Goal: Information Seeking & Learning: Learn about a topic

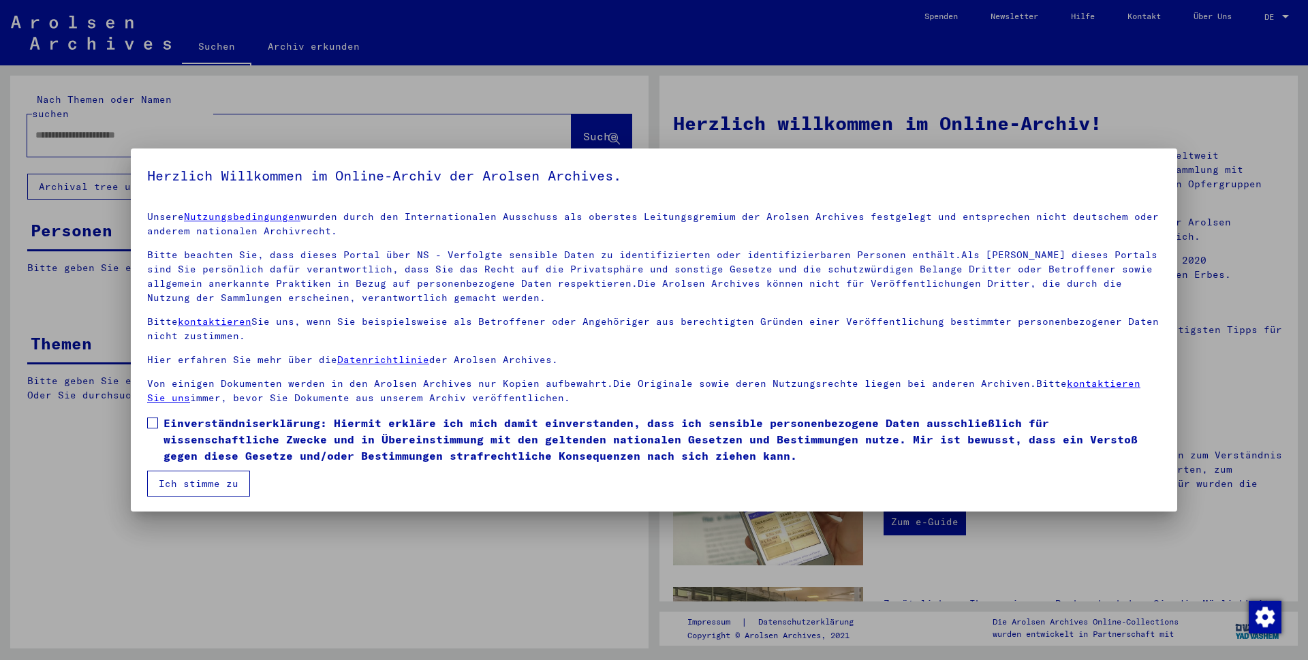
drag, startPoint x: 156, startPoint y: 426, endPoint x: 171, endPoint y: 455, distance: 32.9
click at [155, 426] on span at bounding box center [152, 423] width 11 height 11
click at [185, 488] on button "Ich stimme zu" at bounding box center [198, 484] width 103 height 26
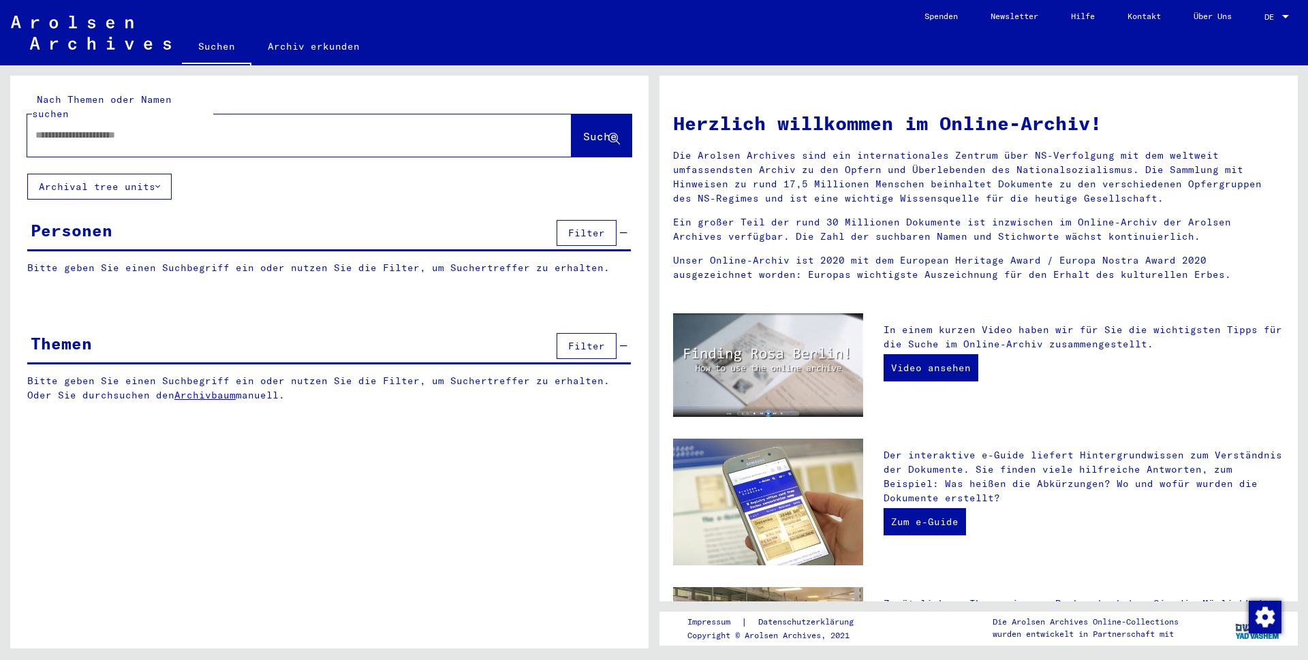
click at [187, 128] on input "text" at bounding box center [282, 135] width 495 height 14
type input "*******"
click at [589, 129] on span "Suche" at bounding box center [600, 136] width 34 height 14
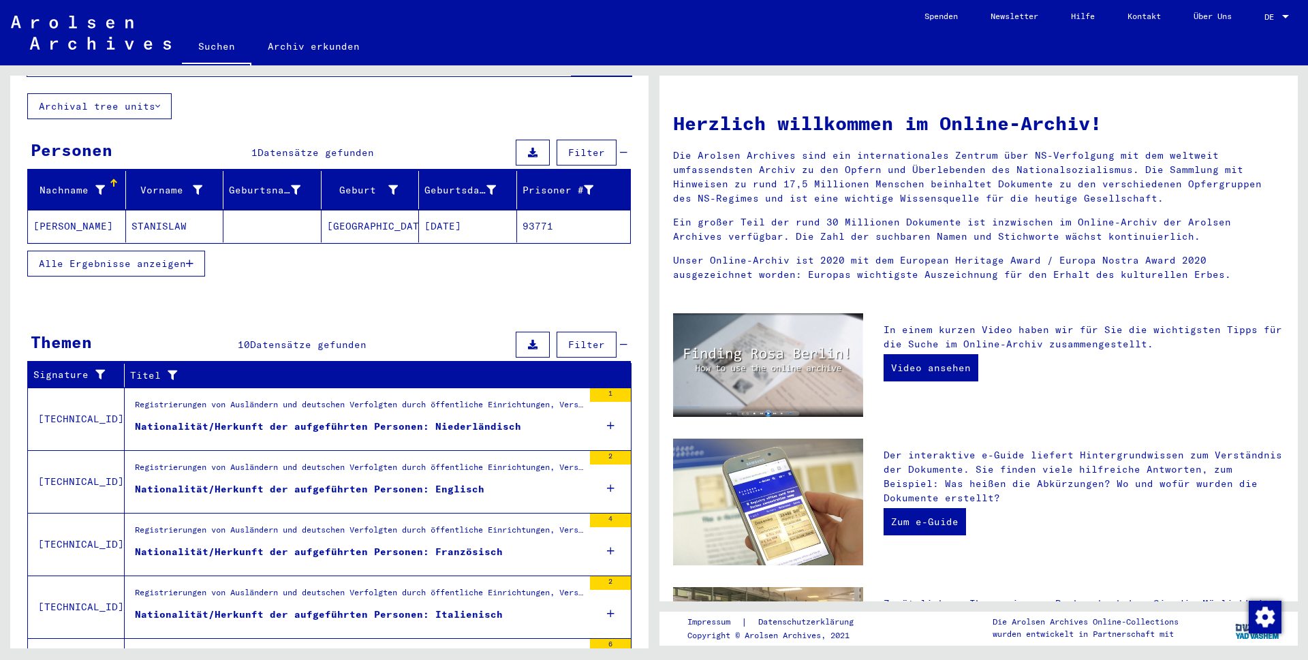
scroll to position [87, 0]
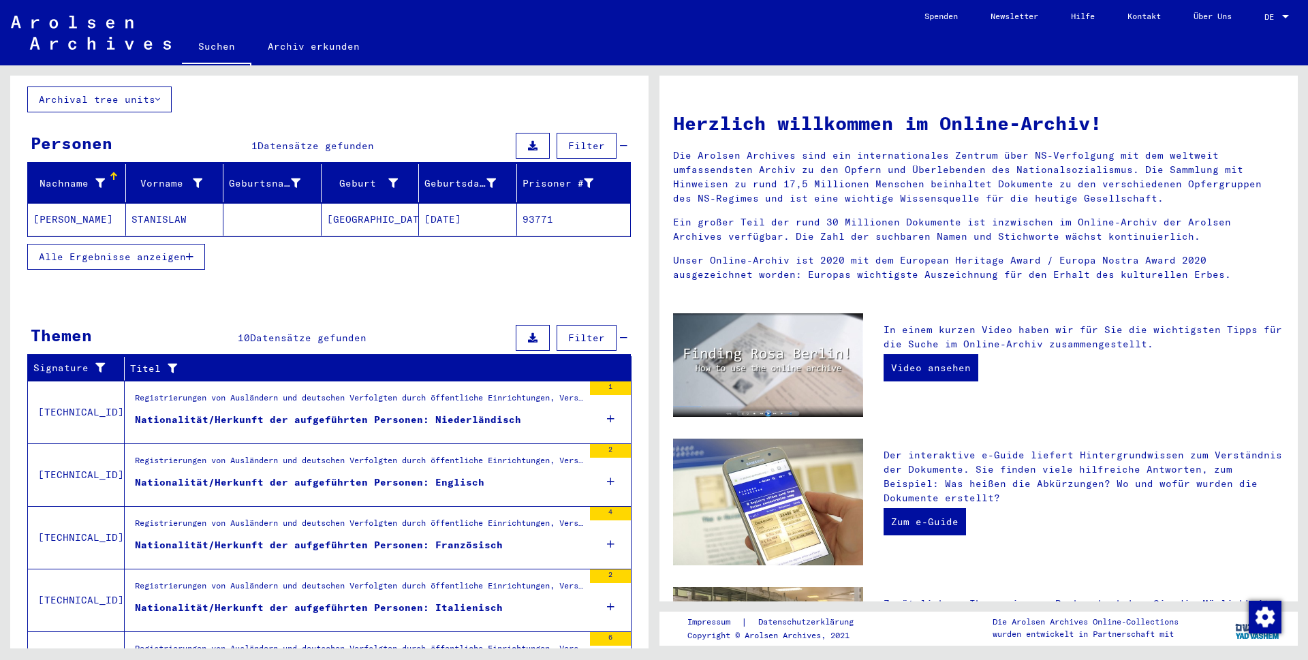
click at [289, 517] on div "Registrierungen von Ausländern und deutschen Verfolgten durch öffentliche Einri…" at bounding box center [359, 526] width 448 height 19
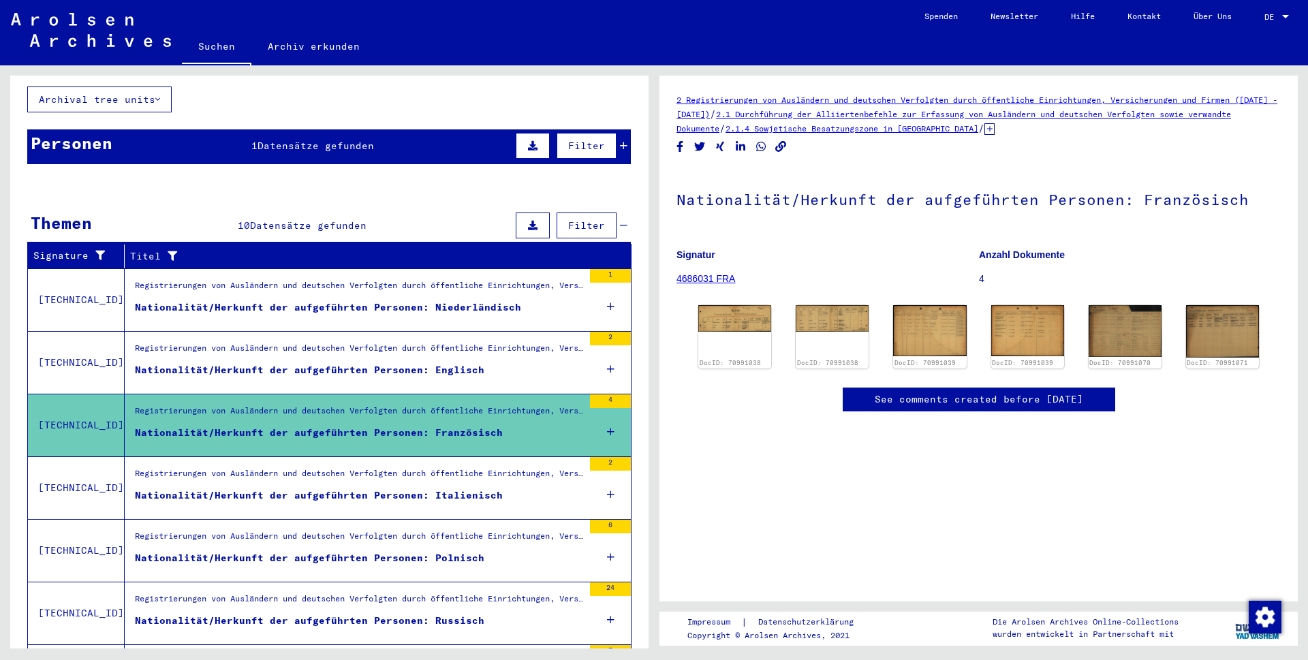
click at [995, 129] on icon at bounding box center [990, 129] width 10 height 12
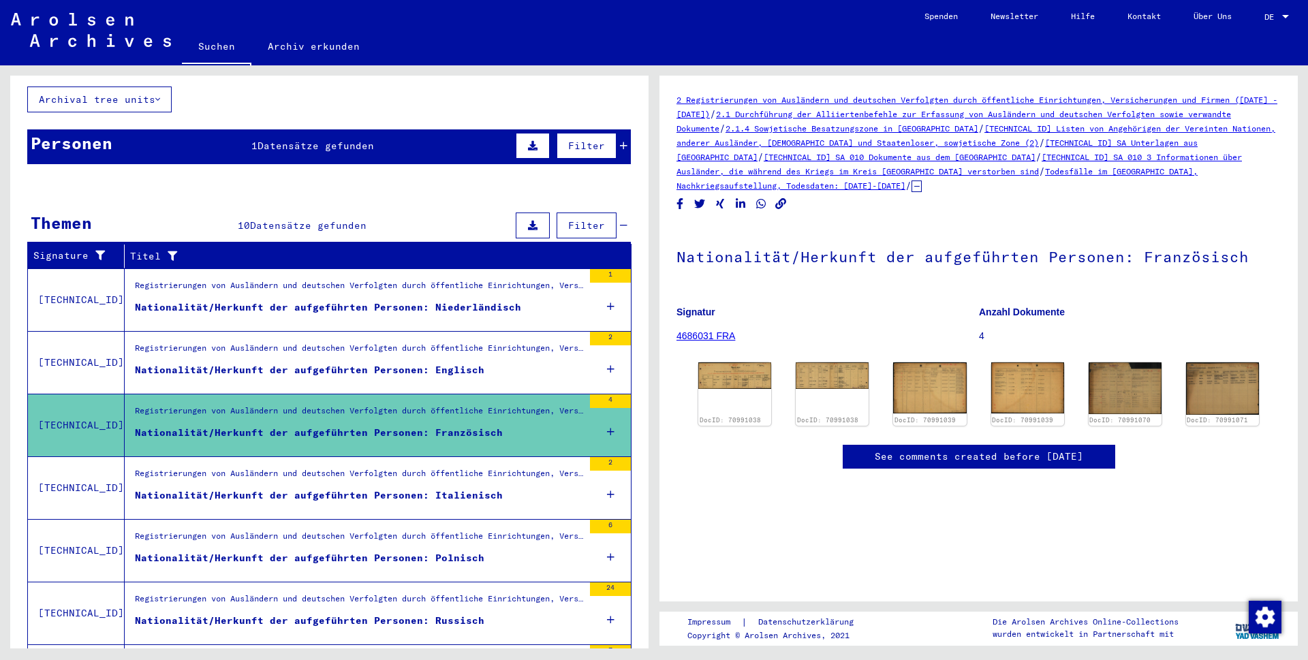
click at [735, 159] on link "[TECHNICAL_ID] SA Unterlagen aus [GEOGRAPHIC_DATA]" at bounding box center [937, 150] width 521 height 25
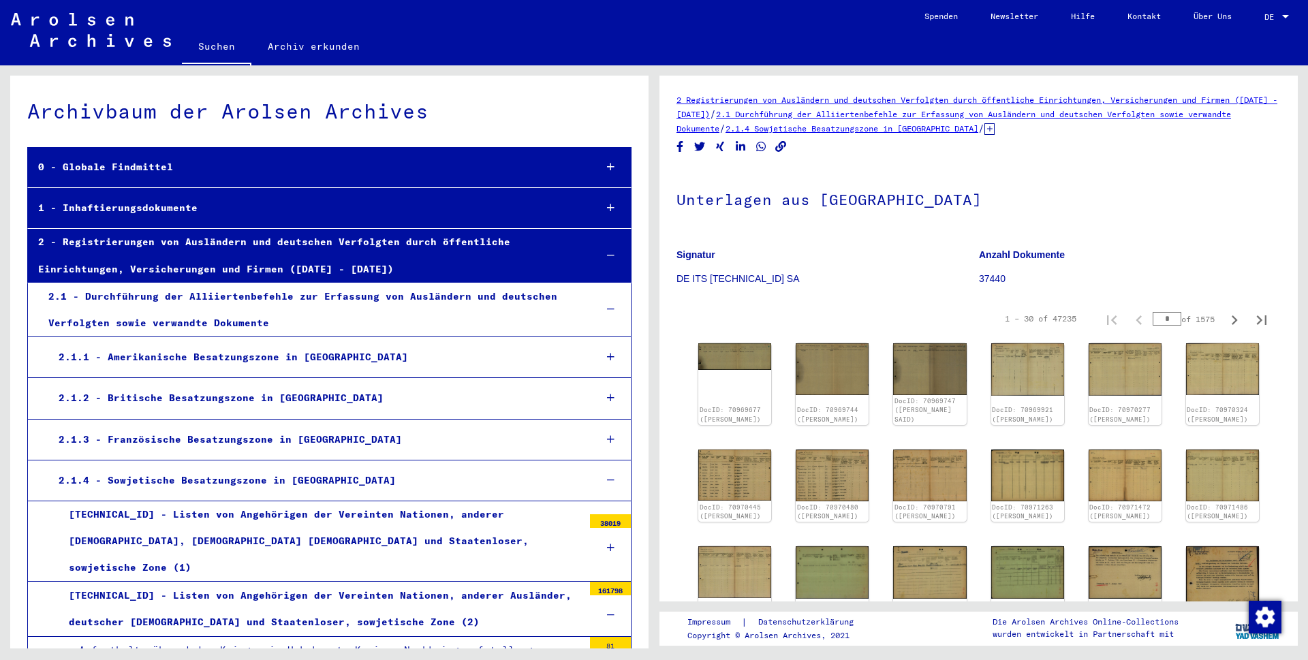
scroll to position [8784, 0]
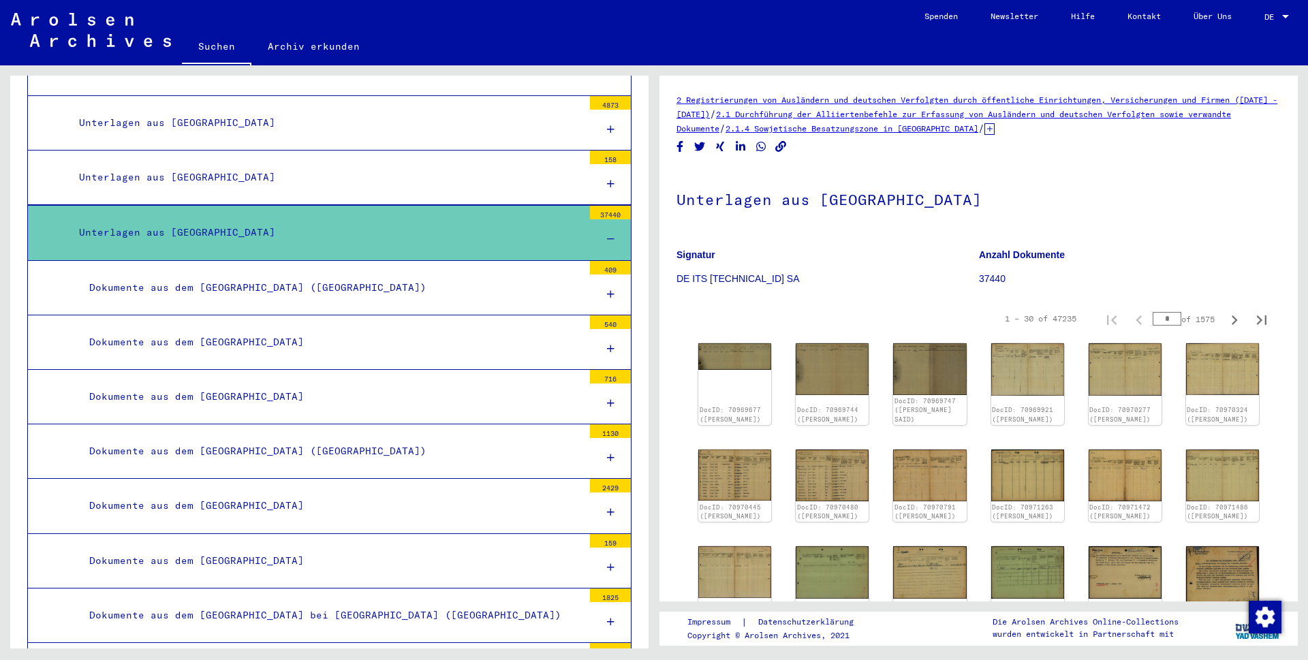
scroll to position [9983, 0]
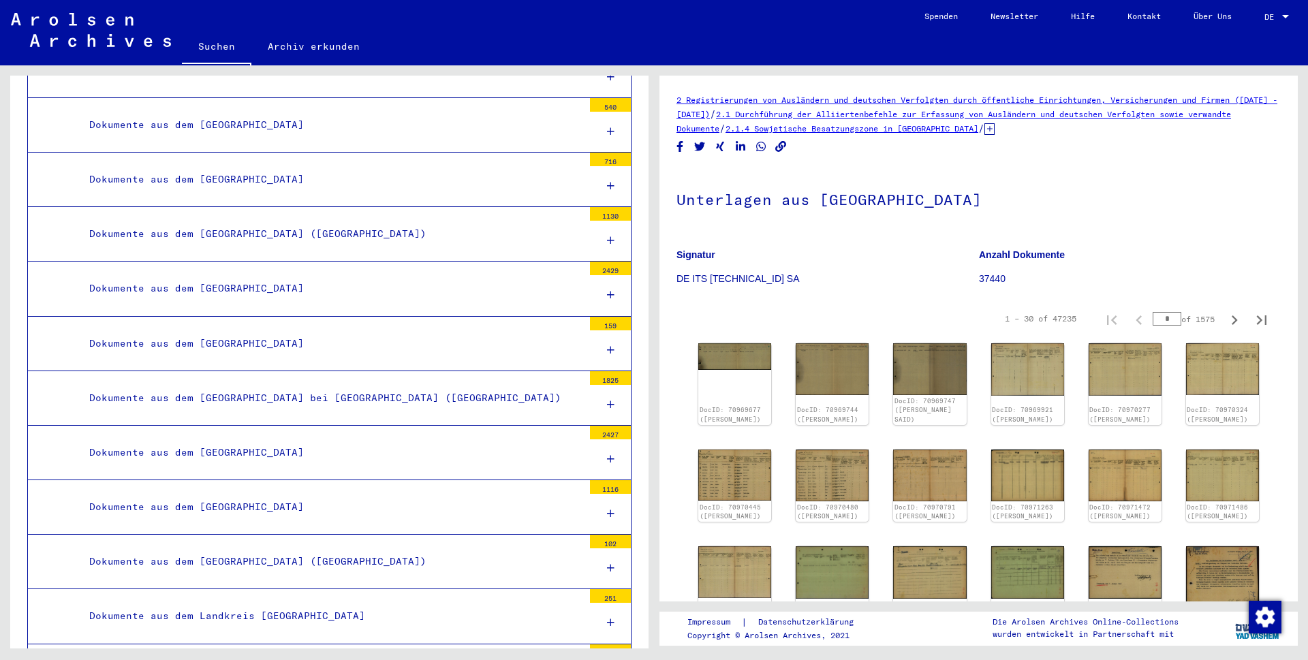
scroll to position [10156, 0]
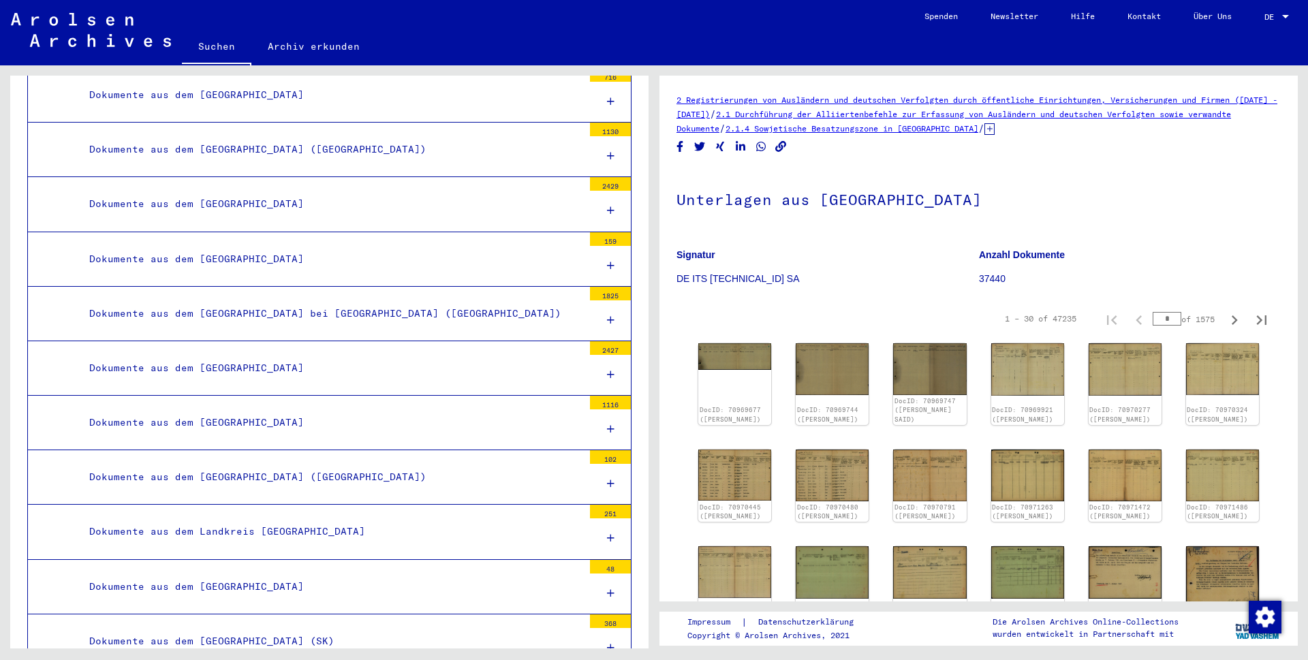
scroll to position [10244, 0]
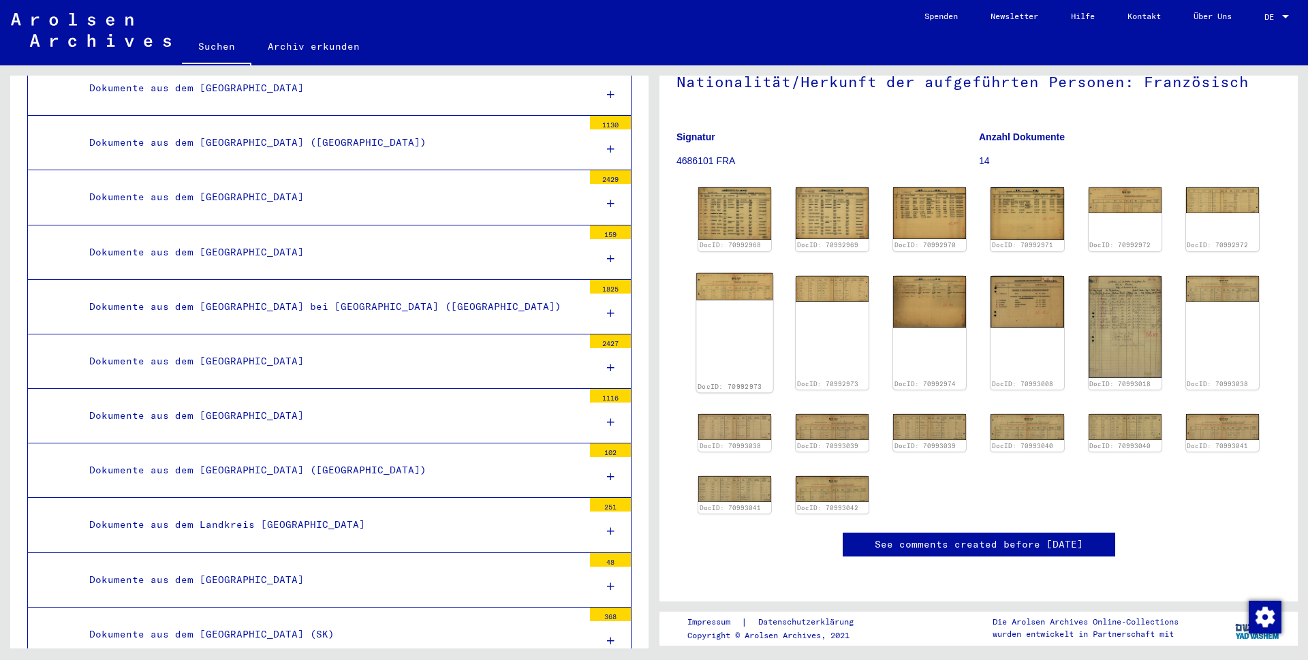
scroll to position [157, 0]
click at [1196, 273] on img at bounding box center [1222, 286] width 77 height 27
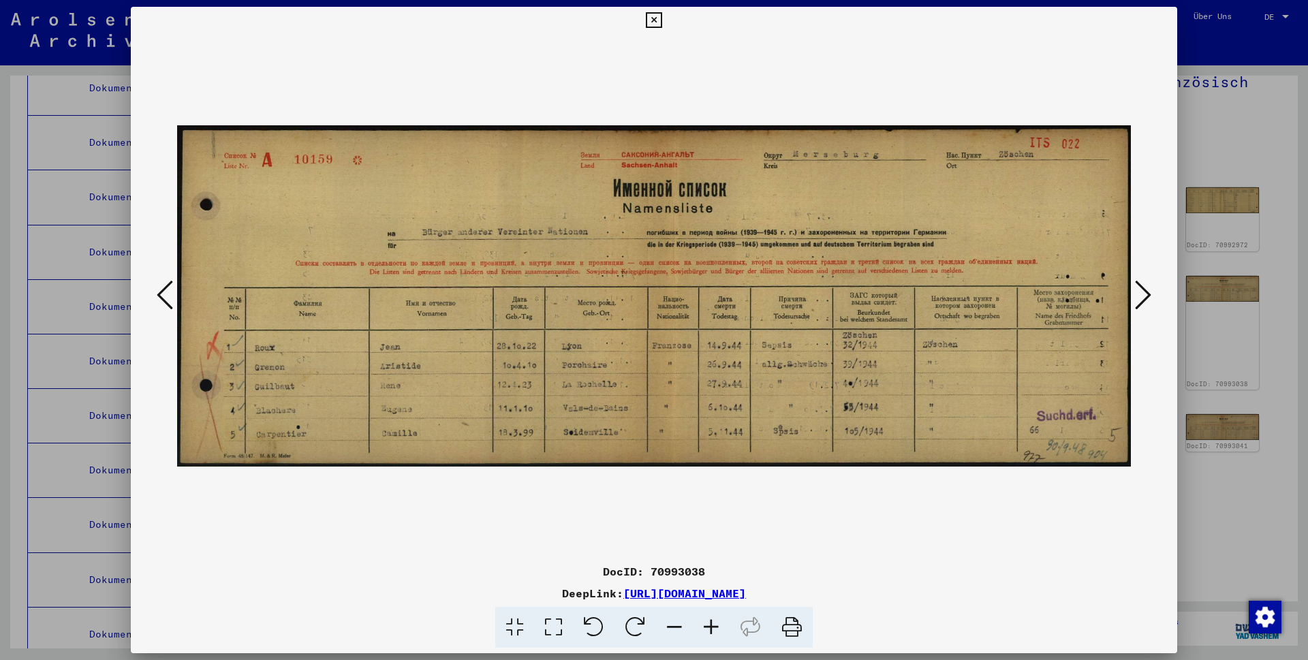
click at [1141, 295] on icon at bounding box center [1143, 295] width 16 height 33
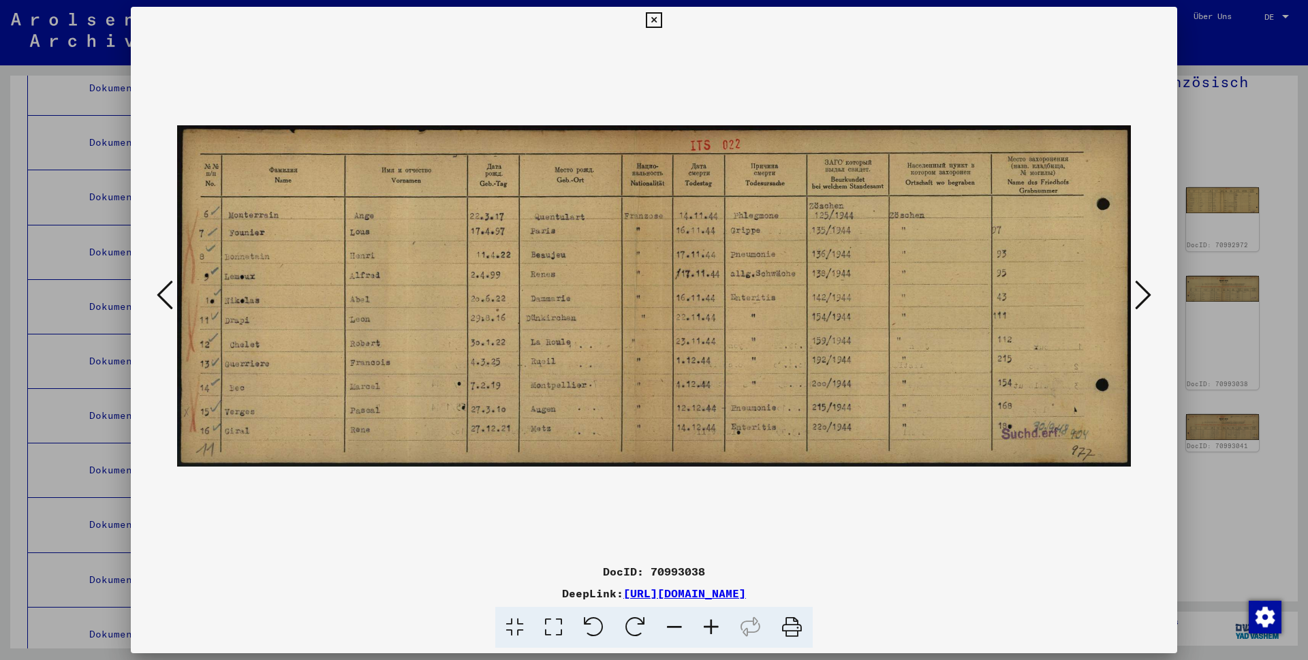
click at [1148, 299] on icon at bounding box center [1143, 295] width 16 height 33
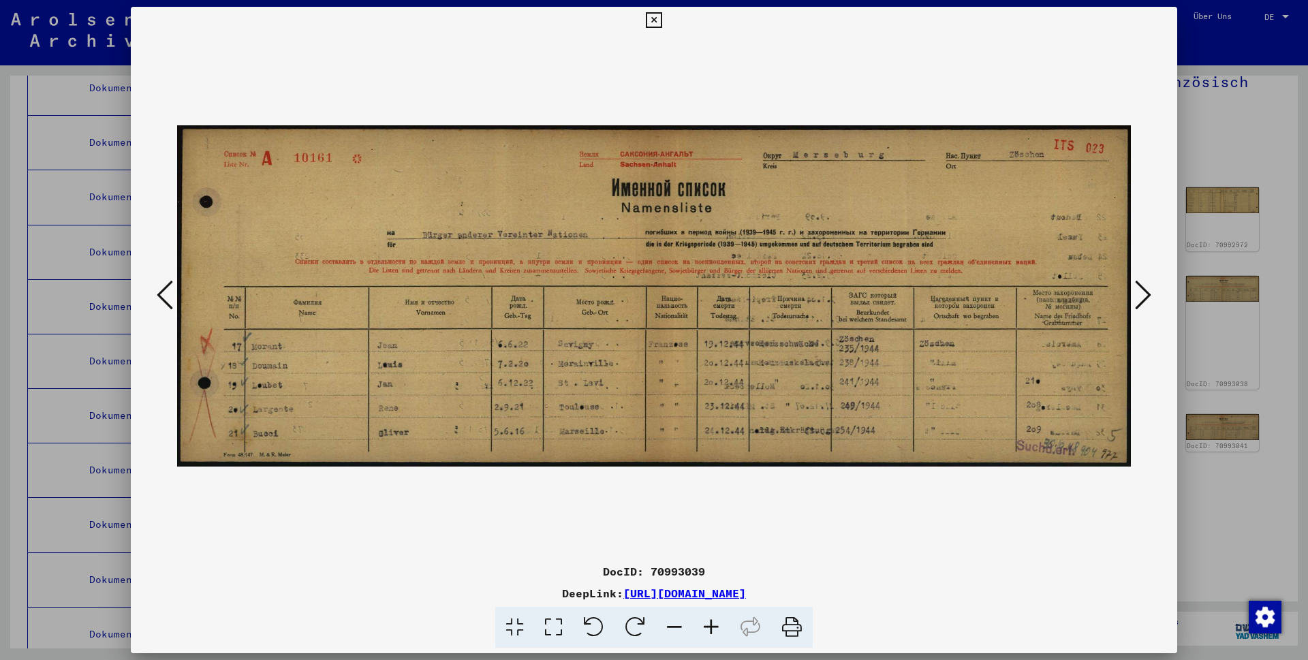
click at [1138, 290] on icon at bounding box center [1143, 295] width 16 height 33
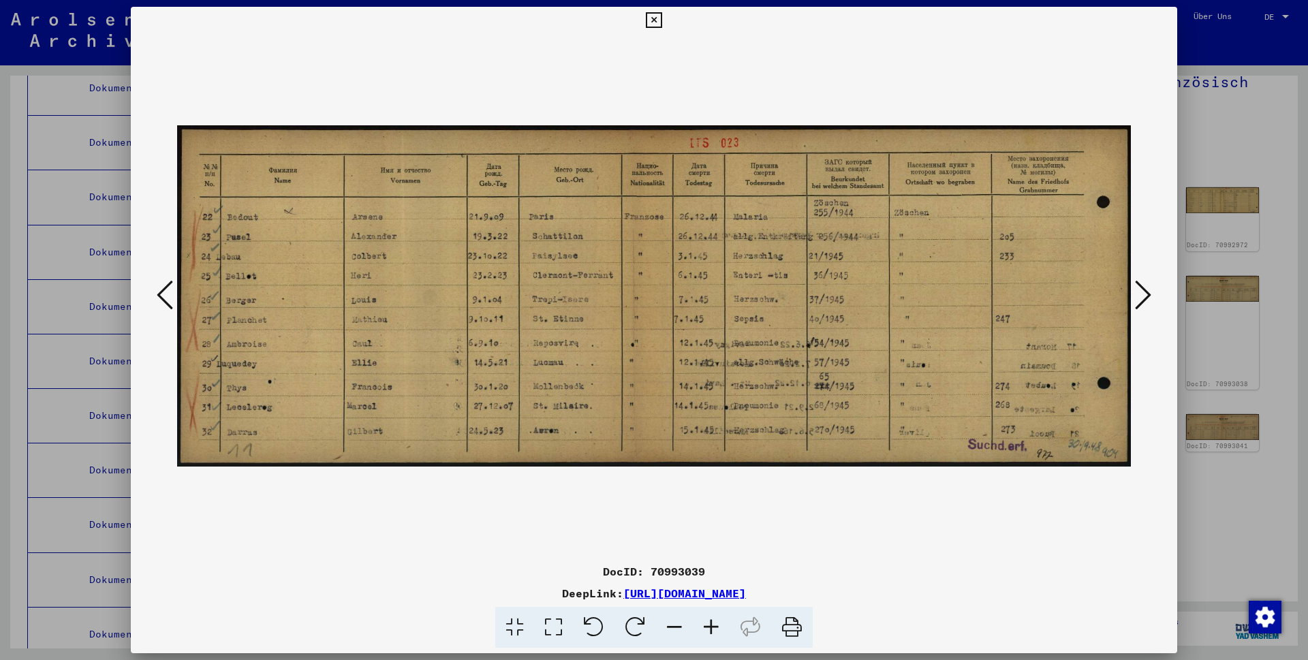
click at [1142, 292] on icon at bounding box center [1143, 295] width 16 height 33
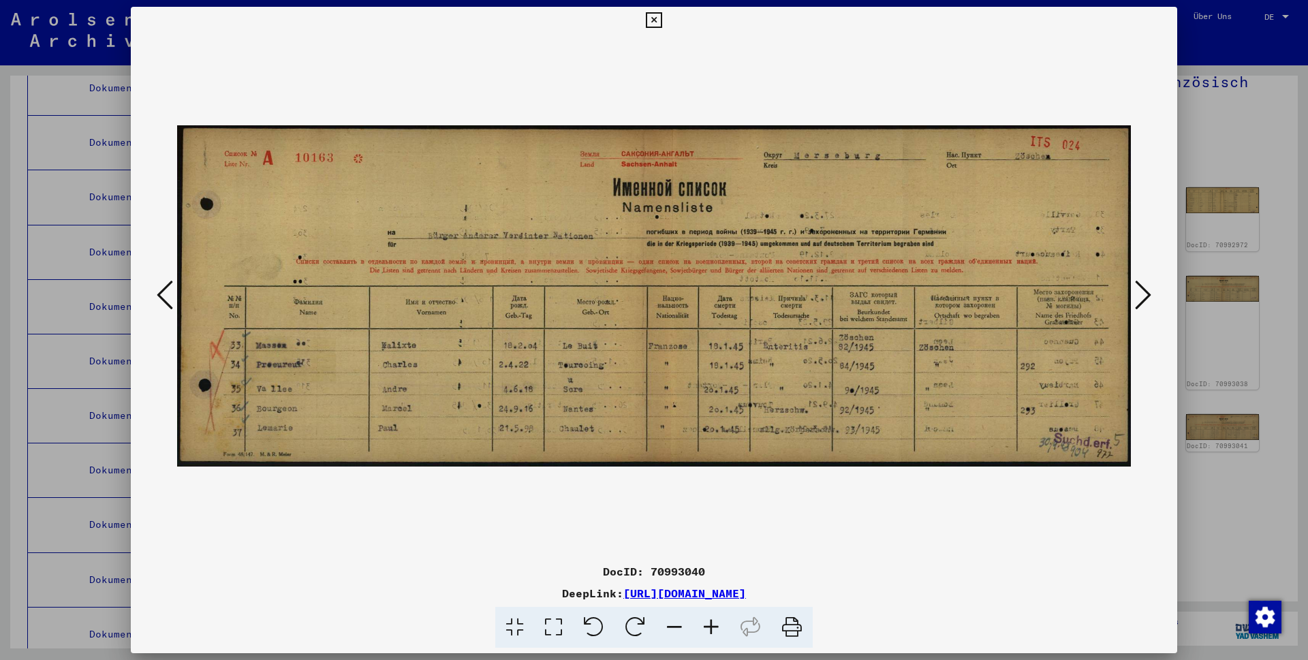
click at [1141, 296] on icon at bounding box center [1143, 295] width 16 height 33
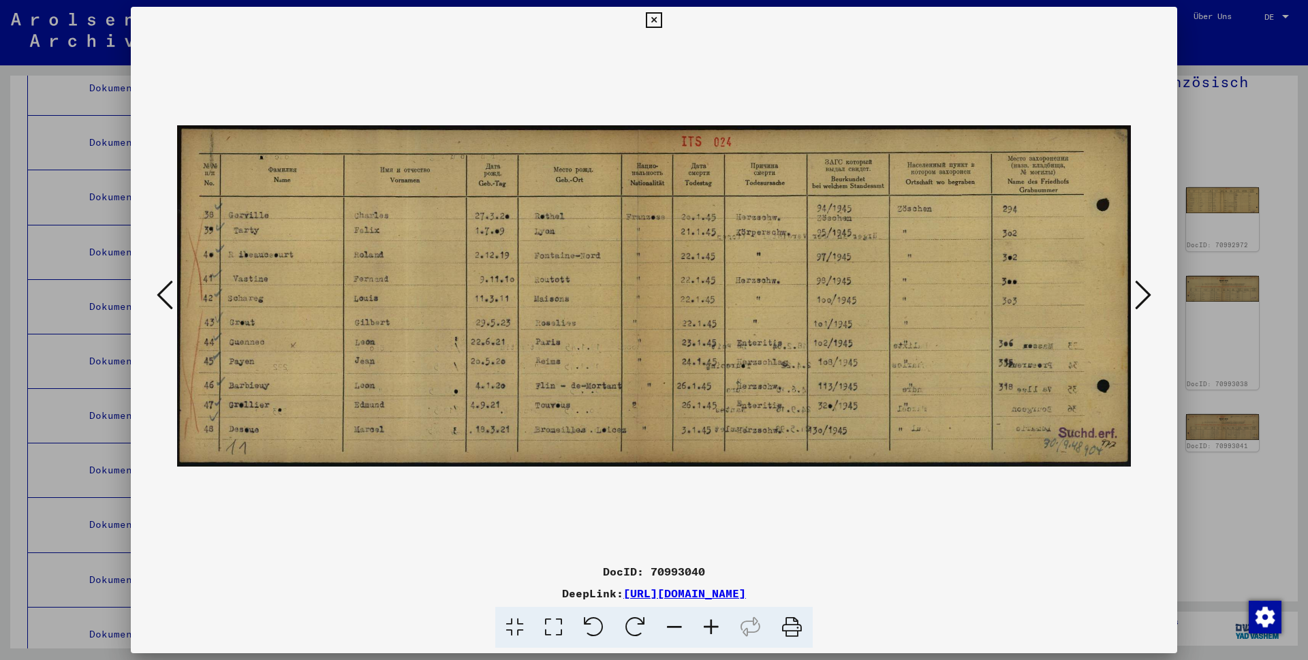
click at [706, 624] on icon at bounding box center [711, 628] width 37 height 42
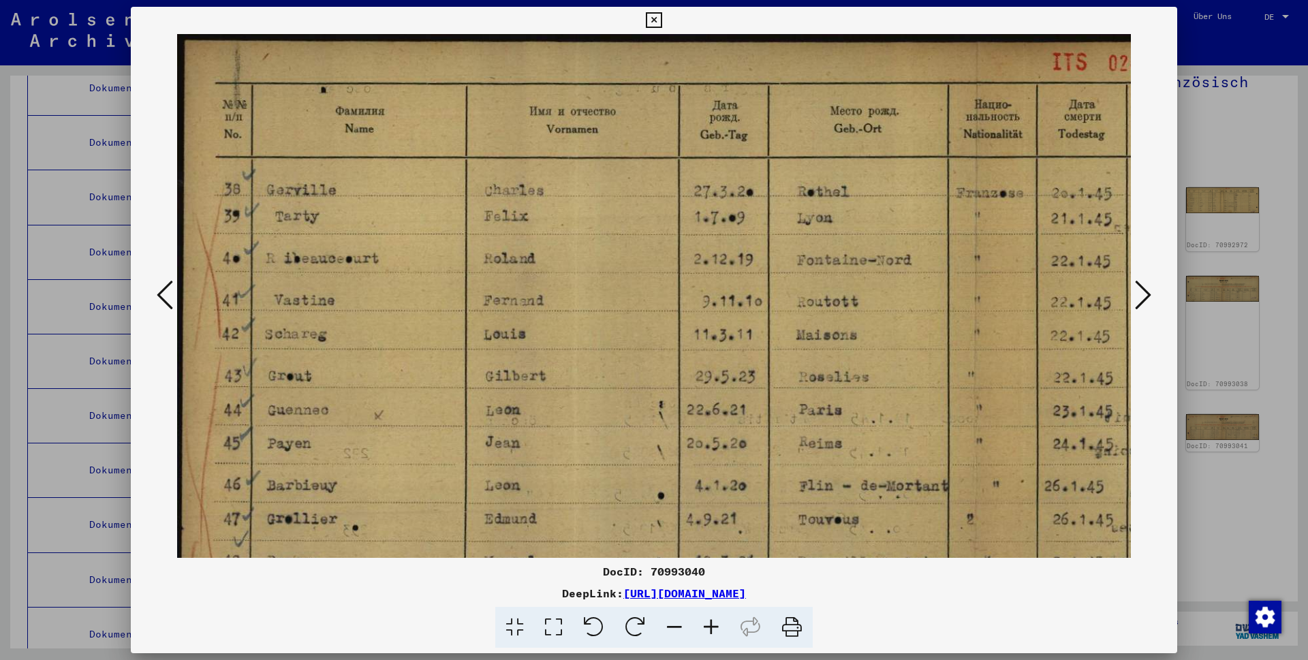
click at [706, 624] on icon at bounding box center [711, 628] width 37 height 42
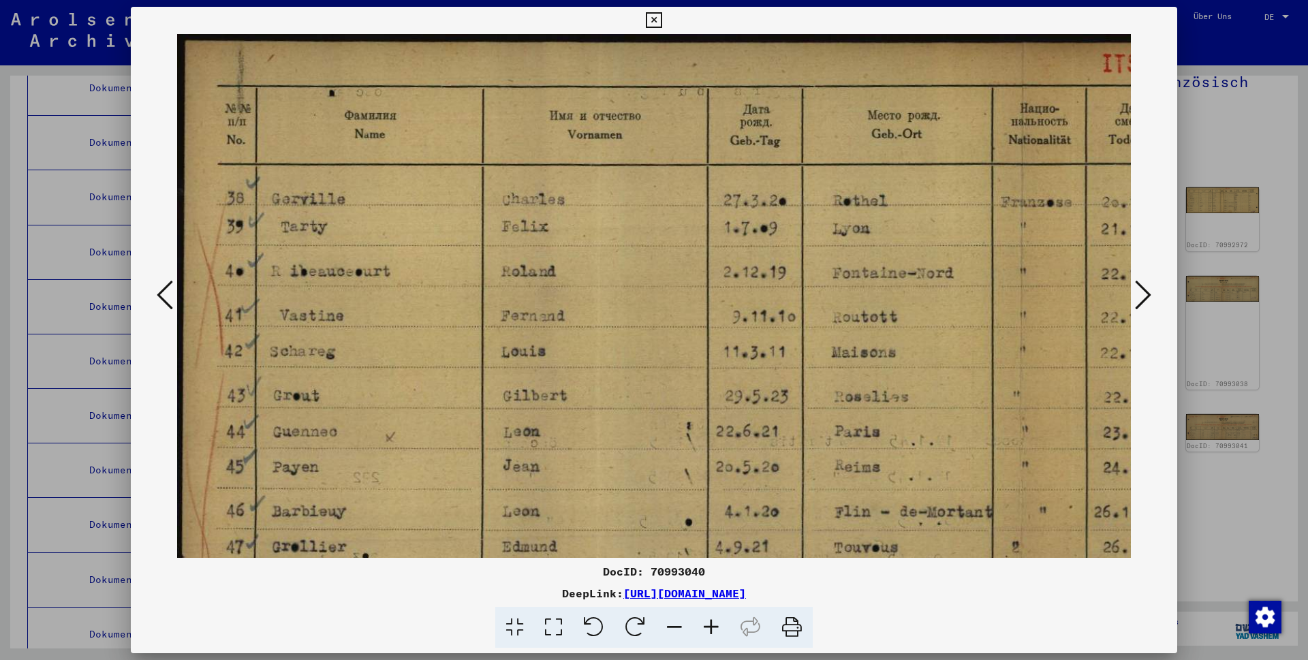
click at [706, 624] on icon at bounding box center [711, 628] width 37 height 42
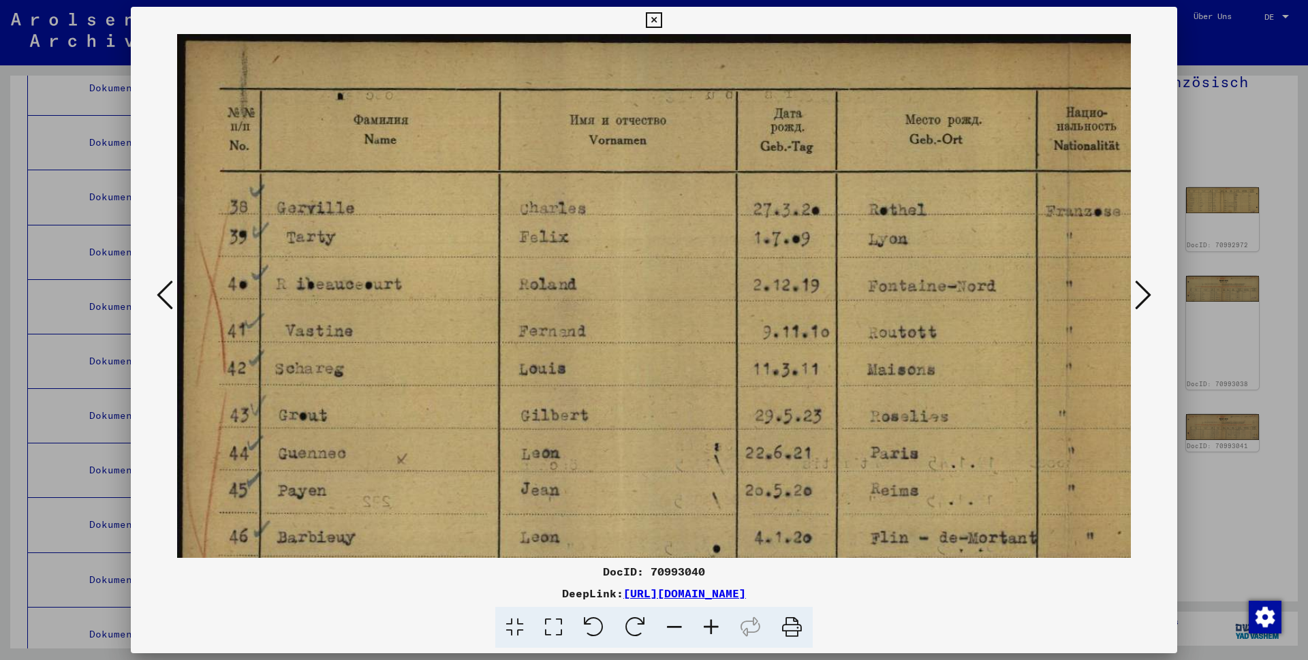
scroll to position [136, 0]
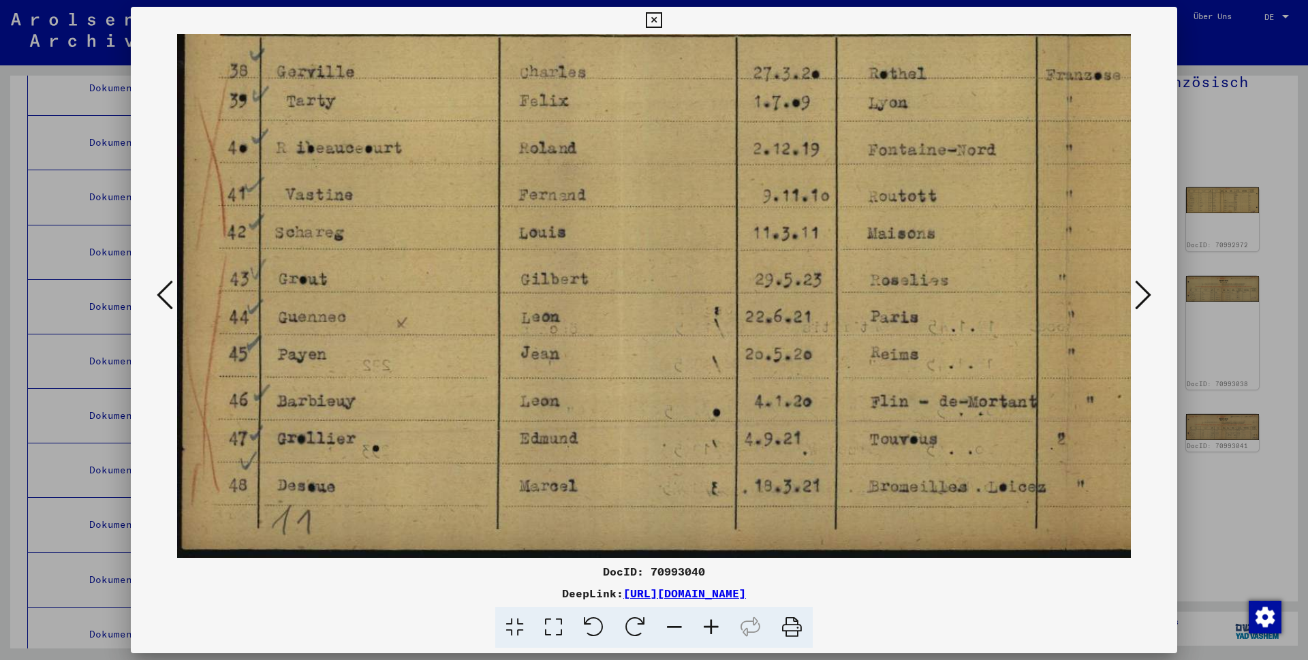
drag, startPoint x: 456, startPoint y: 481, endPoint x: 472, endPoint y: 189, distance: 292.1
click at [472, 189] on img at bounding box center [1099, 228] width 1845 height 660
click at [679, 625] on icon at bounding box center [674, 628] width 37 height 42
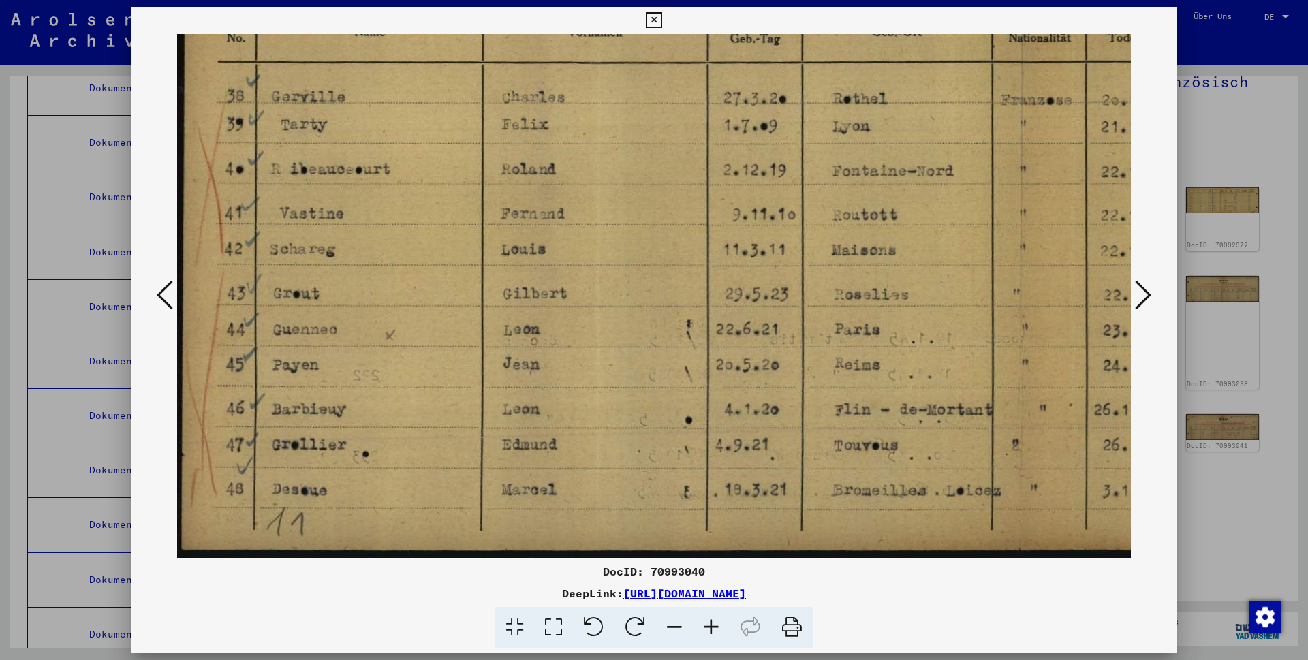
click at [679, 625] on icon at bounding box center [674, 628] width 37 height 42
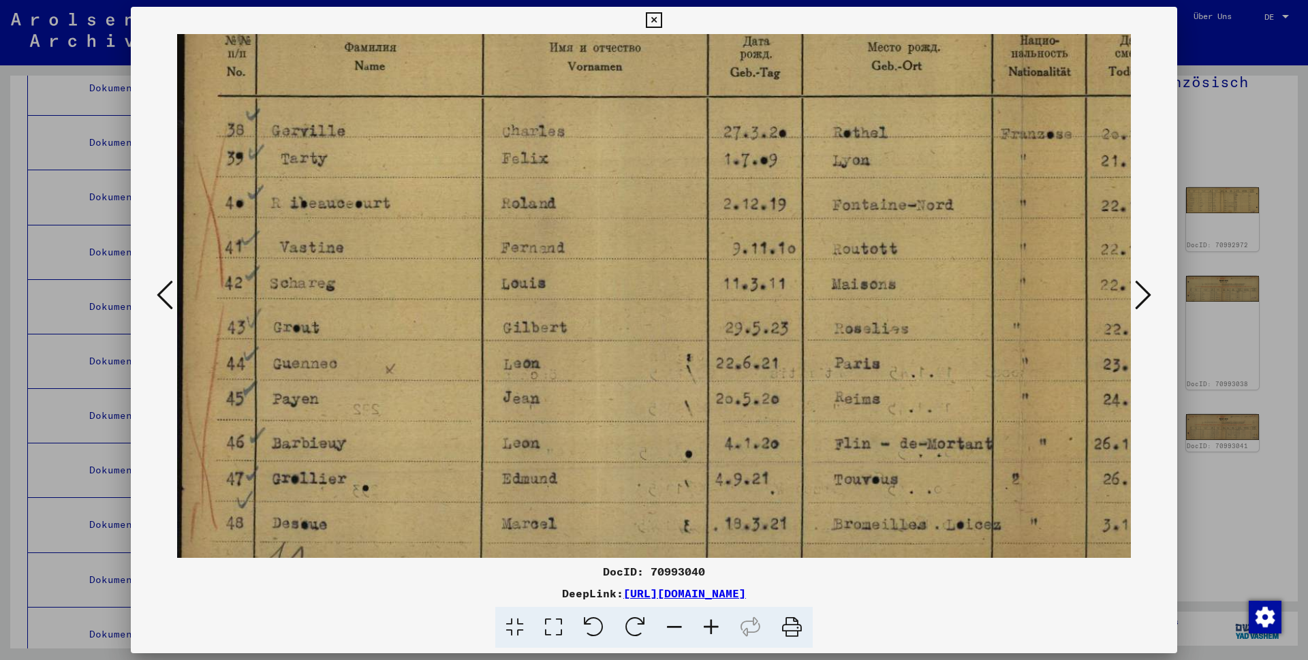
click at [679, 625] on icon at bounding box center [674, 628] width 37 height 42
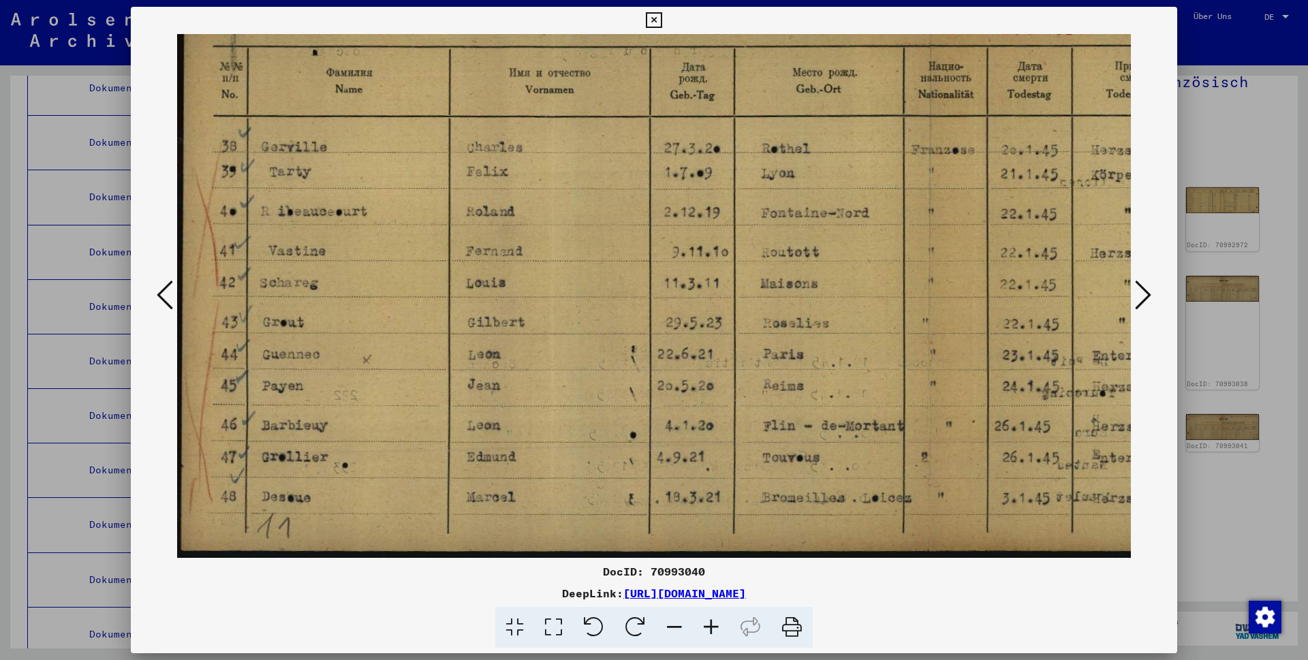
scroll to position [34, 0]
click at [678, 625] on icon at bounding box center [674, 628] width 37 height 42
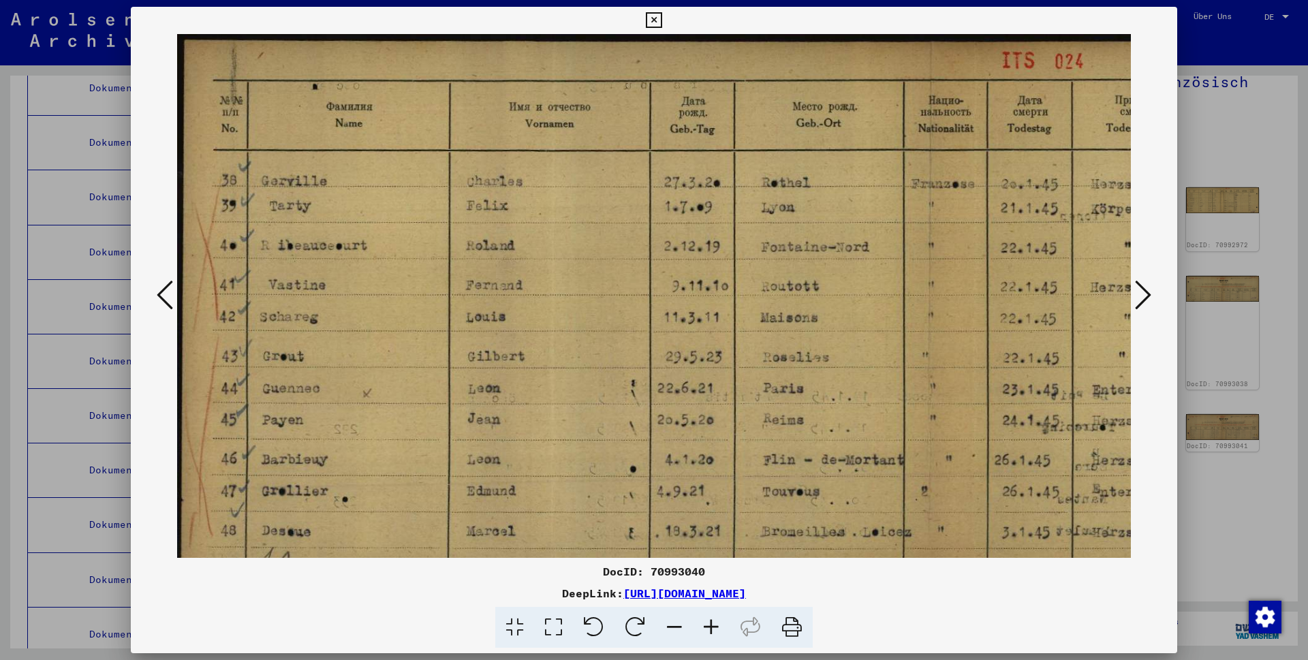
click at [678, 625] on icon at bounding box center [674, 628] width 37 height 42
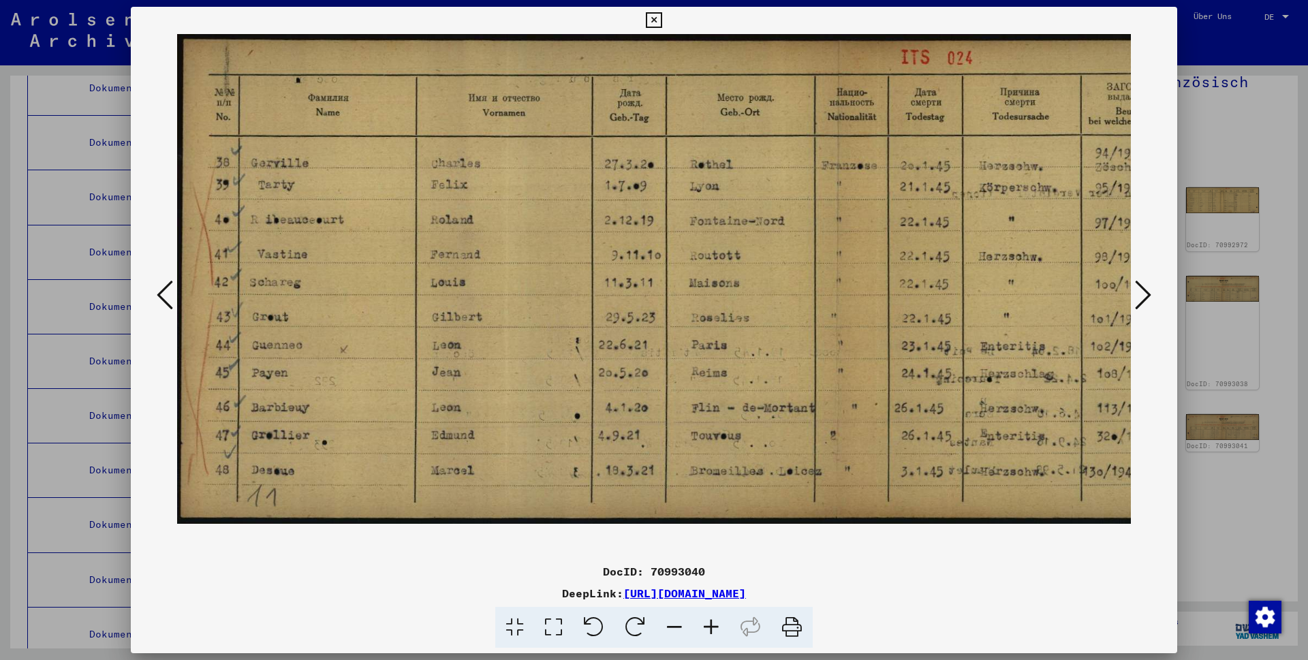
click at [678, 625] on icon at bounding box center [674, 628] width 37 height 42
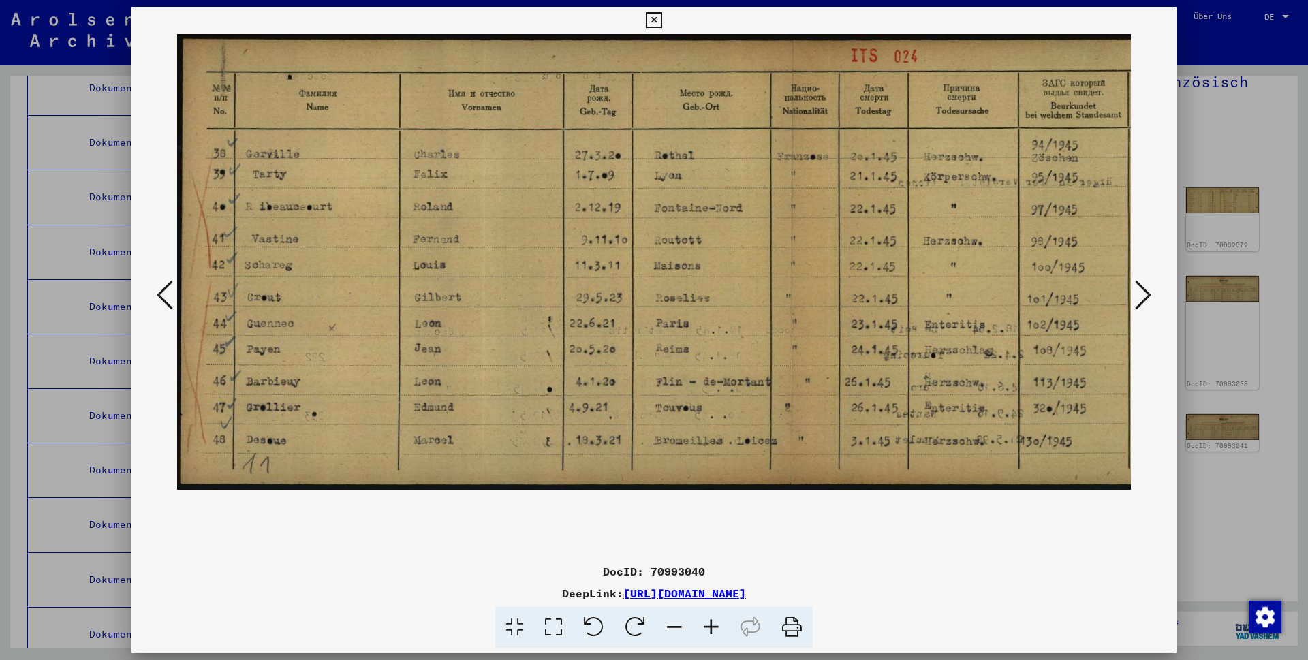
click at [678, 625] on icon at bounding box center [674, 628] width 37 height 42
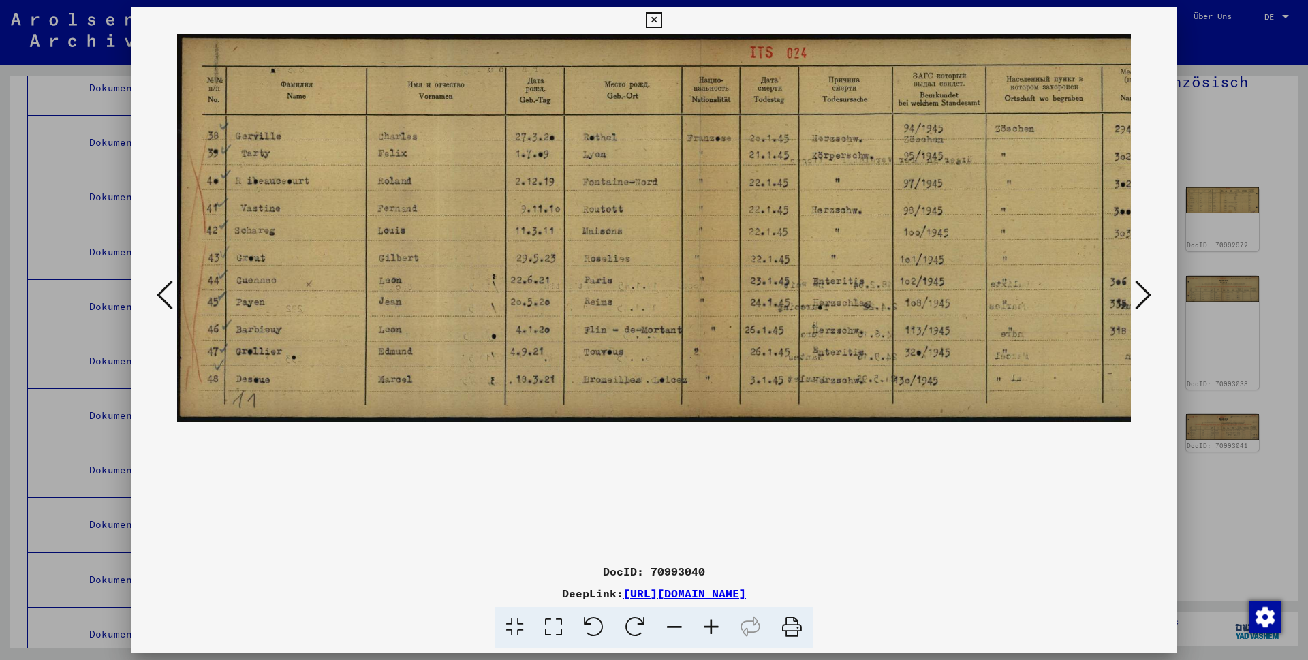
click at [1150, 294] on icon at bounding box center [1143, 295] width 16 height 33
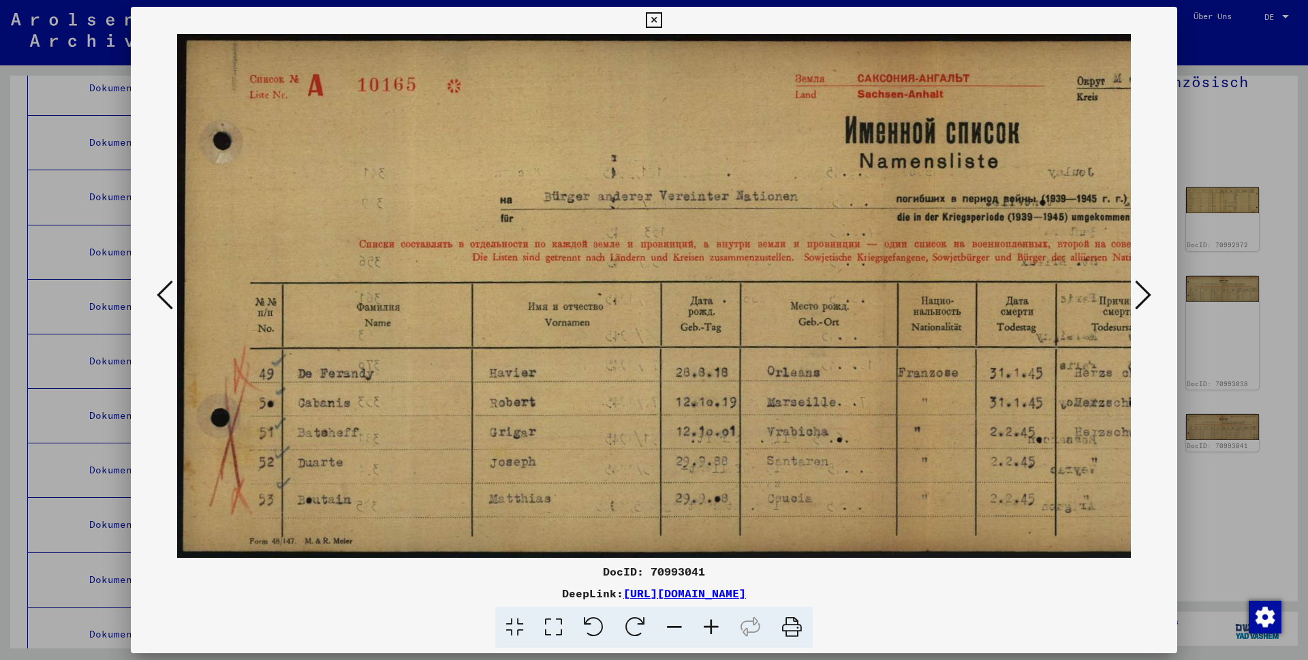
click at [671, 624] on icon at bounding box center [674, 628] width 37 height 42
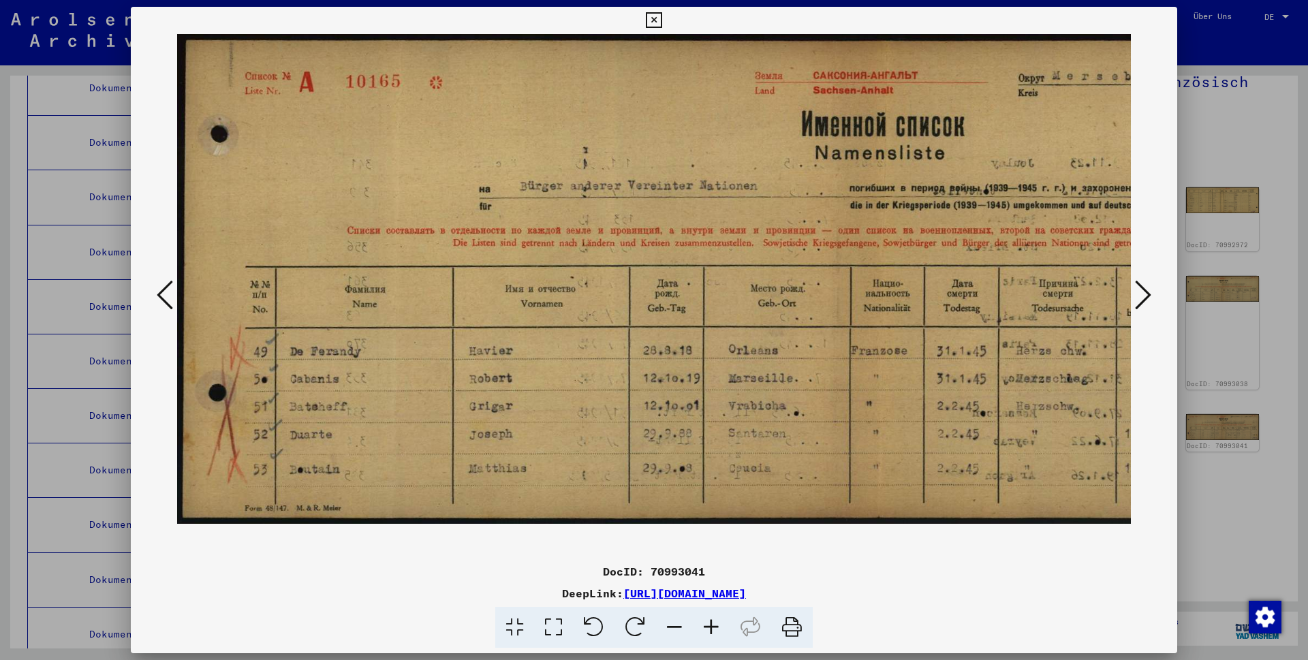
click at [1141, 295] on icon at bounding box center [1143, 295] width 16 height 33
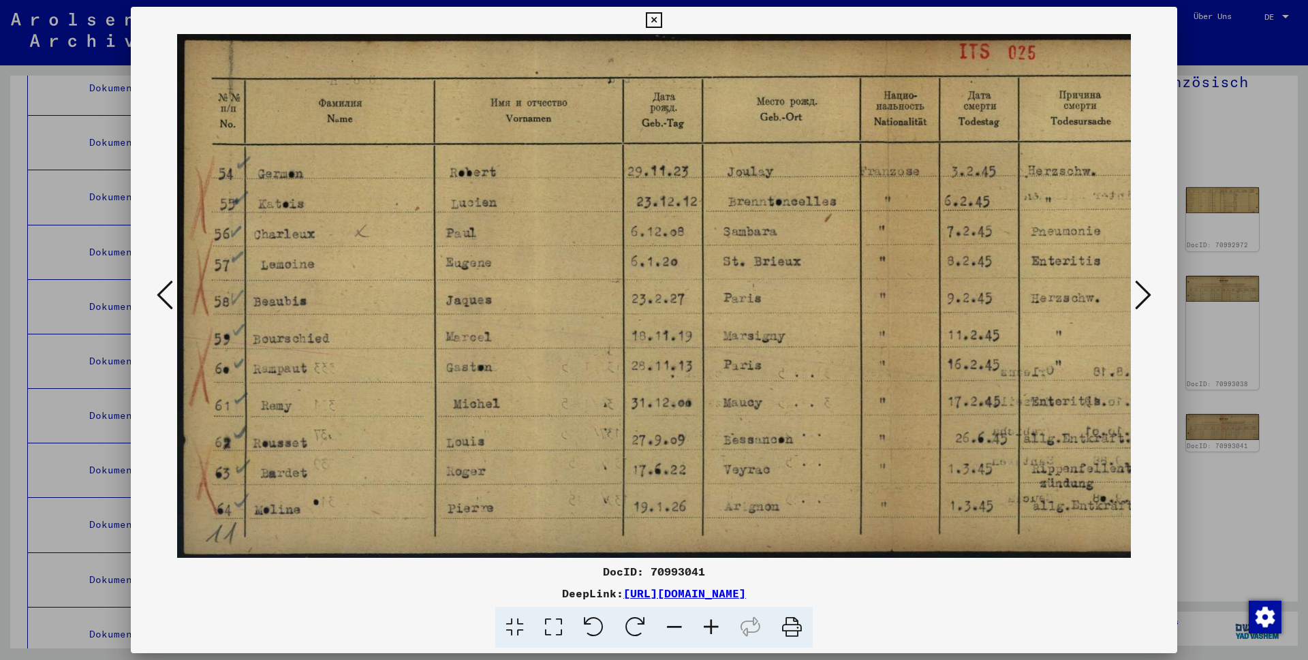
click at [662, 20] on icon at bounding box center [654, 20] width 16 height 16
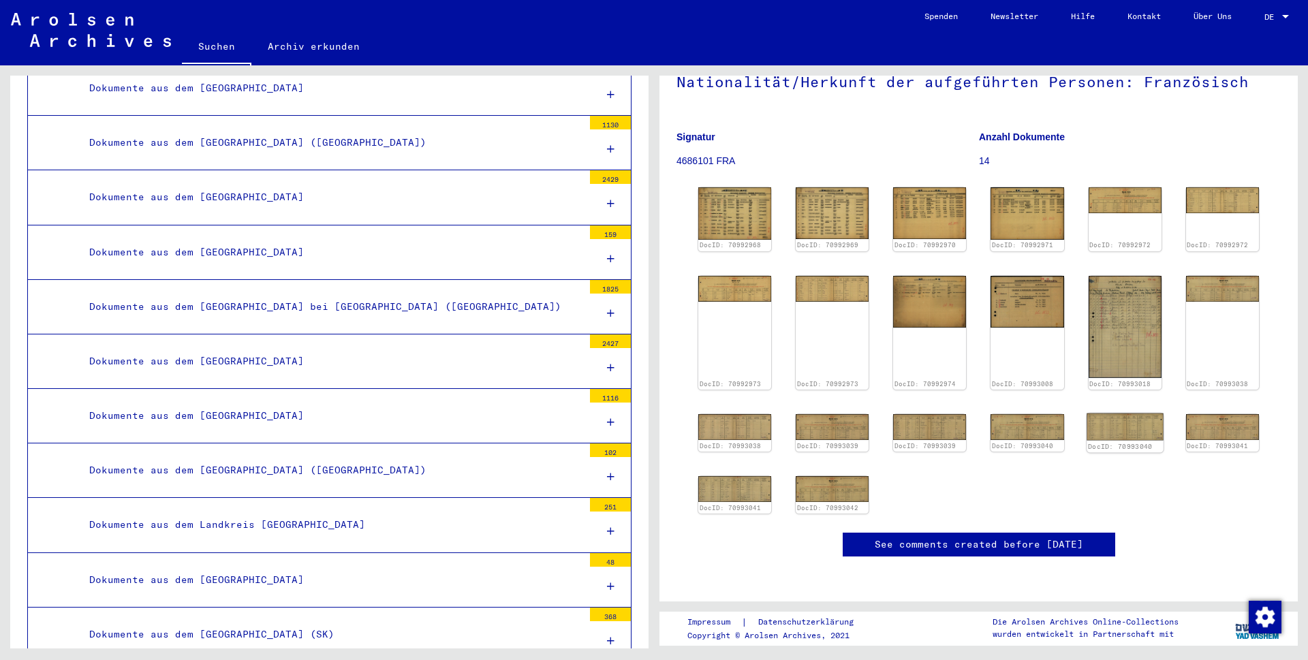
click at [1107, 413] on img at bounding box center [1125, 426] width 77 height 27
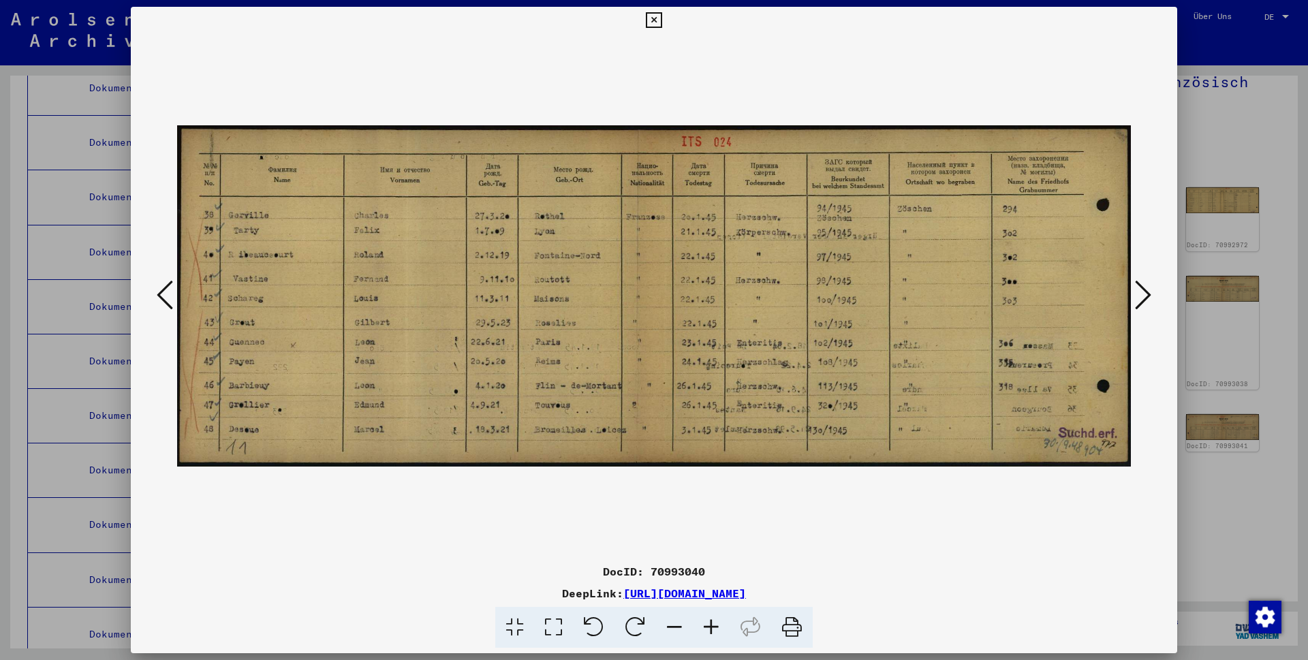
click at [662, 18] on icon at bounding box center [654, 20] width 16 height 16
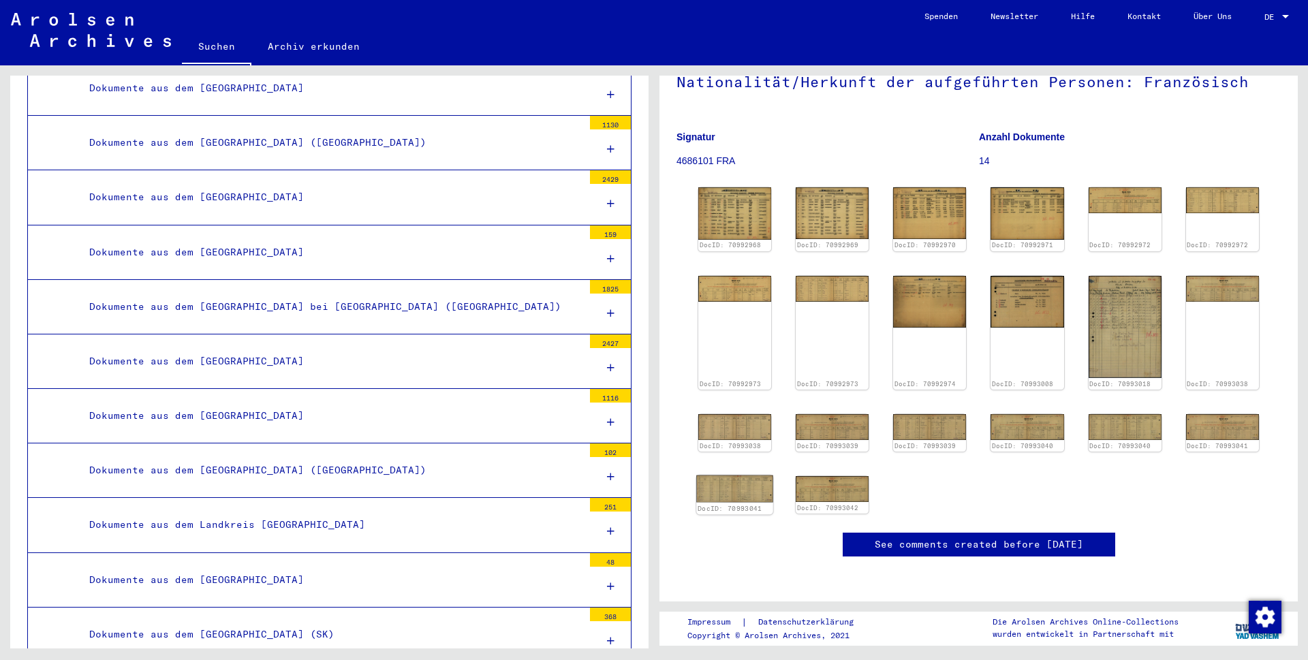
click at [737, 475] on img at bounding box center [734, 488] width 77 height 27
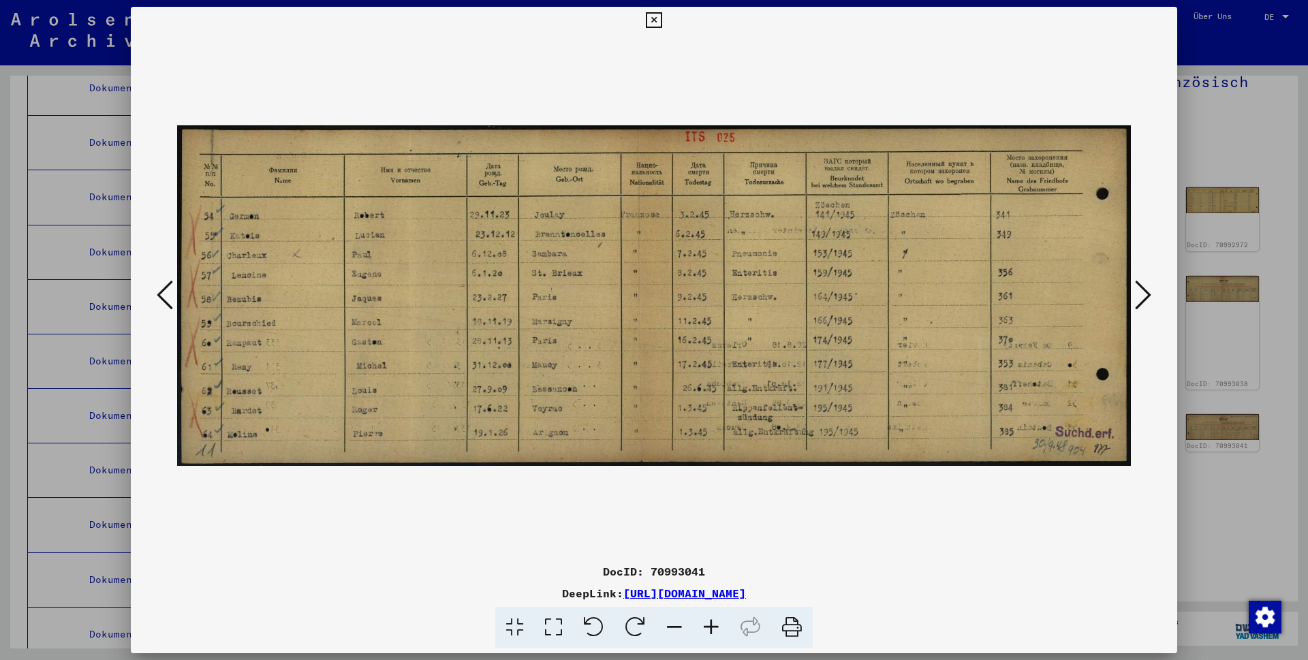
click at [662, 19] on icon at bounding box center [654, 20] width 16 height 16
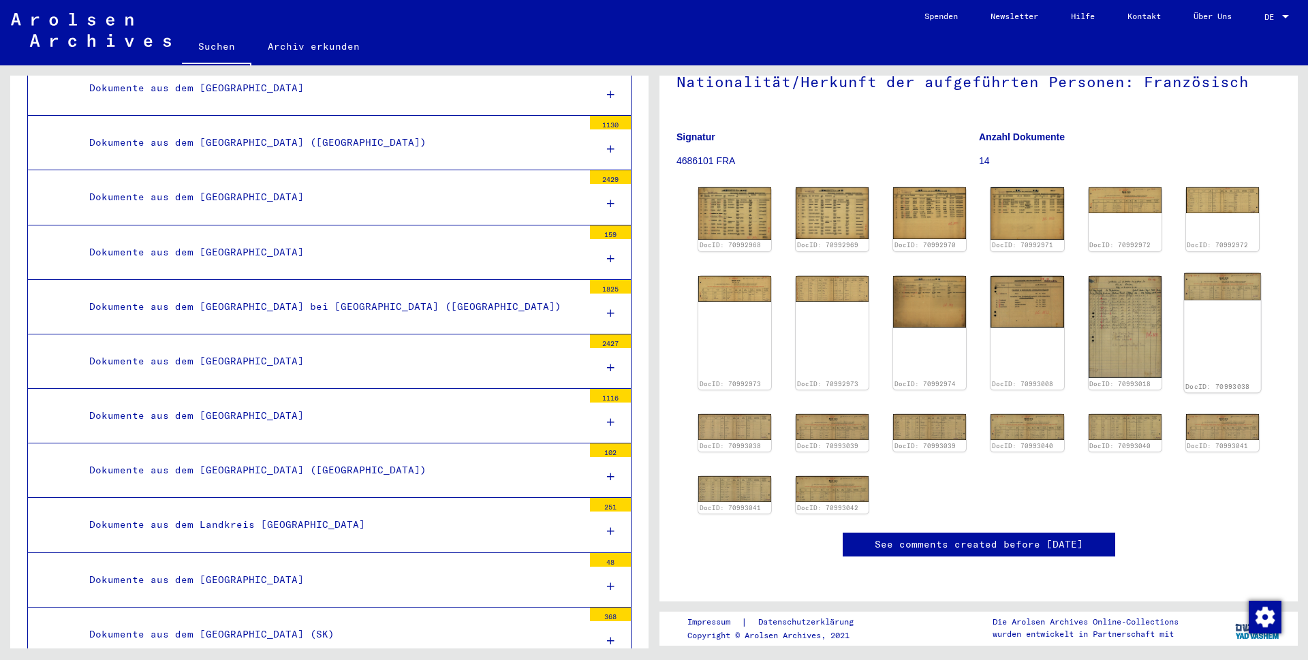
click at [1184, 273] on img at bounding box center [1222, 286] width 77 height 27
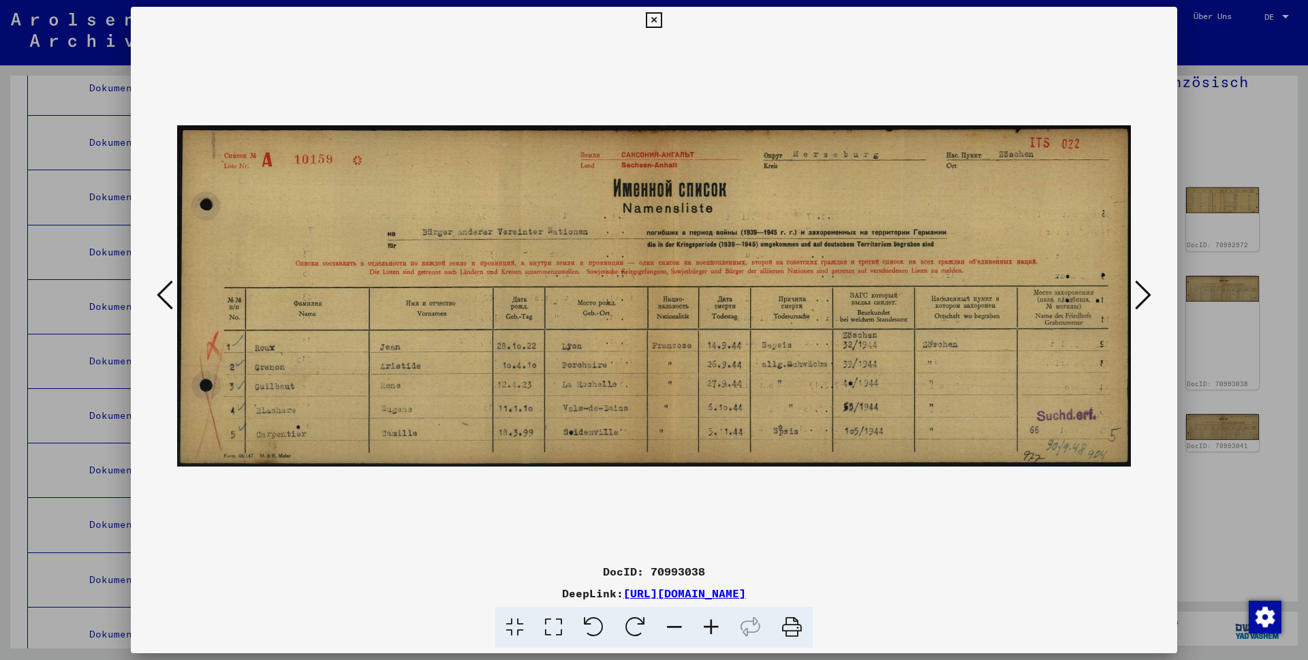
click at [662, 20] on icon at bounding box center [654, 20] width 16 height 16
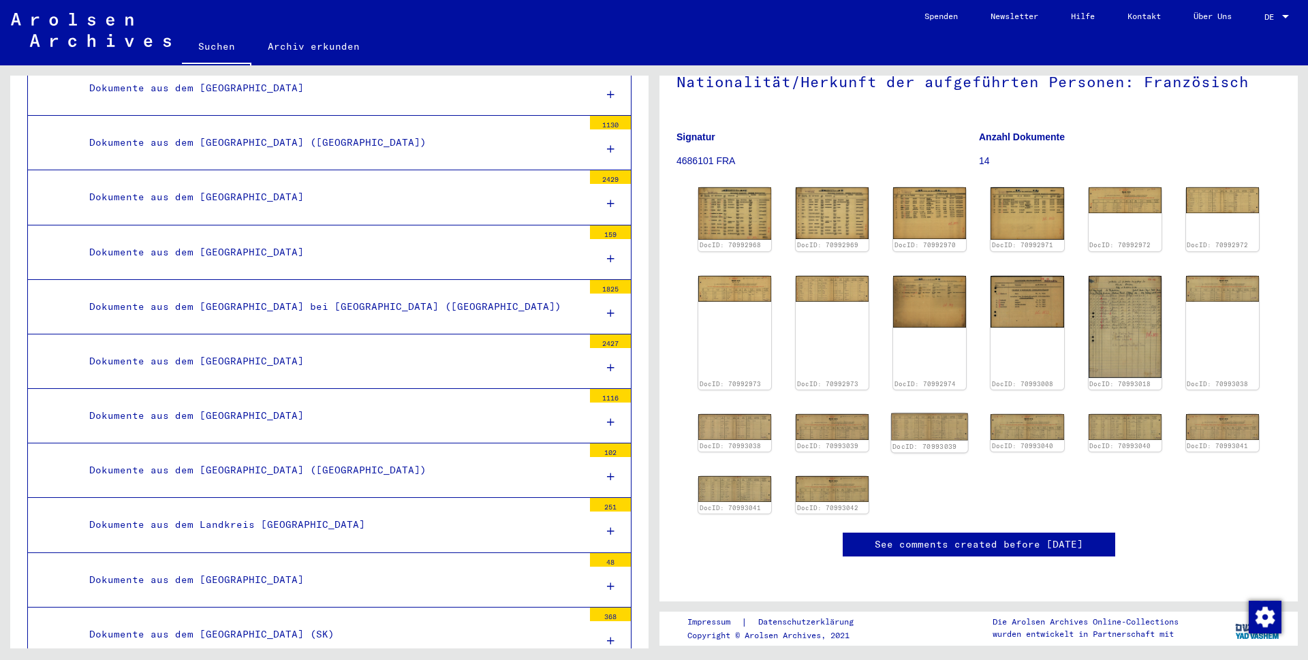
click at [919, 413] on img at bounding box center [930, 426] width 77 height 27
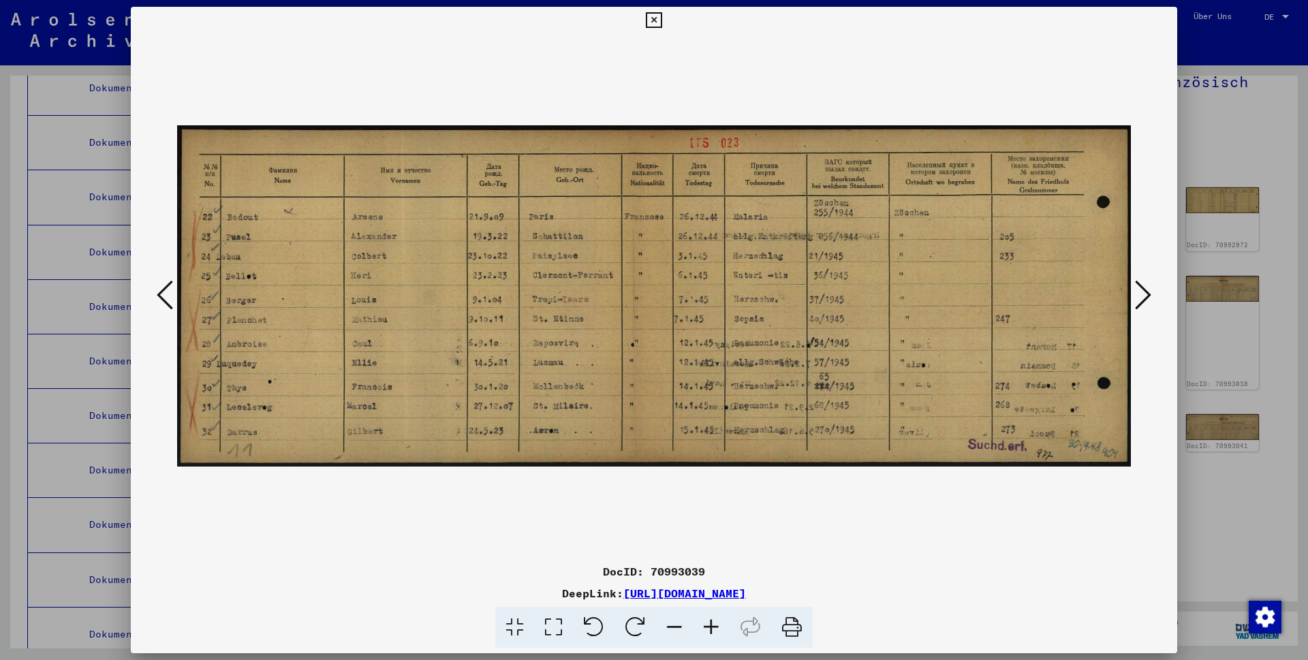
click at [1140, 292] on icon at bounding box center [1143, 295] width 16 height 33
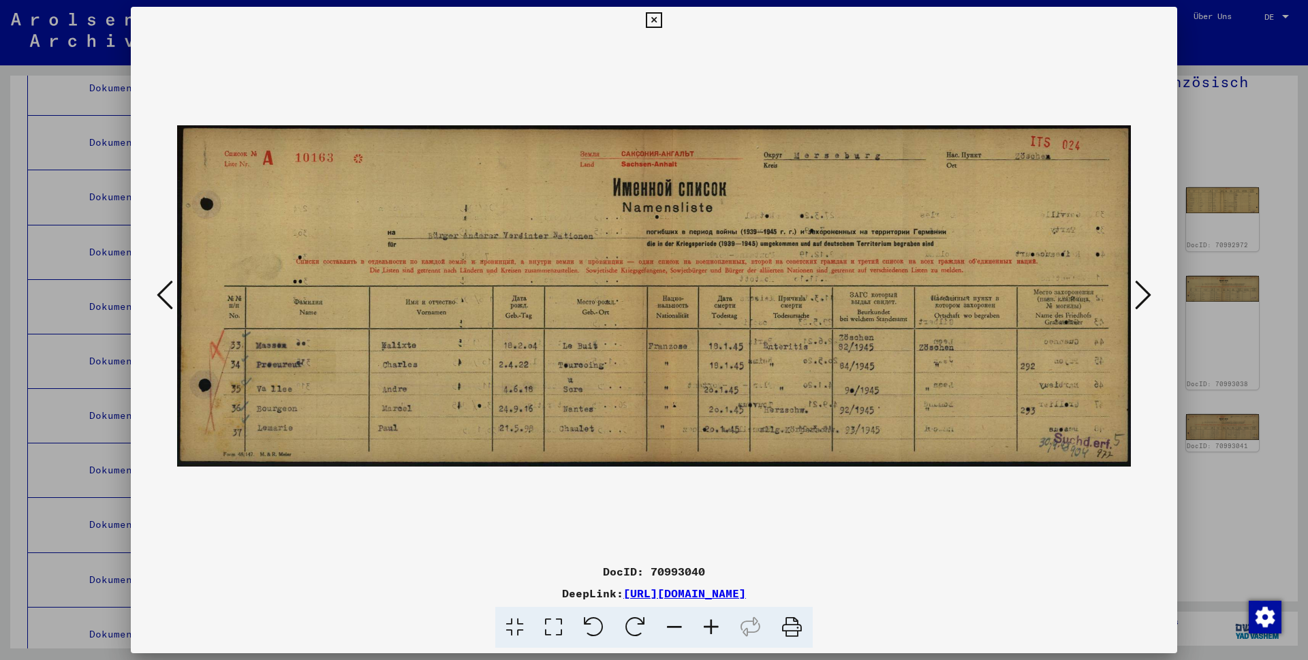
click at [1140, 292] on icon at bounding box center [1143, 295] width 16 height 33
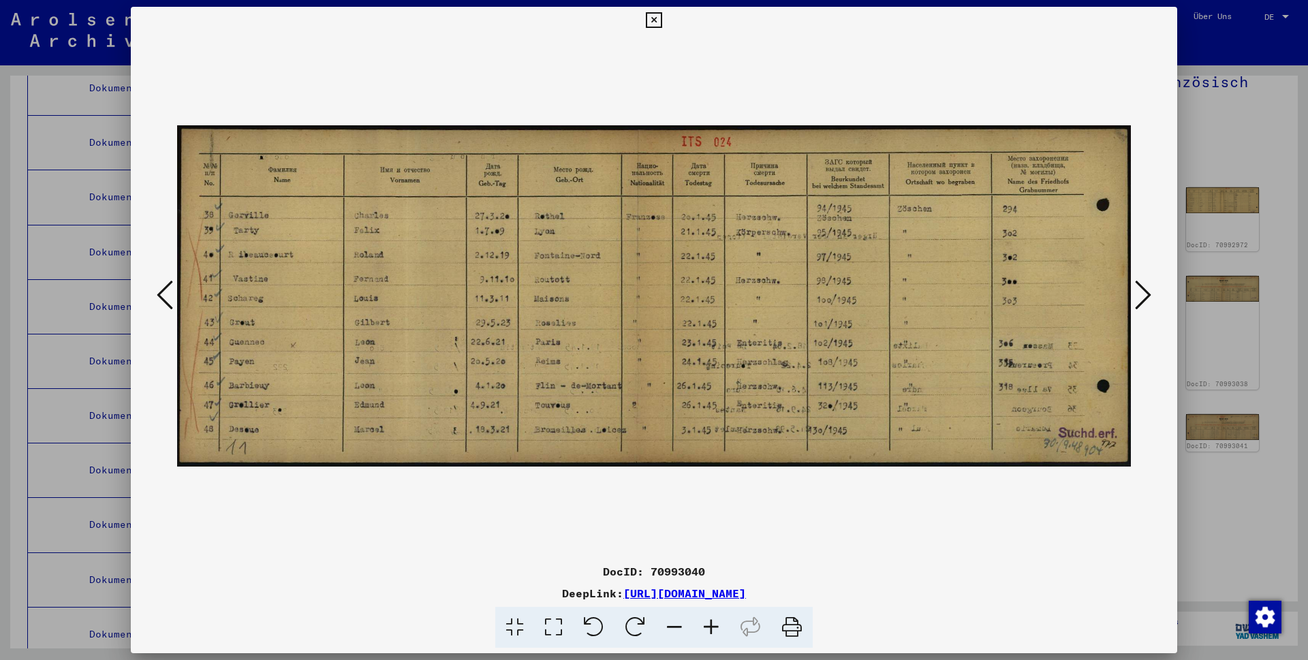
click at [1140, 292] on icon at bounding box center [1143, 295] width 16 height 33
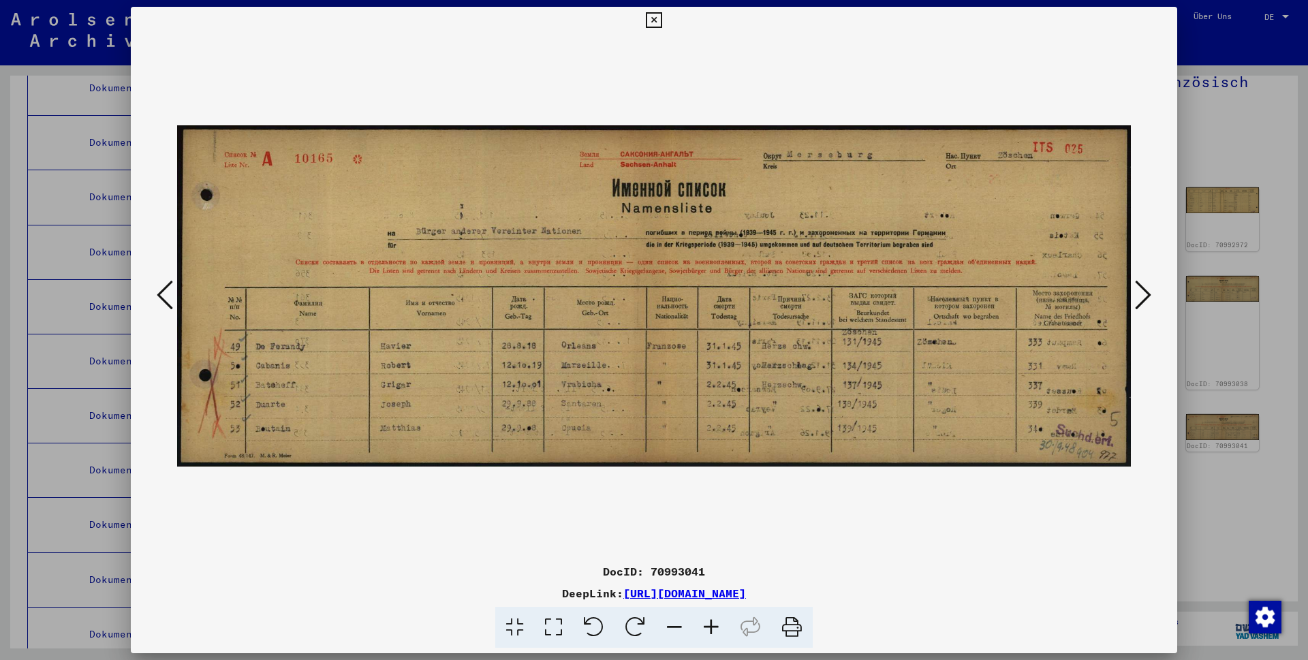
click at [1140, 292] on icon at bounding box center [1143, 295] width 16 height 33
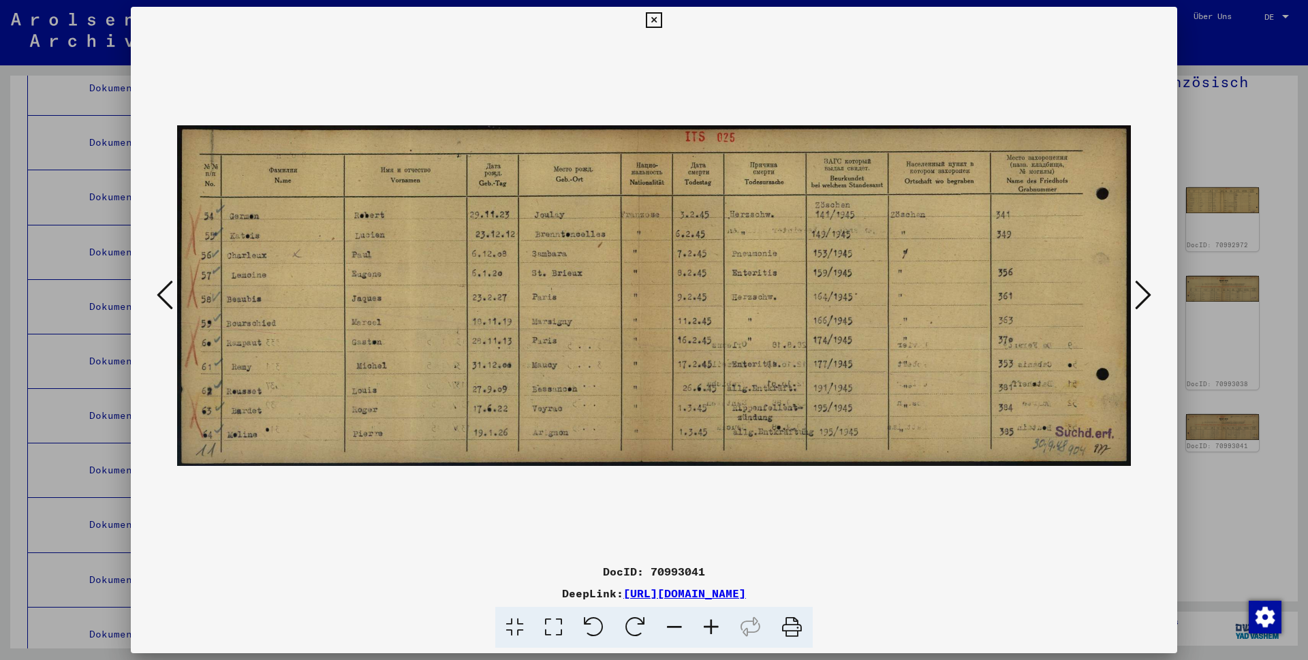
click at [1141, 292] on icon at bounding box center [1143, 295] width 16 height 33
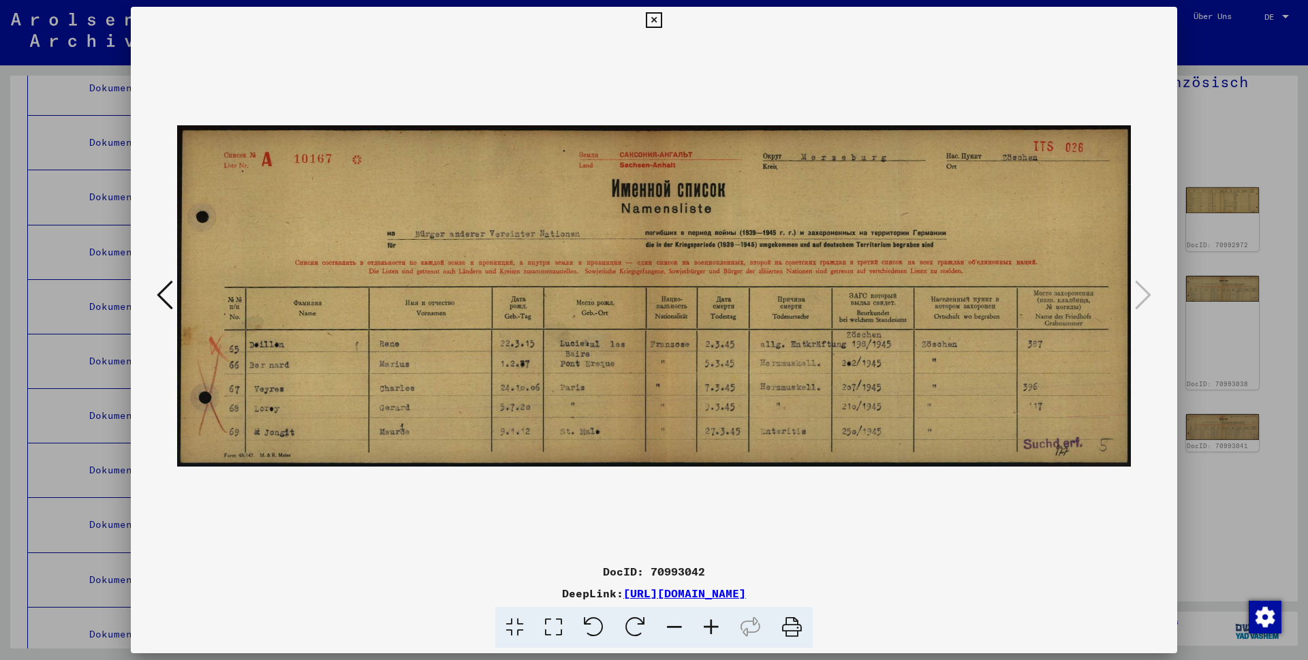
click at [1141, 292] on icon at bounding box center [1143, 295] width 16 height 33
click at [159, 290] on icon at bounding box center [165, 295] width 16 height 33
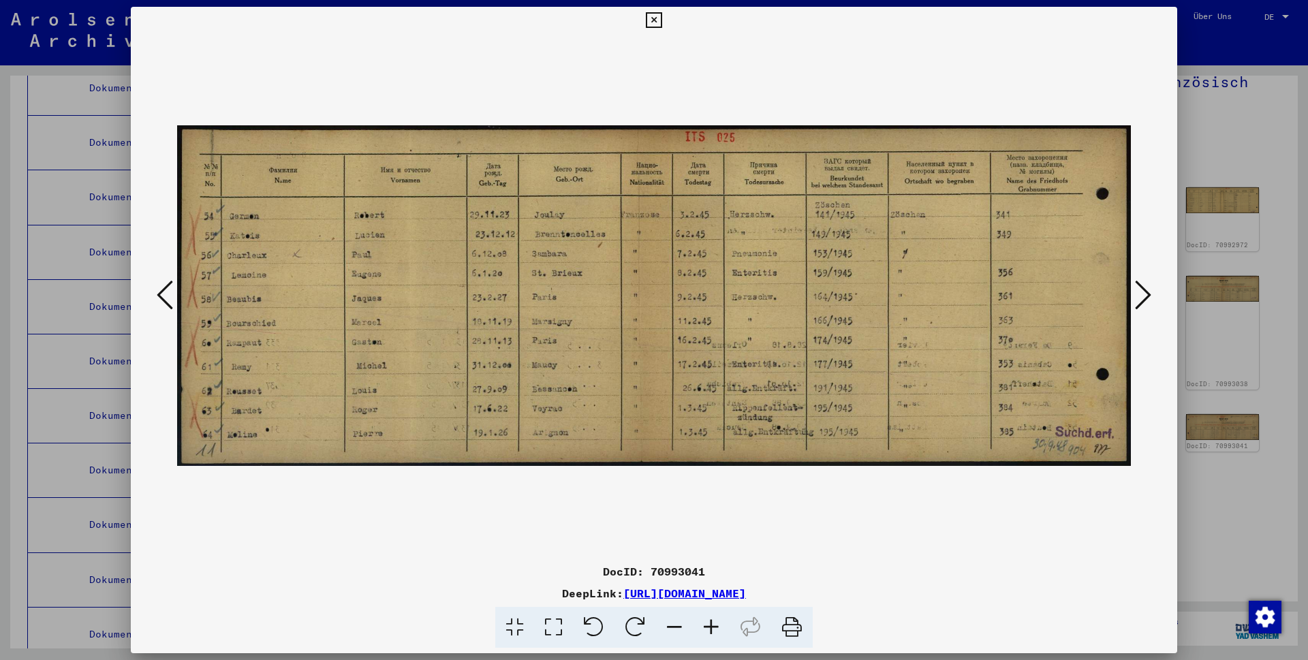
click at [159, 290] on icon at bounding box center [165, 295] width 16 height 33
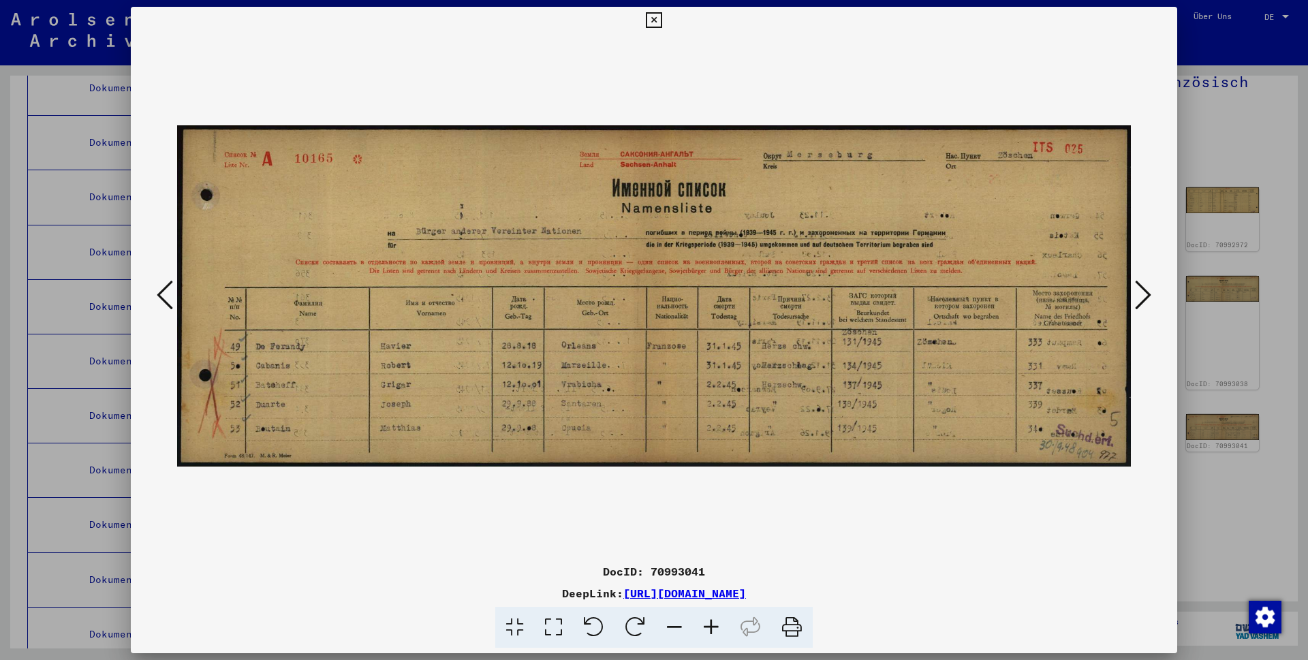
click at [1146, 295] on icon at bounding box center [1143, 295] width 16 height 33
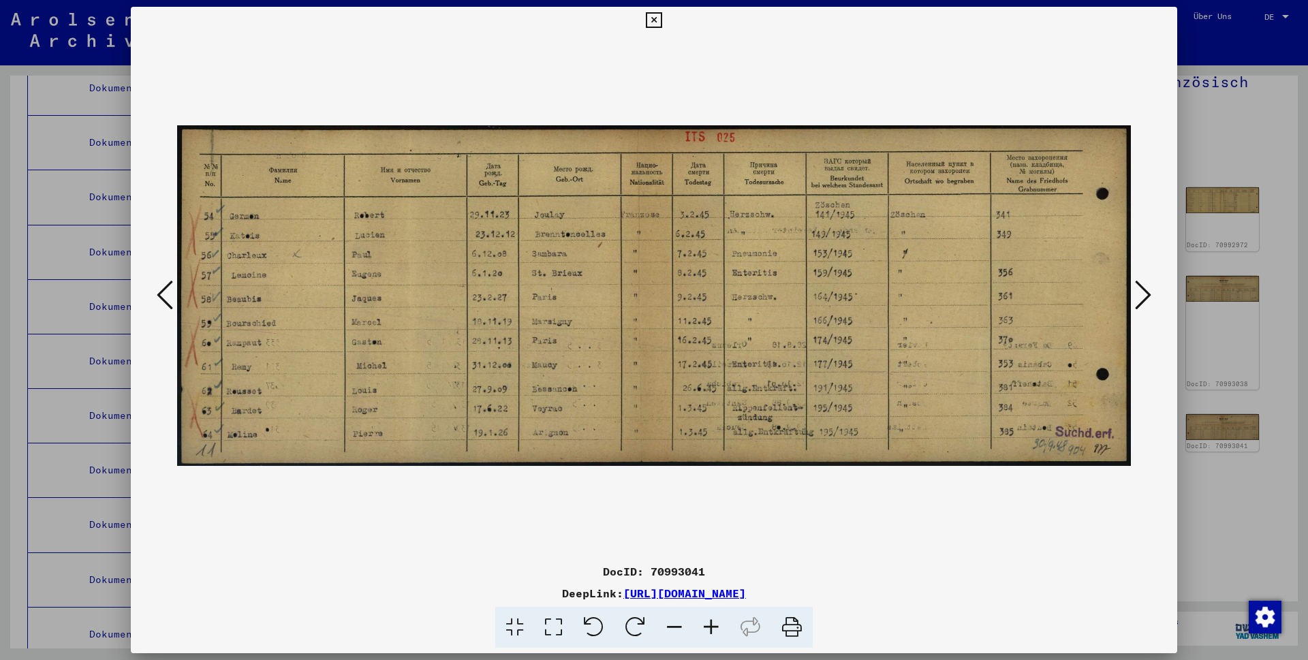
click at [707, 624] on icon at bounding box center [711, 628] width 37 height 42
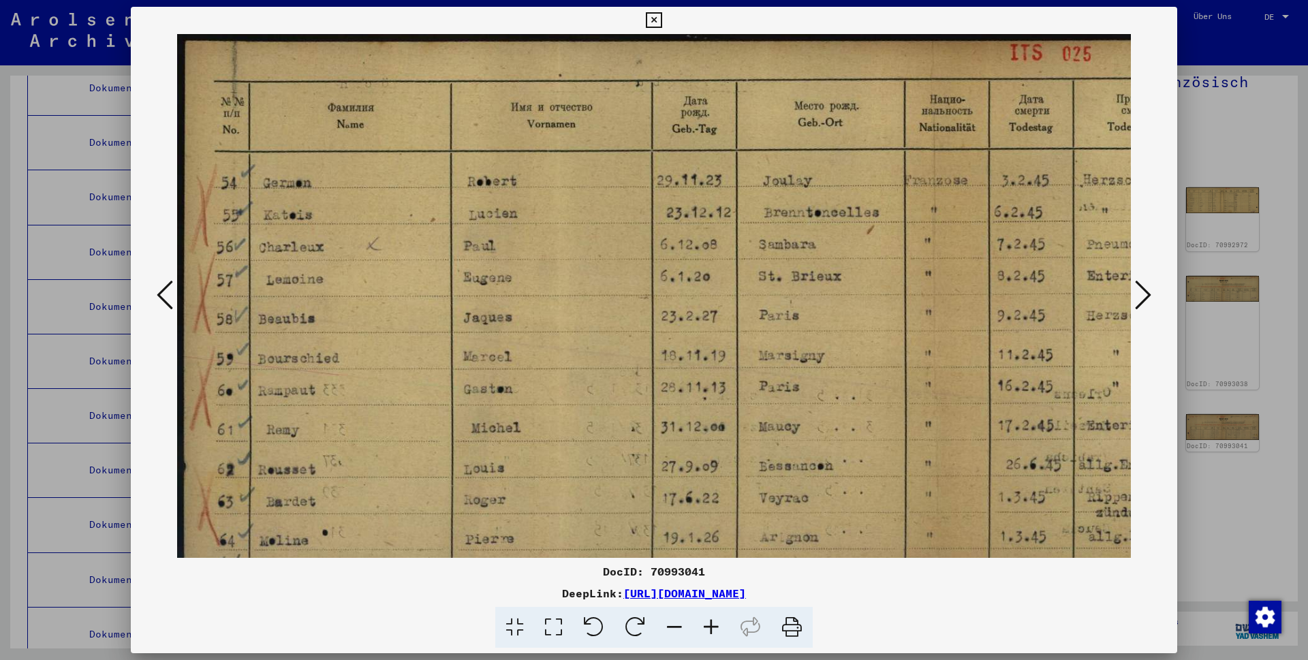
click at [671, 625] on icon at bounding box center [674, 628] width 37 height 42
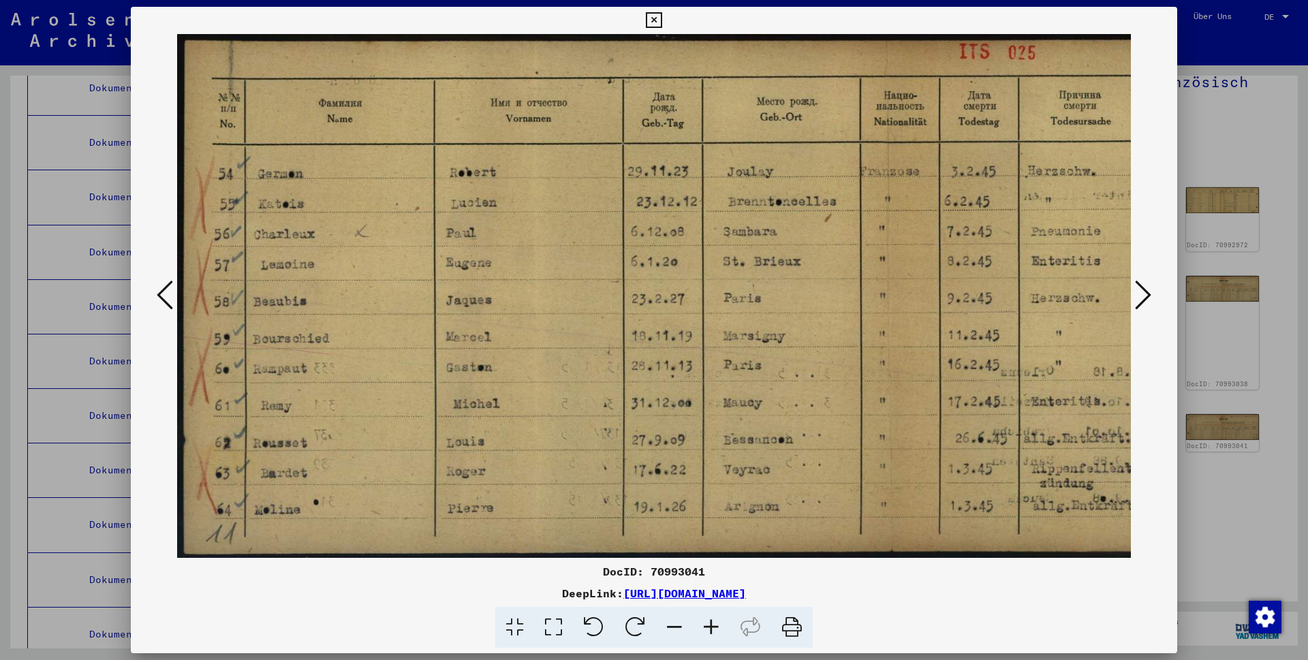
click at [1148, 293] on icon at bounding box center [1143, 295] width 16 height 33
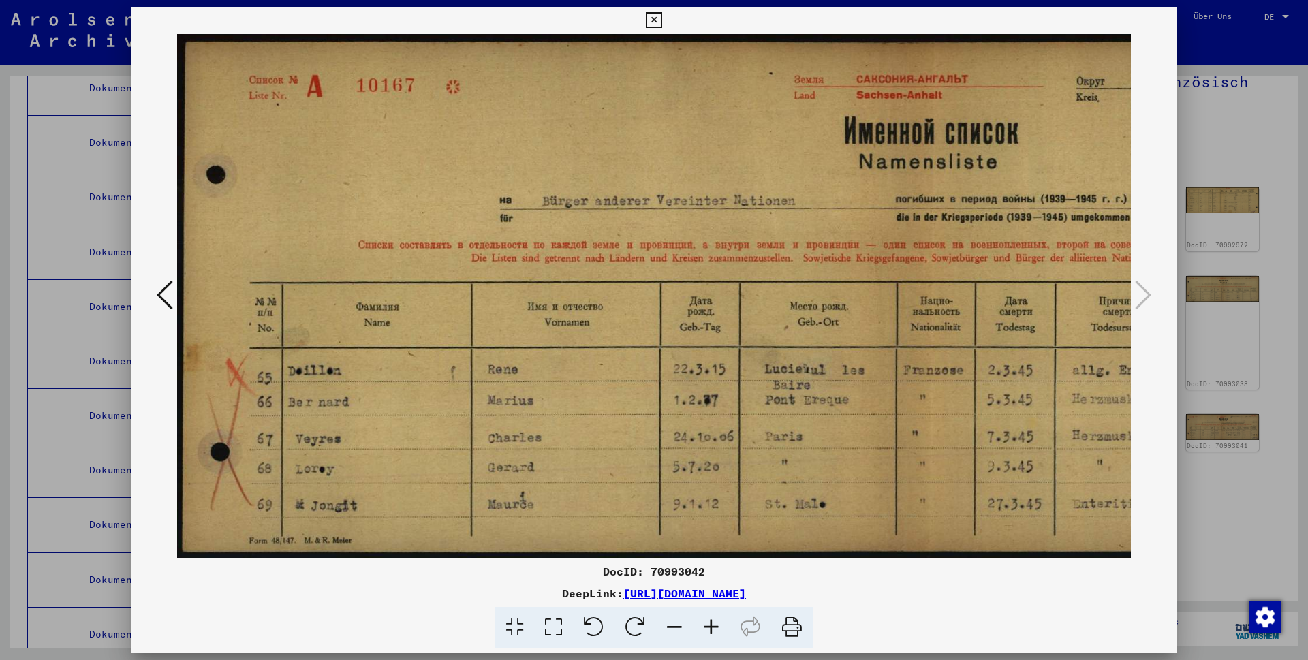
drag, startPoint x: 816, startPoint y: 457, endPoint x: 870, endPoint y: 456, distance: 54.5
click at [870, 456] on img at bounding box center [909, 296] width 1464 height 524
click at [662, 19] on icon at bounding box center [654, 20] width 16 height 16
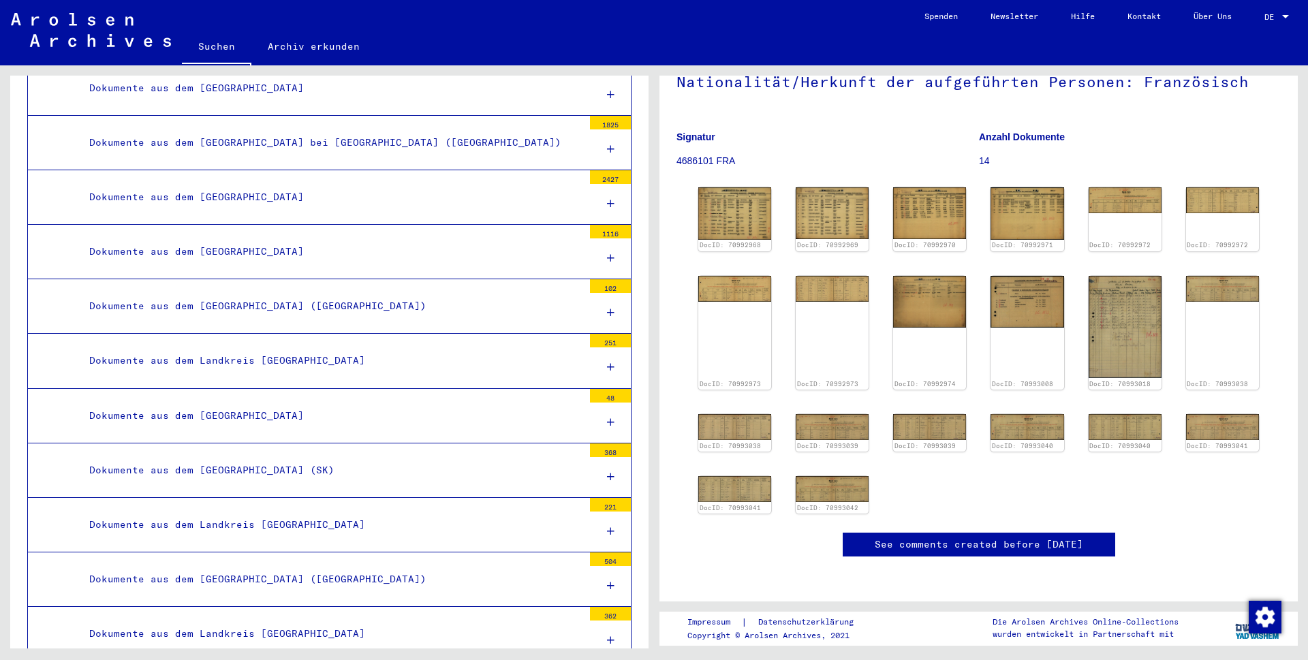
scroll to position [10419, 0]
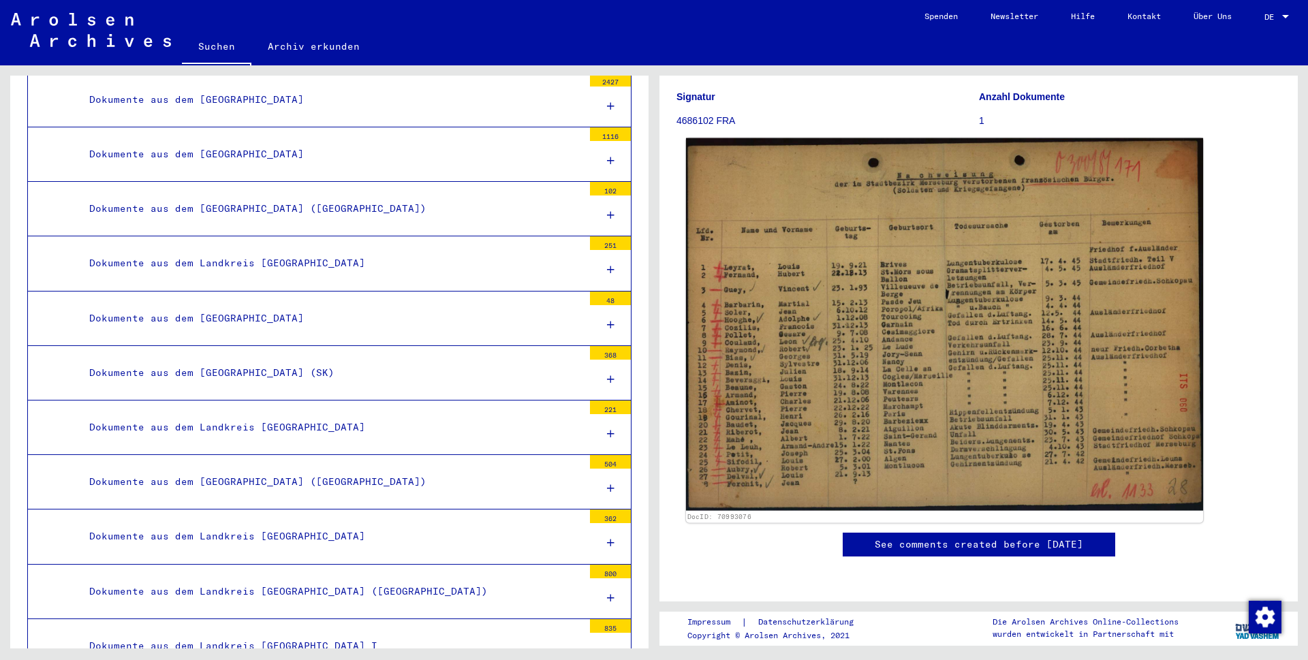
scroll to position [236, 0]
click at [848, 315] on img at bounding box center [944, 324] width 517 height 373
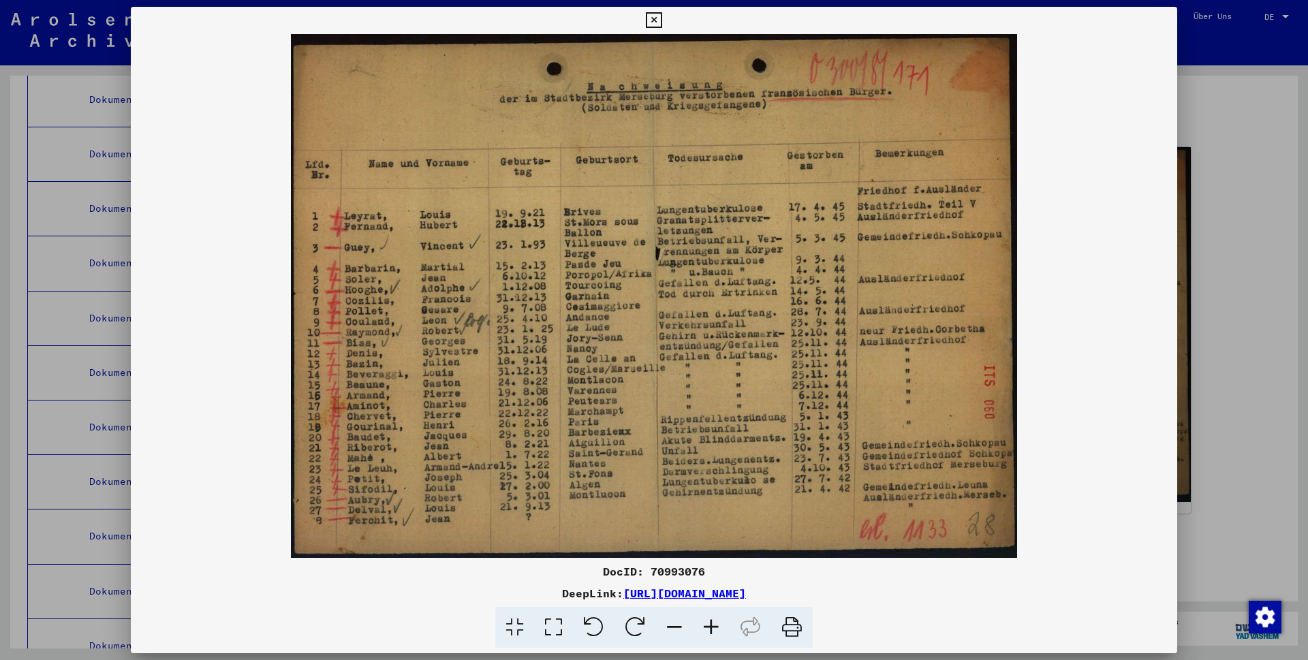
click at [662, 20] on icon at bounding box center [654, 20] width 16 height 16
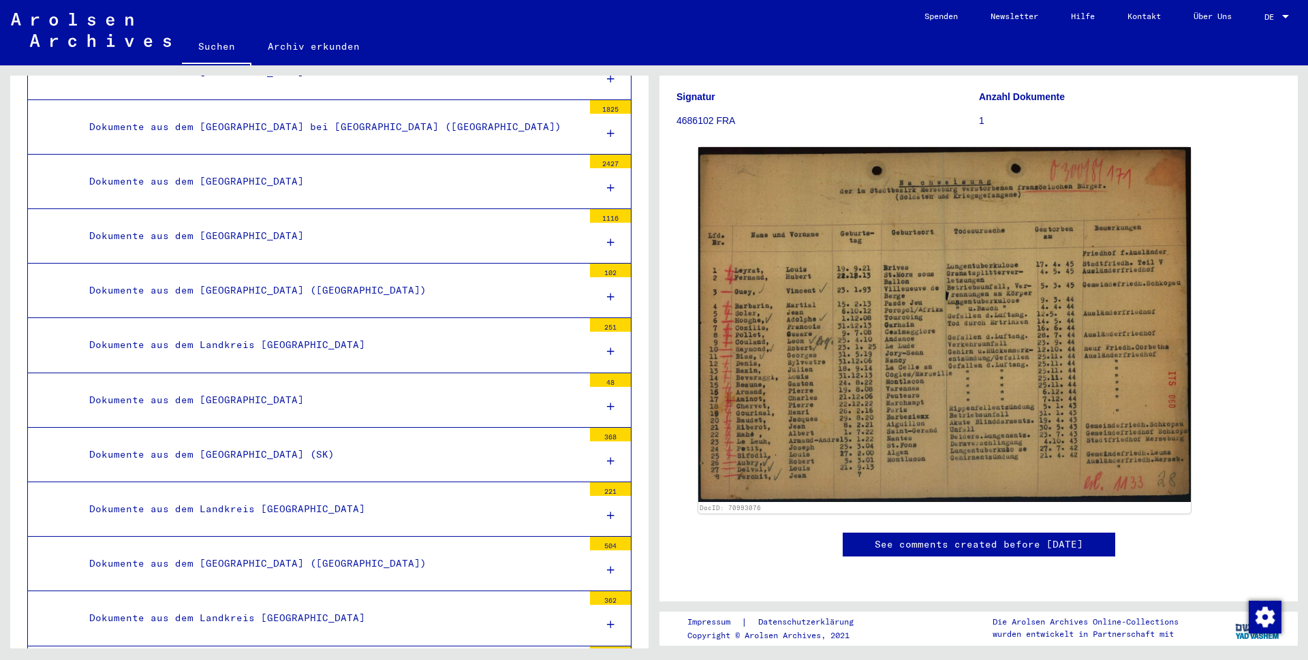
scroll to position [10418, 0]
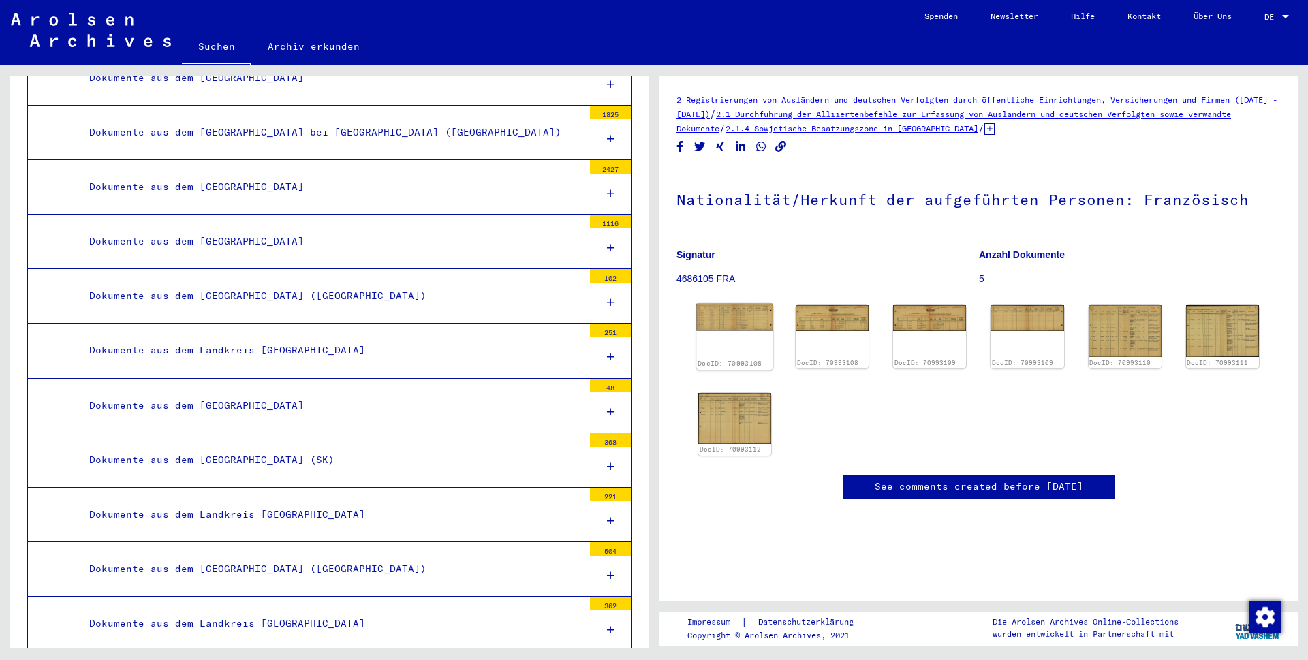
click at [755, 328] on img at bounding box center [734, 317] width 77 height 27
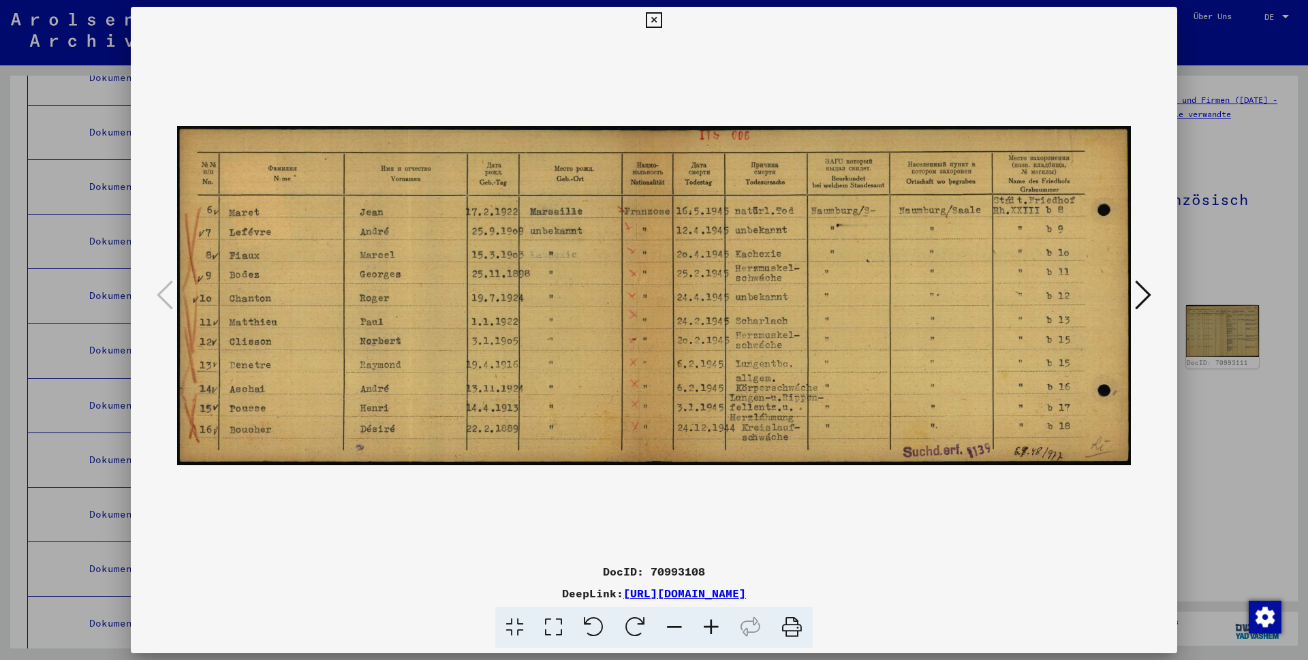
click at [1143, 294] on icon at bounding box center [1143, 295] width 16 height 33
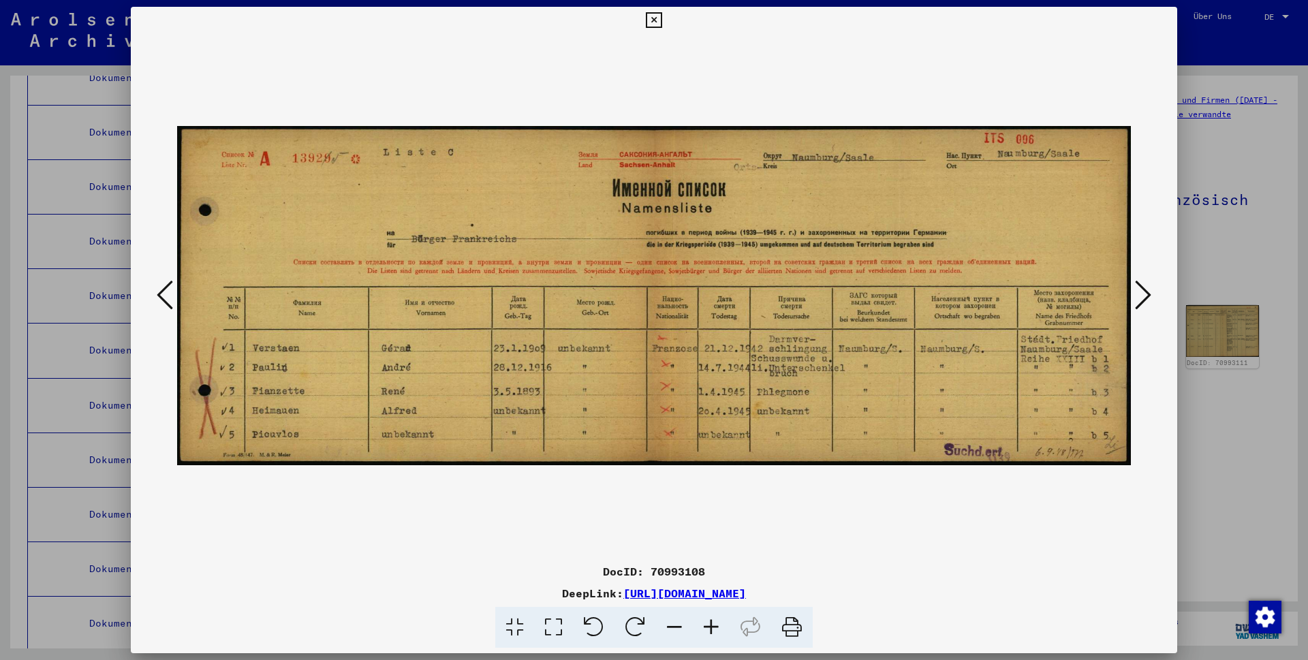
click at [1143, 294] on icon at bounding box center [1143, 295] width 16 height 33
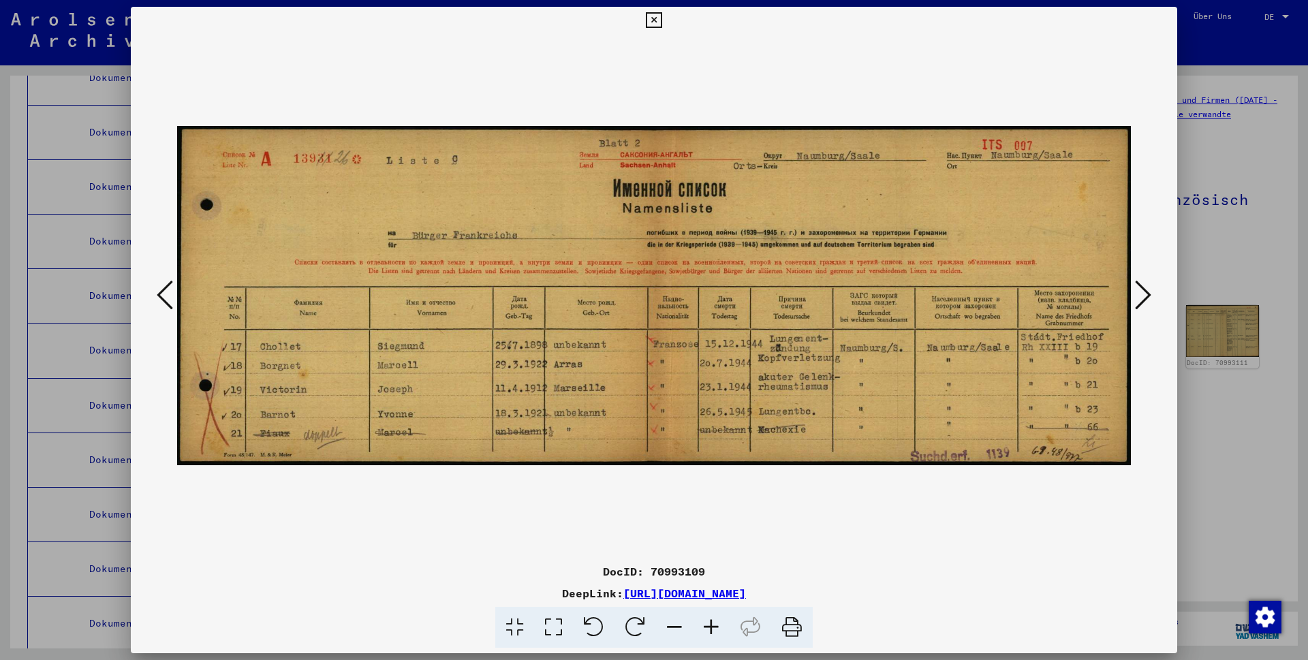
click at [1143, 294] on icon at bounding box center [1143, 295] width 16 height 33
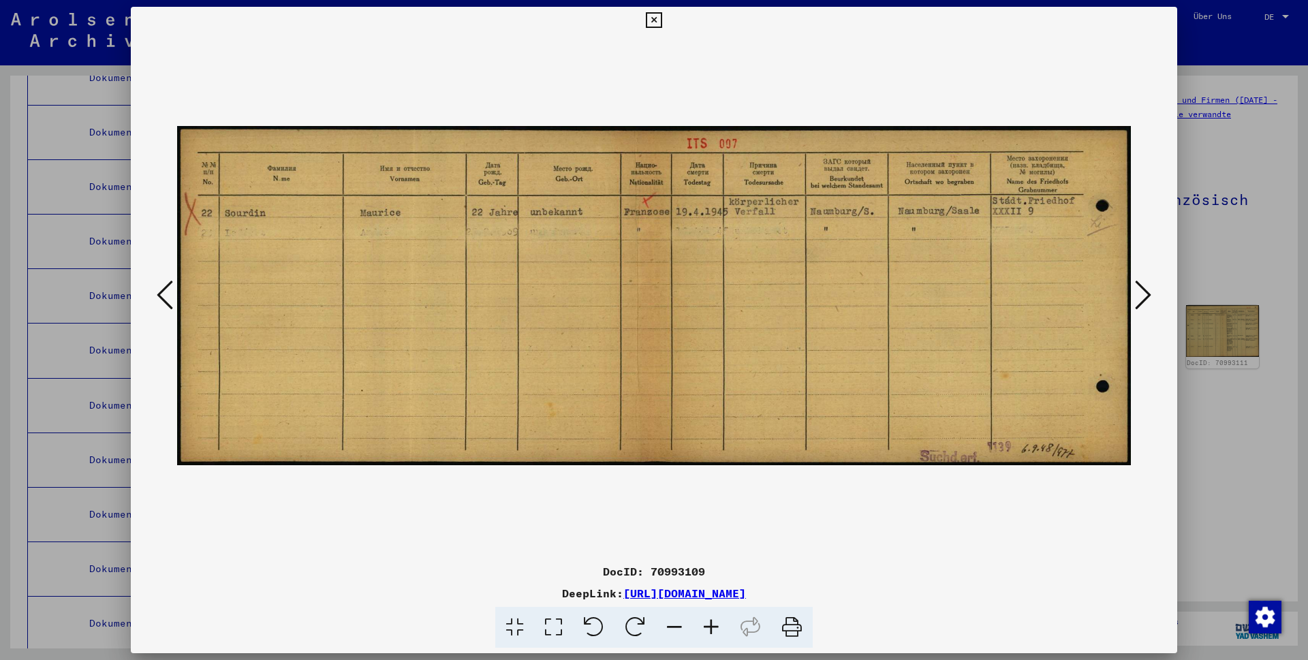
click at [1143, 294] on icon at bounding box center [1143, 295] width 16 height 33
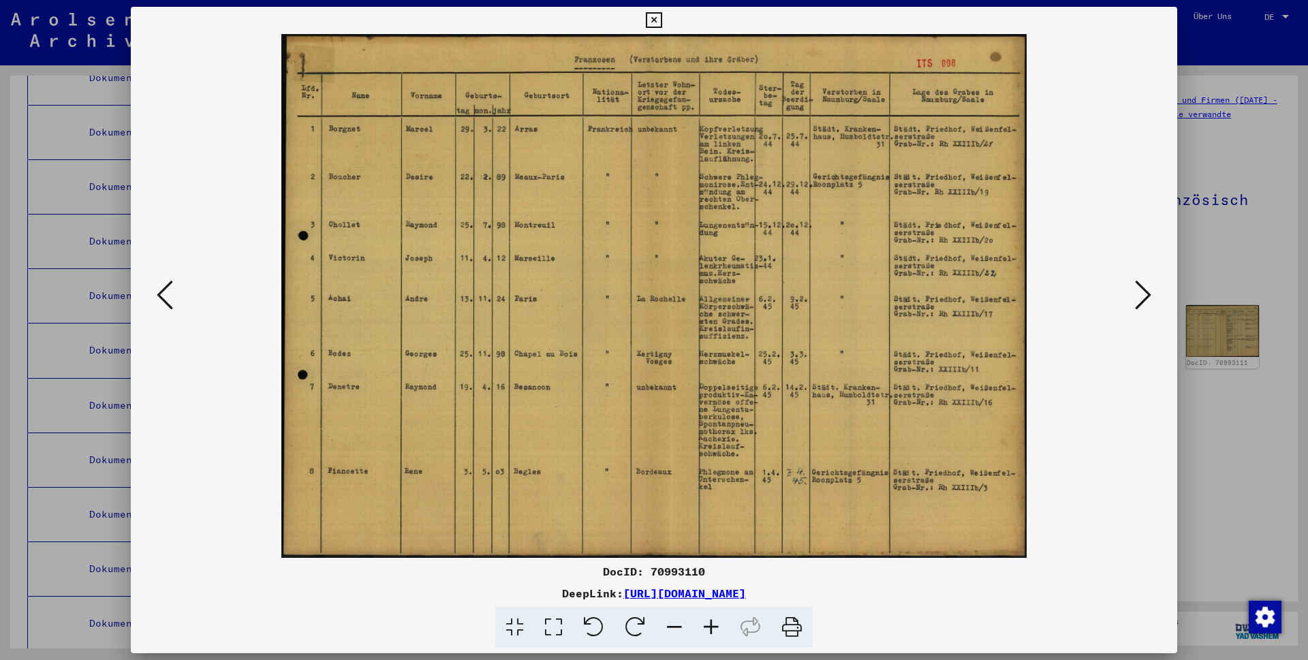
click at [1143, 294] on icon at bounding box center [1143, 295] width 16 height 33
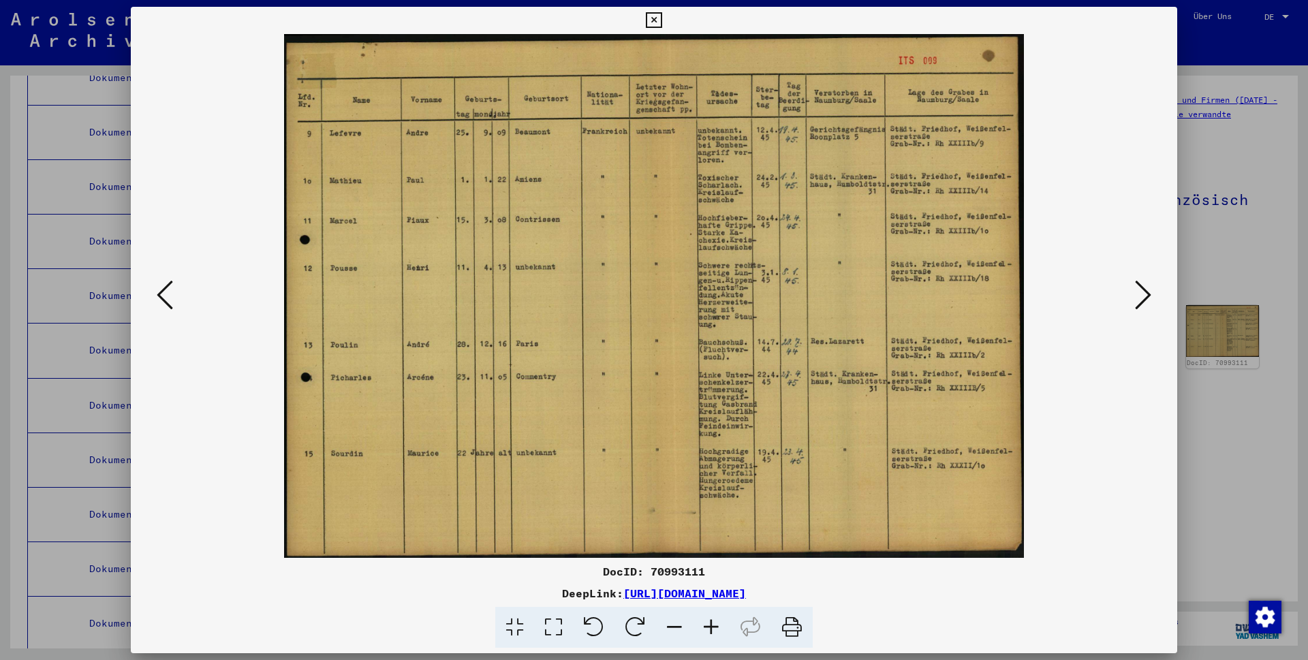
click at [1143, 294] on icon at bounding box center [1143, 295] width 16 height 33
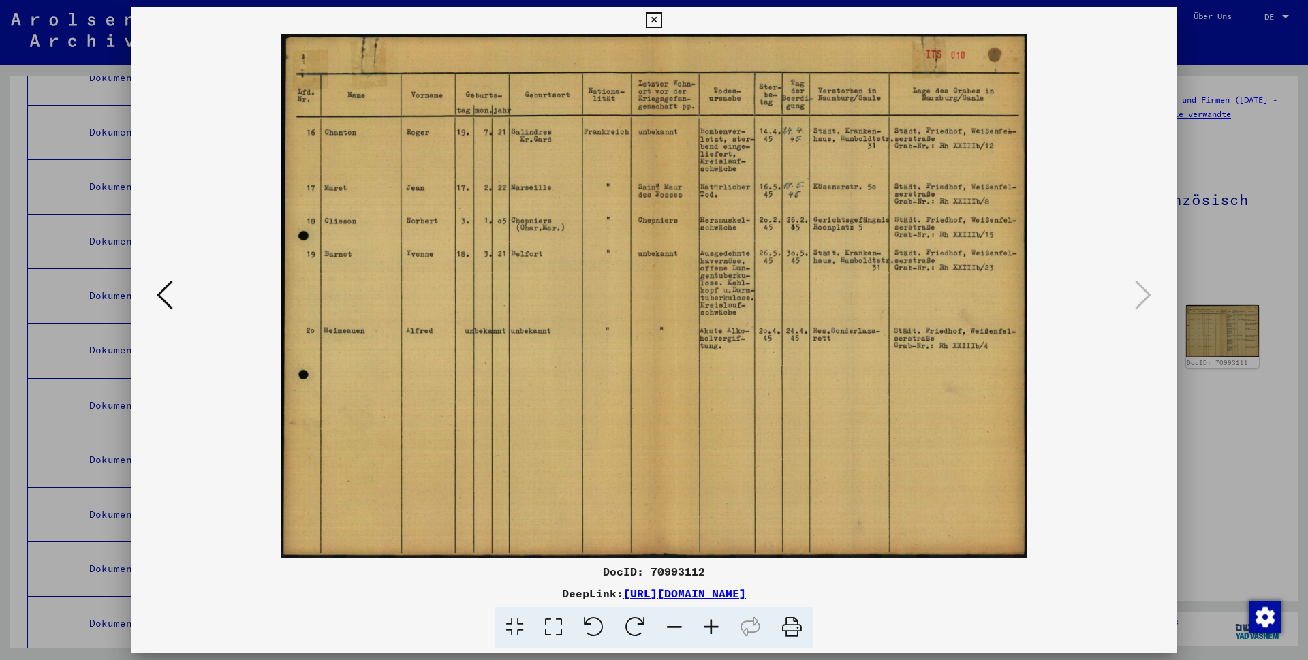
click at [1143, 294] on icon at bounding box center [1143, 295] width 16 height 33
click at [170, 290] on icon at bounding box center [165, 295] width 16 height 33
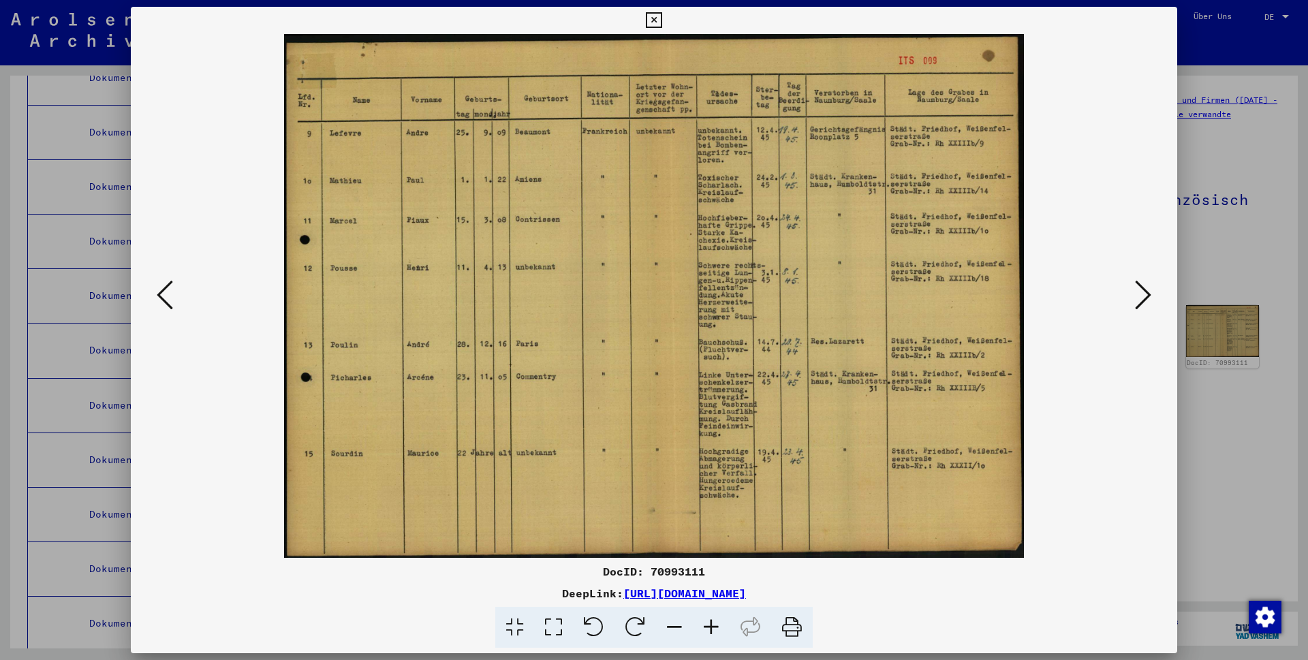
click at [170, 290] on icon at bounding box center [165, 295] width 16 height 33
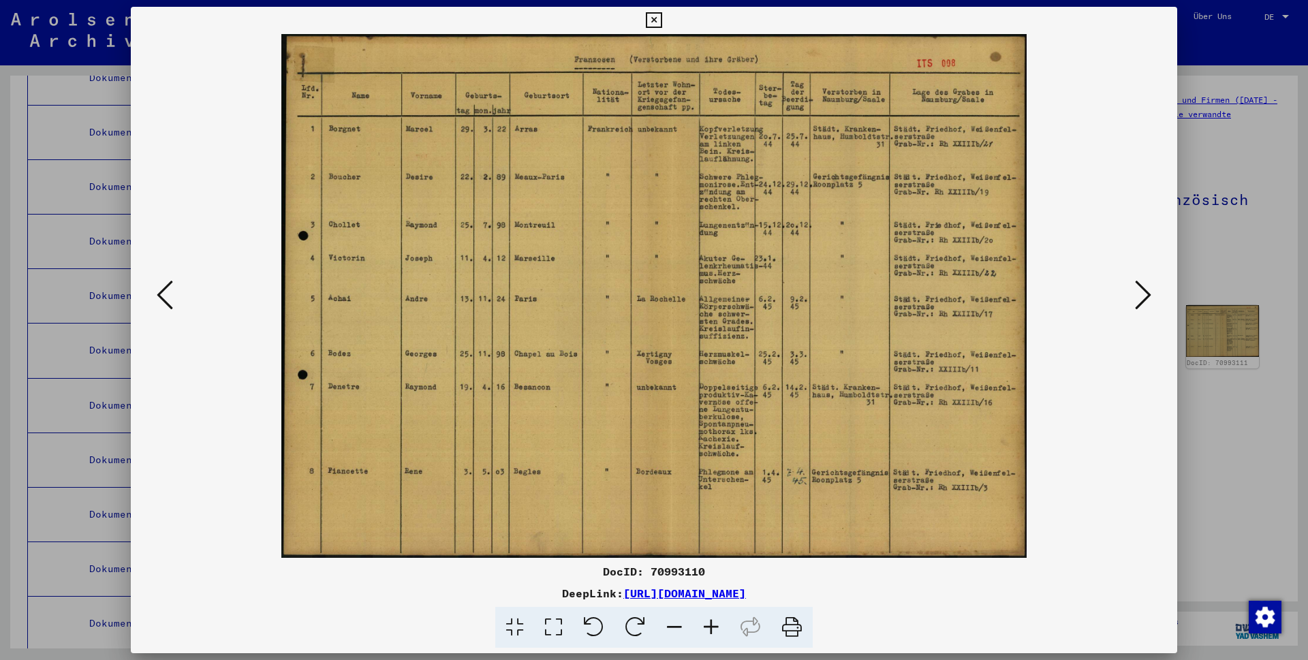
click at [170, 290] on icon at bounding box center [165, 295] width 16 height 33
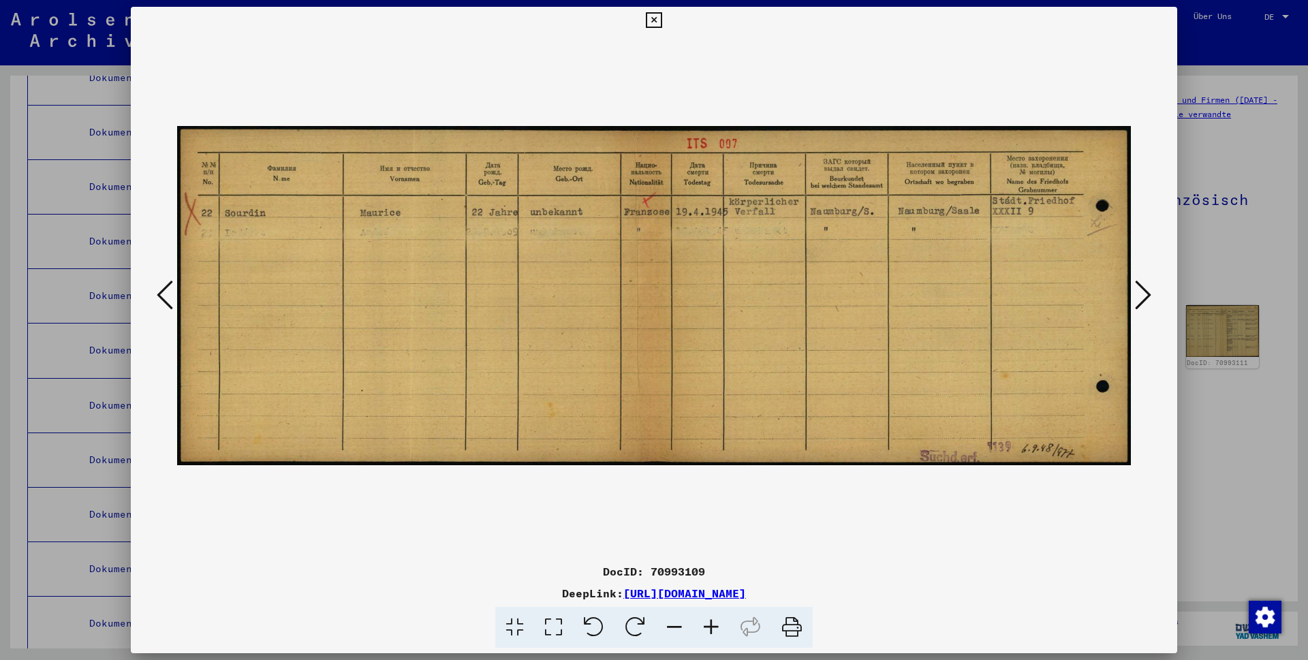
click at [170, 290] on icon at bounding box center [165, 295] width 16 height 33
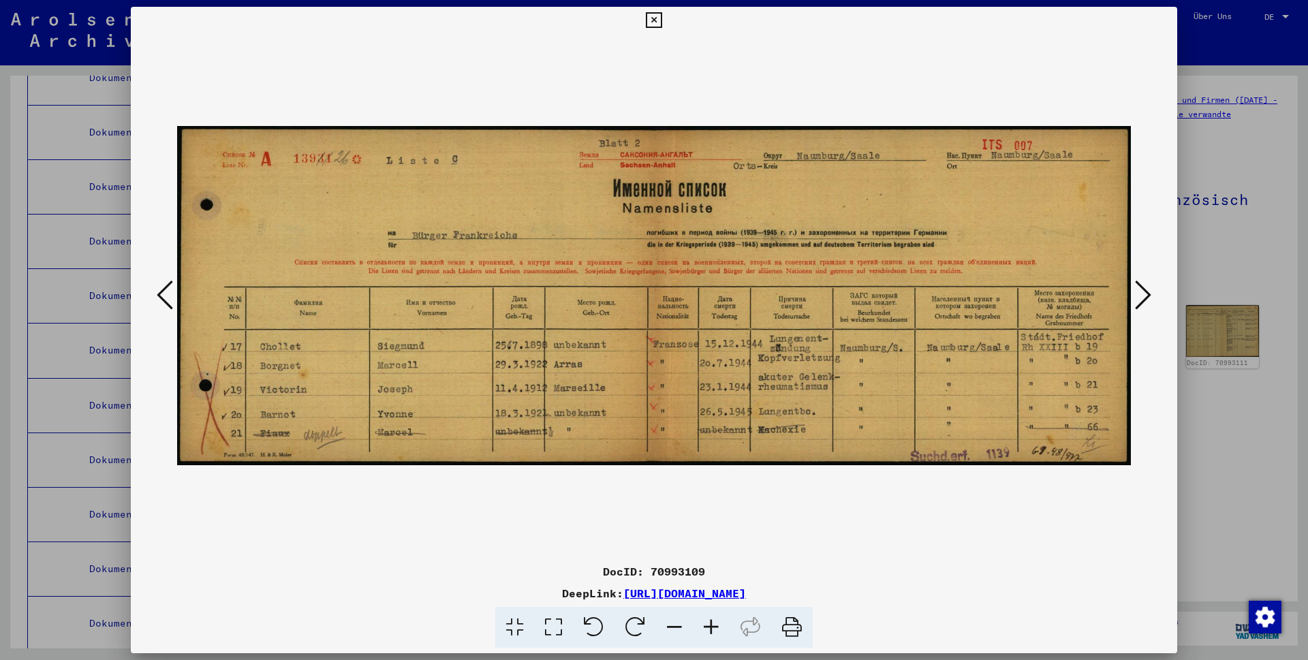
click at [170, 290] on icon at bounding box center [165, 295] width 16 height 33
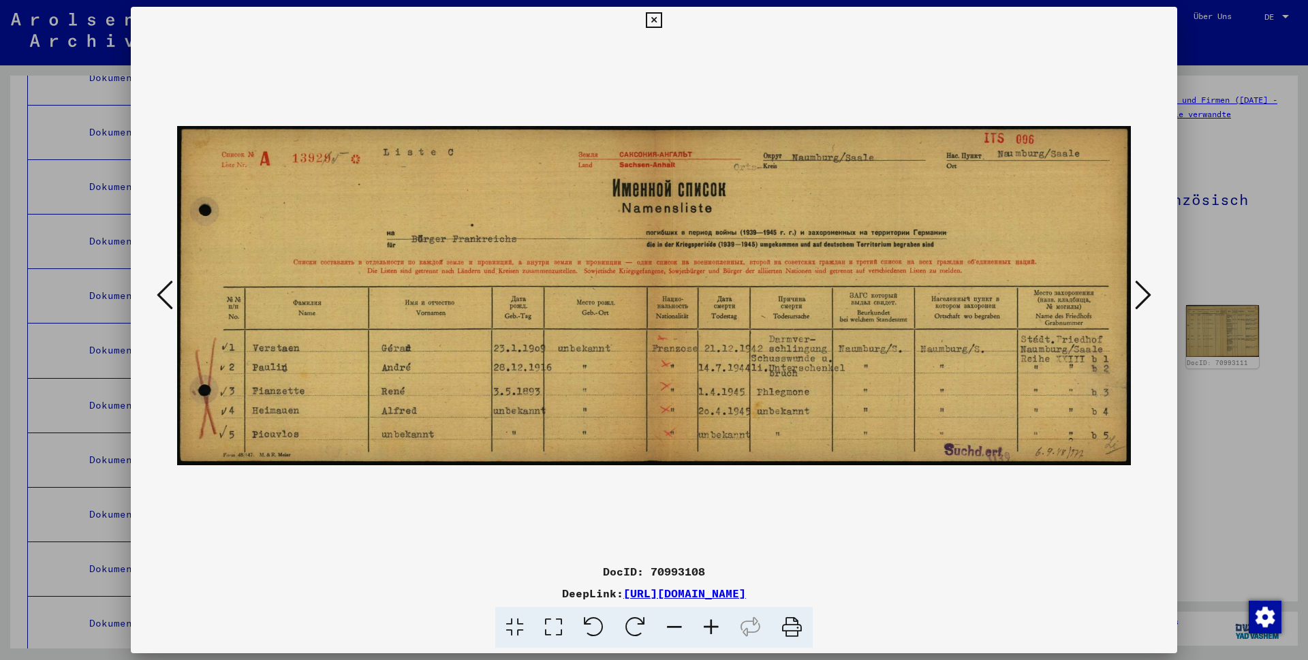
click at [170, 290] on icon at bounding box center [165, 295] width 16 height 33
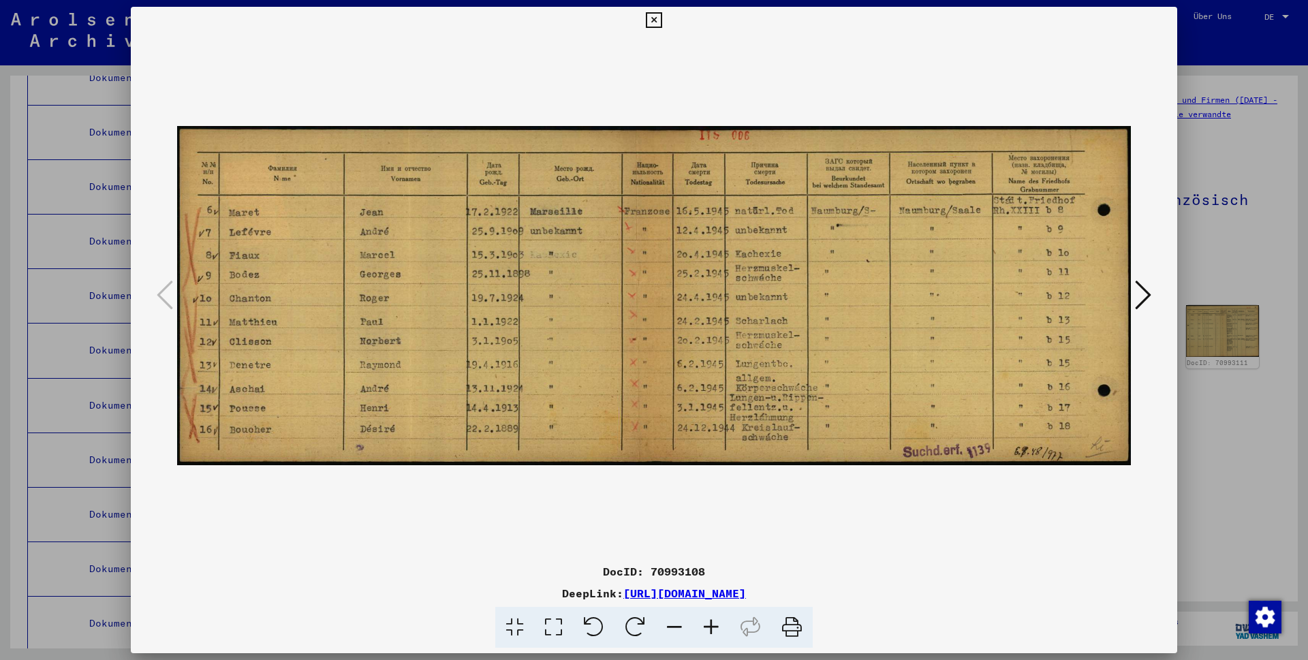
click at [1142, 294] on icon at bounding box center [1143, 295] width 16 height 33
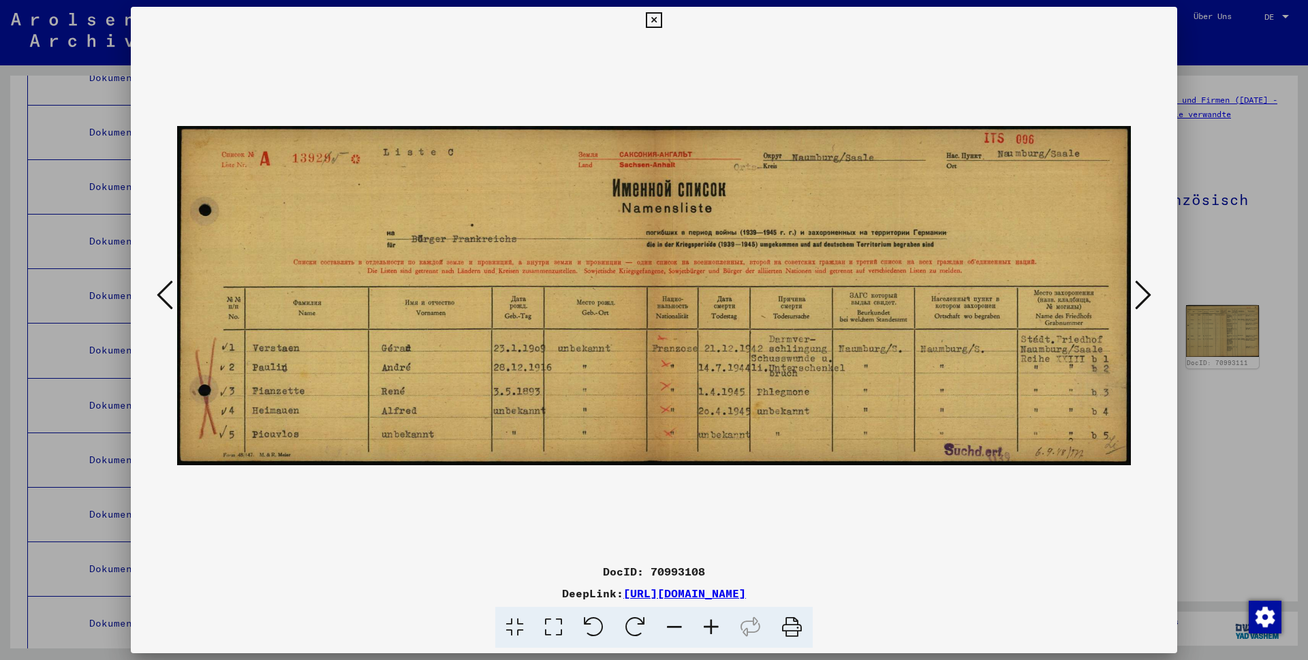
click at [1142, 294] on icon at bounding box center [1143, 295] width 16 height 33
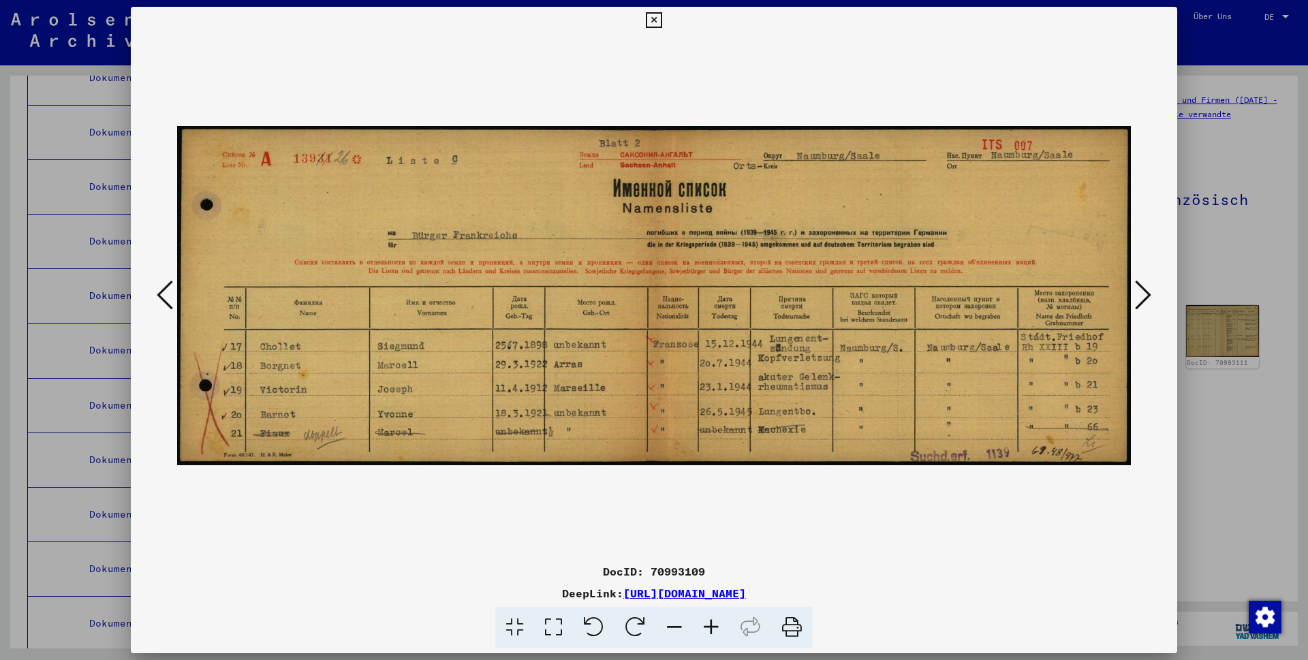
click at [1142, 294] on icon at bounding box center [1143, 295] width 16 height 33
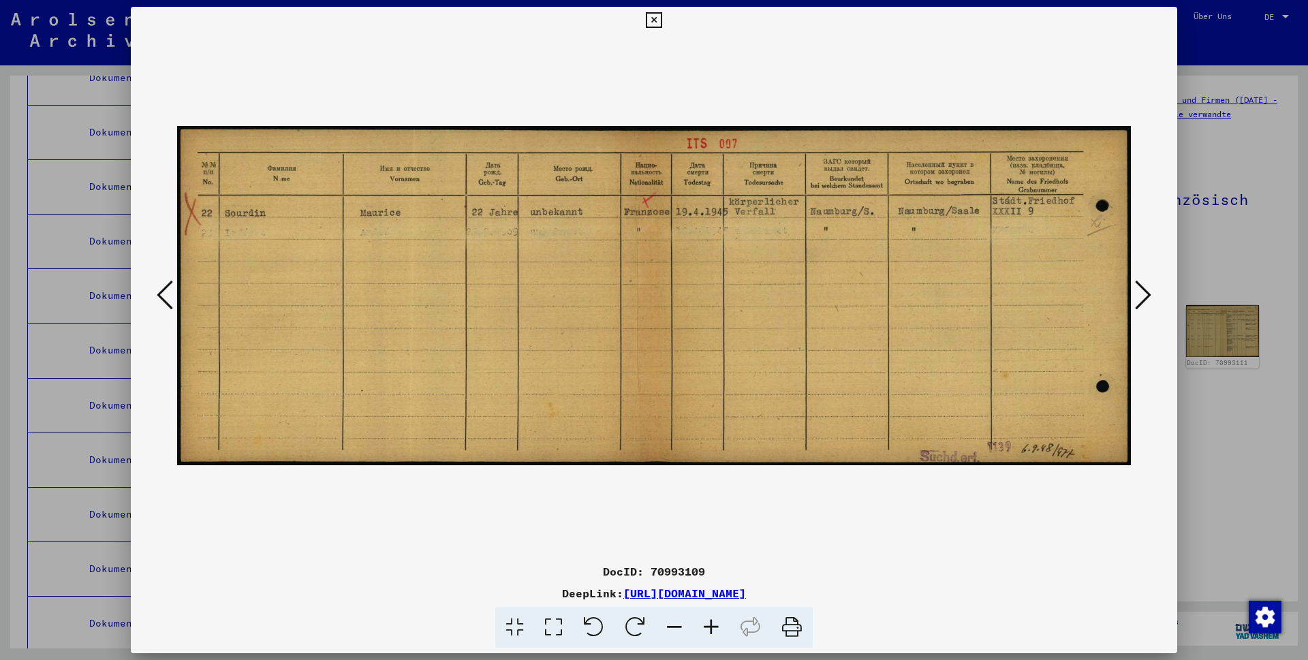
click at [1142, 294] on icon at bounding box center [1143, 295] width 16 height 33
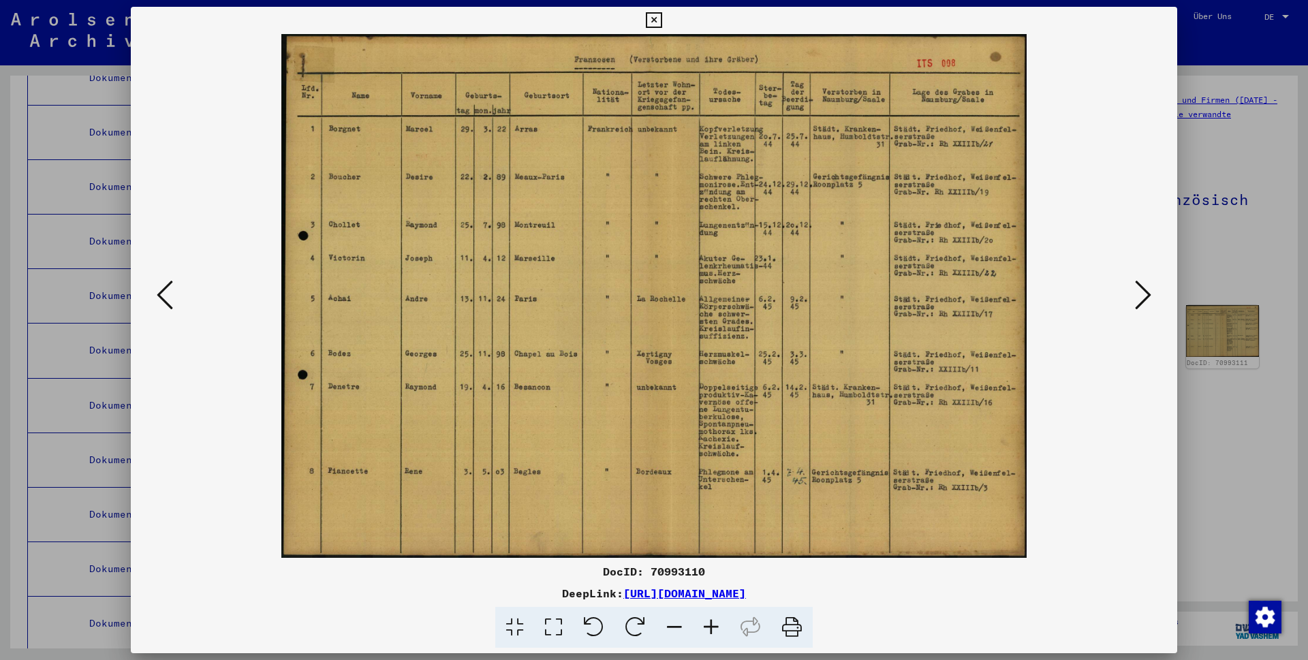
click at [1142, 294] on icon at bounding box center [1143, 295] width 16 height 33
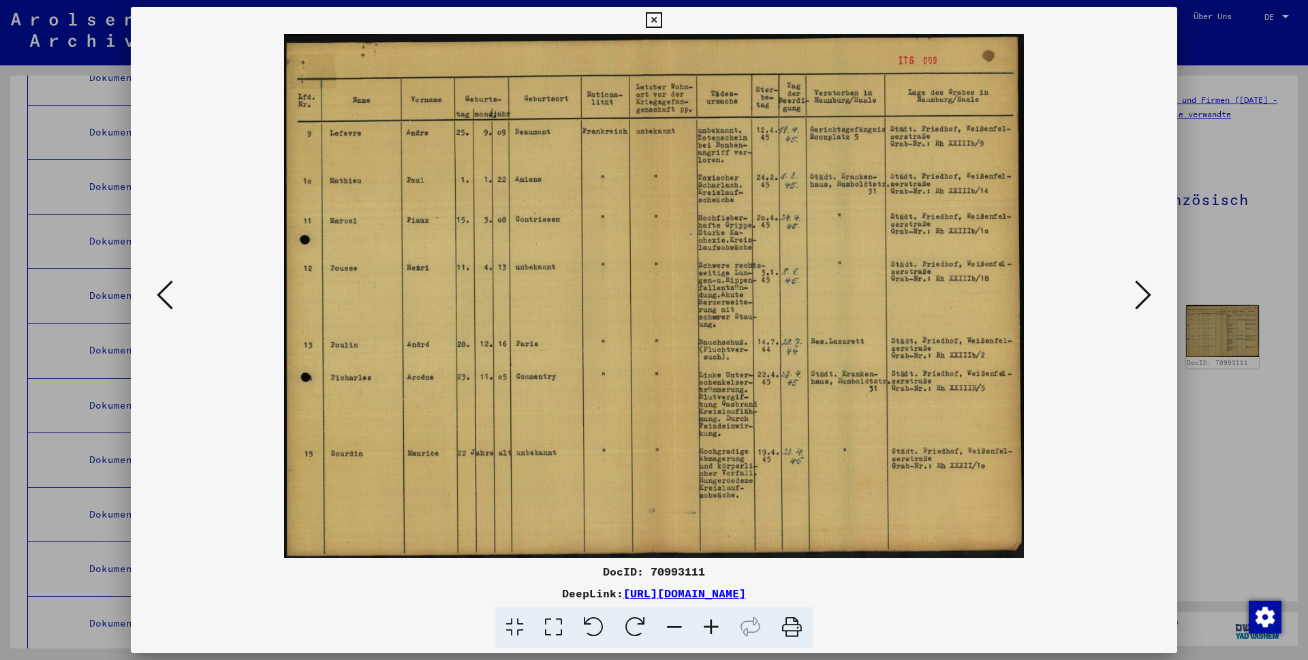
click at [1142, 294] on icon at bounding box center [1143, 295] width 16 height 33
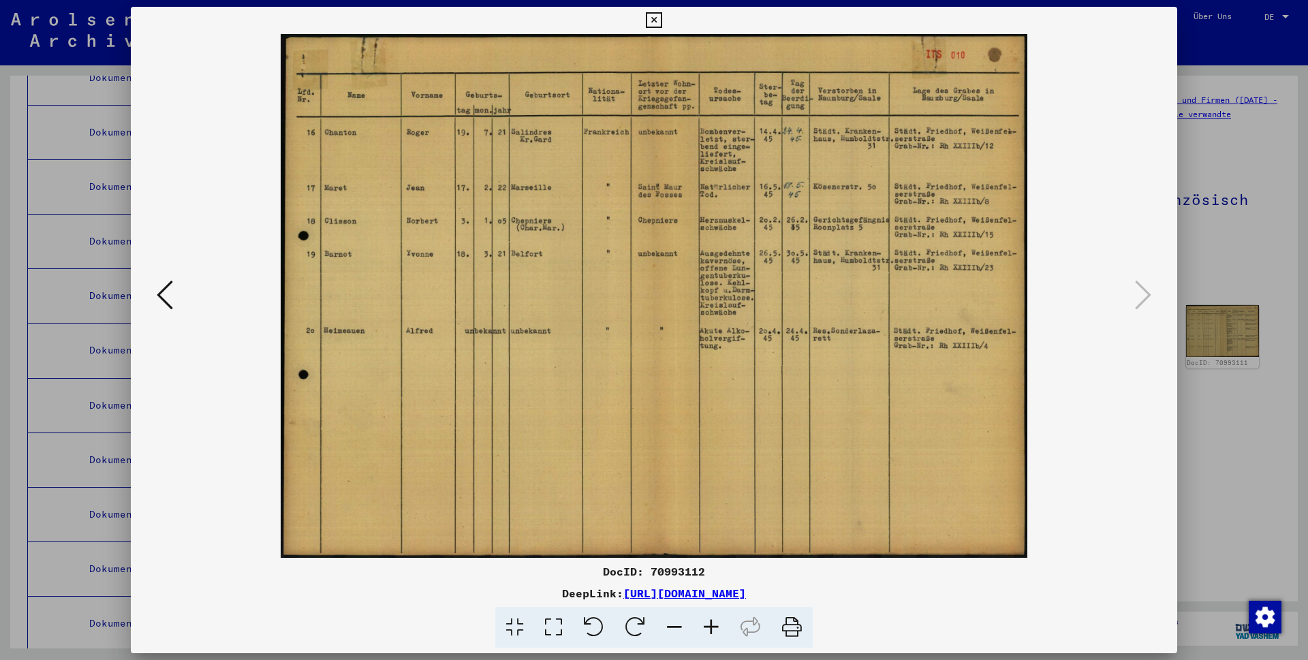
click at [160, 292] on icon at bounding box center [165, 295] width 16 height 33
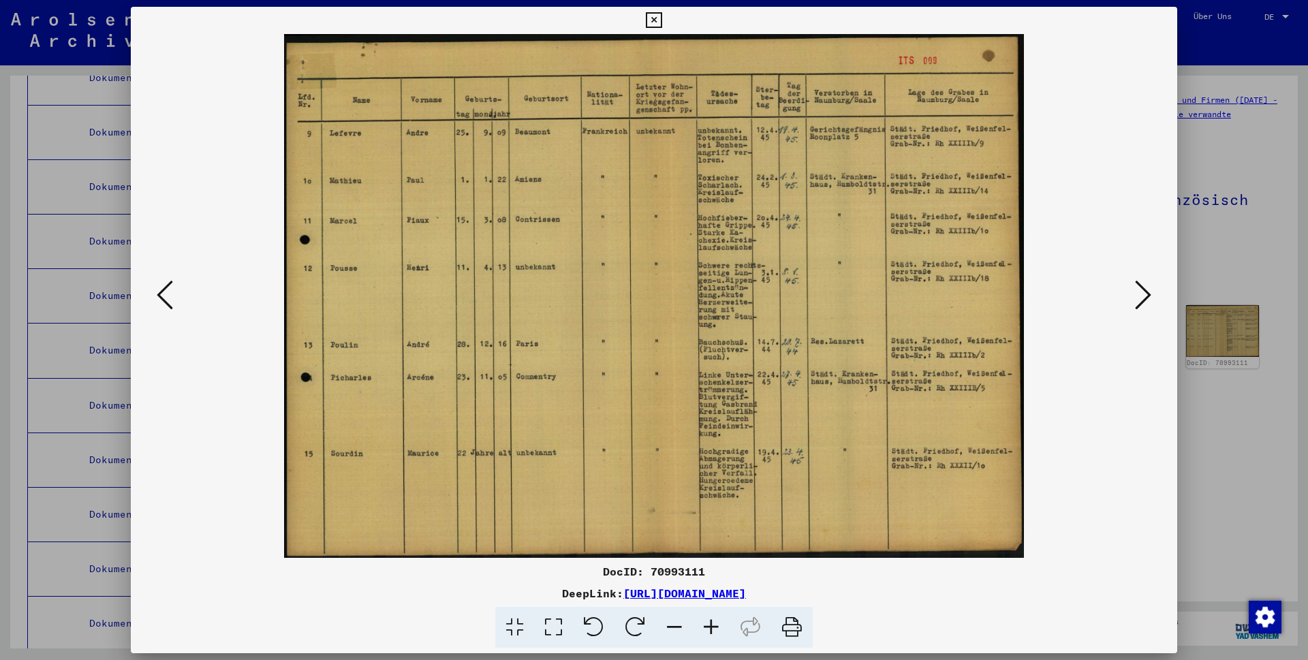
click at [160, 292] on icon at bounding box center [165, 295] width 16 height 33
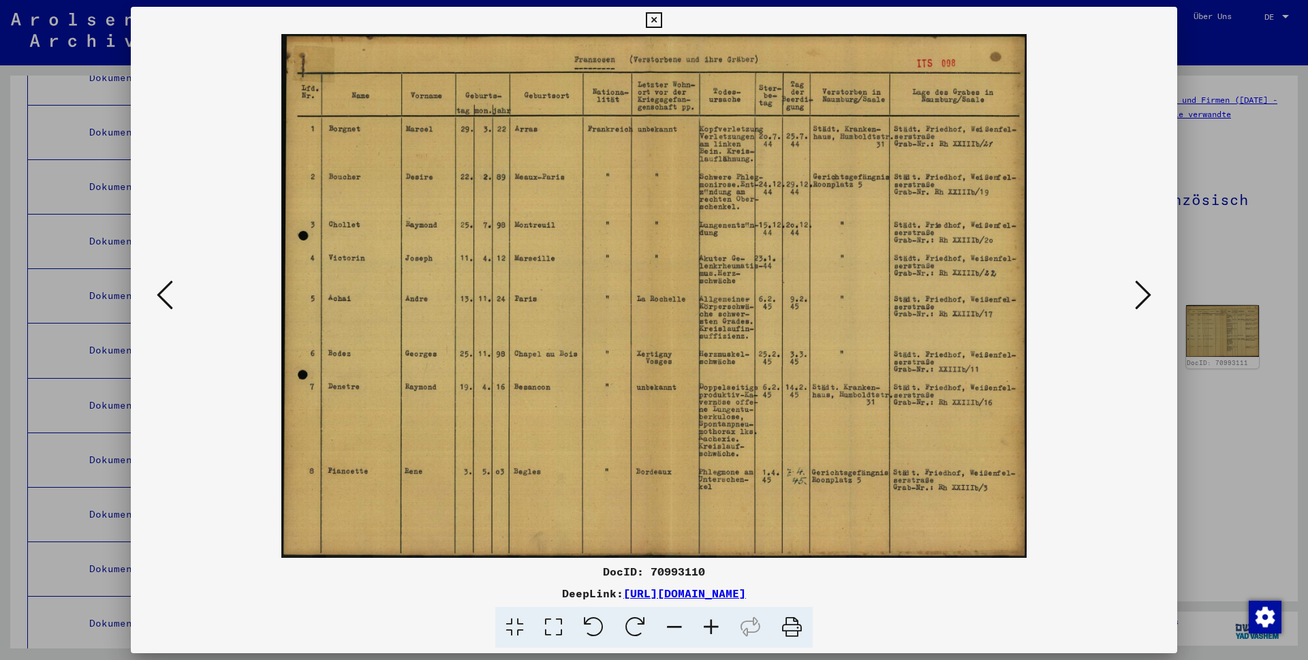
click at [160, 292] on icon at bounding box center [165, 295] width 16 height 33
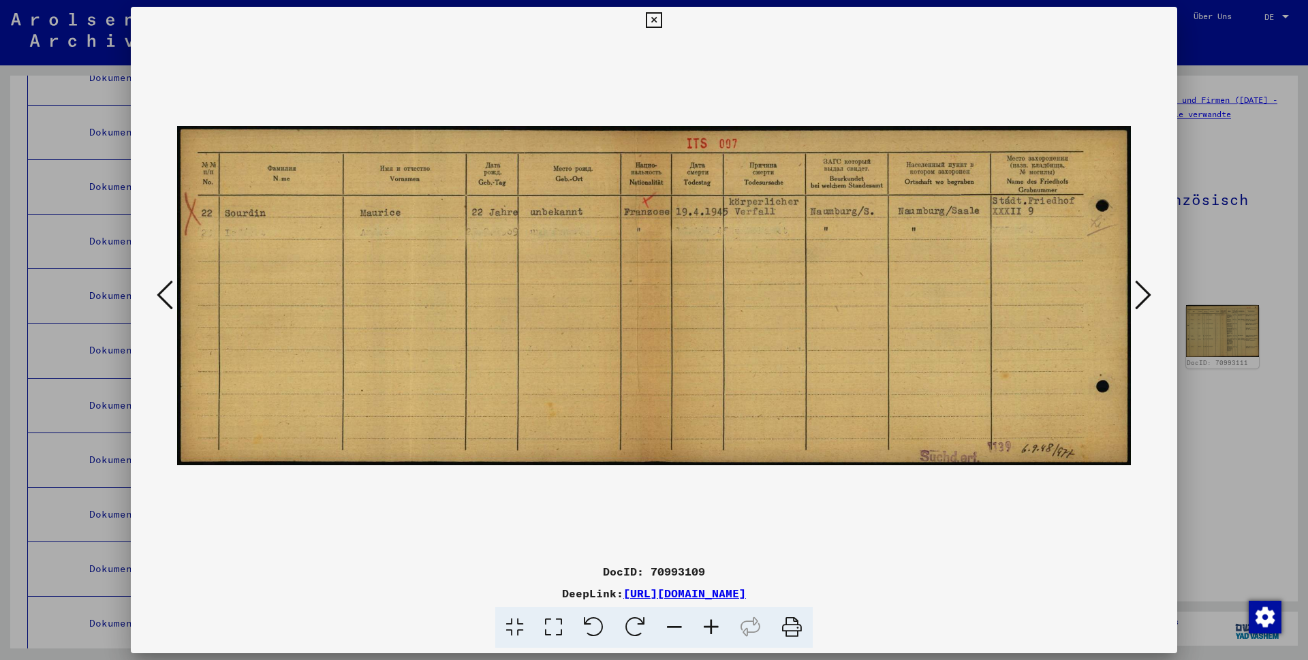
click at [160, 292] on icon at bounding box center [165, 295] width 16 height 33
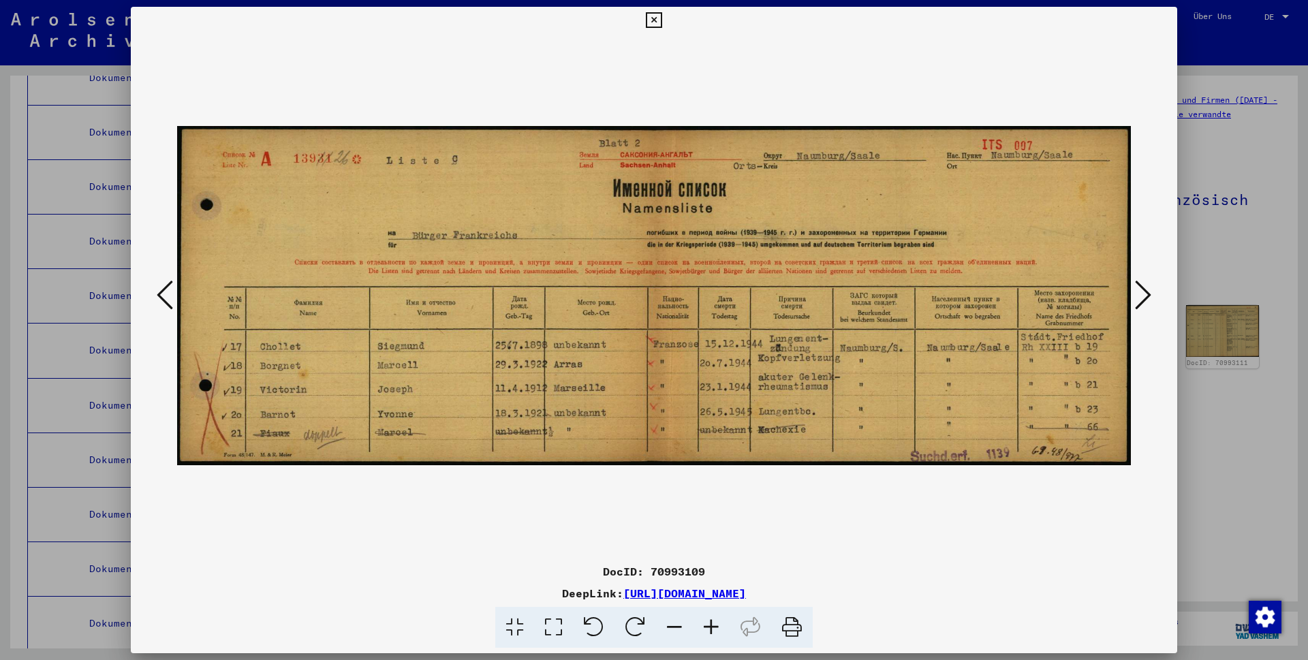
click at [160, 292] on icon at bounding box center [165, 295] width 16 height 33
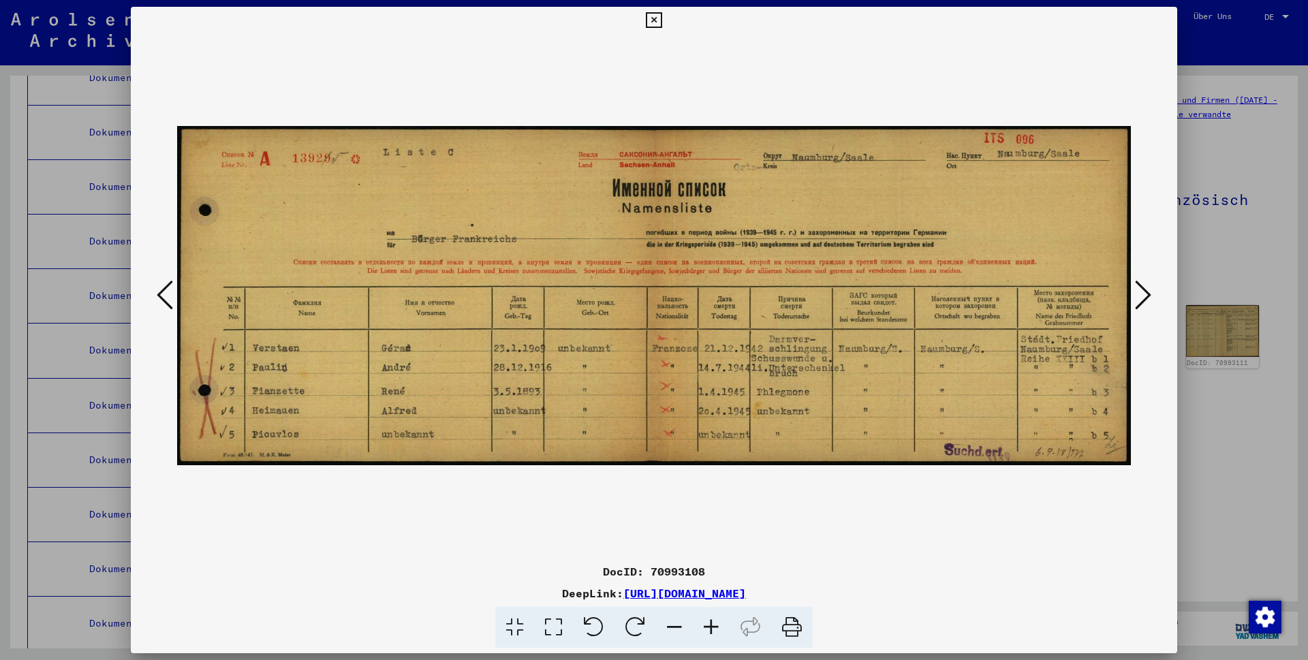
click at [160, 292] on icon at bounding box center [165, 295] width 16 height 33
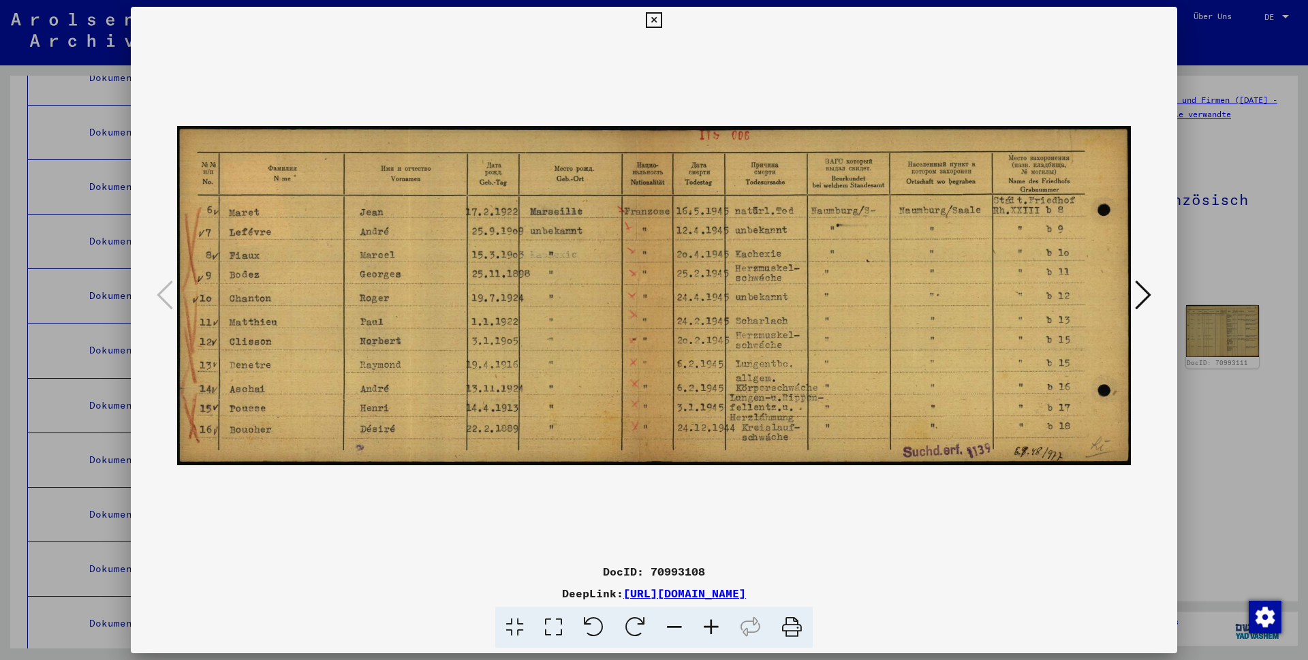
click at [160, 292] on icon at bounding box center [165, 295] width 16 height 33
click at [1146, 292] on icon at bounding box center [1143, 295] width 16 height 33
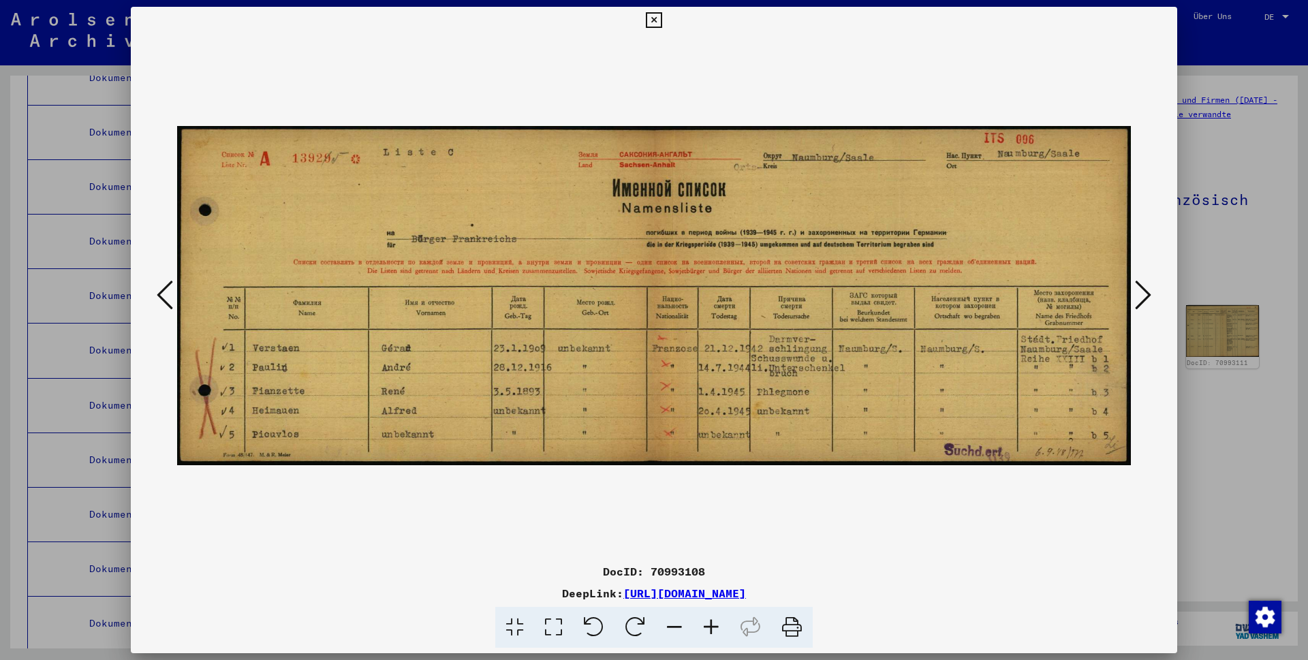
click at [1147, 293] on icon at bounding box center [1143, 295] width 16 height 33
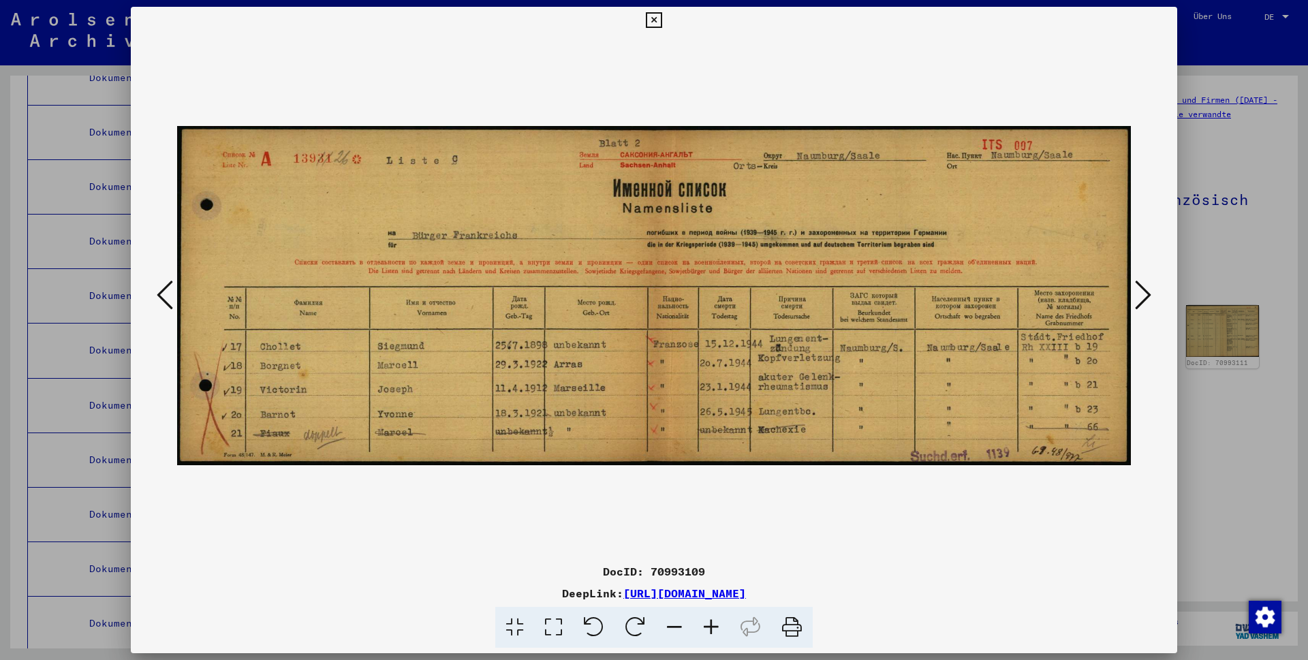
click at [1143, 292] on icon at bounding box center [1143, 295] width 16 height 33
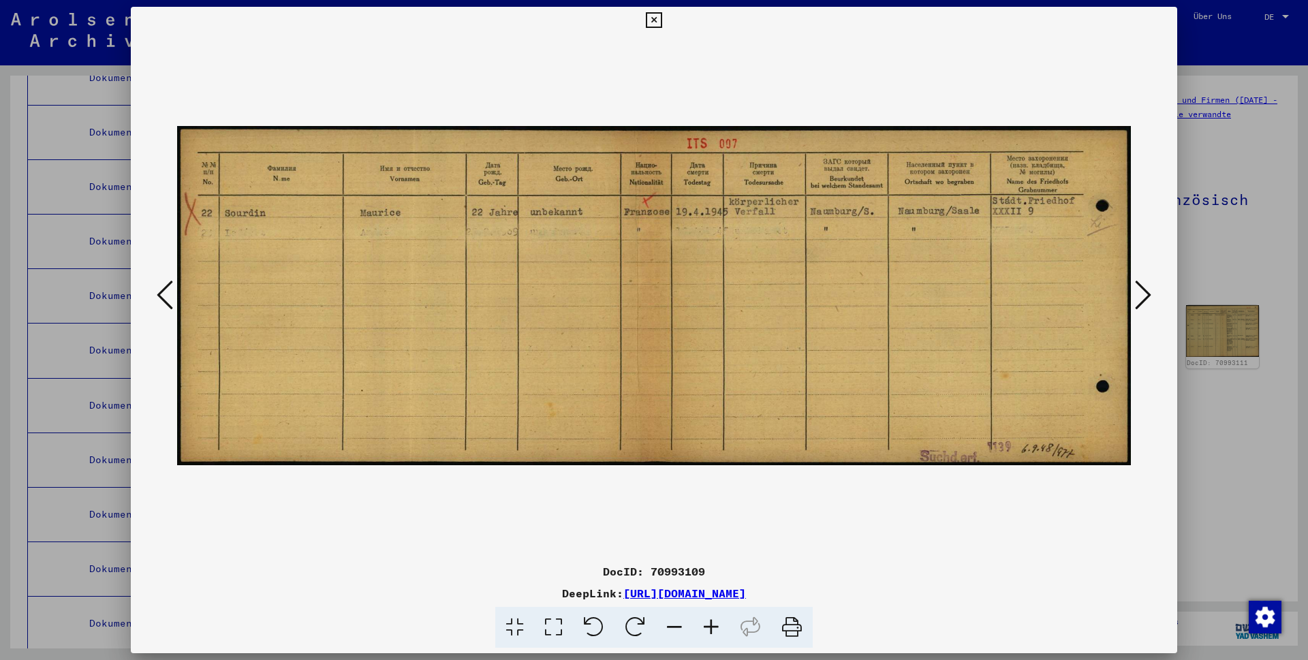
click at [167, 297] on icon at bounding box center [165, 295] width 16 height 33
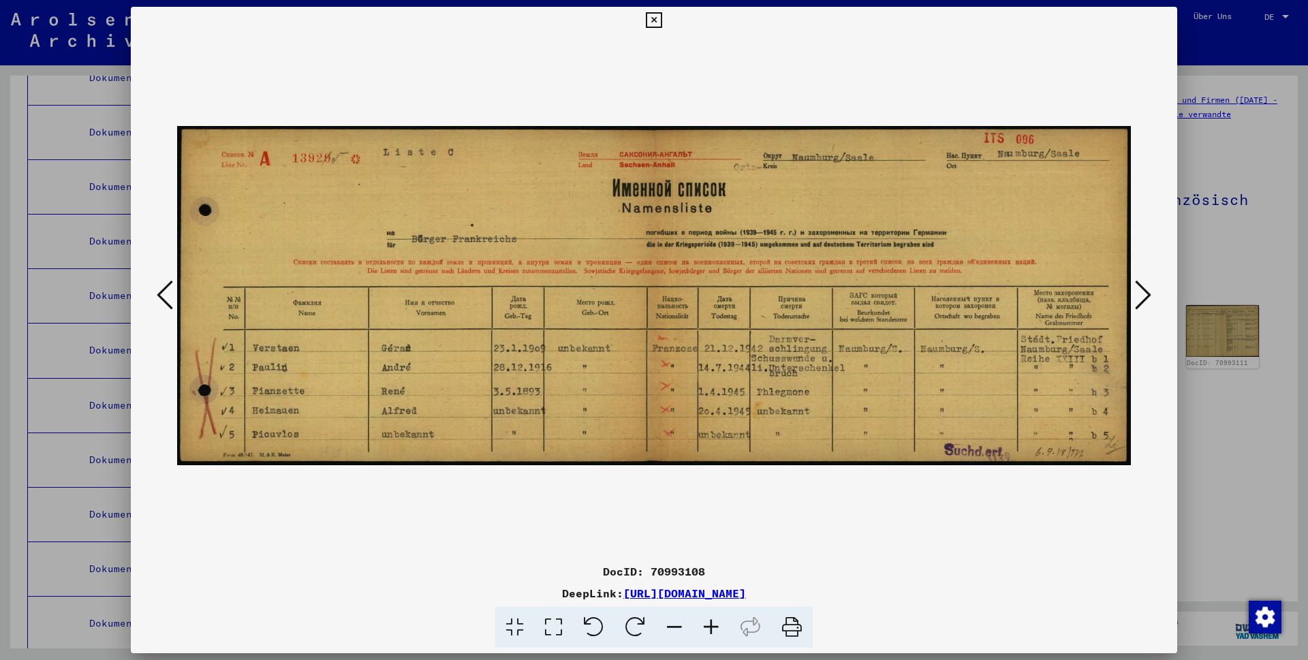
click at [167, 297] on icon at bounding box center [165, 295] width 16 height 33
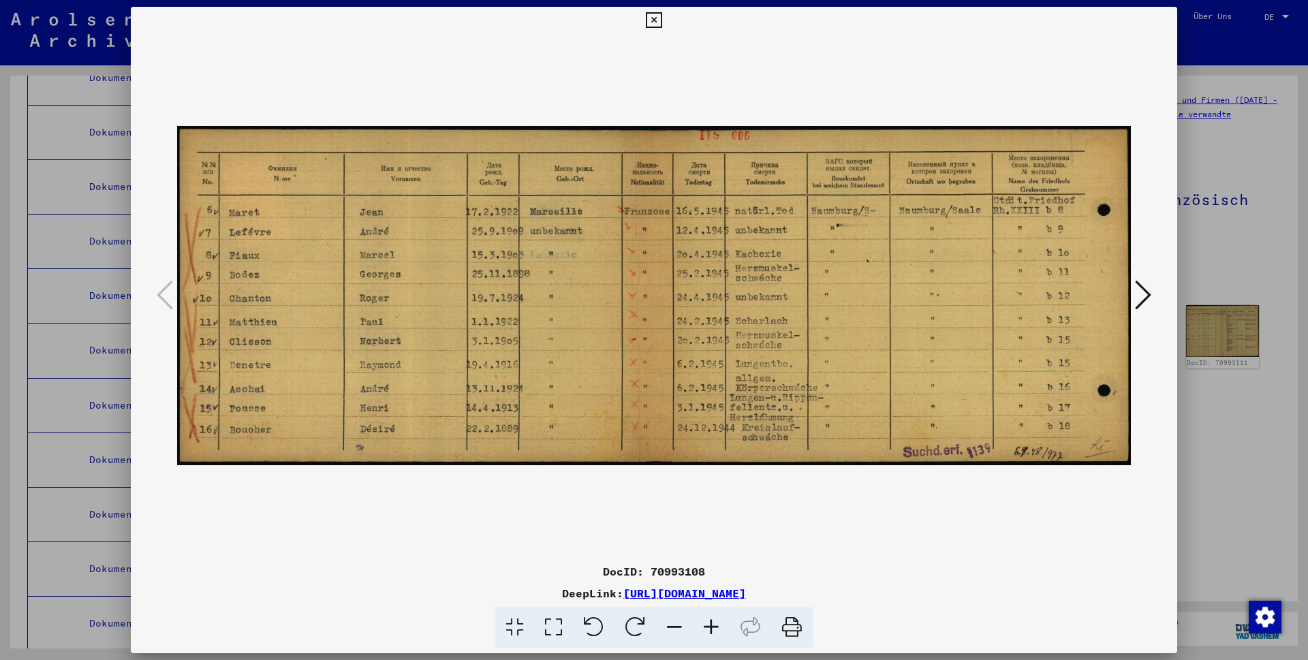
click at [1143, 290] on icon at bounding box center [1143, 295] width 16 height 33
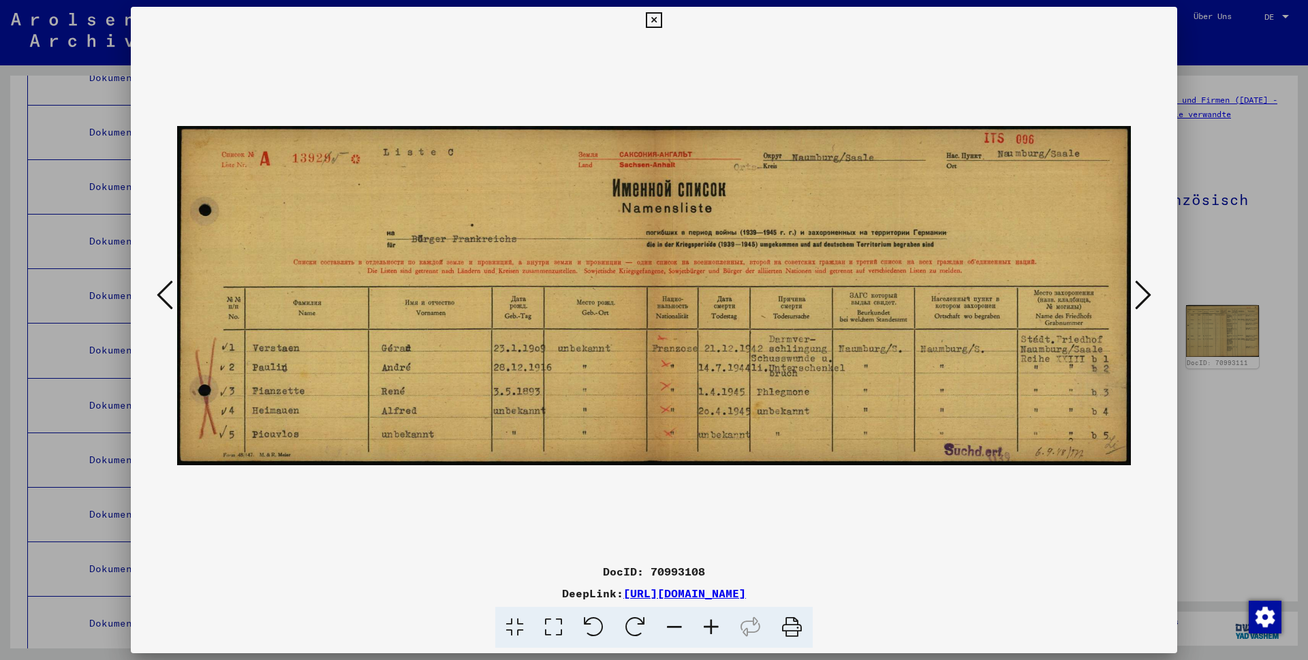
click at [1143, 299] on icon at bounding box center [1143, 295] width 16 height 33
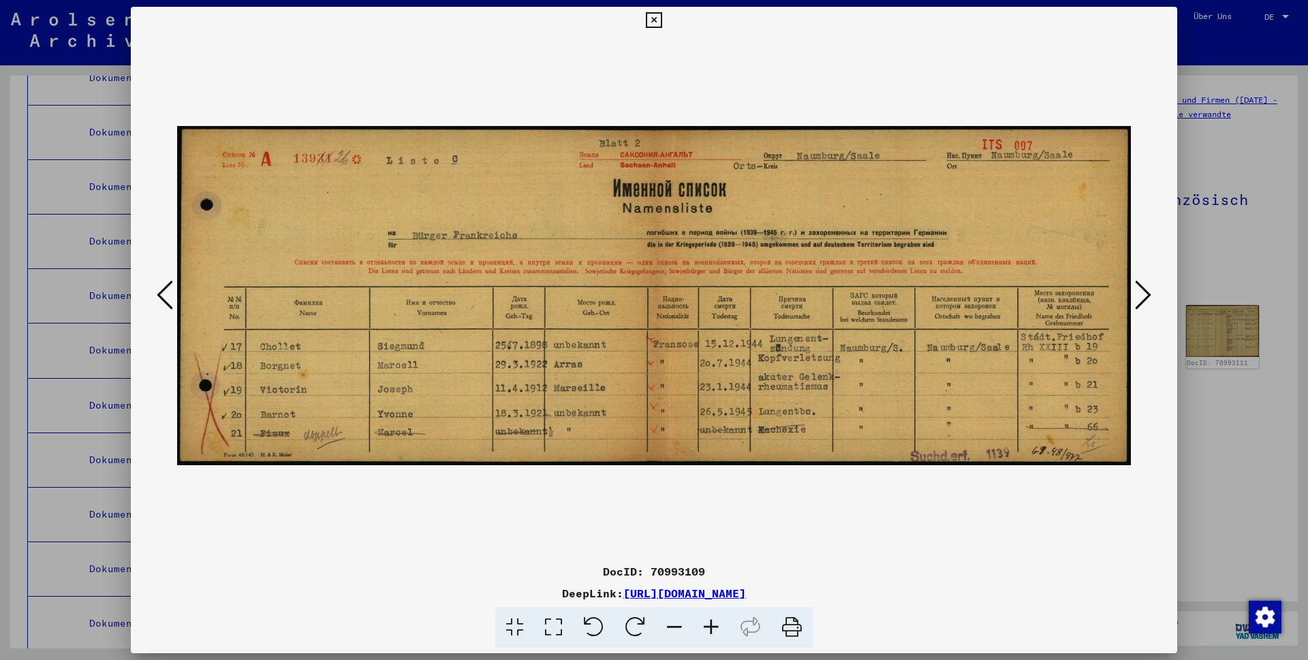
click at [1139, 294] on icon at bounding box center [1143, 295] width 16 height 33
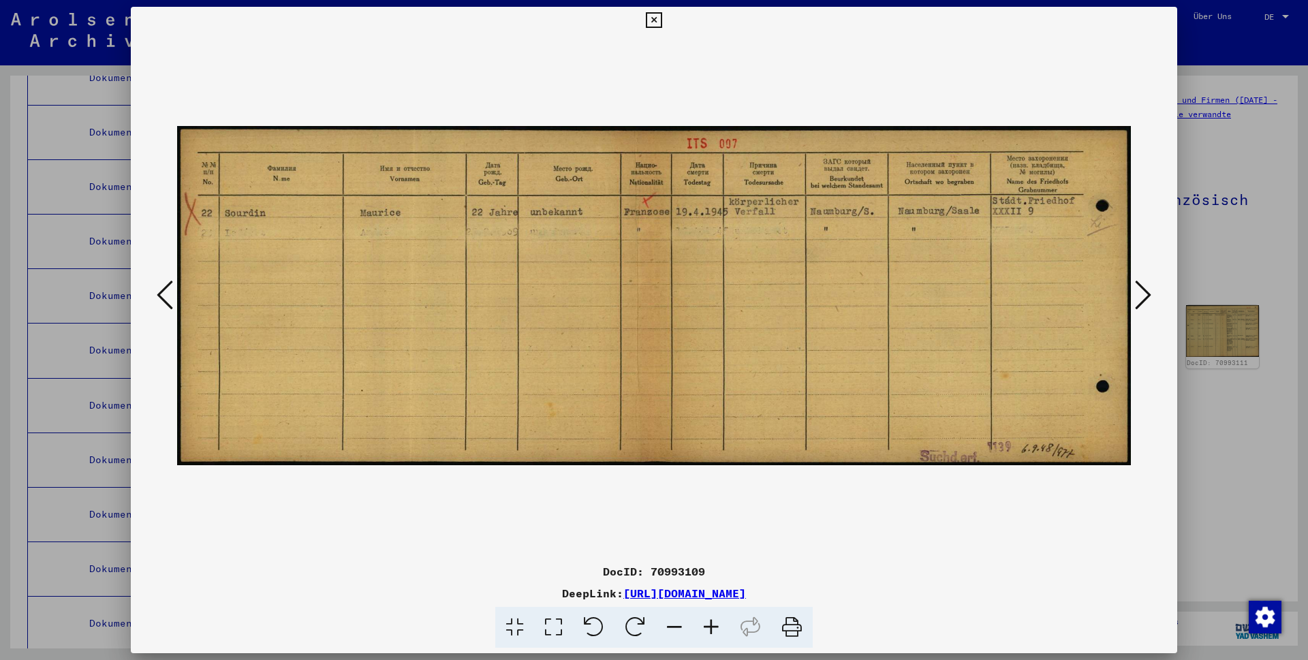
click at [662, 20] on icon at bounding box center [654, 20] width 16 height 16
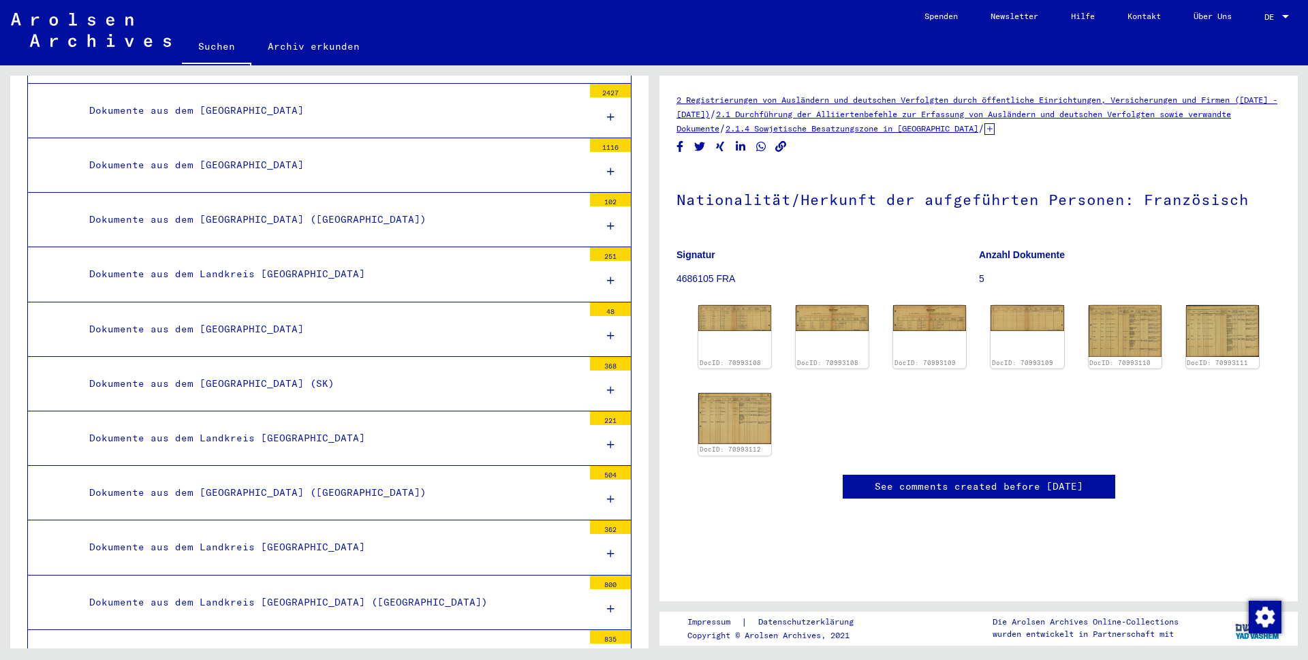
scroll to position [10506, 0]
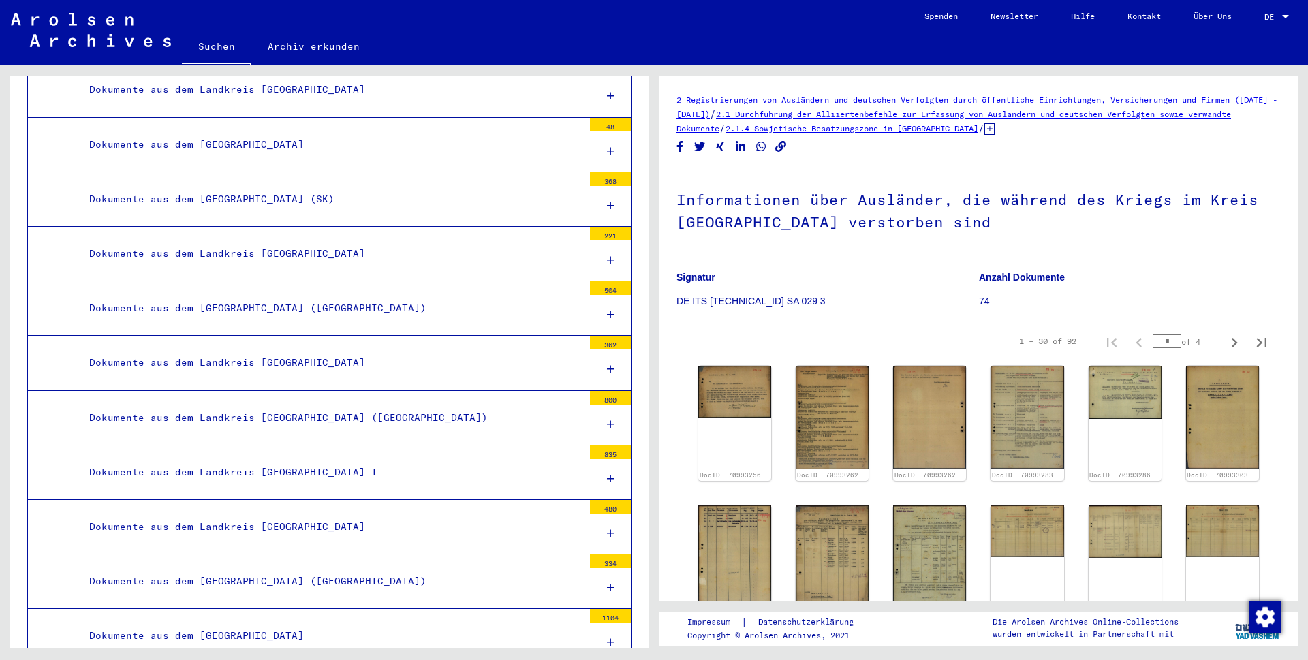
scroll to position [10680, 0]
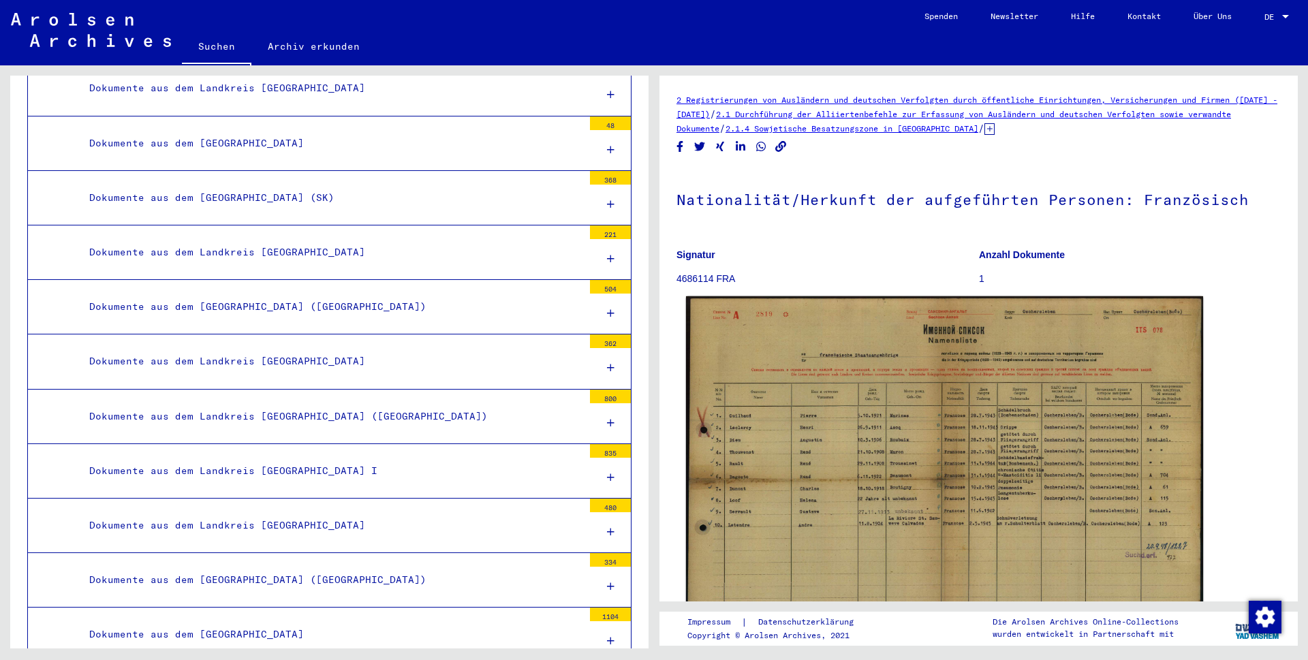
click at [785, 486] on img at bounding box center [944, 479] width 517 height 366
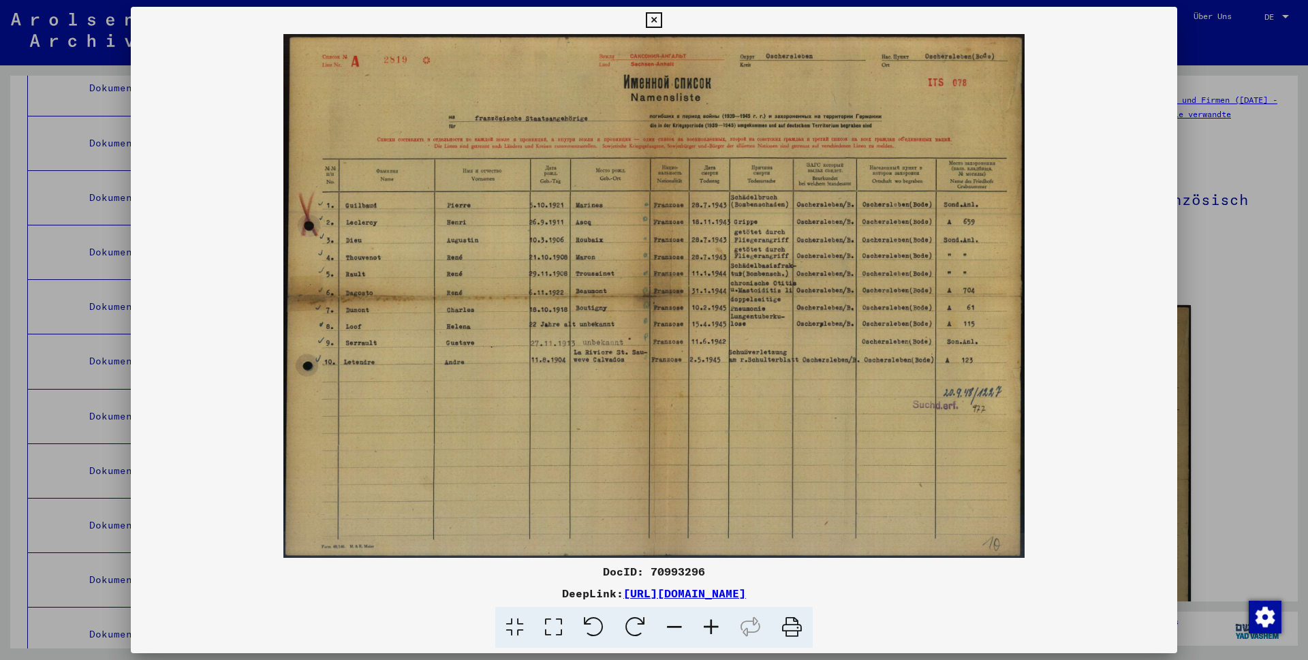
click at [709, 626] on icon at bounding box center [711, 628] width 37 height 42
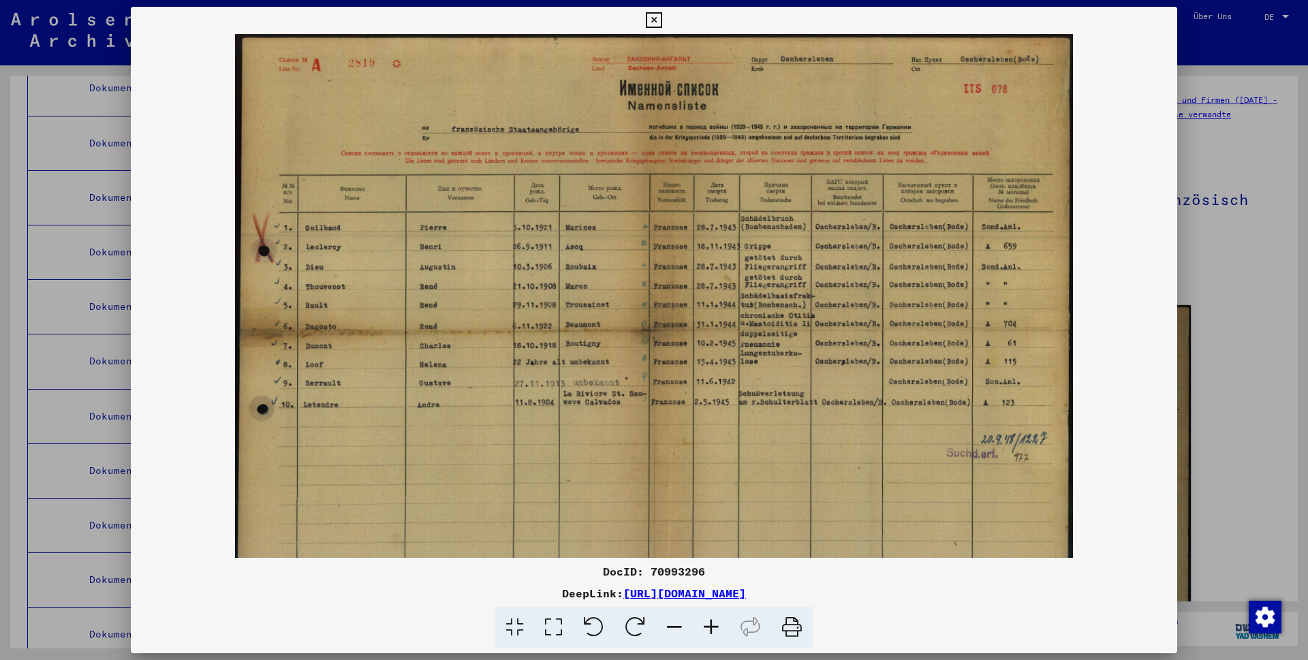
click at [709, 626] on icon at bounding box center [711, 628] width 37 height 42
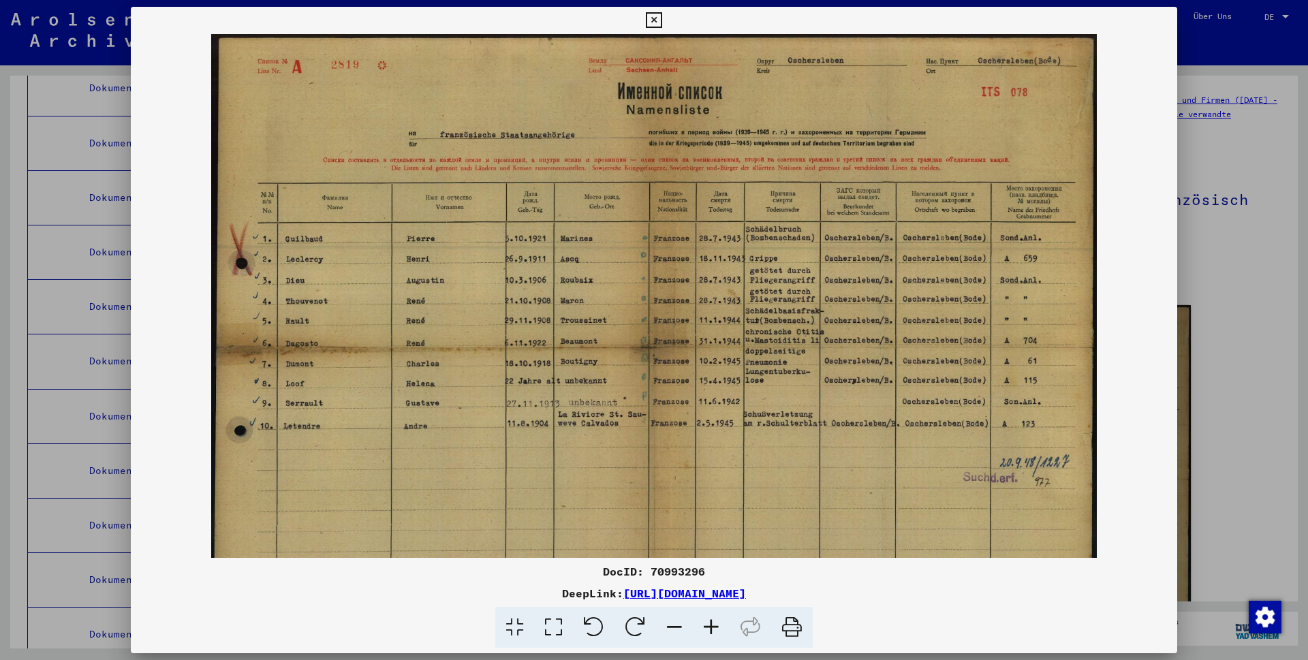
click at [709, 626] on icon at bounding box center [711, 628] width 37 height 42
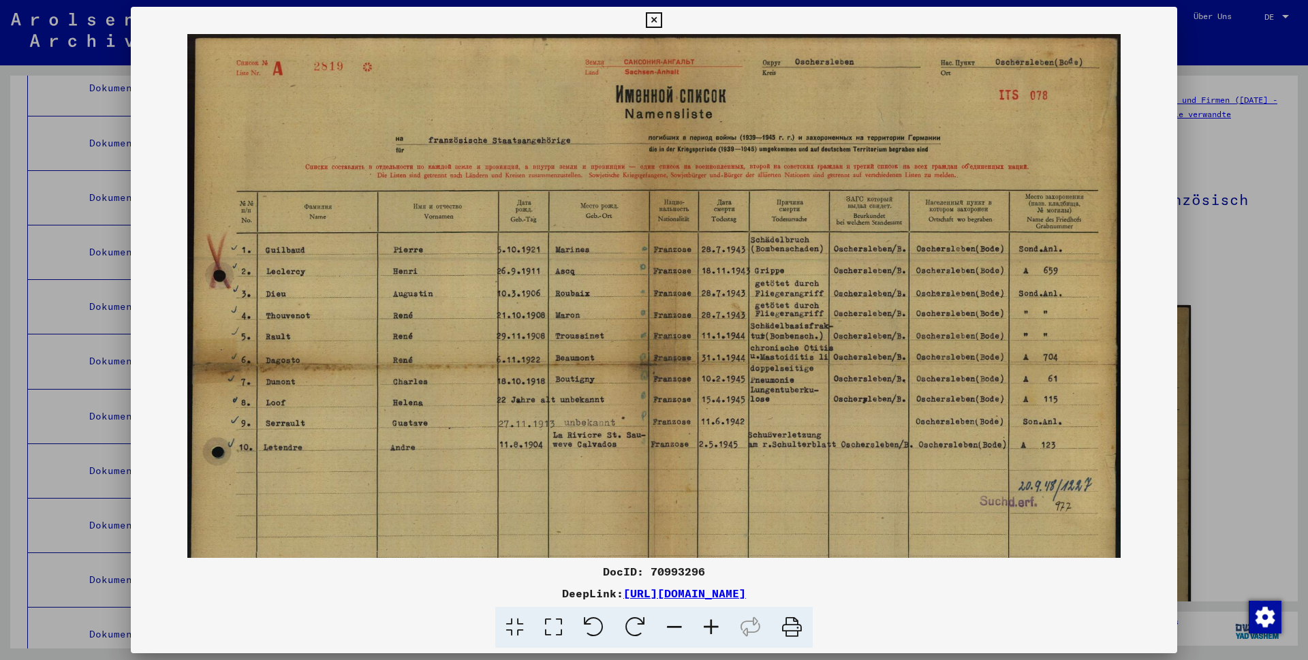
click at [662, 18] on icon at bounding box center [654, 20] width 16 height 16
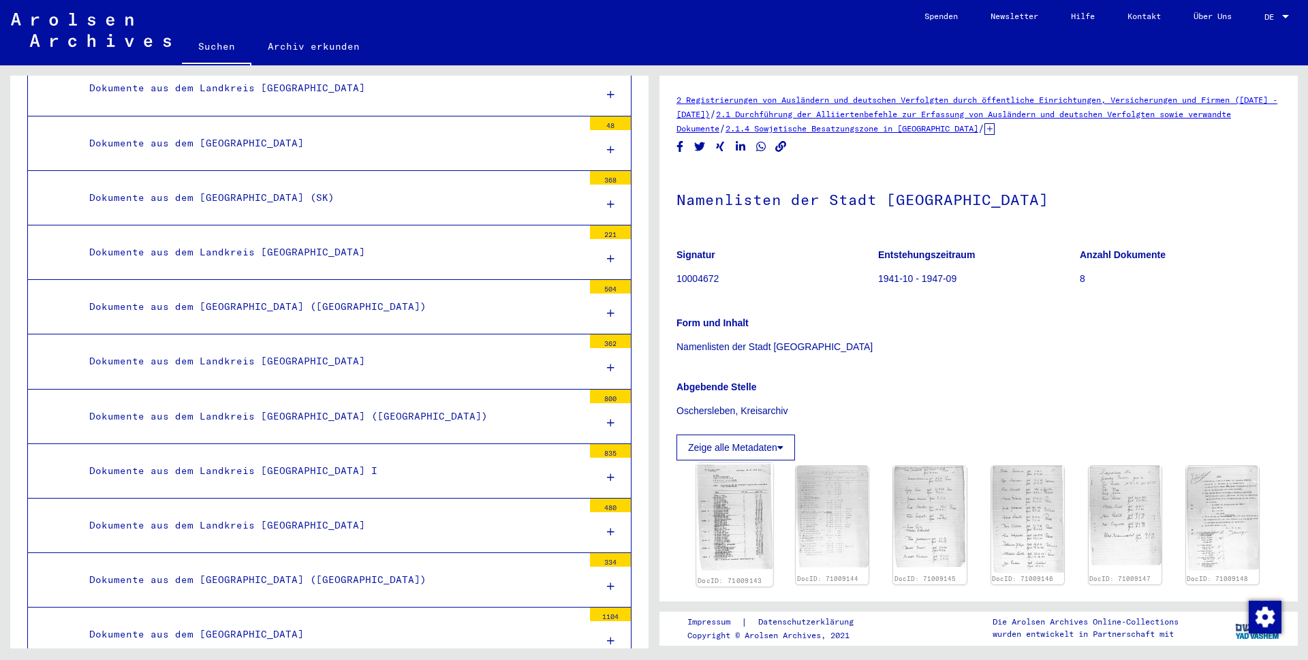
click at [733, 508] on img at bounding box center [734, 517] width 77 height 108
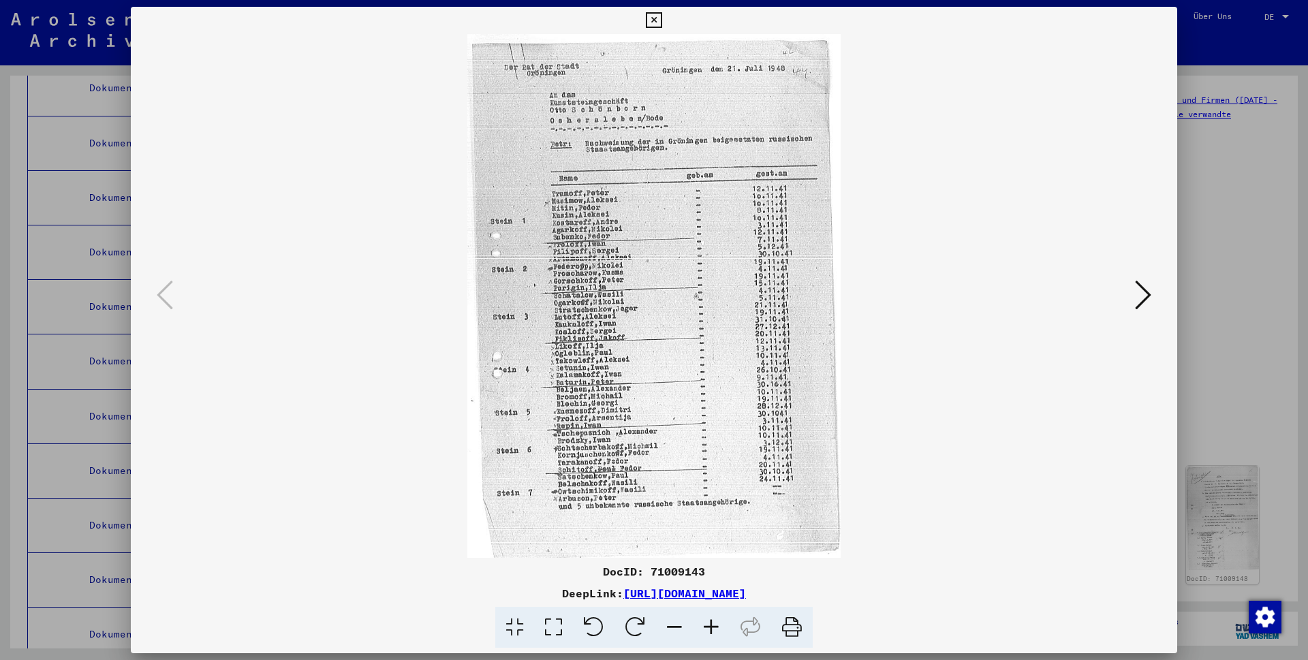
click at [1141, 297] on icon at bounding box center [1143, 295] width 16 height 33
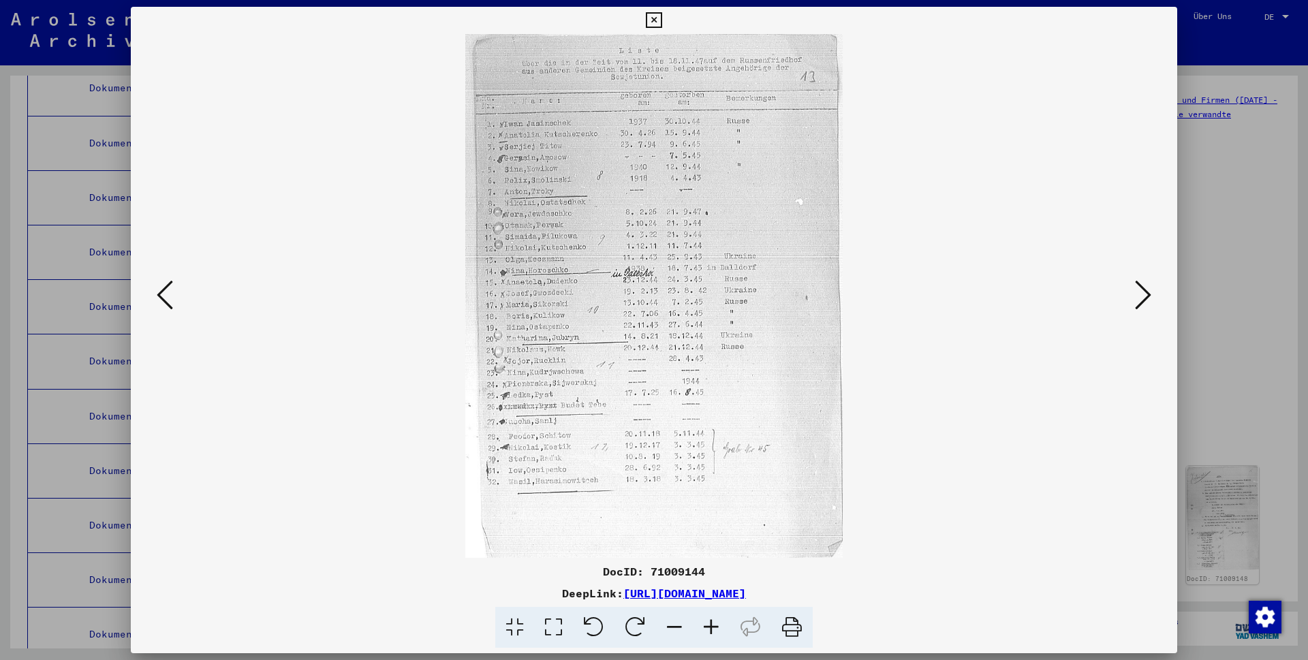
click at [1141, 297] on icon at bounding box center [1143, 295] width 16 height 33
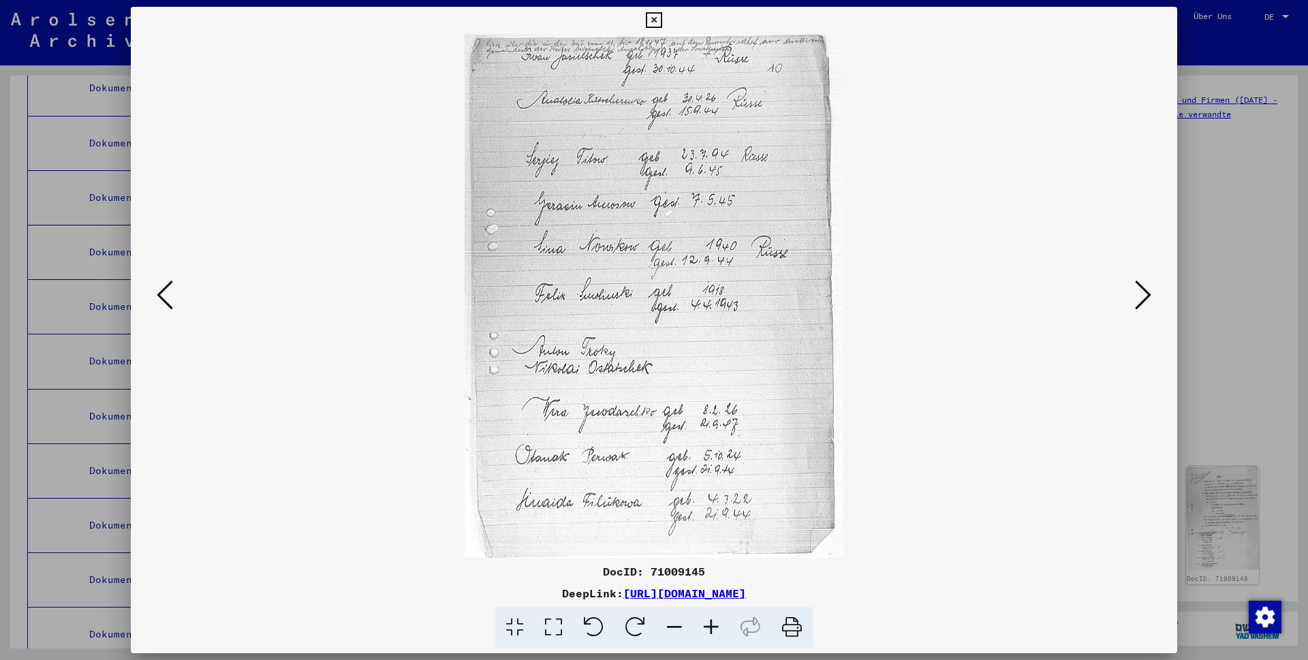
click at [1141, 297] on icon at bounding box center [1143, 295] width 16 height 33
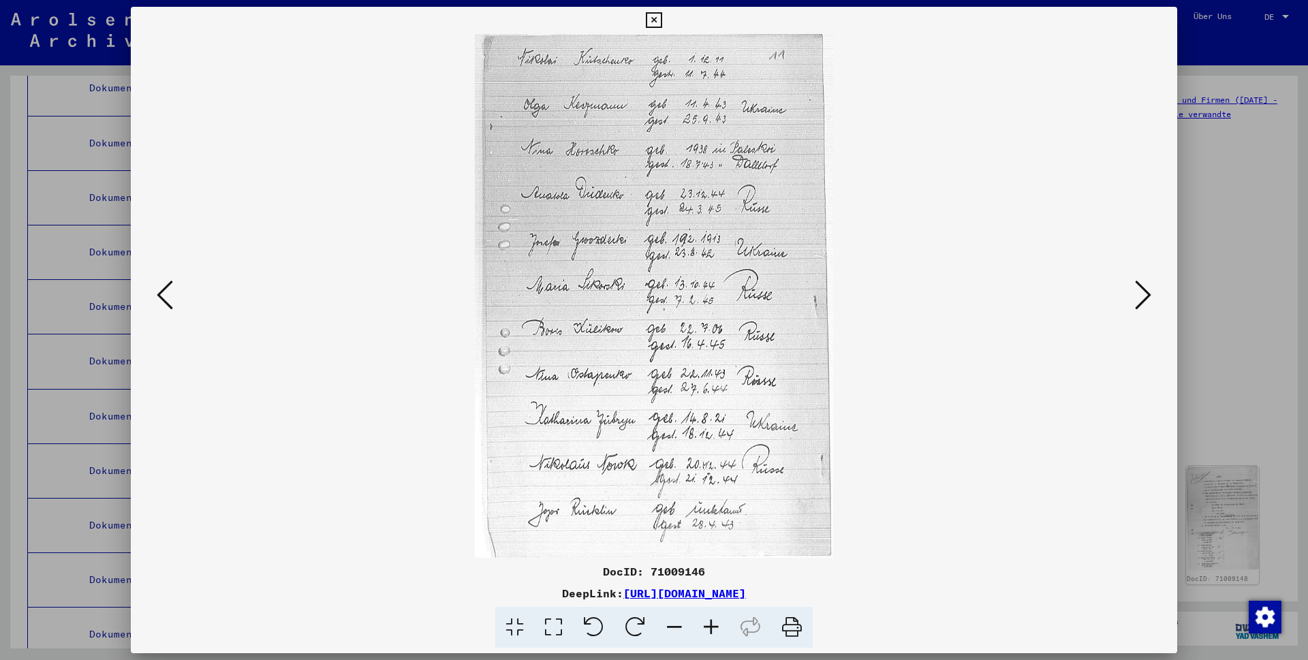
click at [1141, 297] on icon at bounding box center [1143, 295] width 16 height 33
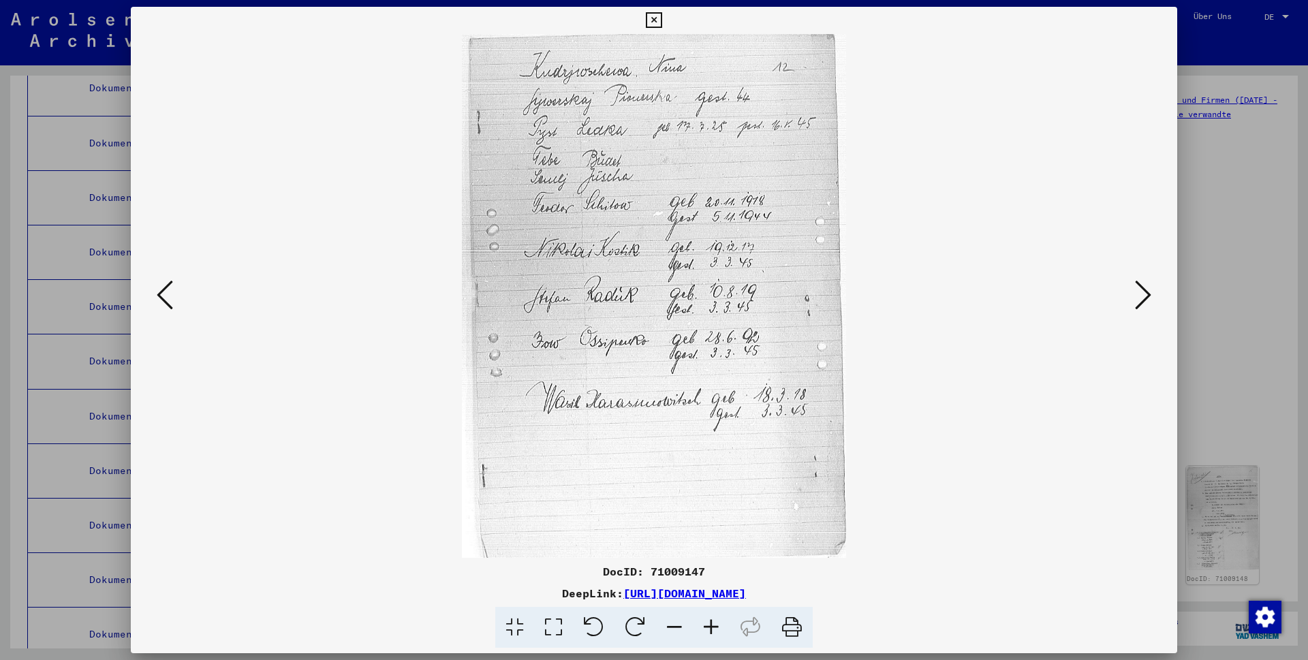
click at [1141, 297] on icon at bounding box center [1143, 295] width 16 height 33
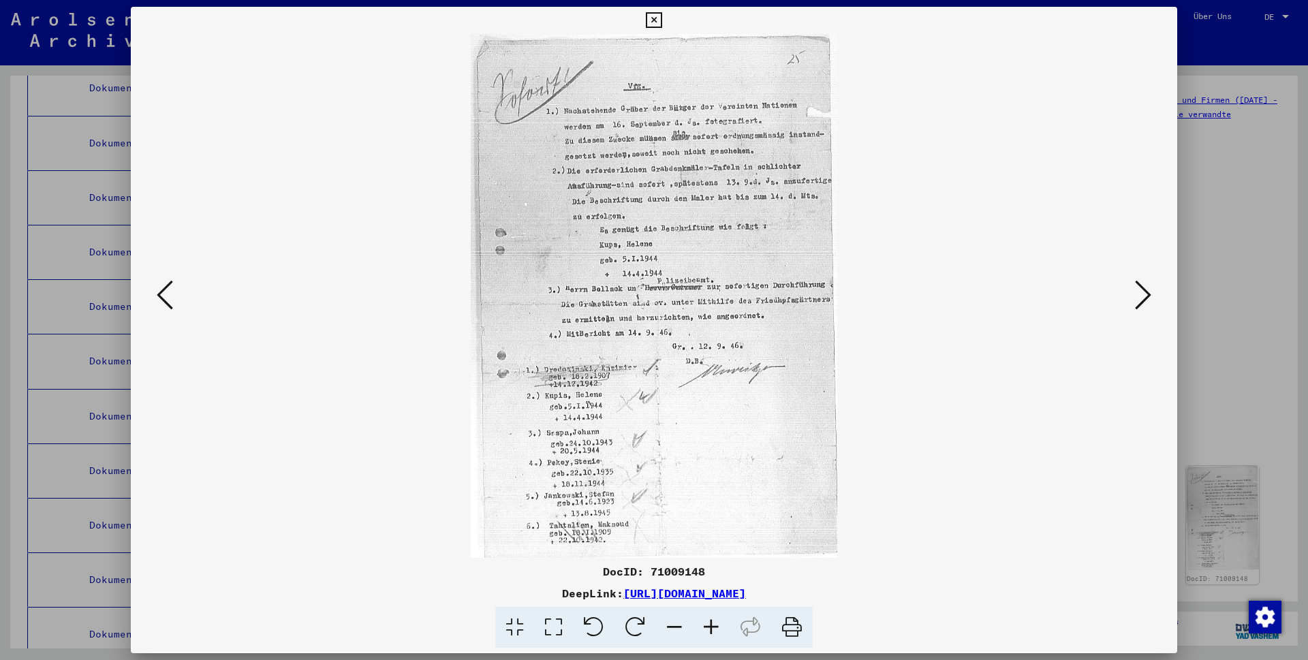
click at [666, 16] on button at bounding box center [654, 20] width 24 height 27
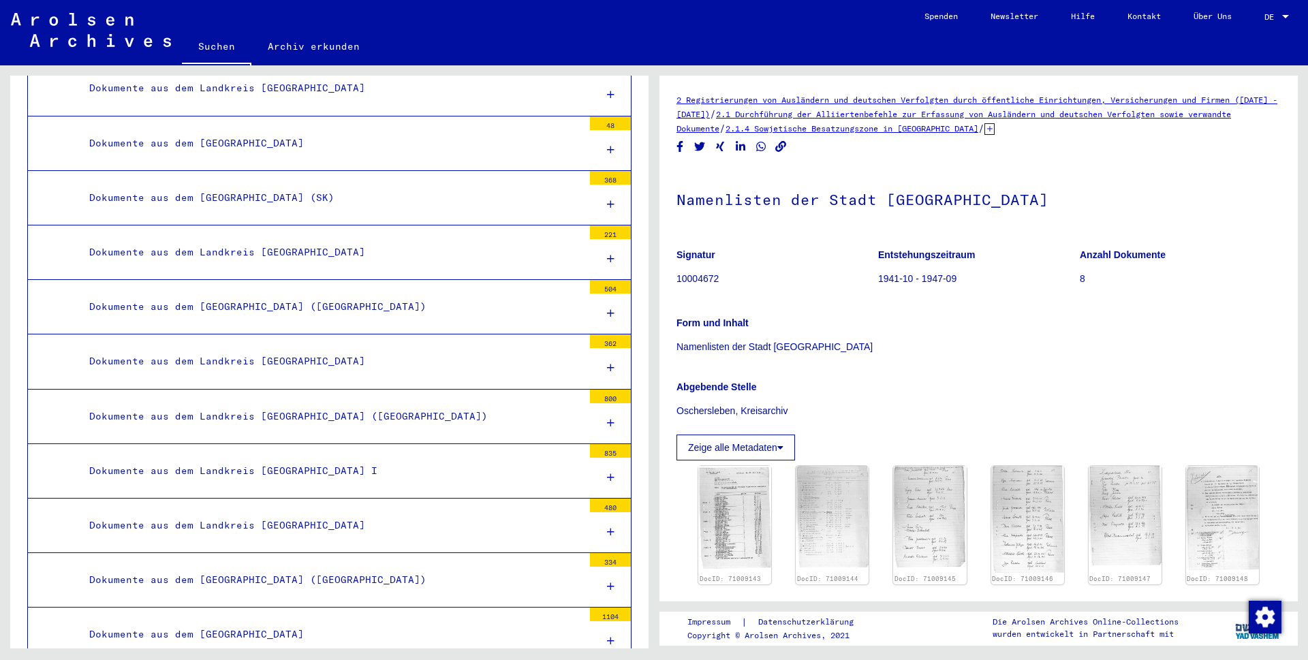
scroll to position [10768, 0]
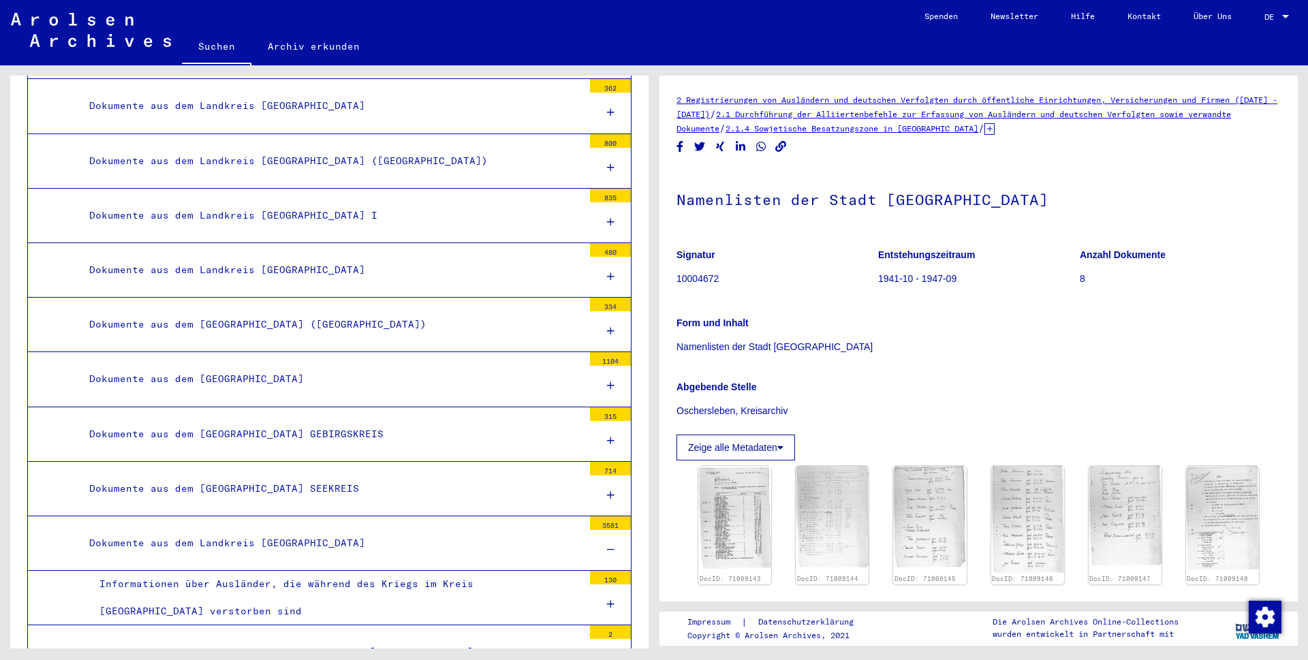
scroll to position [10943, 0]
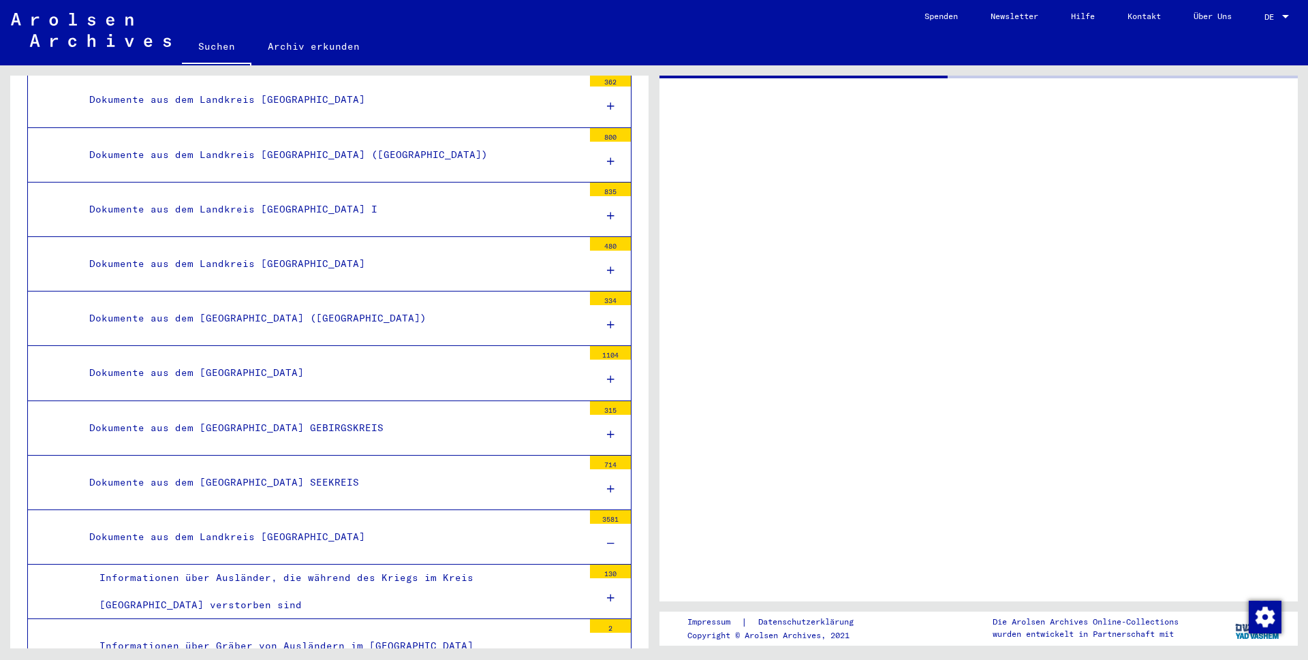
scroll to position [10943, 0]
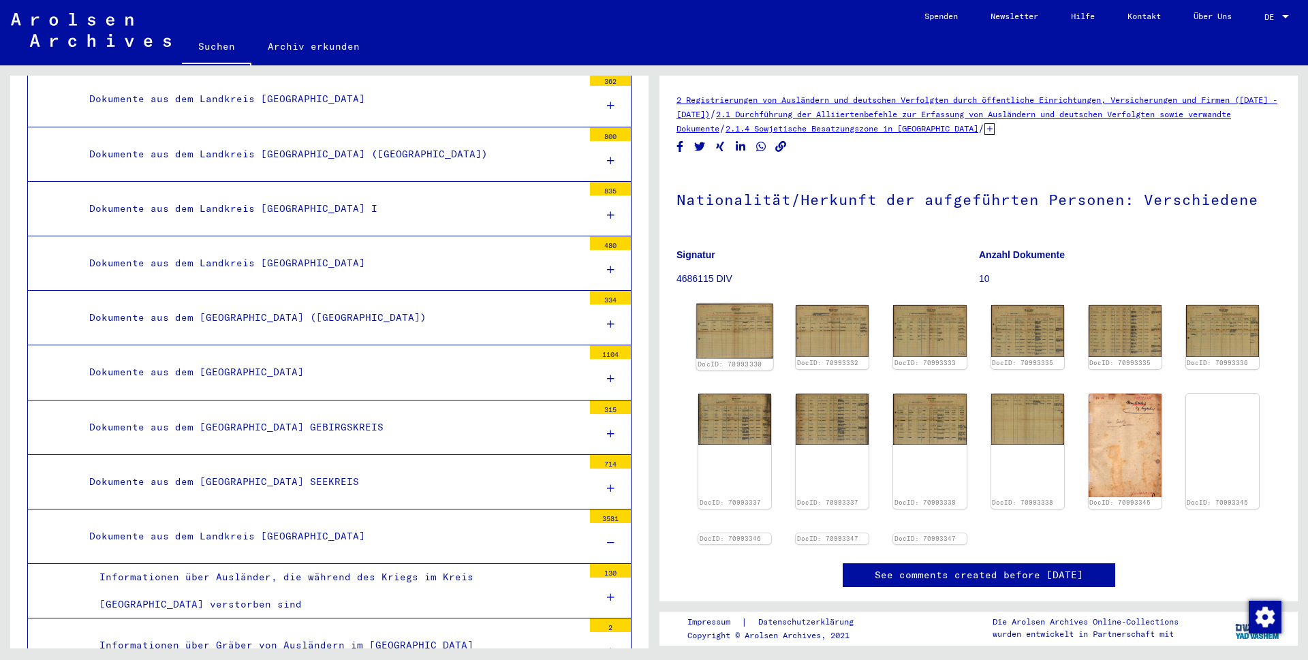
click at [738, 335] on img at bounding box center [734, 331] width 77 height 55
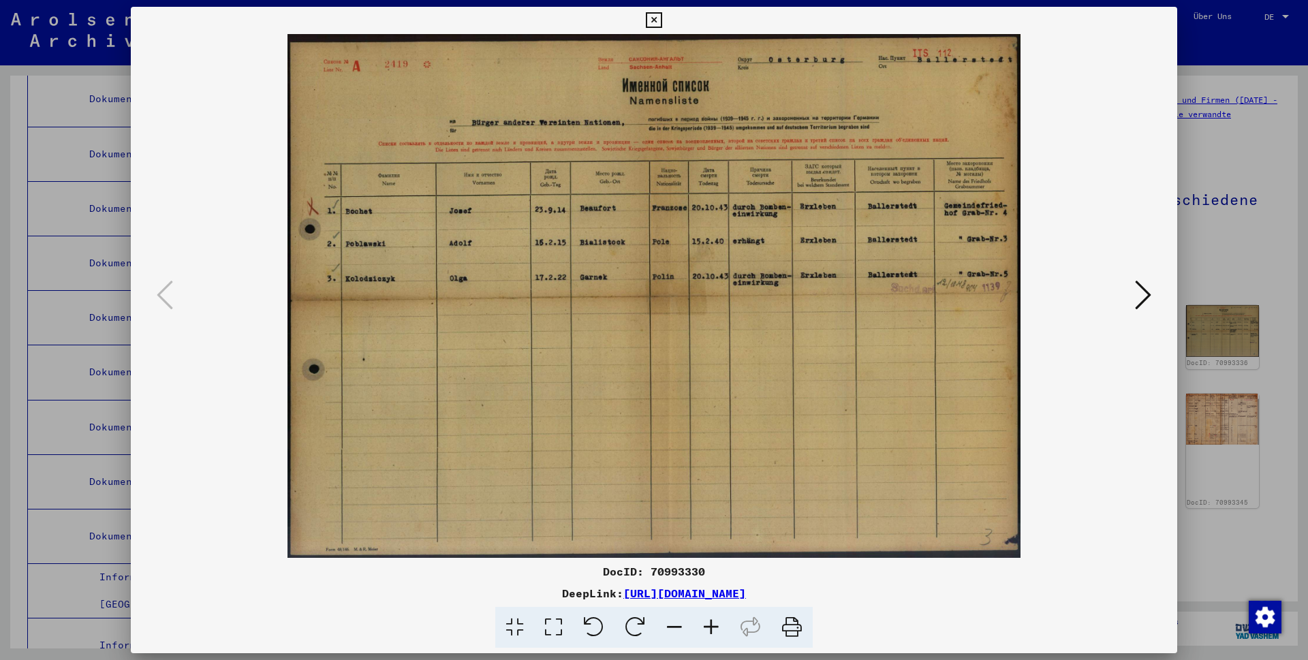
click at [1141, 294] on icon at bounding box center [1143, 295] width 16 height 33
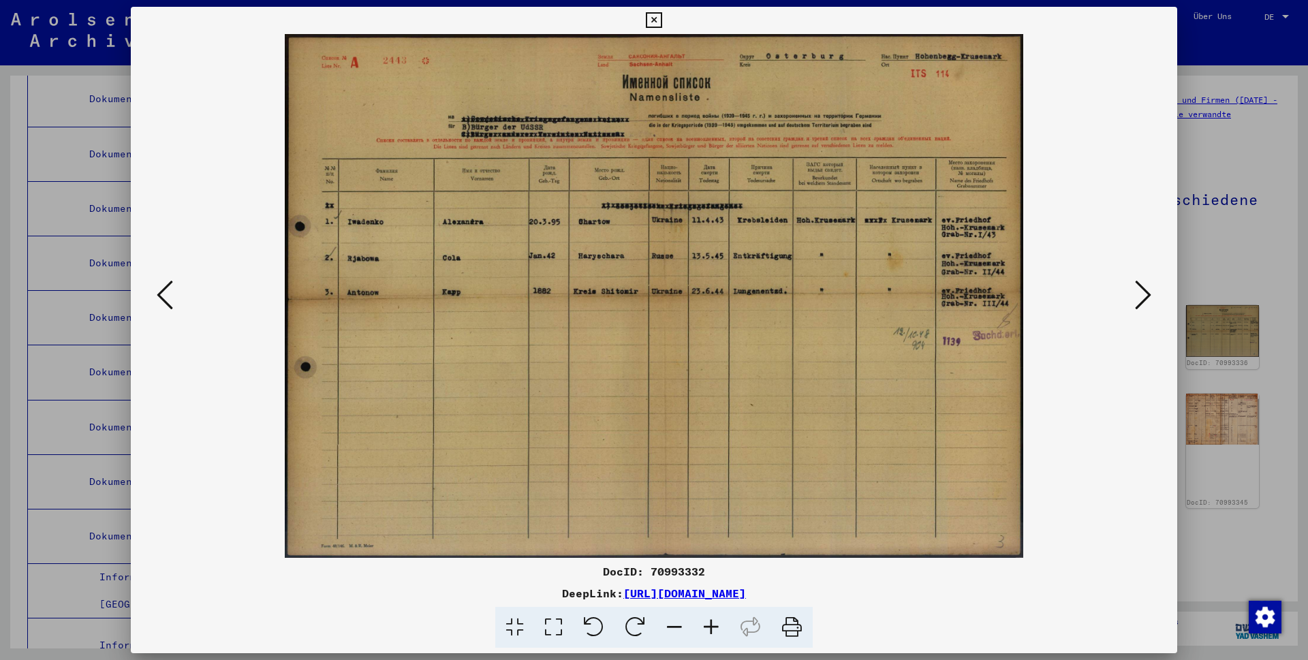
click at [1141, 294] on icon at bounding box center [1143, 295] width 16 height 33
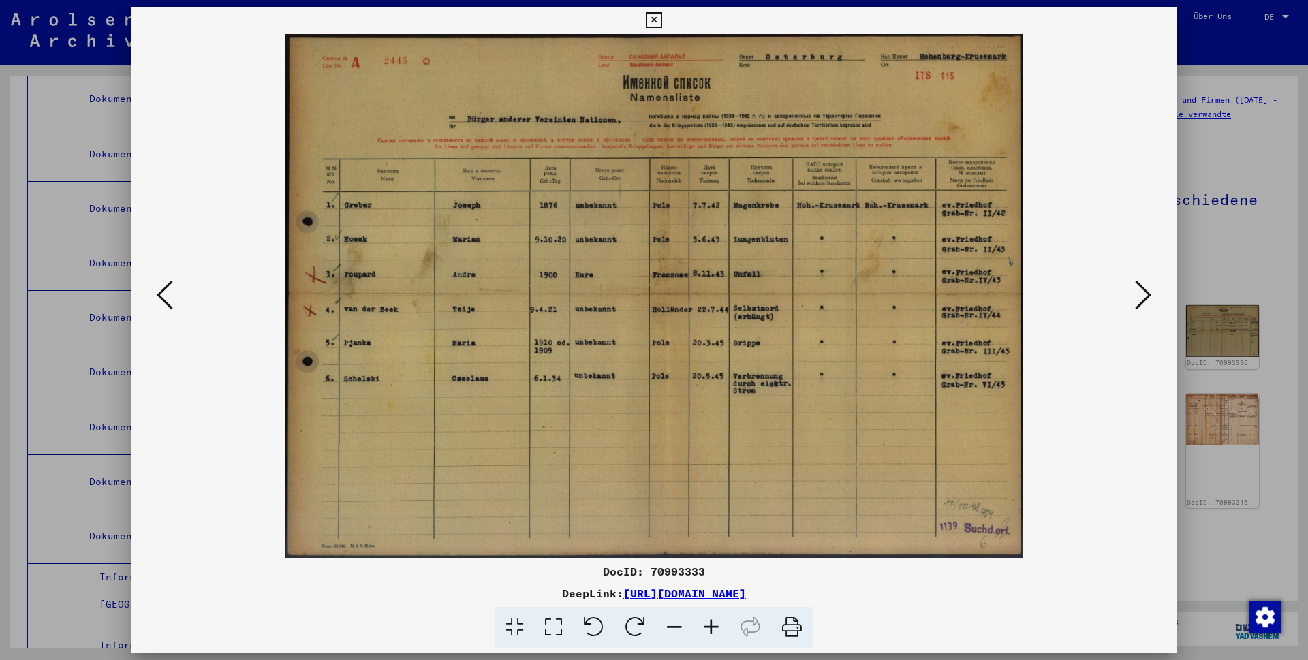
click at [1143, 294] on icon at bounding box center [1143, 295] width 16 height 33
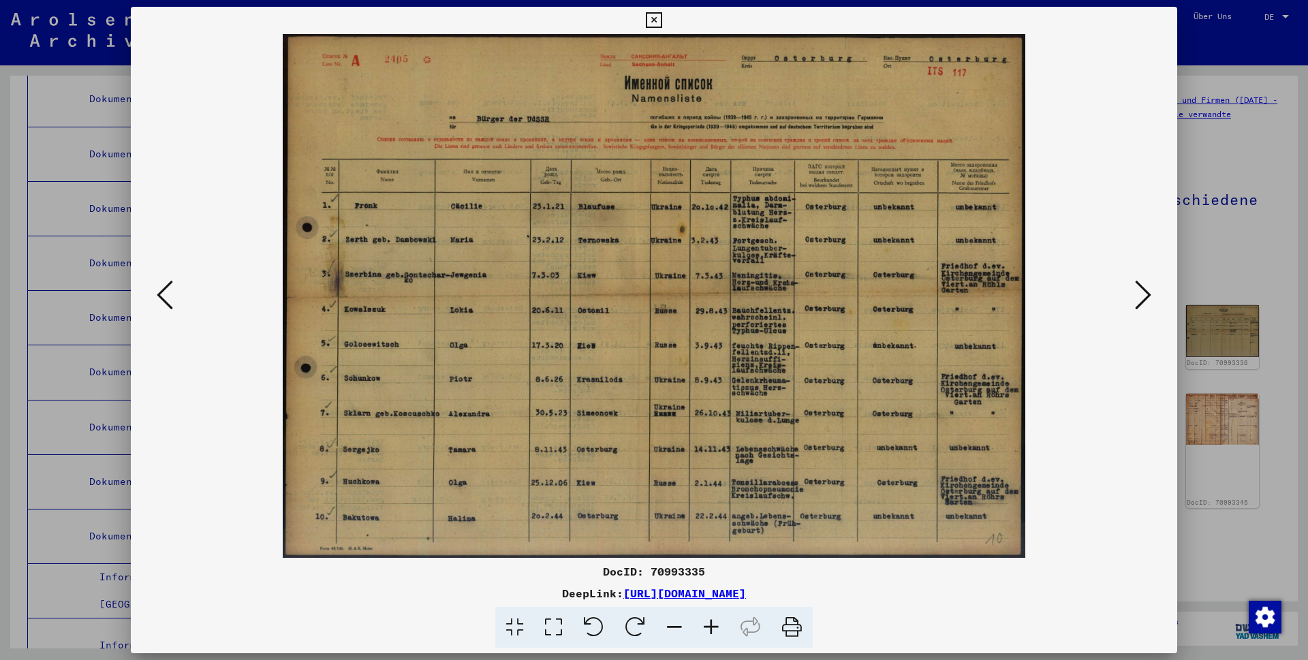
click at [1143, 294] on icon at bounding box center [1143, 295] width 16 height 33
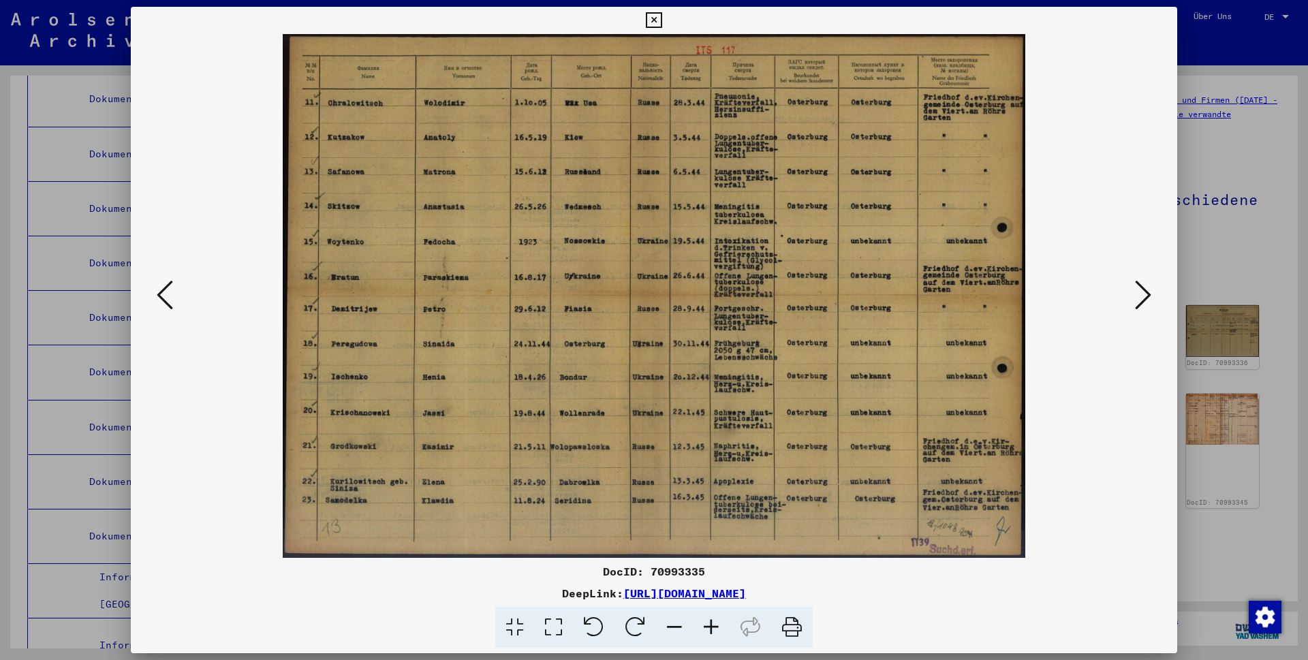
click at [1143, 294] on icon at bounding box center [1143, 295] width 16 height 33
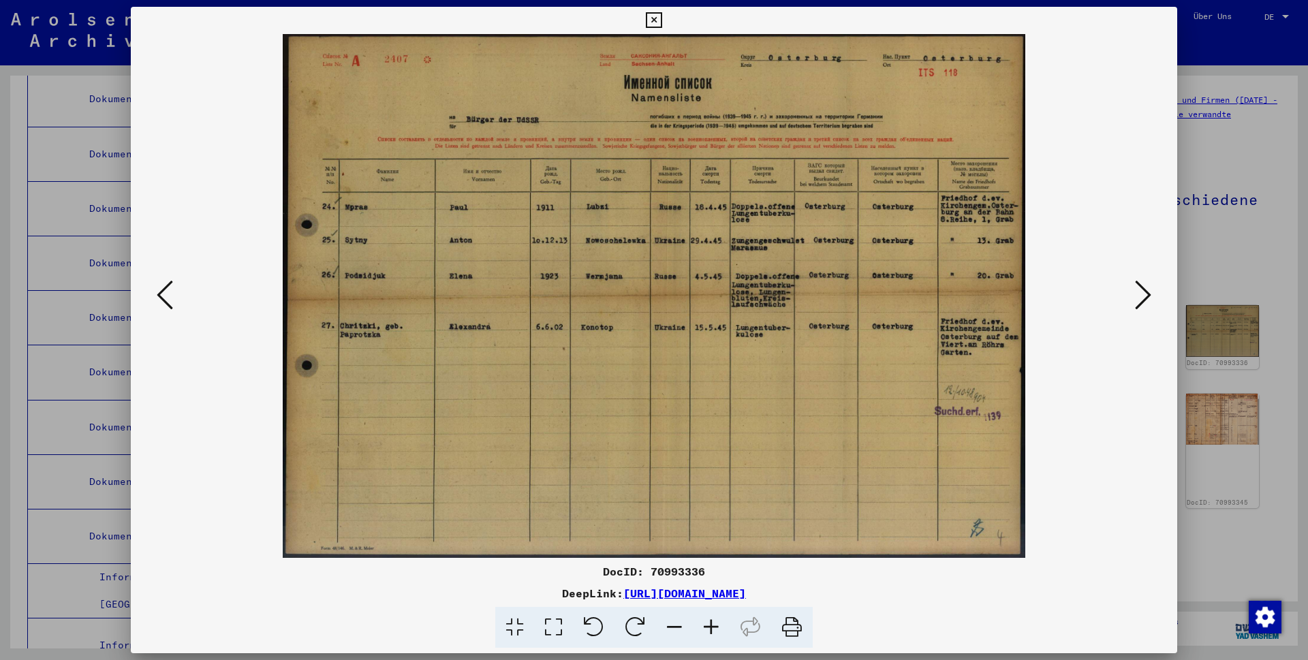
click at [1143, 294] on icon at bounding box center [1143, 295] width 16 height 33
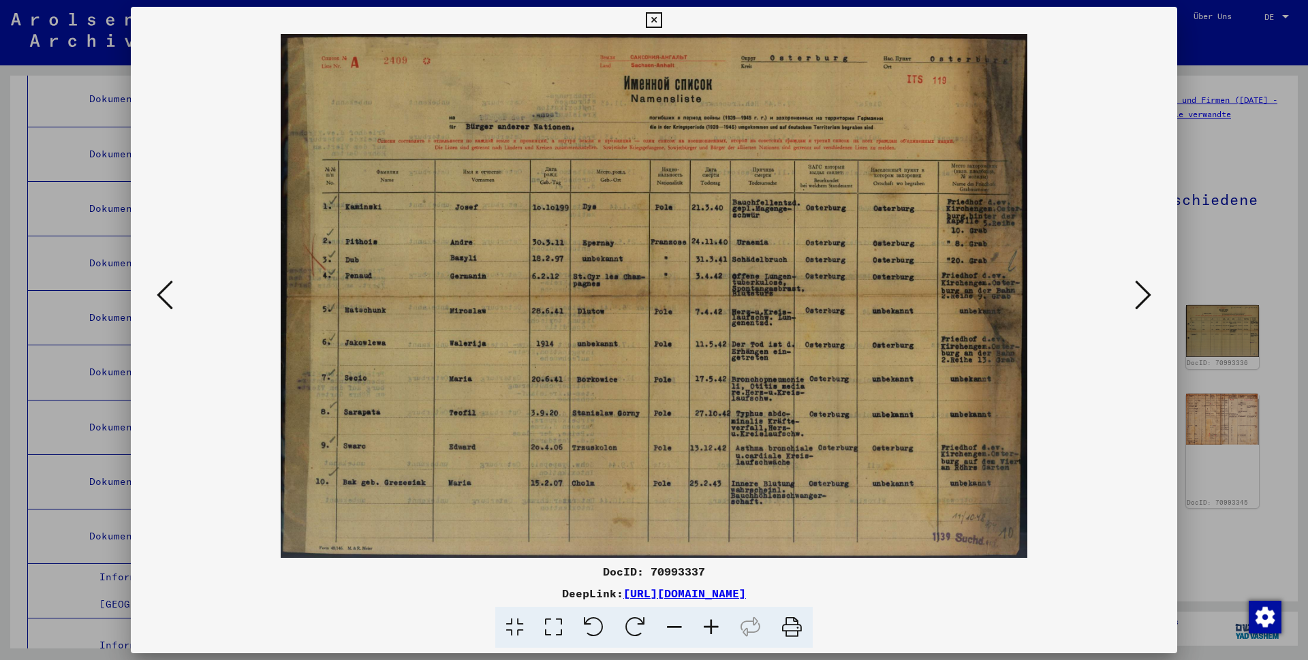
click at [1143, 294] on icon at bounding box center [1143, 295] width 16 height 33
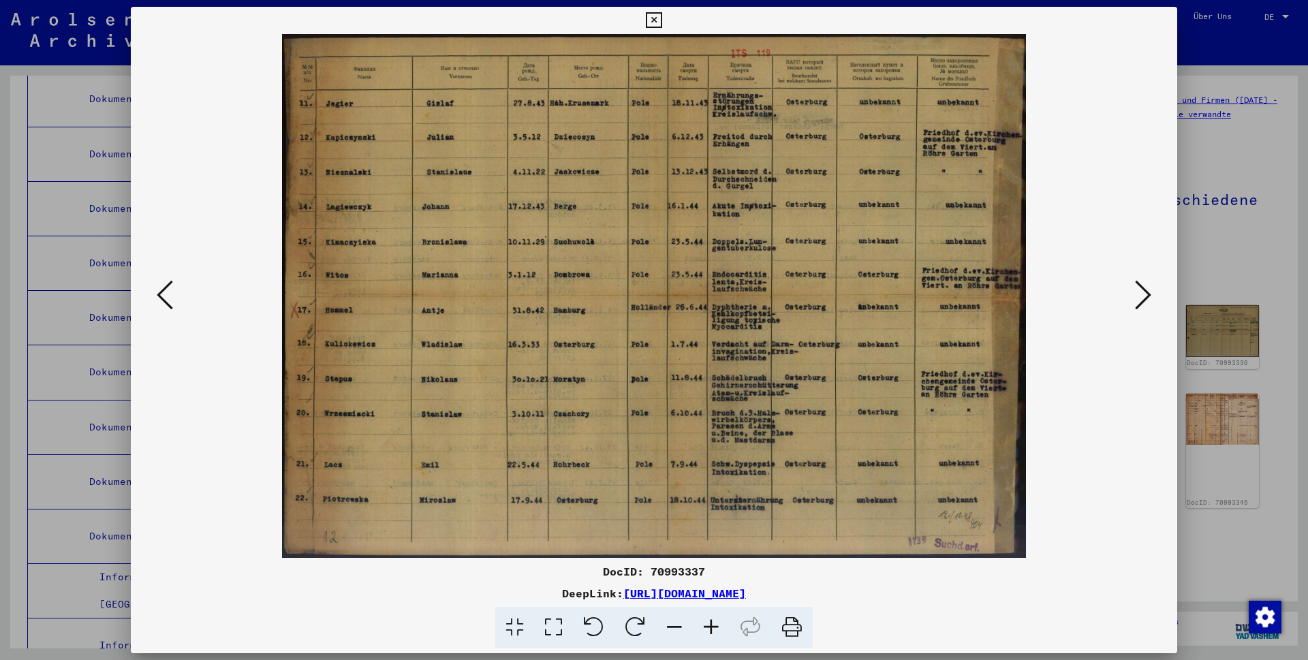
click at [1143, 294] on icon at bounding box center [1143, 295] width 16 height 33
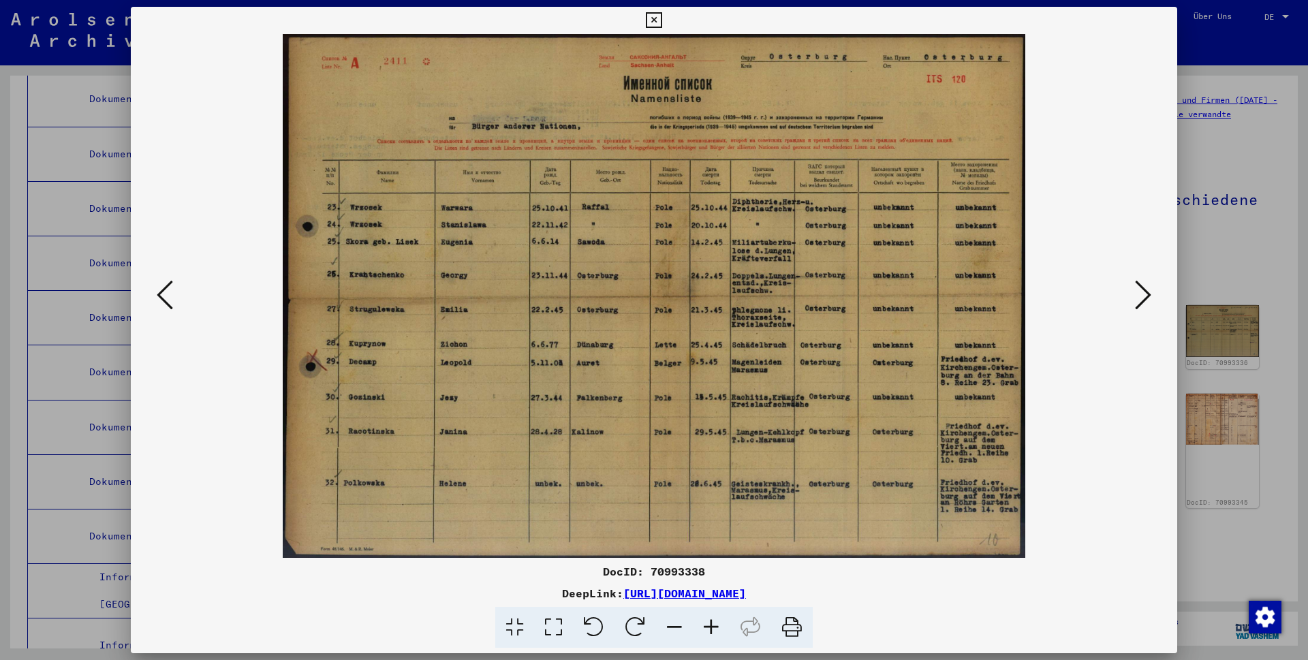
click at [1143, 294] on icon at bounding box center [1143, 295] width 16 height 33
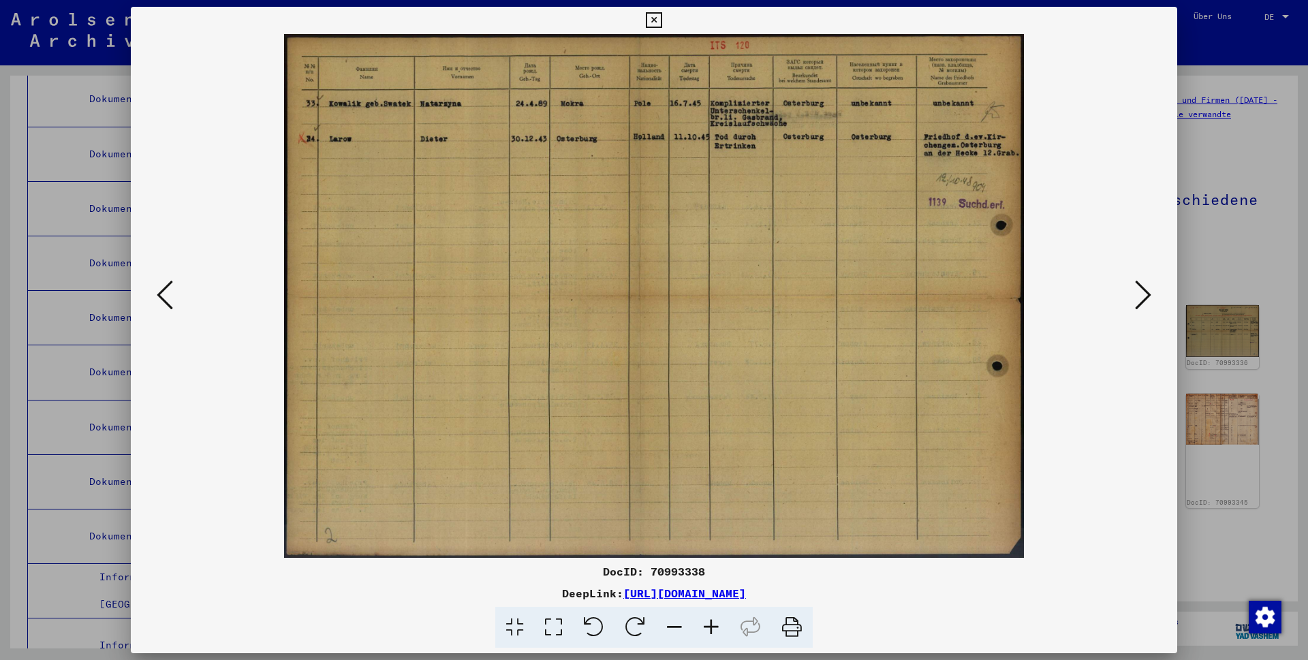
click at [1143, 294] on icon at bounding box center [1143, 295] width 16 height 33
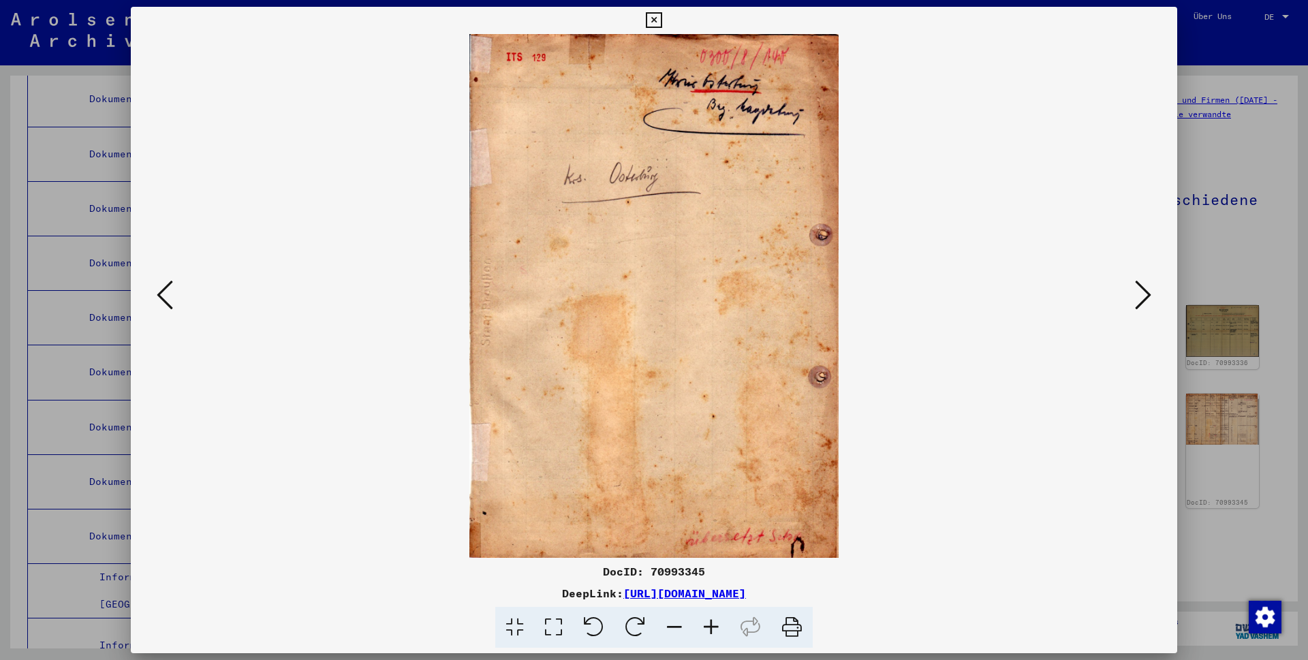
click at [1143, 294] on icon at bounding box center [1143, 295] width 16 height 33
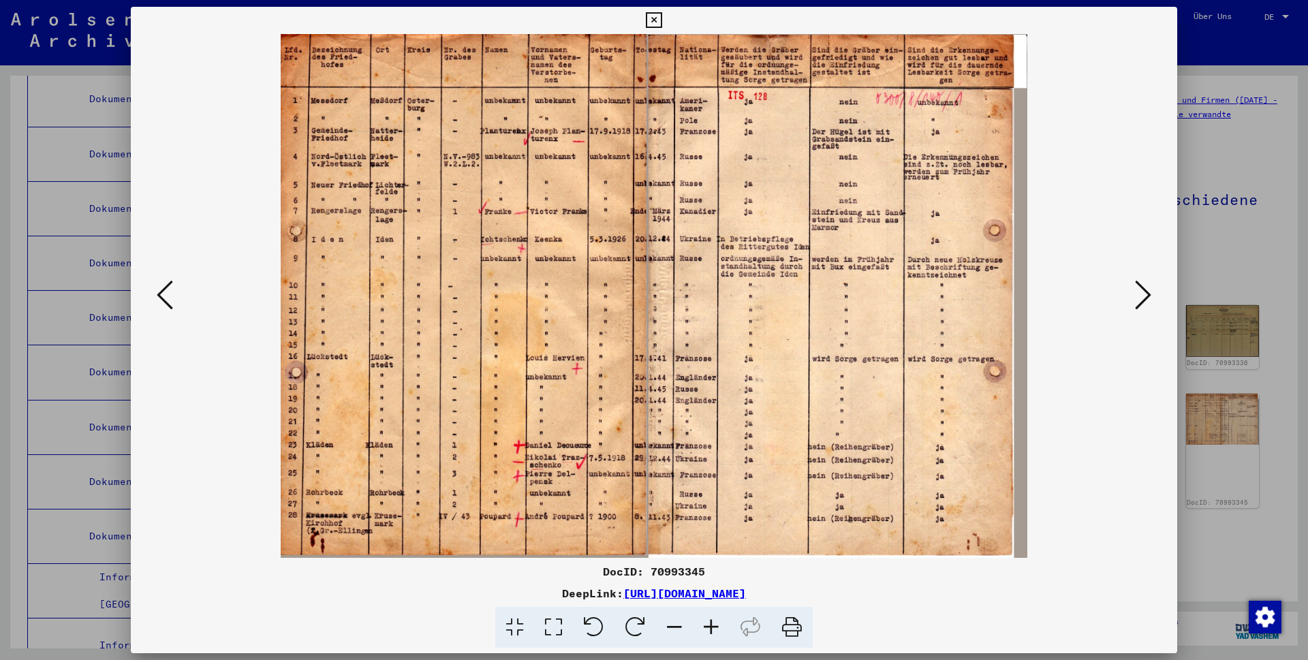
click at [1152, 291] on button at bounding box center [1143, 296] width 25 height 39
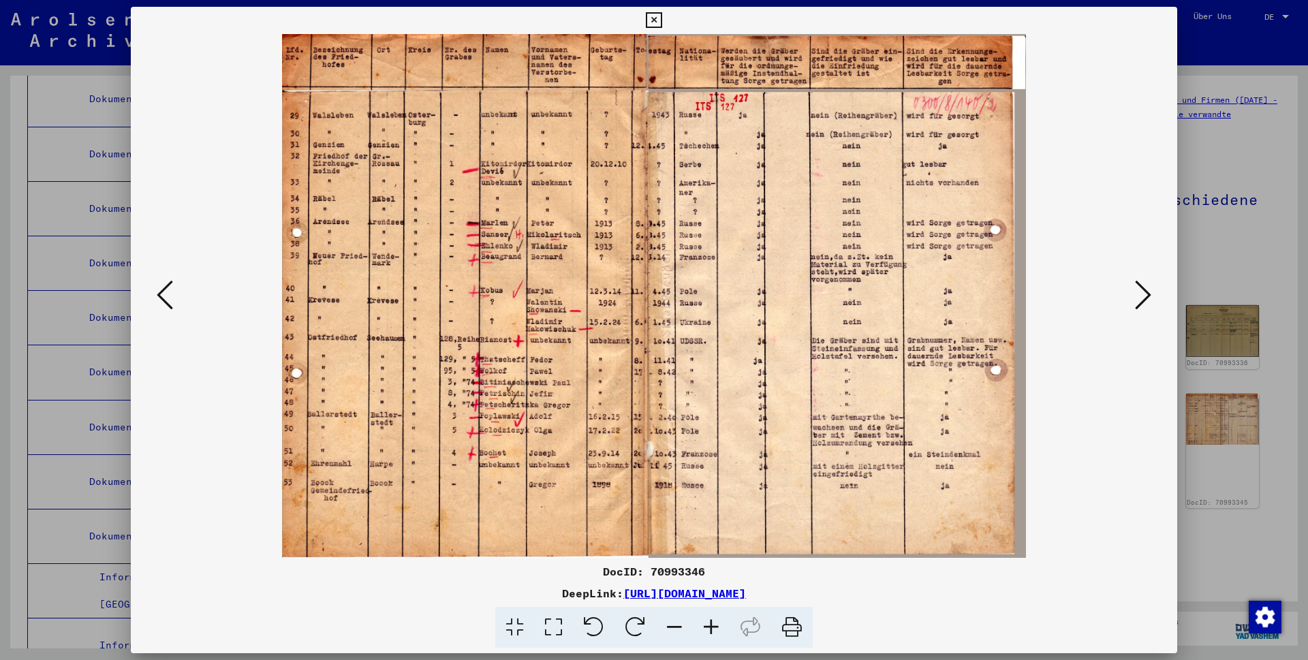
click at [662, 22] on icon at bounding box center [654, 20] width 16 height 16
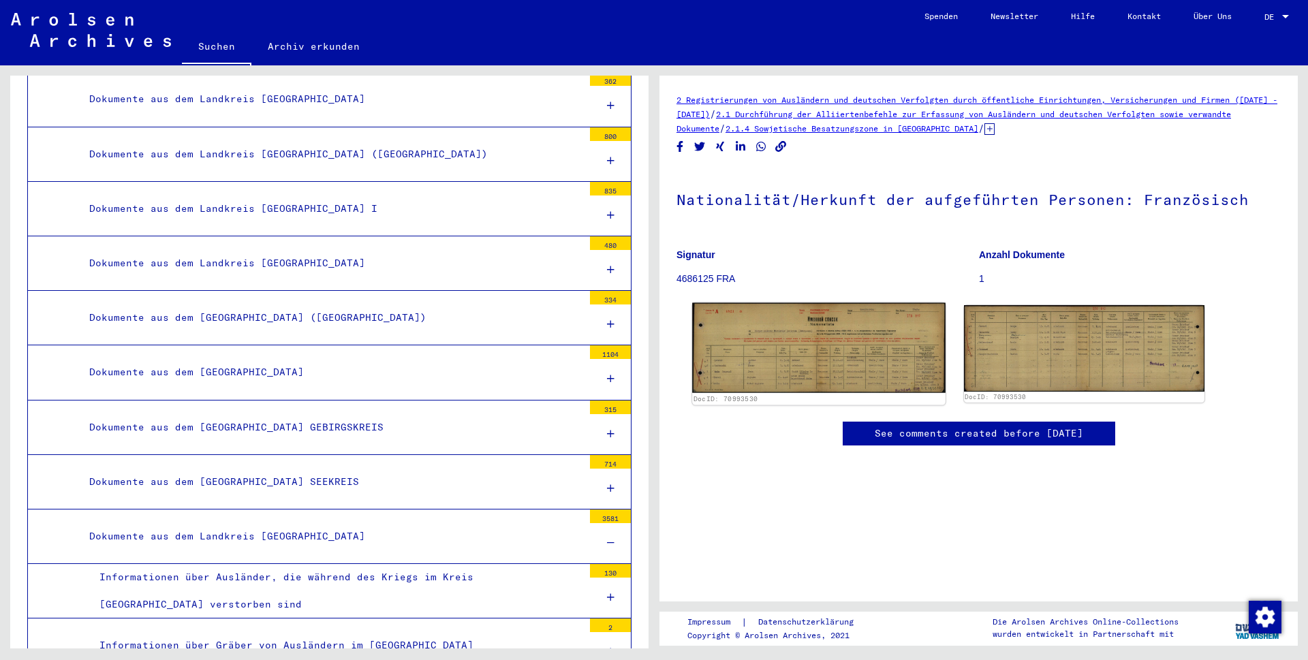
click at [725, 363] on img at bounding box center [818, 348] width 253 height 90
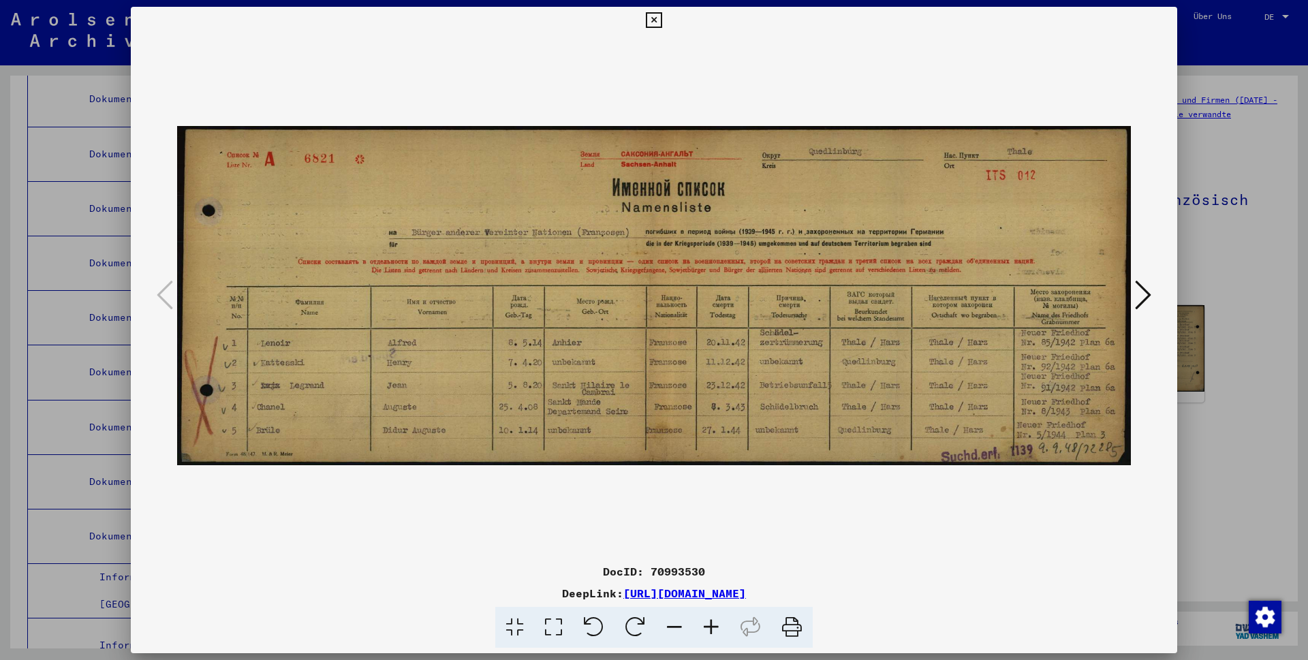
click at [1139, 295] on icon at bounding box center [1143, 295] width 16 height 33
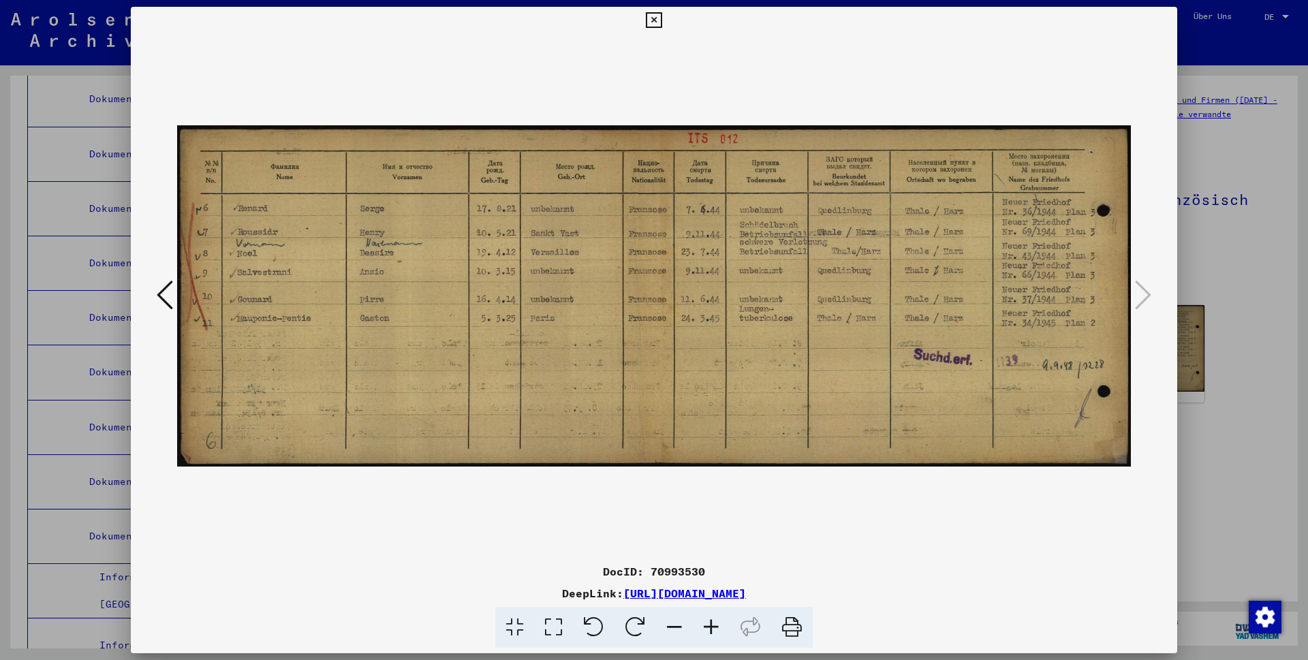
click at [168, 296] on icon at bounding box center [165, 295] width 16 height 33
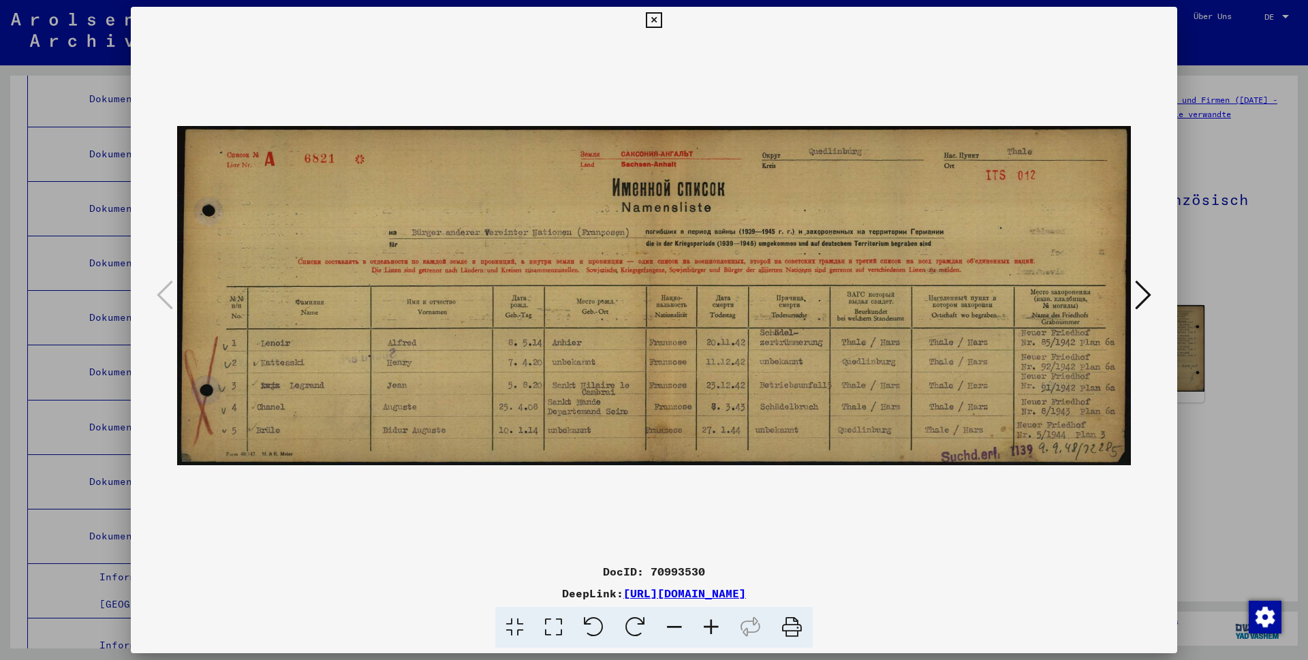
click at [708, 630] on icon at bounding box center [711, 628] width 37 height 42
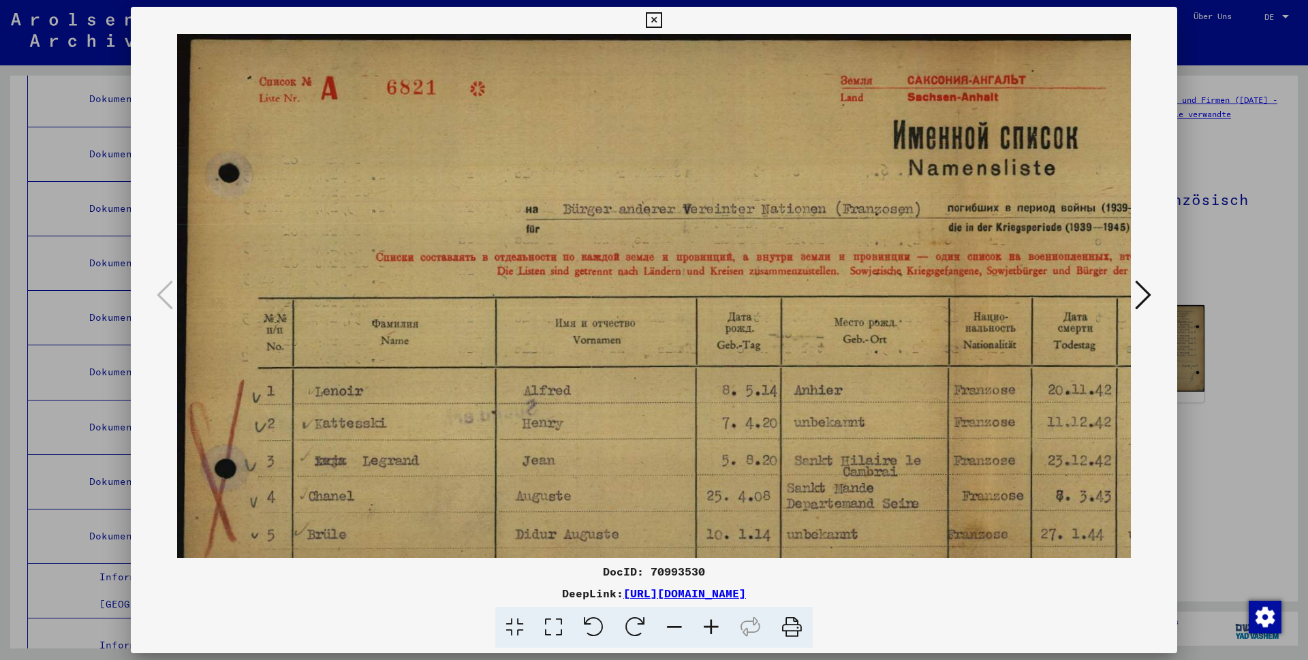
click at [707, 630] on icon at bounding box center [711, 628] width 37 height 42
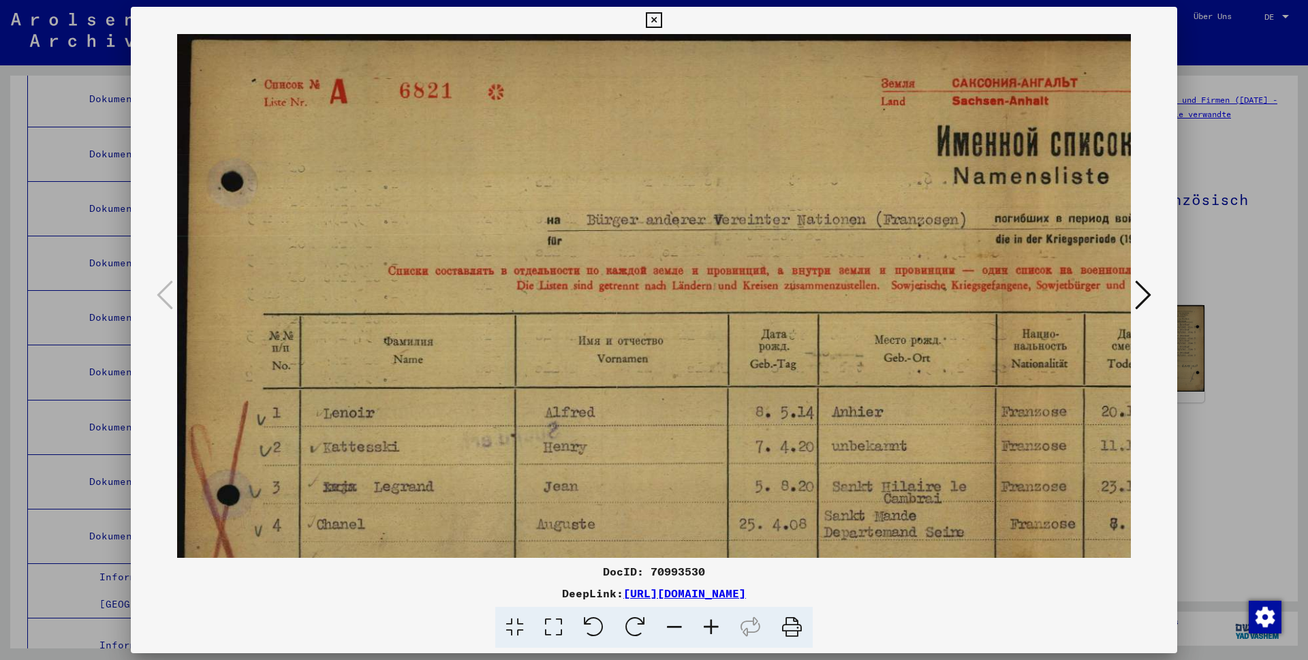
click at [679, 624] on icon at bounding box center [674, 628] width 37 height 42
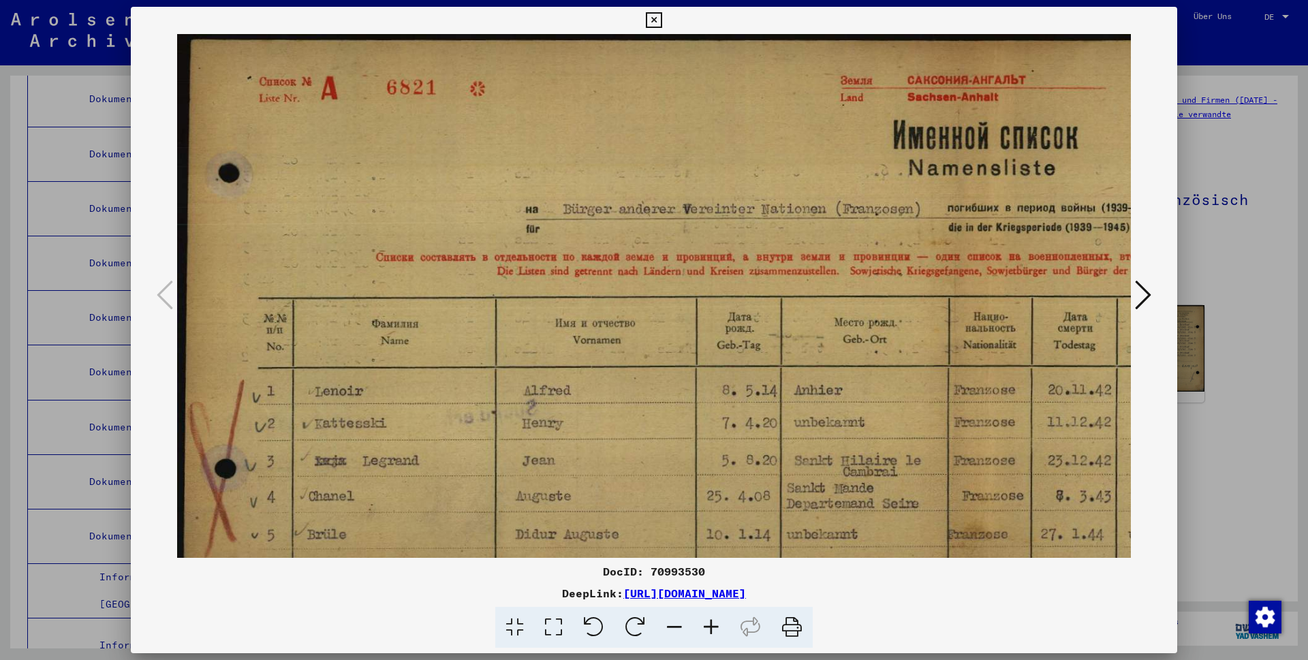
click at [679, 624] on icon at bounding box center [674, 628] width 37 height 42
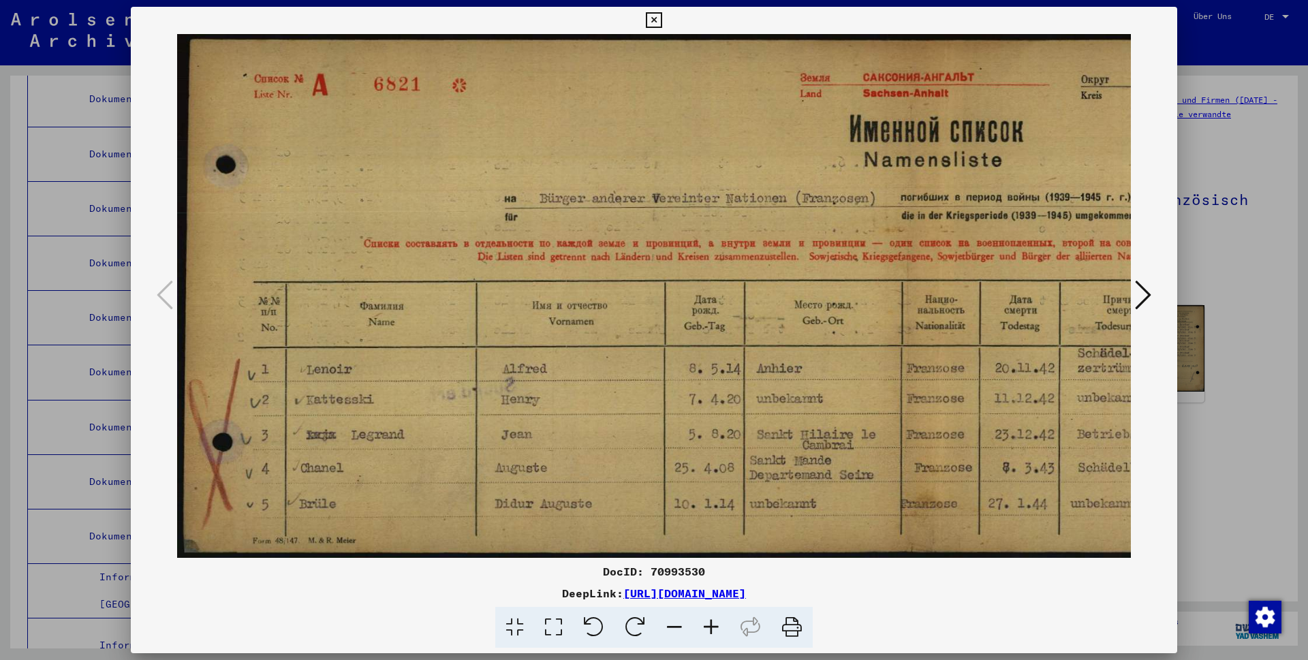
scroll to position [0, 61]
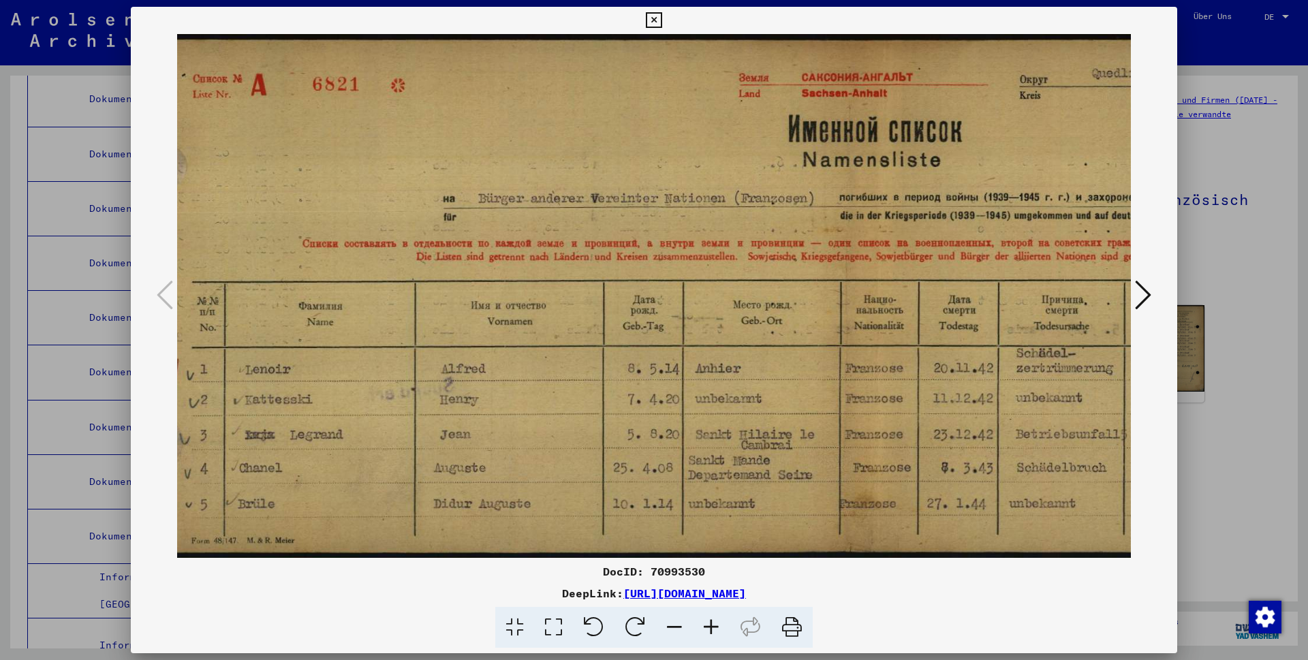
drag, startPoint x: 701, startPoint y: 460, endPoint x: 640, endPoint y: 399, distance: 86.3
click at [640, 399] on img at bounding box center [853, 296] width 1474 height 524
click at [1148, 300] on icon at bounding box center [1143, 295] width 16 height 33
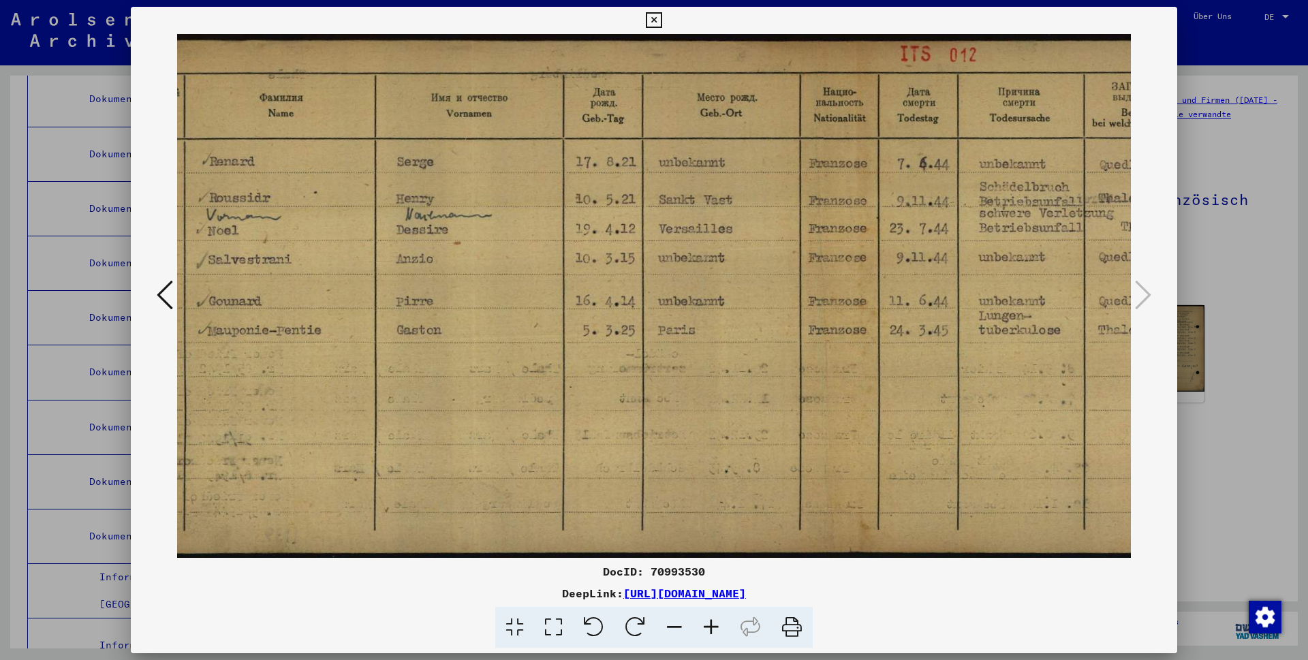
click at [166, 291] on icon at bounding box center [165, 295] width 16 height 33
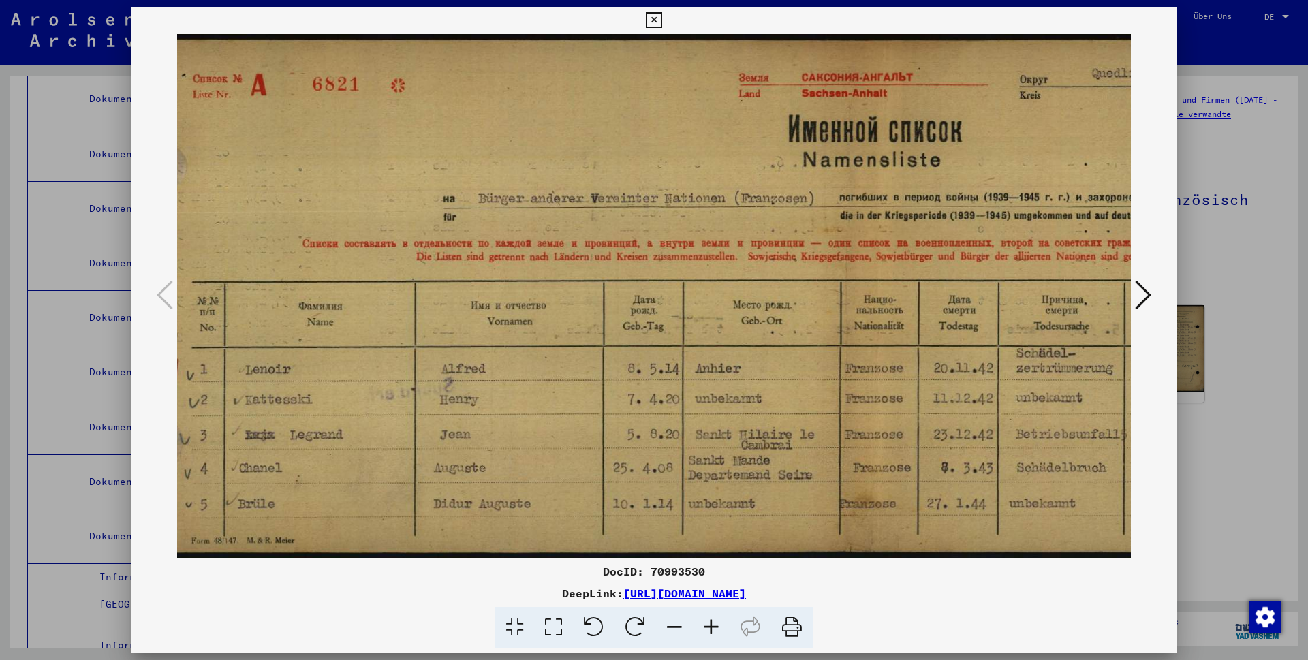
click at [1143, 295] on icon at bounding box center [1143, 295] width 16 height 33
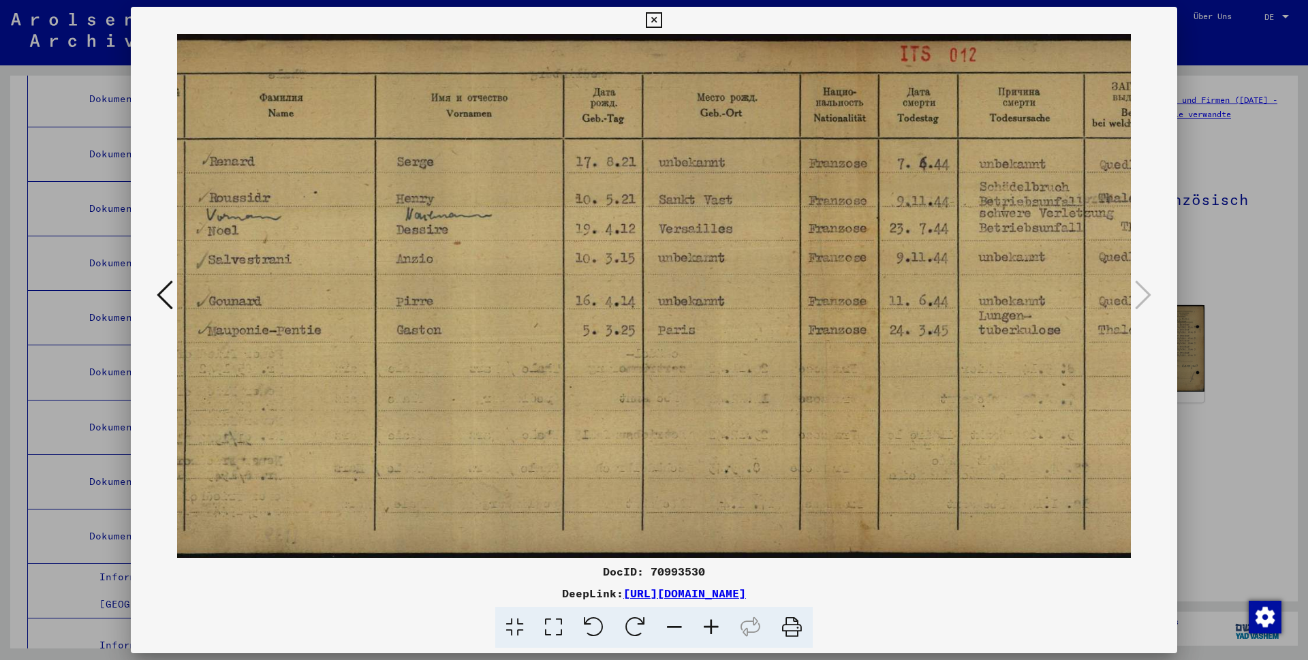
click at [161, 294] on icon at bounding box center [165, 295] width 16 height 33
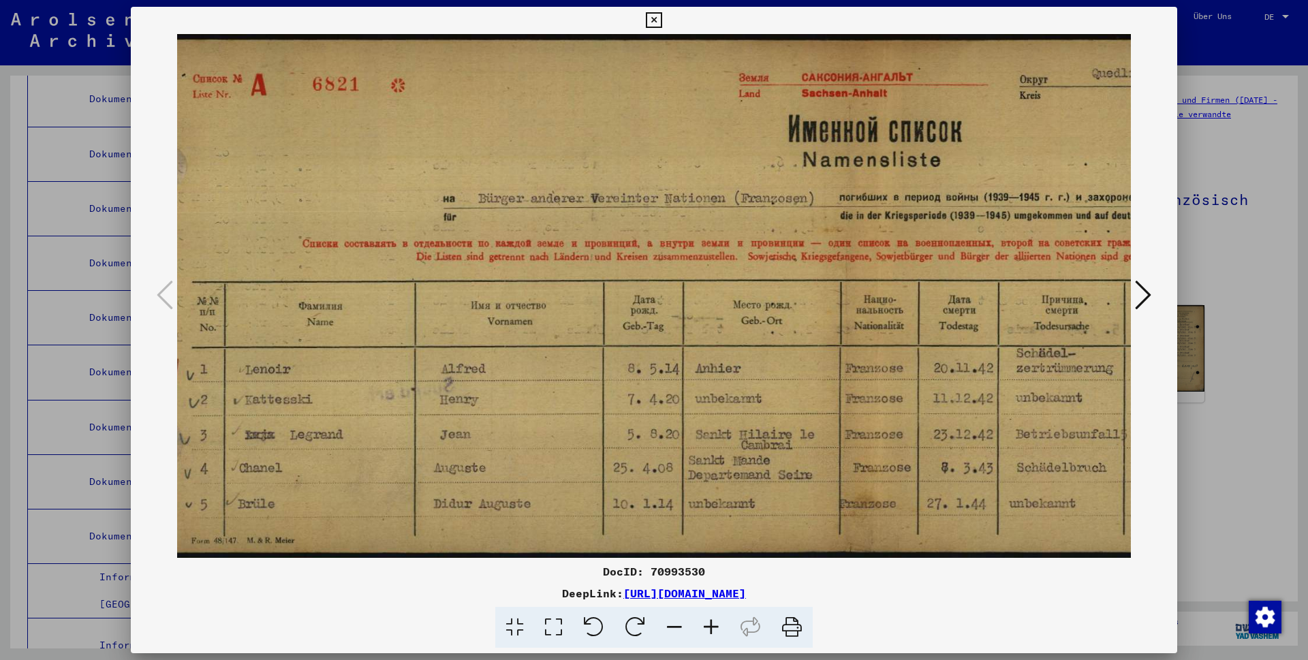
click at [662, 14] on icon at bounding box center [654, 20] width 16 height 16
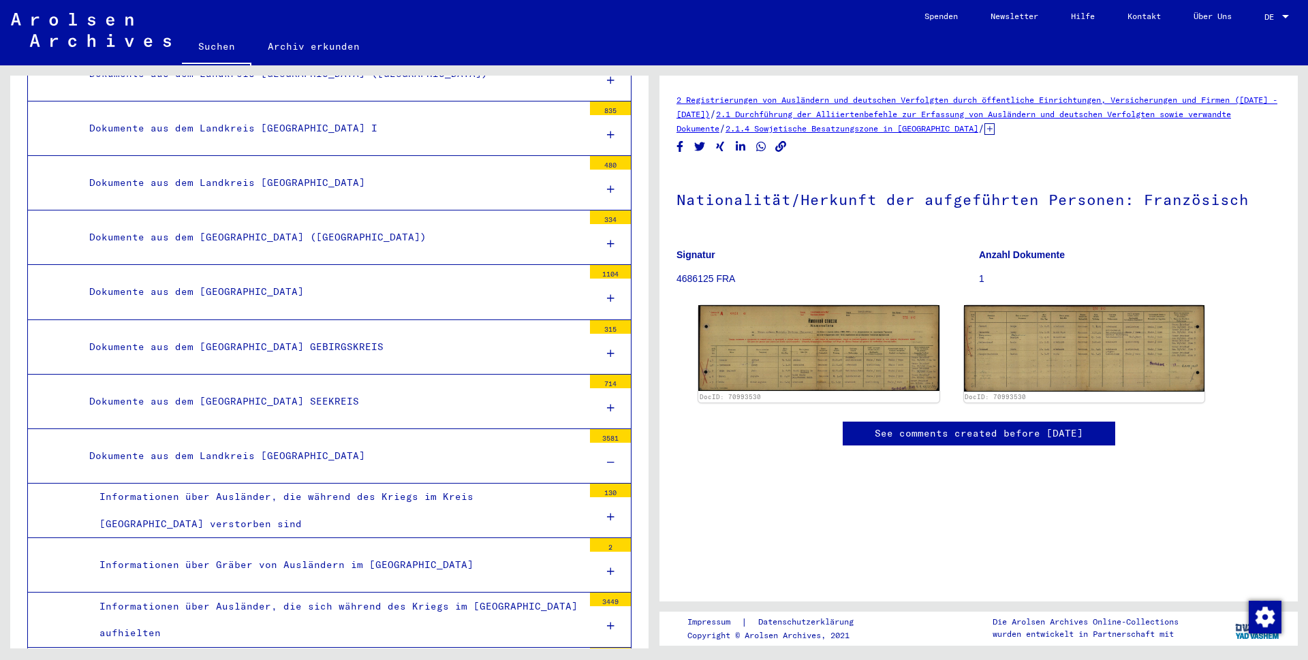
scroll to position [11031, 0]
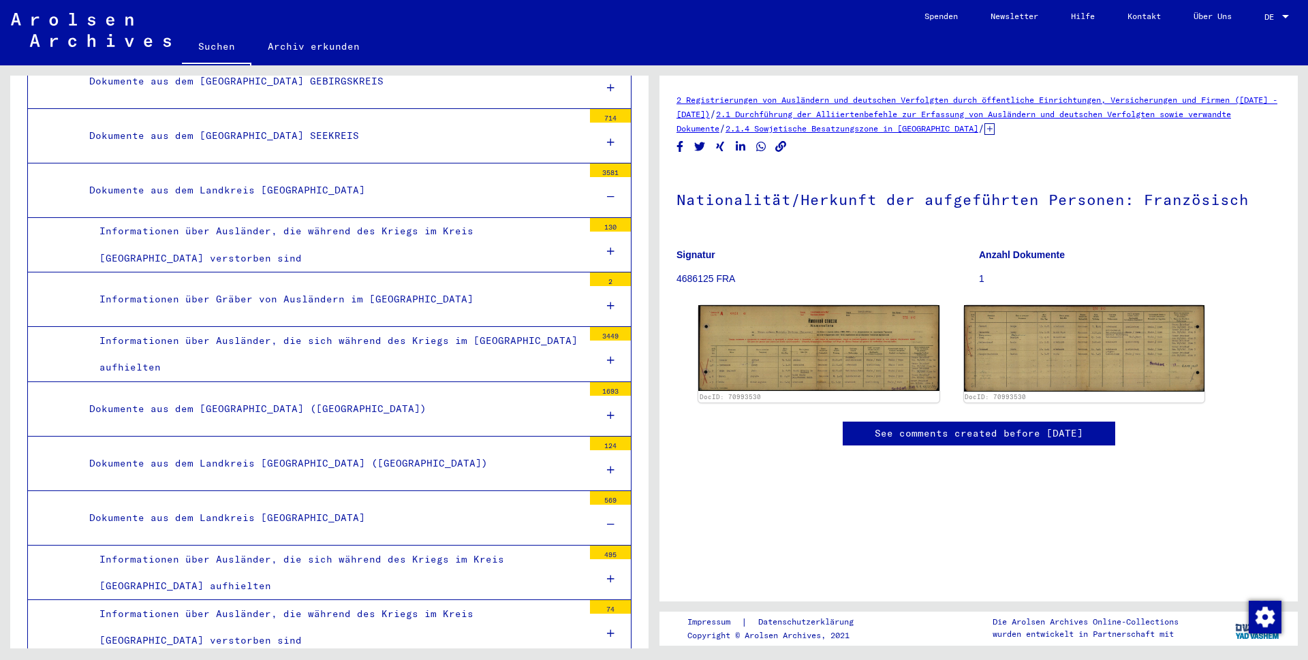
scroll to position [11293, 0]
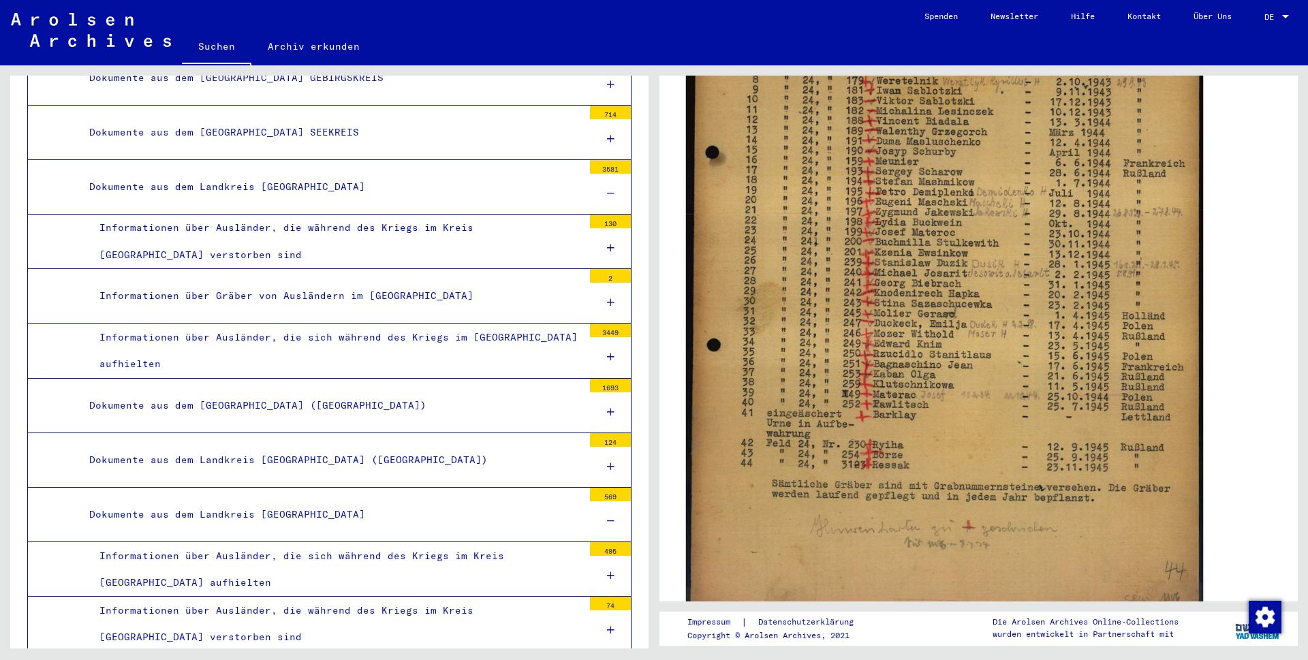
scroll to position [395, 0]
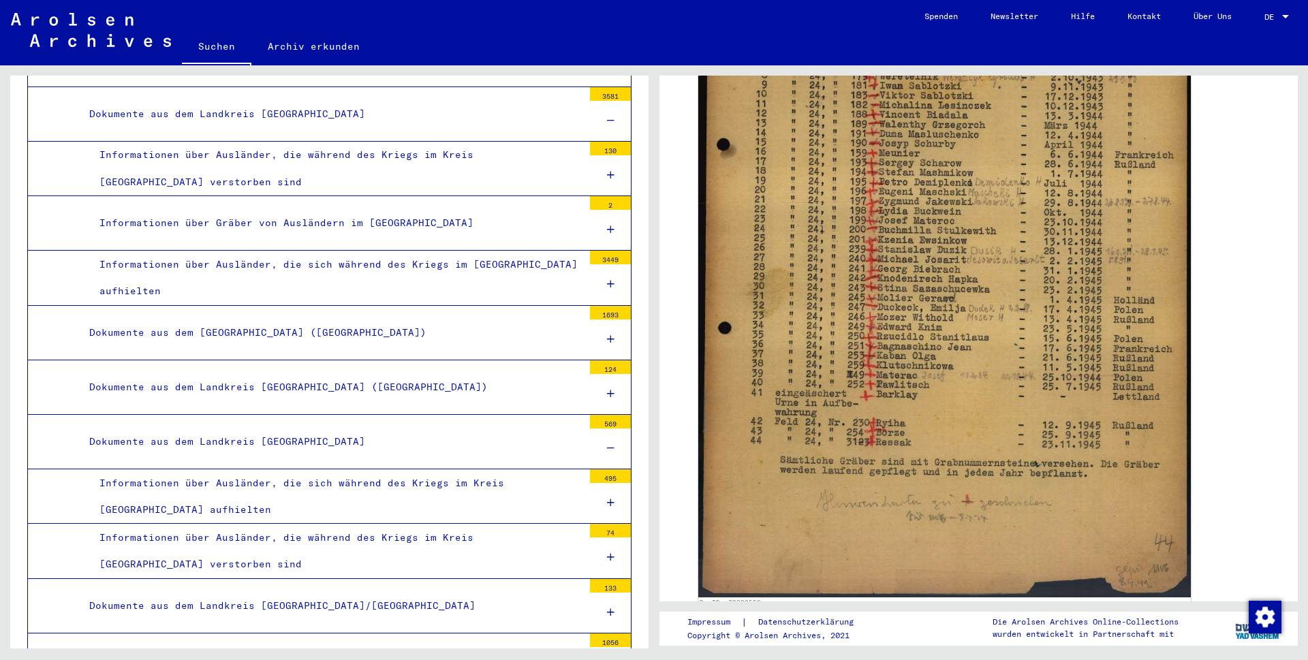
scroll to position [11376, 0]
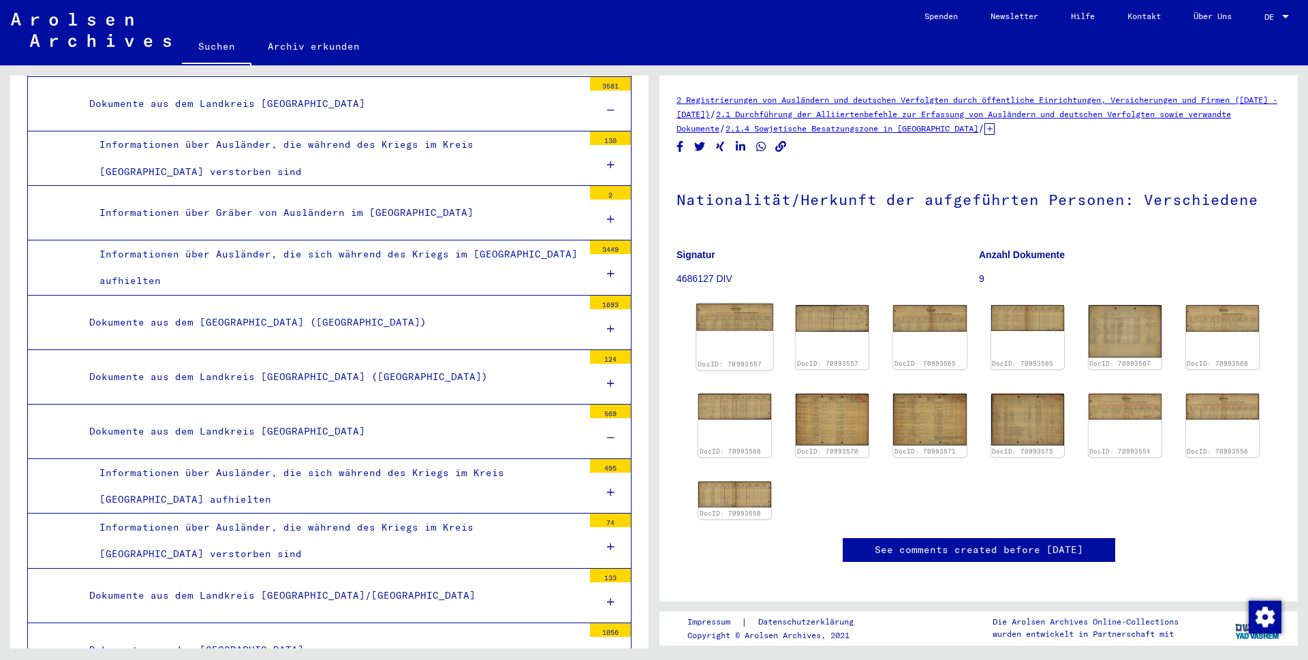
click at [734, 316] on img at bounding box center [734, 317] width 77 height 27
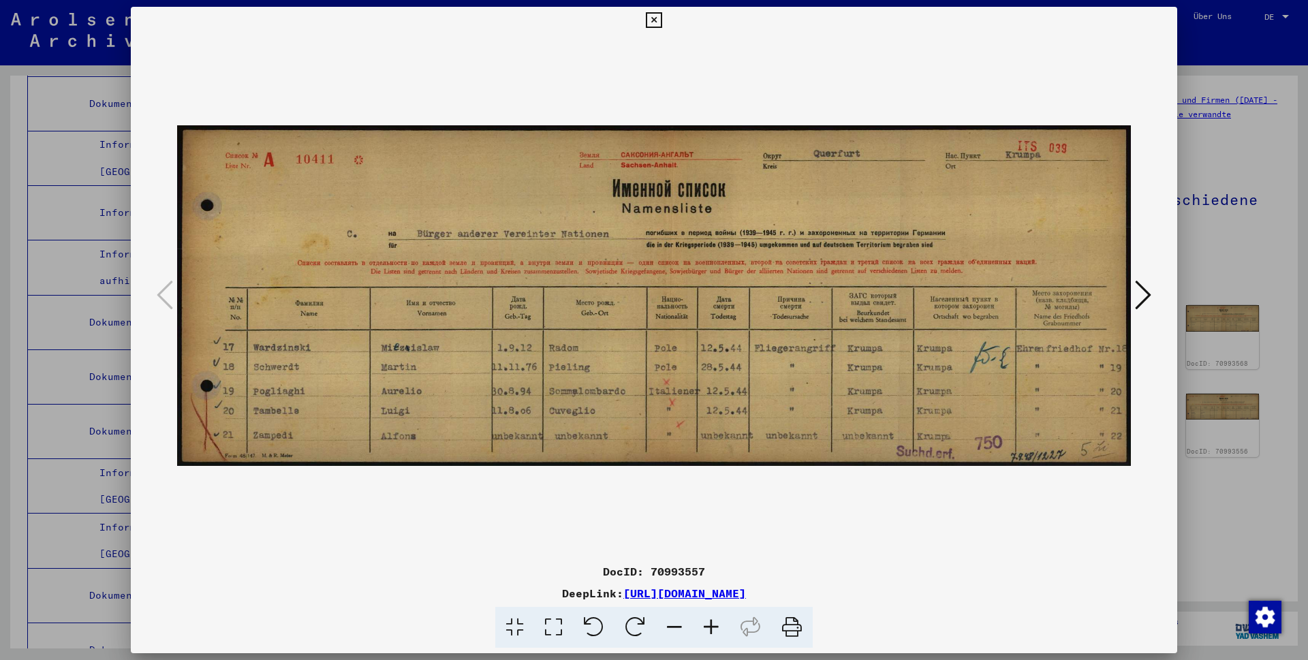
click at [1146, 292] on icon at bounding box center [1143, 295] width 16 height 33
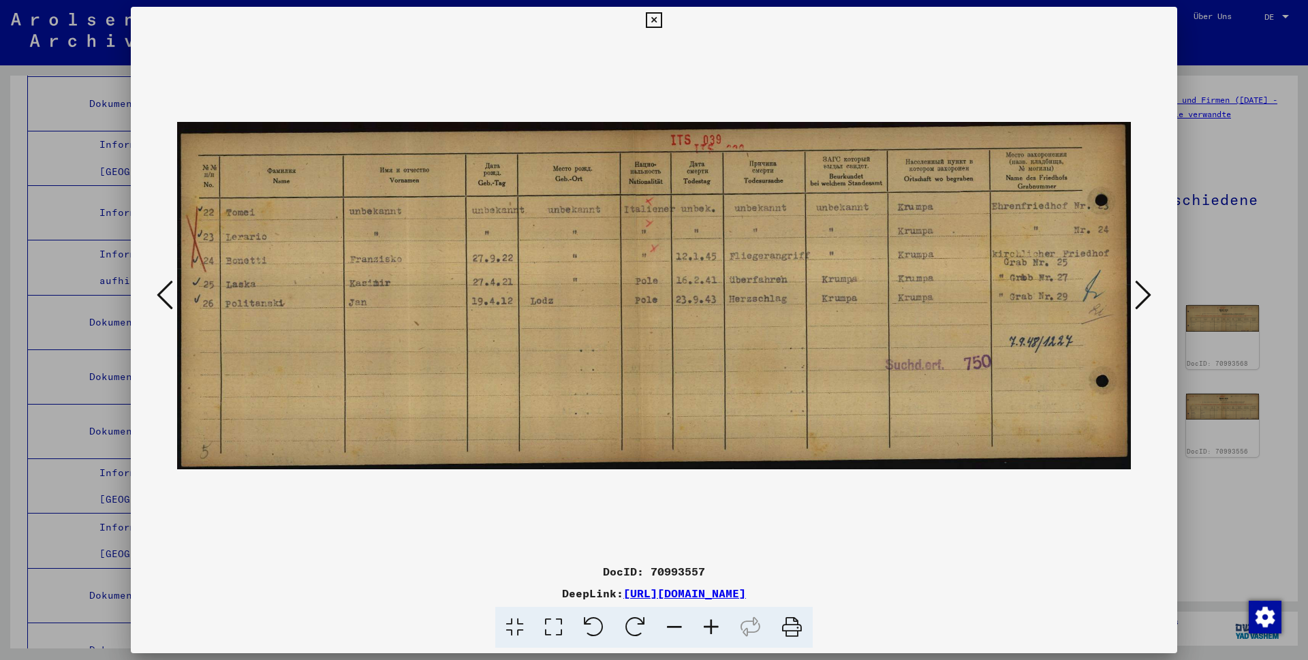
click at [1146, 292] on icon at bounding box center [1143, 295] width 16 height 33
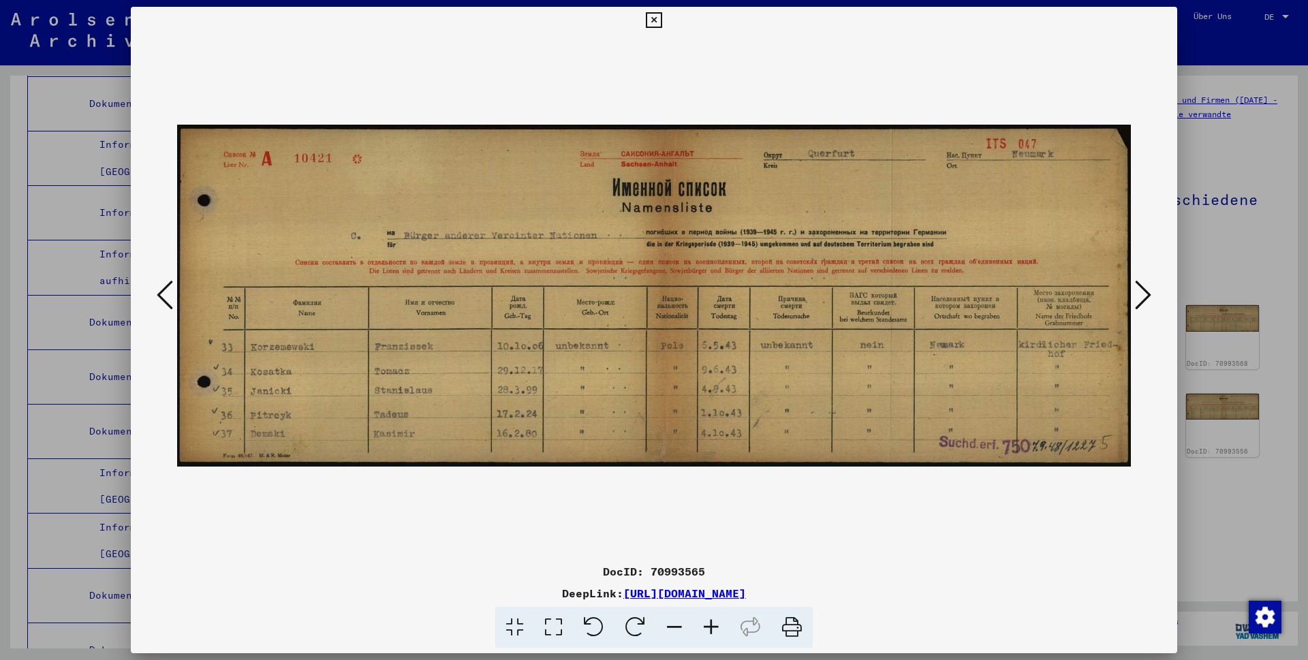
click at [1146, 292] on icon at bounding box center [1143, 295] width 16 height 33
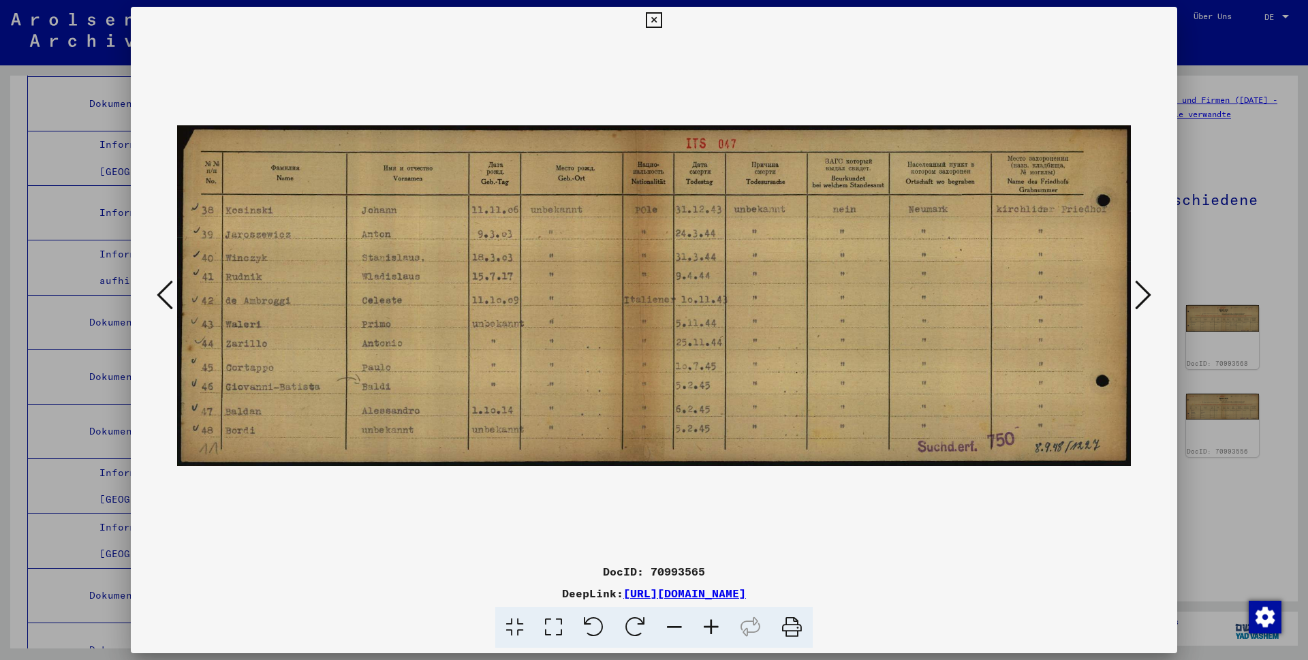
click at [1146, 292] on icon at bounding box center [1143, 295] width 16 height 33
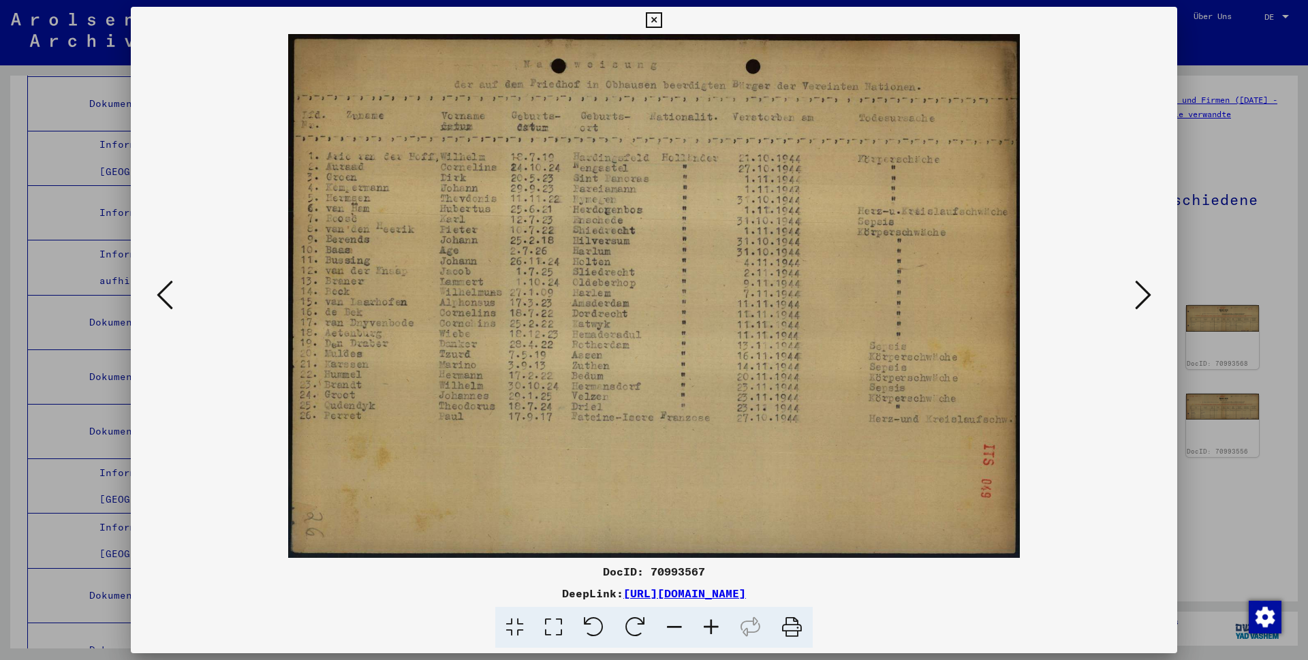
click at [1145, 293] on icon at bounding box center [1143, 295] width 16 height 33
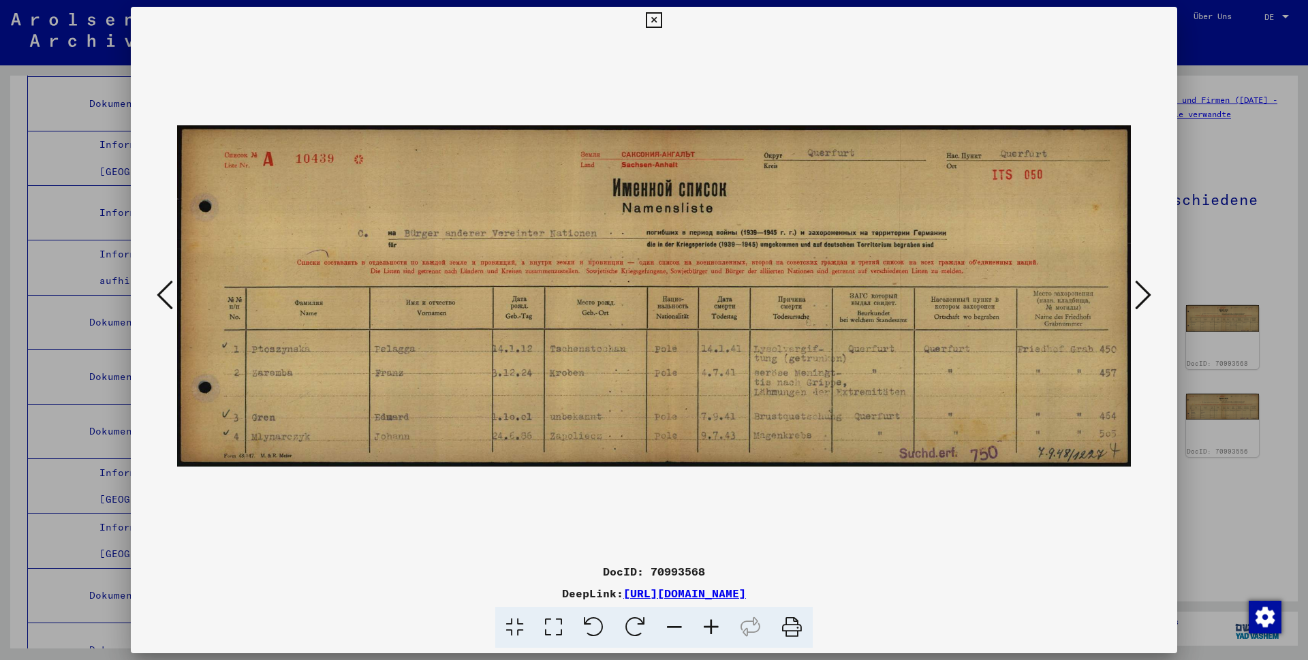
click at [162, 292] on icon at bounding box center [165, 295] width 16 height 33
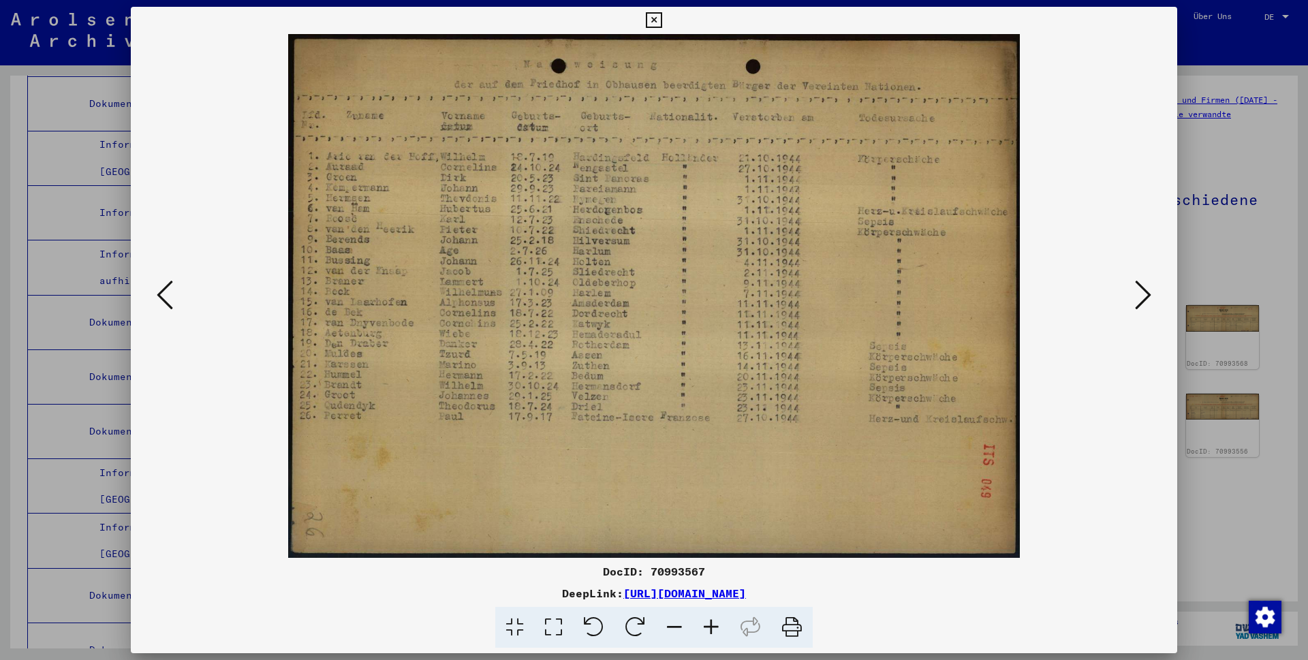
click at [1139, 295] on icon at bounding box center [1143, 295] width 16 height 33
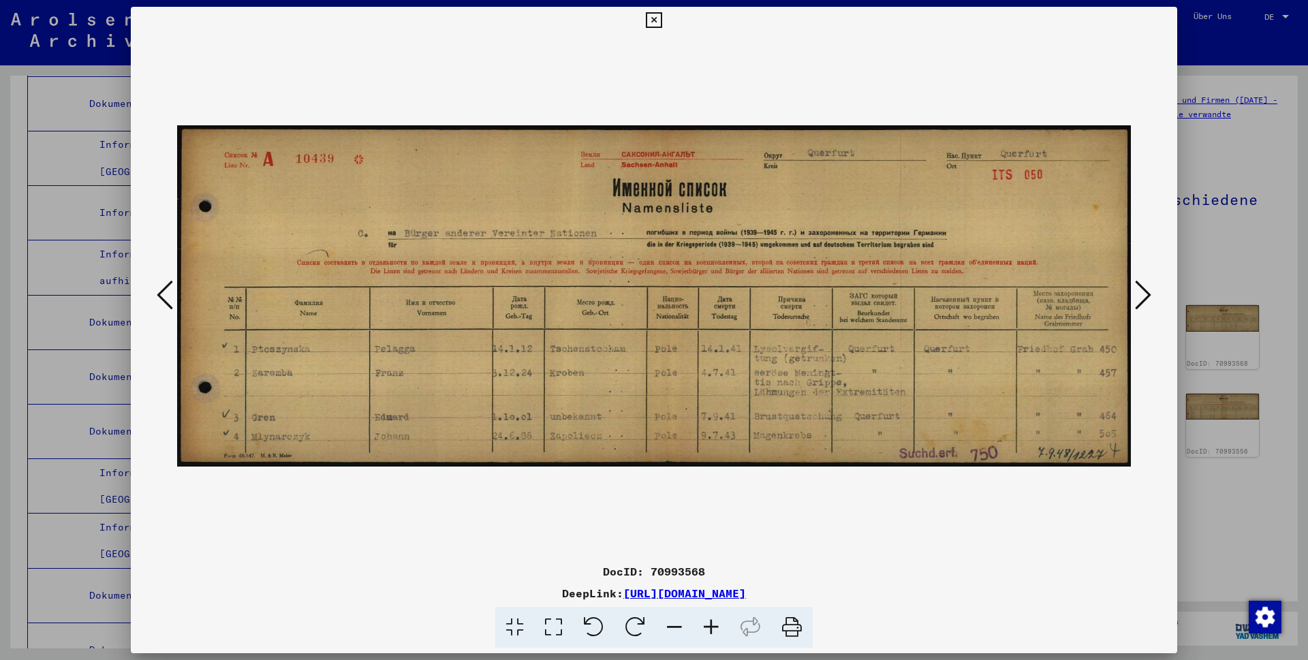
click at [1139, 296] on icon at bounding box center [1143, 295] width 16 height 33
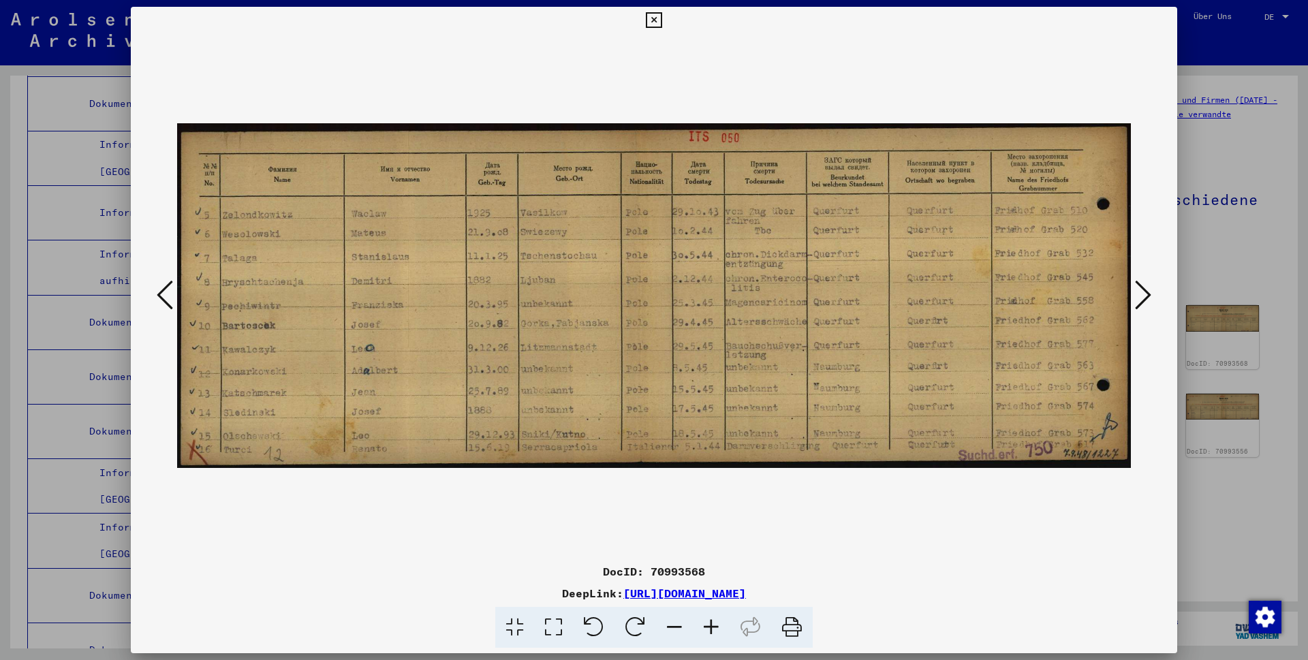
click at [1139, 296] on icon at bounding box center [1143, 295] width 16 height 33
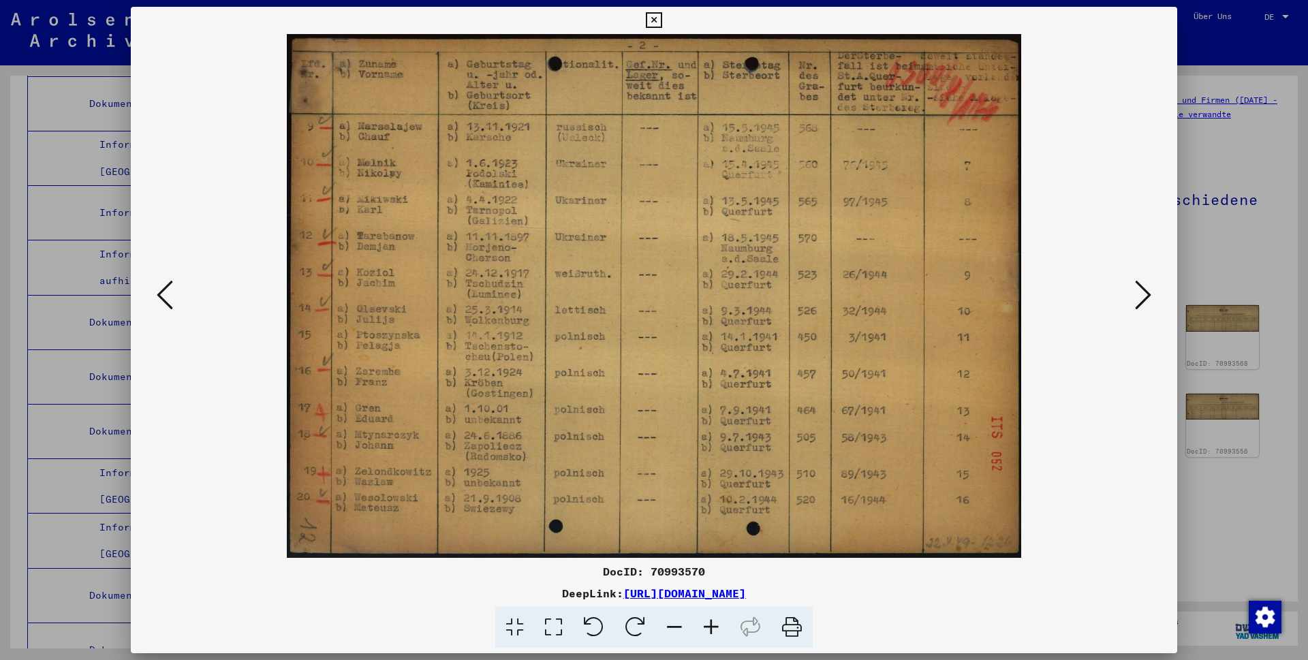
click at [1139, 296] on icon at bounding box center [1143, 295] width 16 height 33
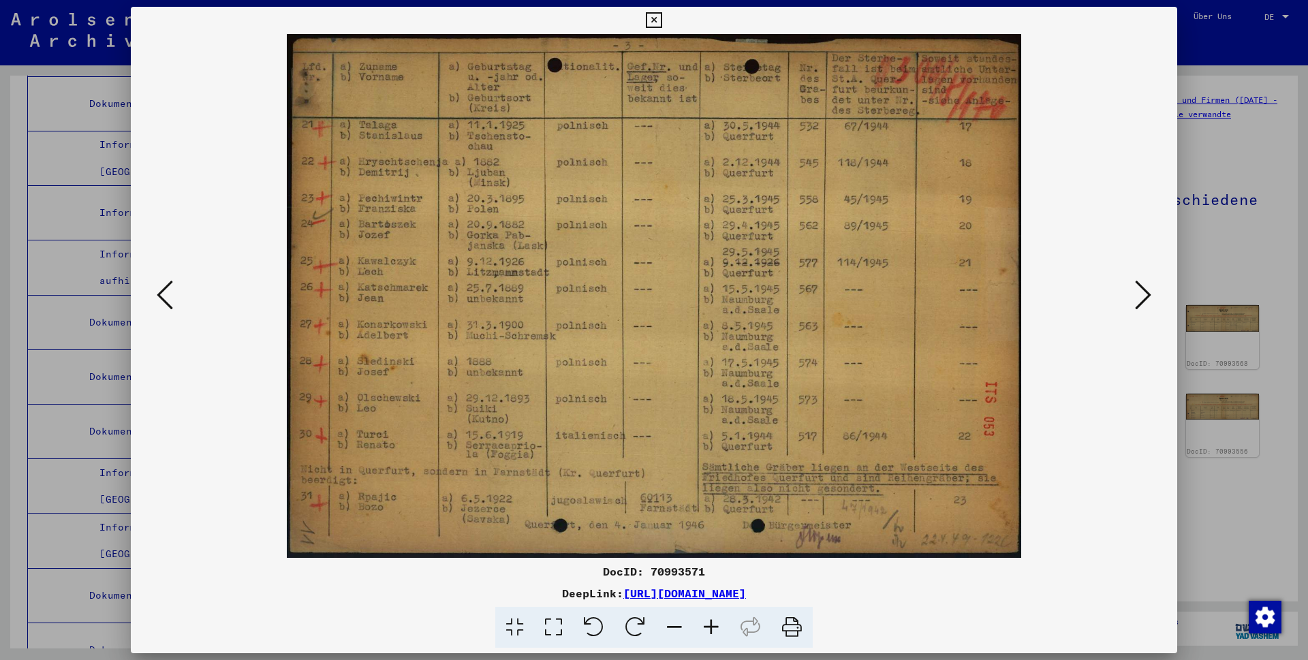
click at [1139, 296] on icon at bounding box center [1143, 295] width 16 height 33
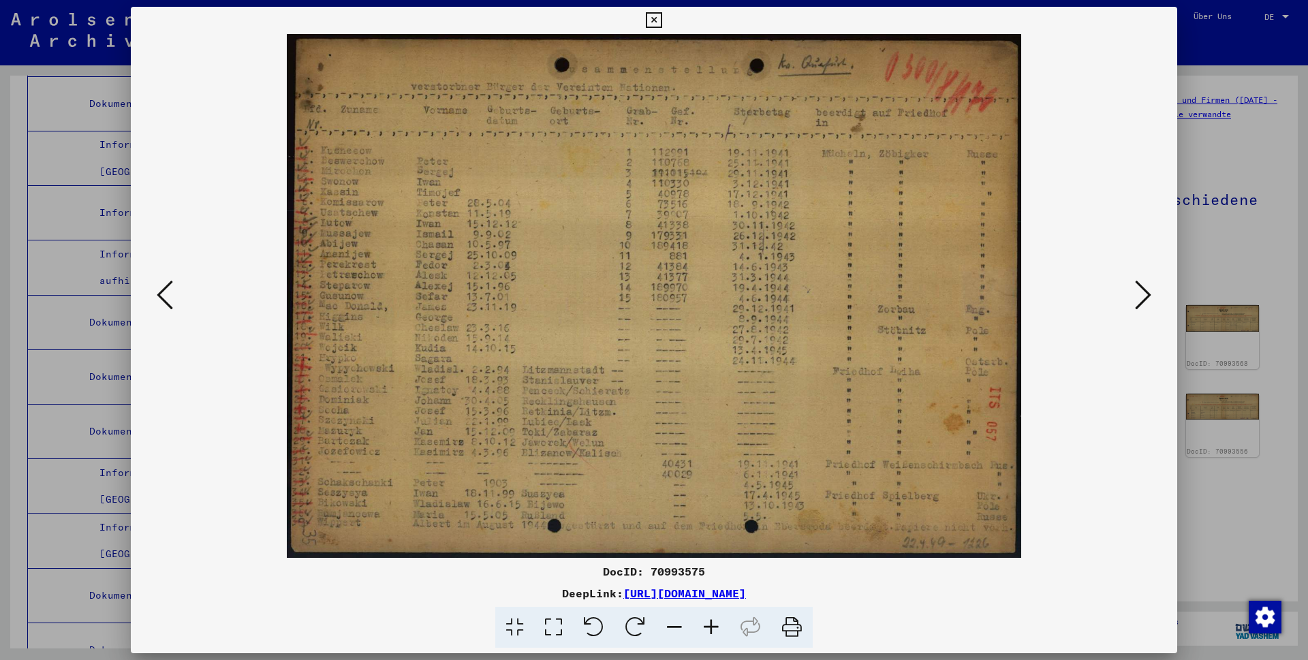
click at [1139, 296] on icon at bounding box center [1143, 295] width 16 height 33
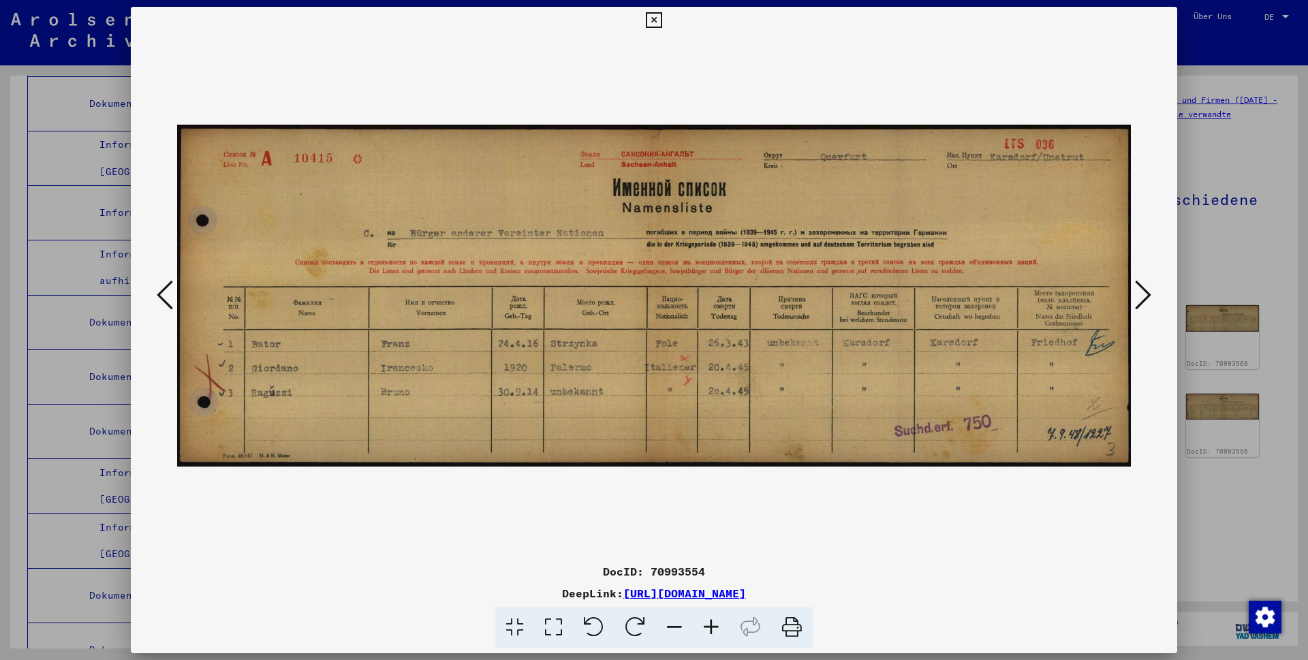
click at [1139, 296] on icon at bounding box center [1143, 295] width 16 height 33
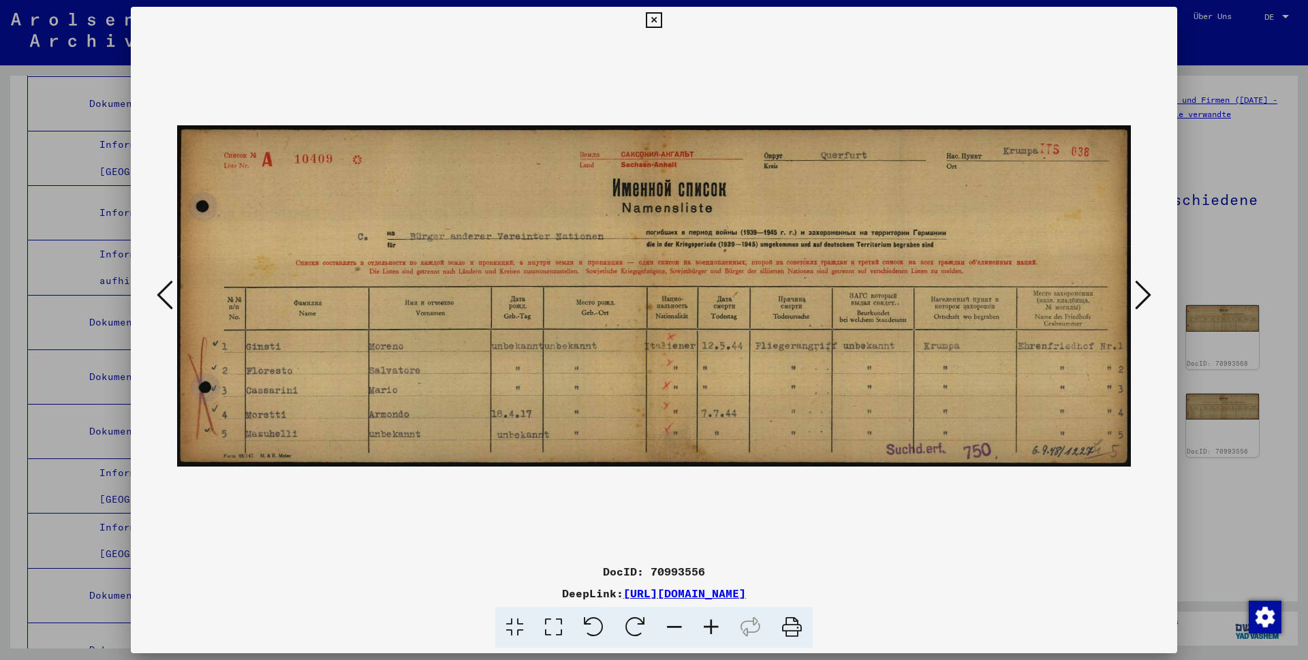
click at [1139, 296] on icon at bounding box center [1143, 295] width 16 height 33
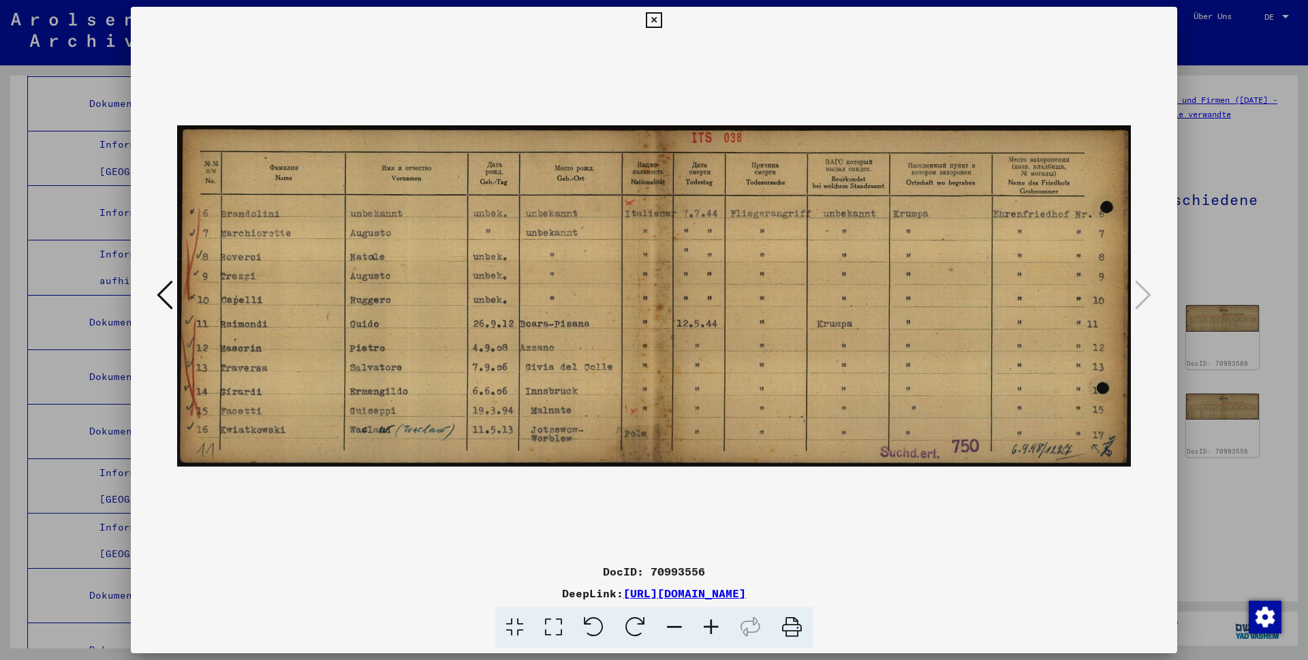
click at [1139, 296] on icon at bounding box center [1143, 295] width 16 height 33
click at [662, 23] on icon at bounding box center [654, 20] width 16 height 16
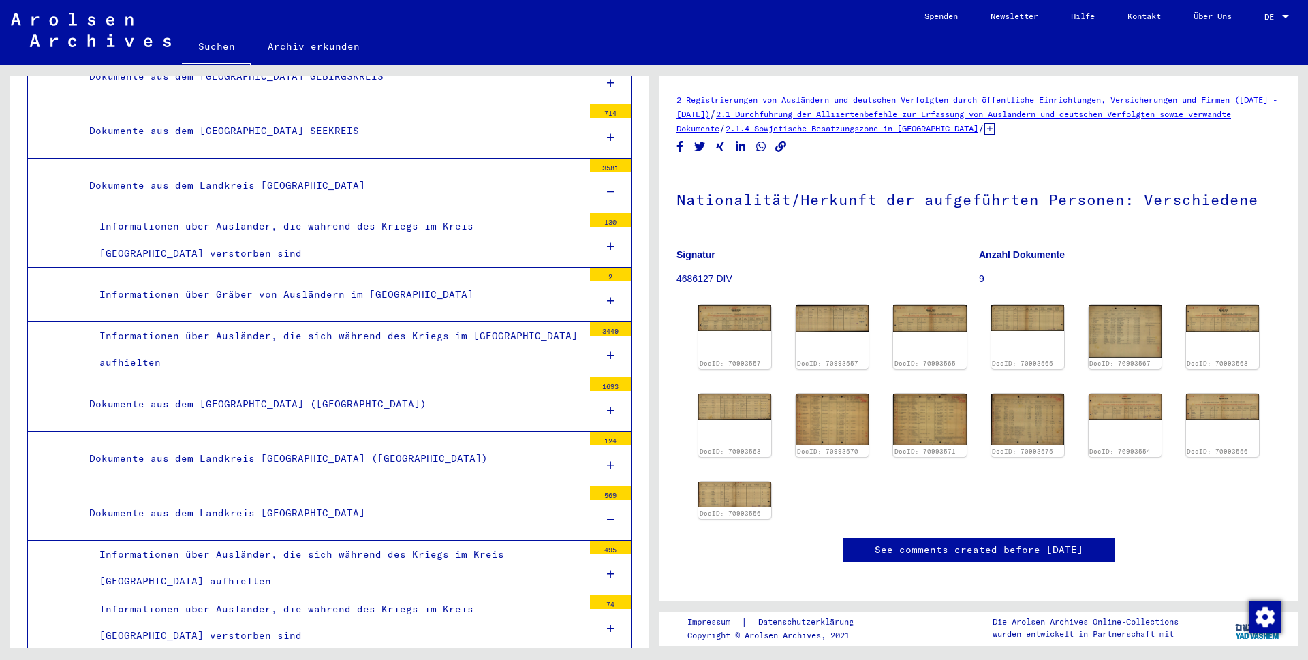
scroll to position [11288, 0]
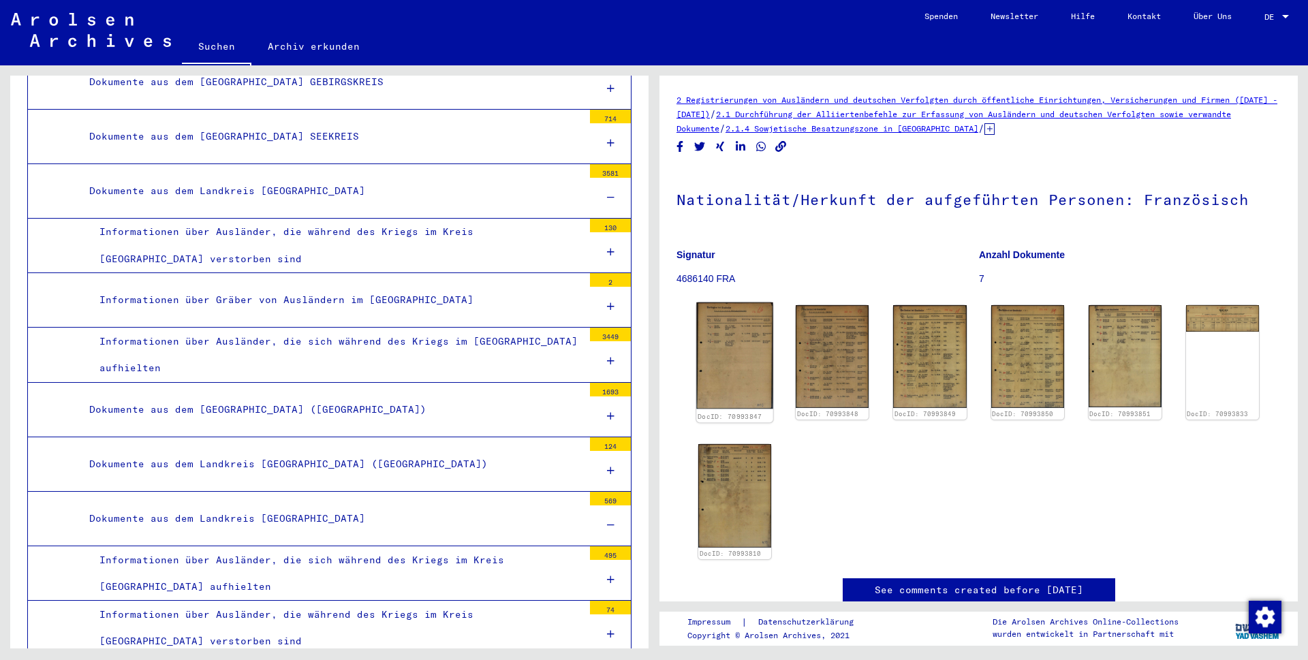
click at [748, 345] on img at bounding box center [734, 356] width 77 height 107
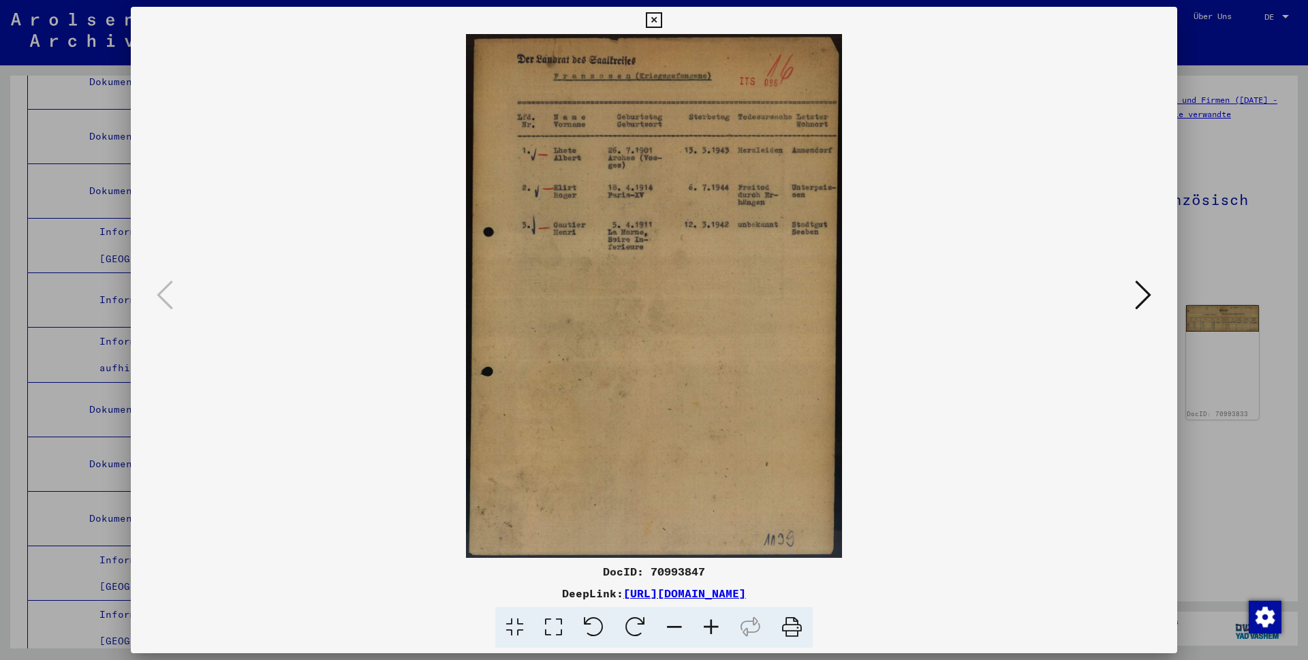
click at [1141, 296] on icon at bounding box center [1143, 295] width 16 height 33
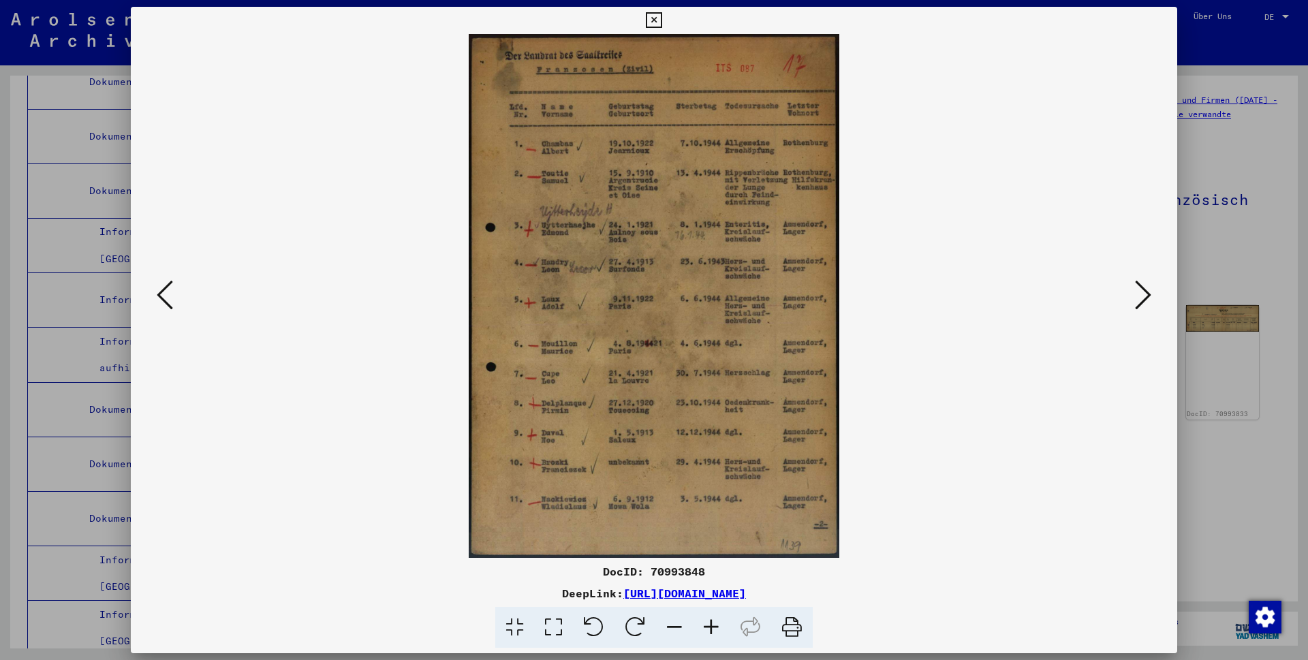
click at [1141, 298] on icon at bounding box center [1143, 295] width 16 height 33
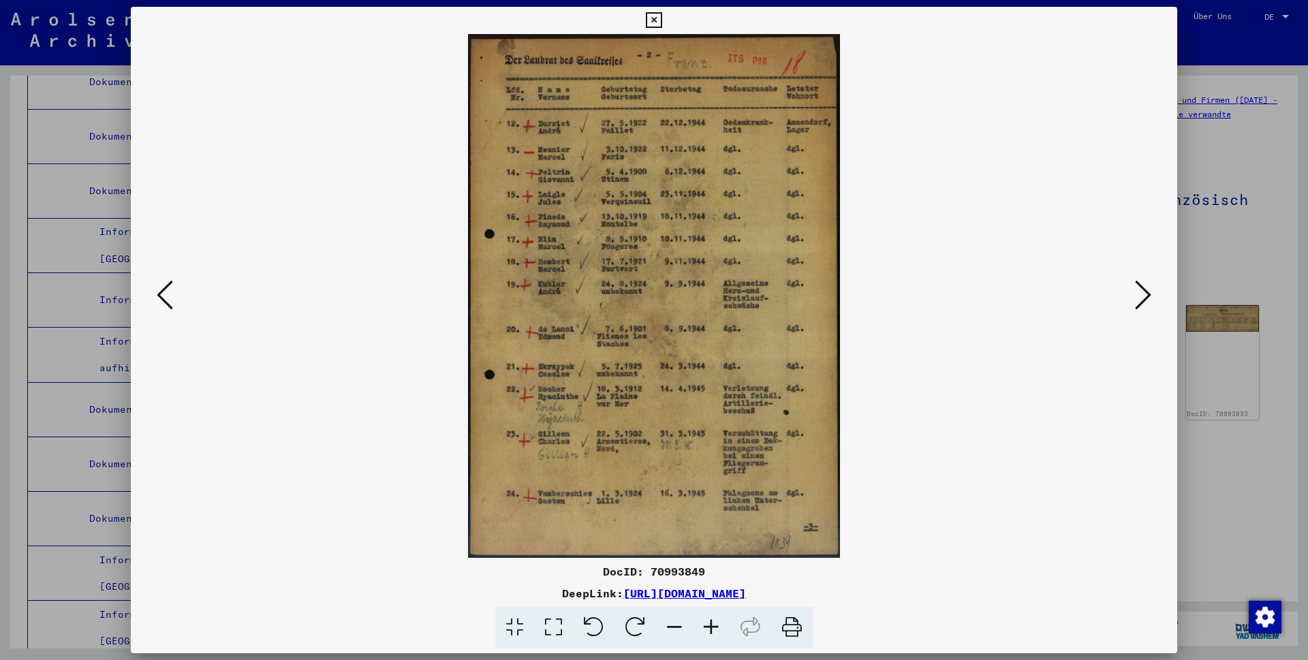
click at [1141, 298] on icon at bounding box center [1143, 295] width 16 height 33
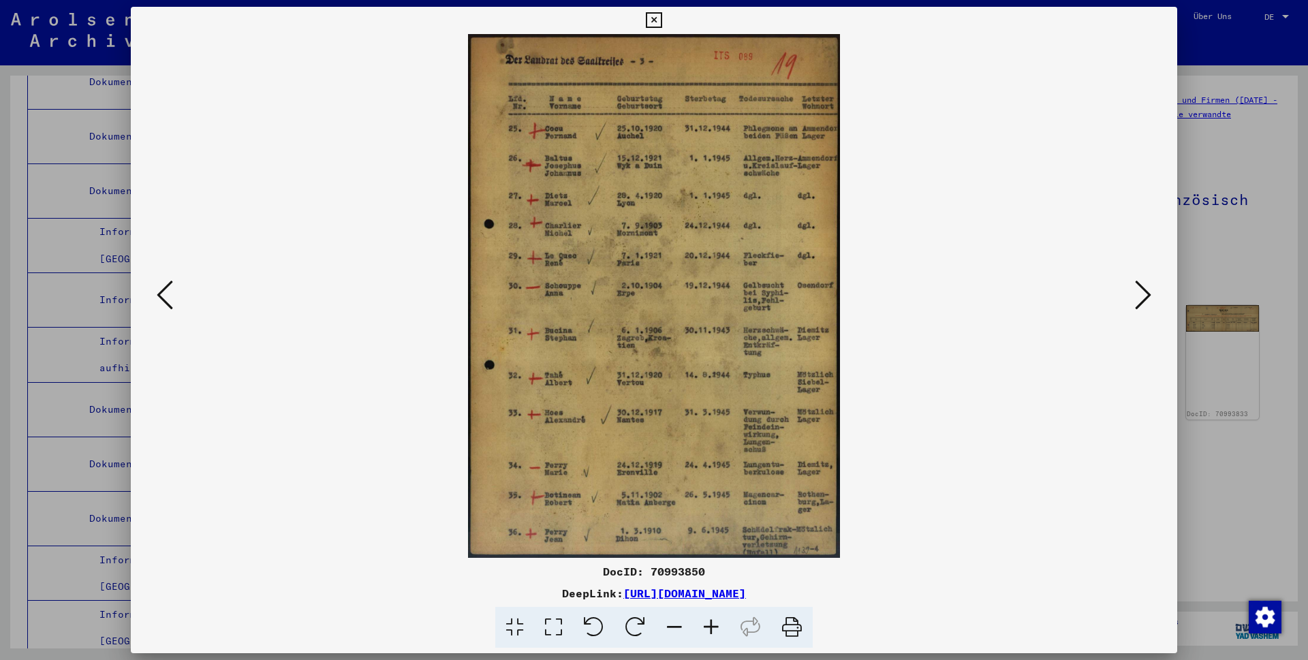
click at [1142, 298] on icon at bounding box center [1143, 295] width 16 height 33
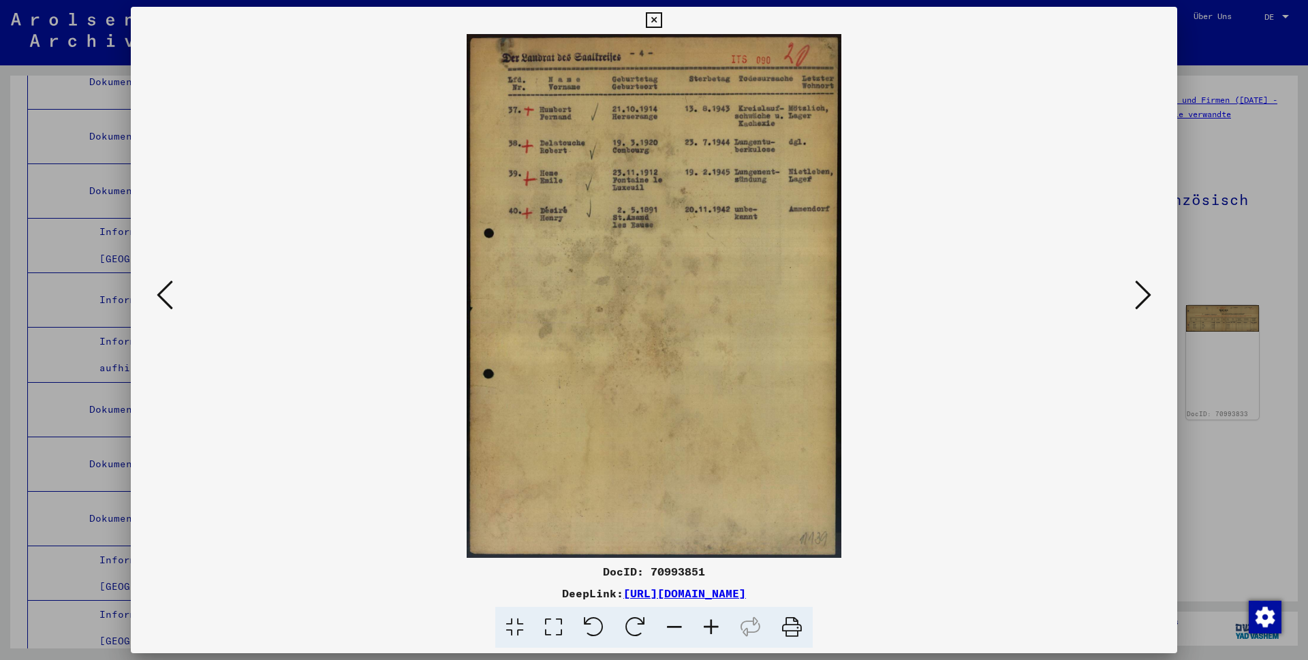
click at [1142, 298] on icon at bounding box center [1143, 295] width 16 height 33
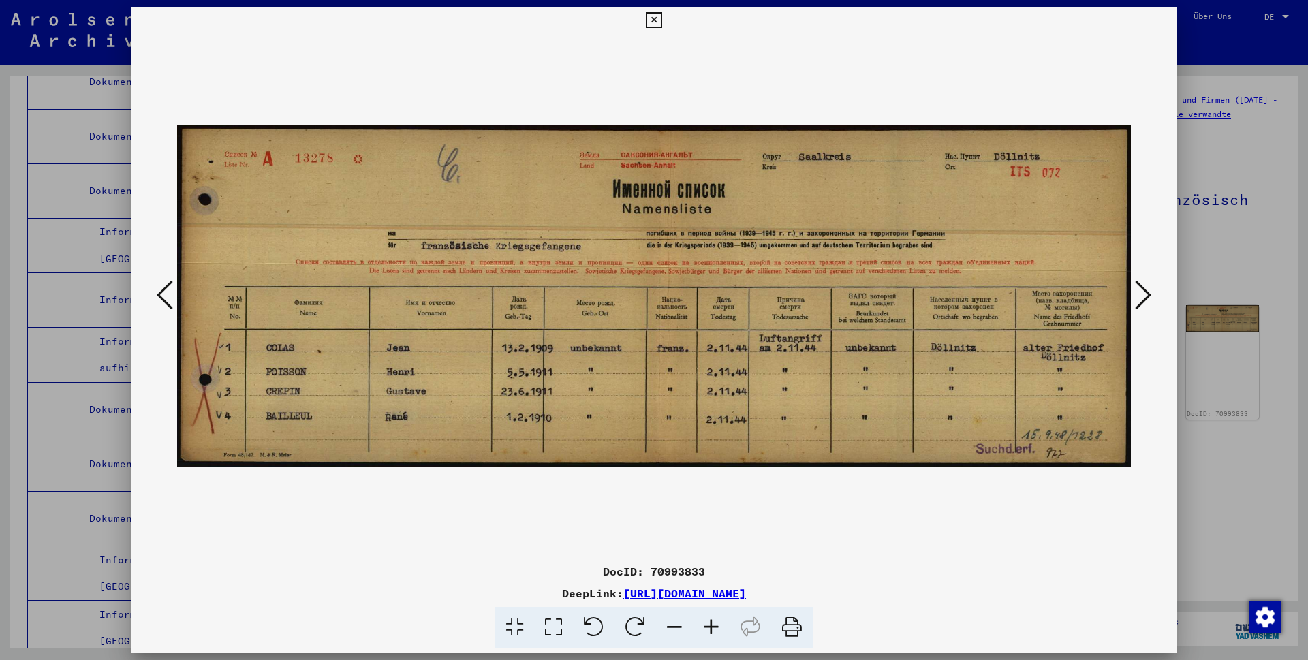
click at [1142, 297] on icon at bounding box center [1143, 295] width 16 height 33
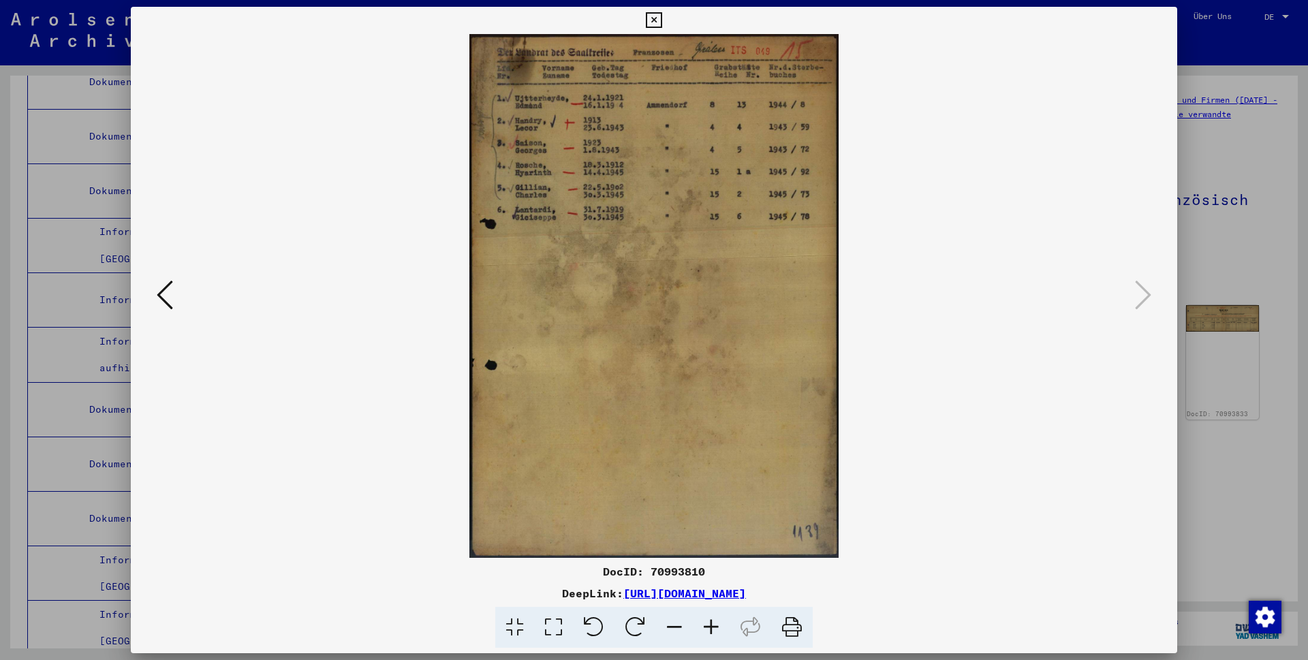
click at [1142, 297] on icon at bounding box center [1143, 295] width 16 height 33
click at [166, 297] on icon at bounding box center [165, 295] width 16 height 33
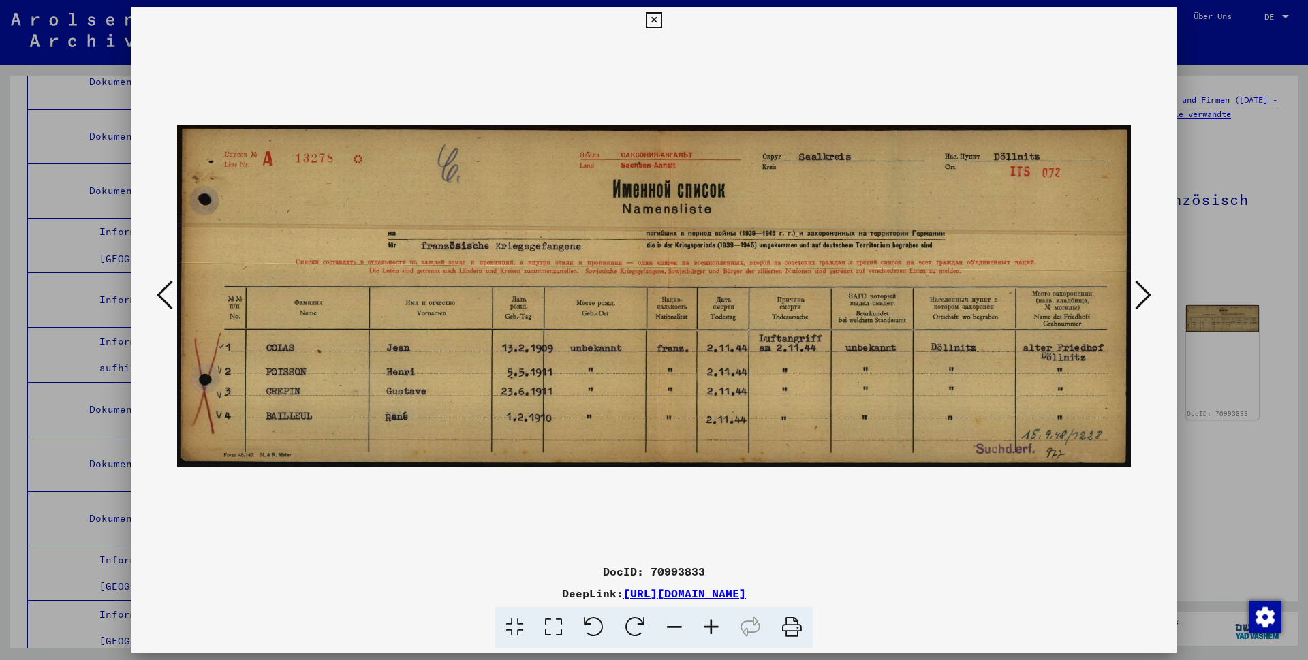
click at [166, 296] on icon at bounding box center [165, 295] width 16 height 33
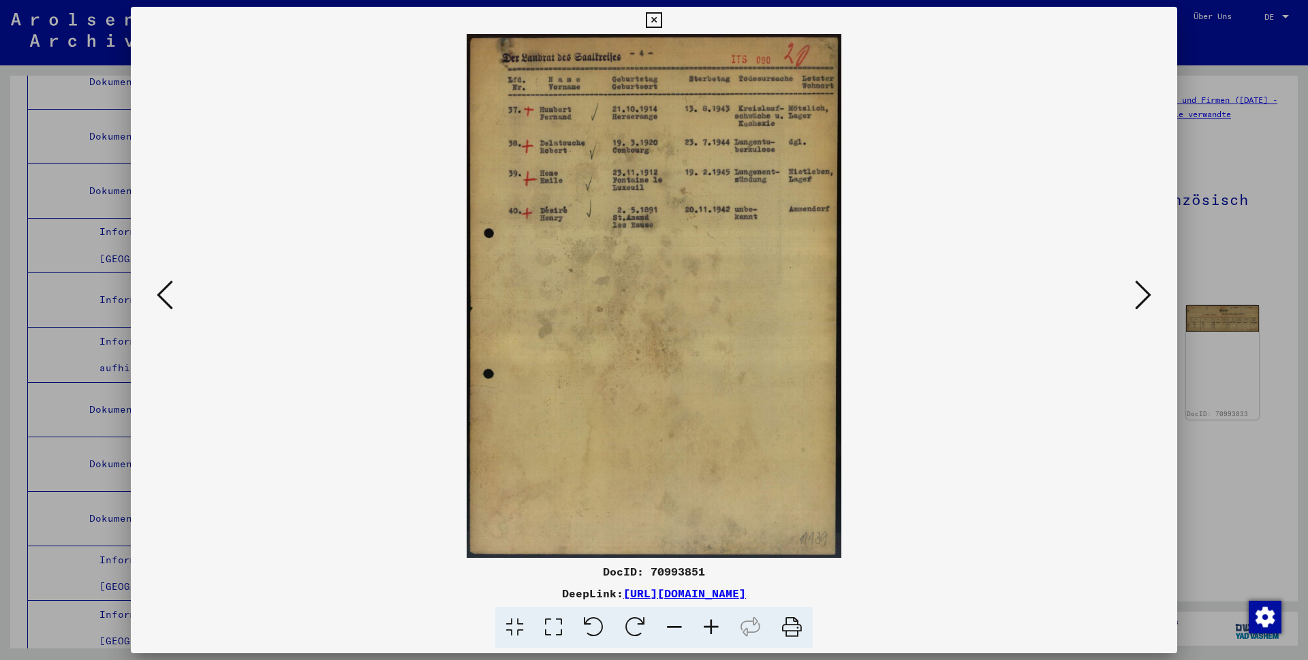
click at [166, 296] on icon at bounding box center [165, 295] width 16 height 33
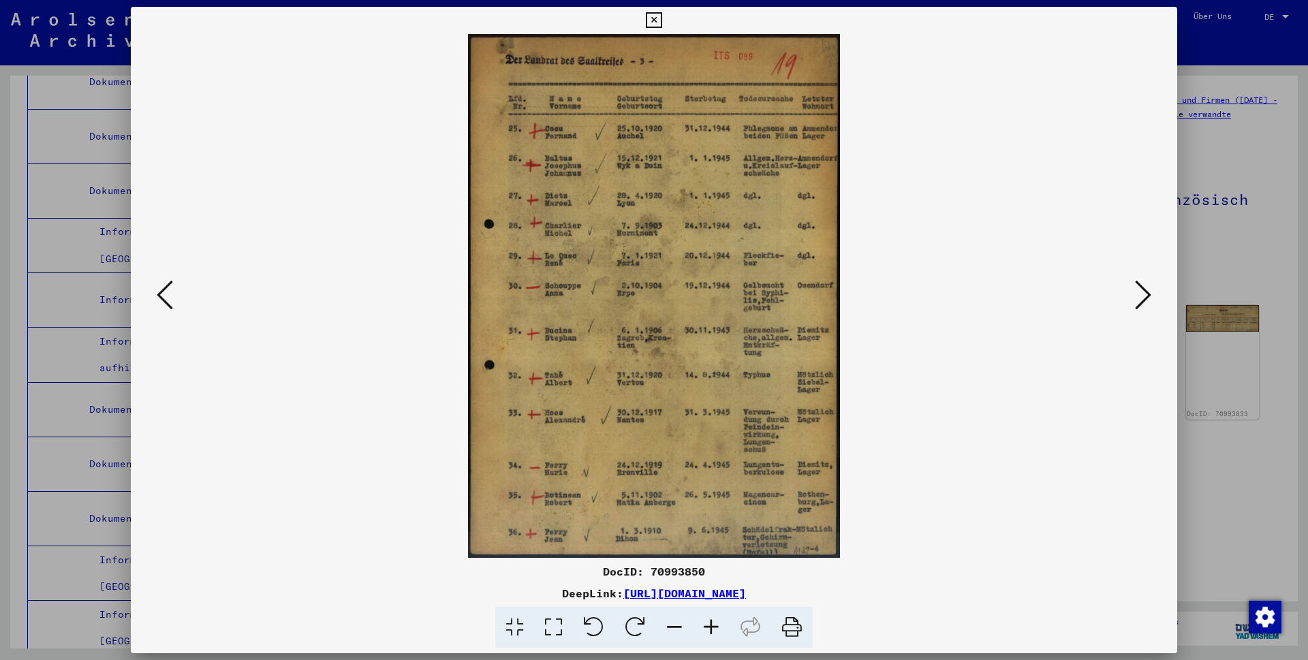
click at [166, 296] on icon at bounding box center [165, 295] width 16 height 33
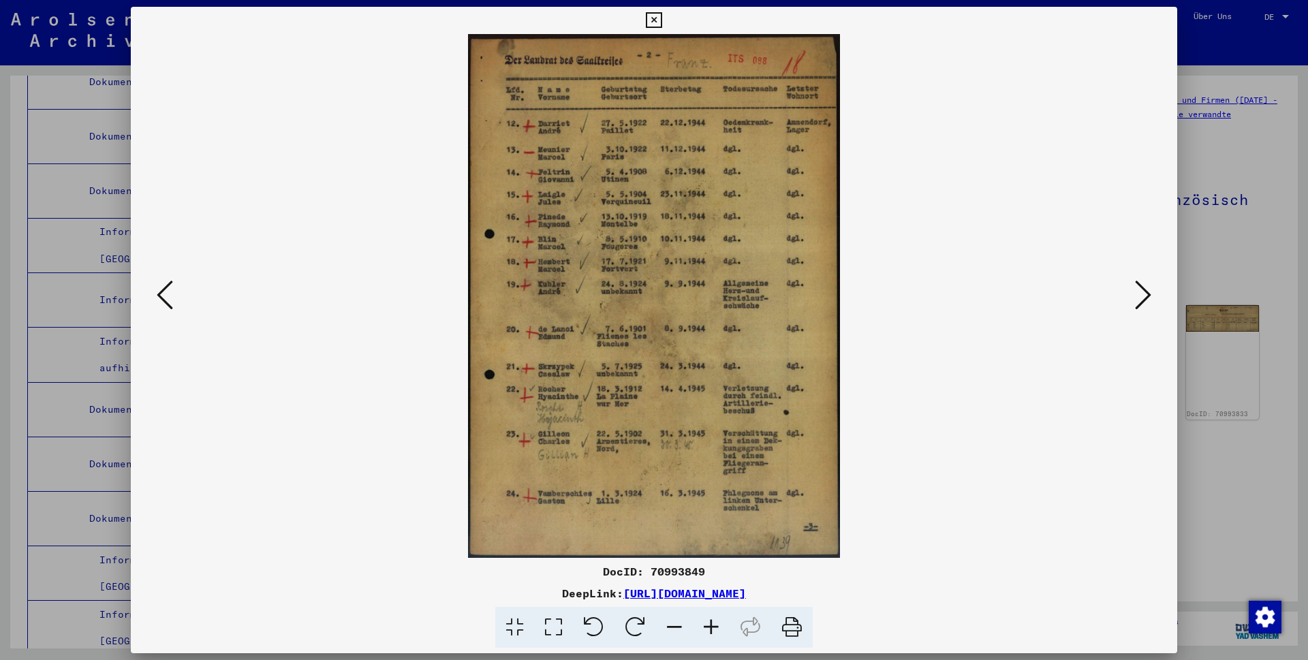
click at [166, 296] on icon at bounding box center [165, 295] width 16 height 33
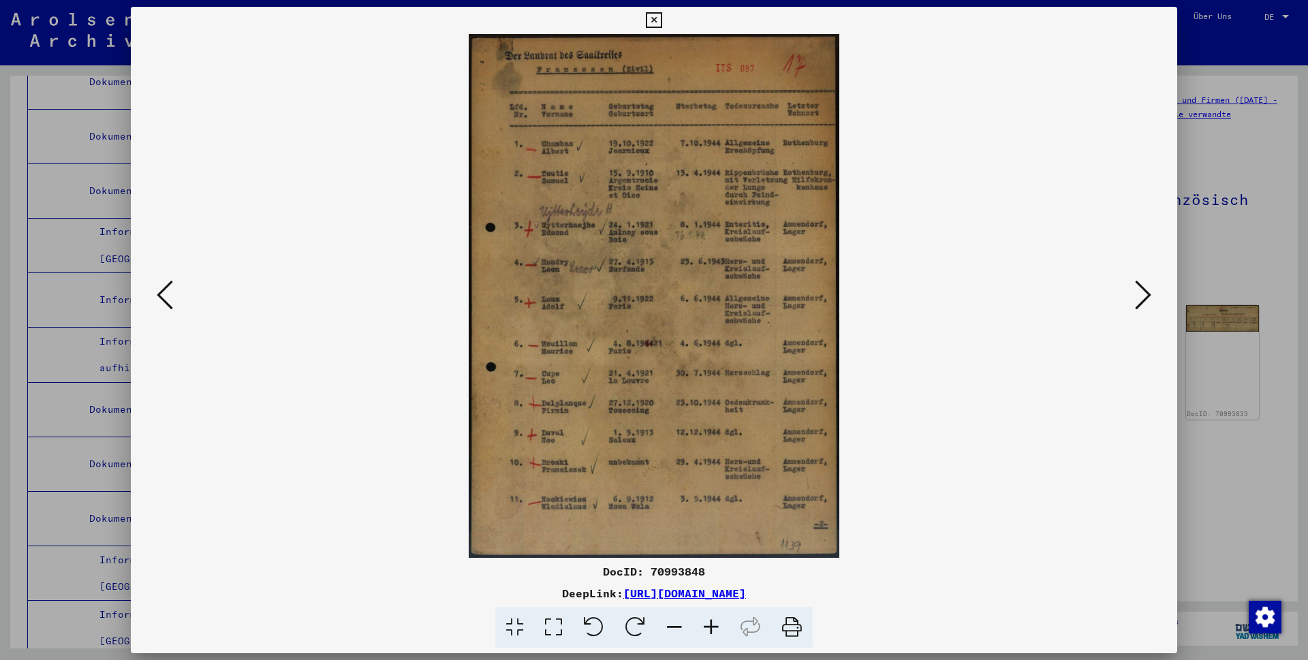
click at [166, 296] on icon at bounding box center [165, 295] width 16 height 33
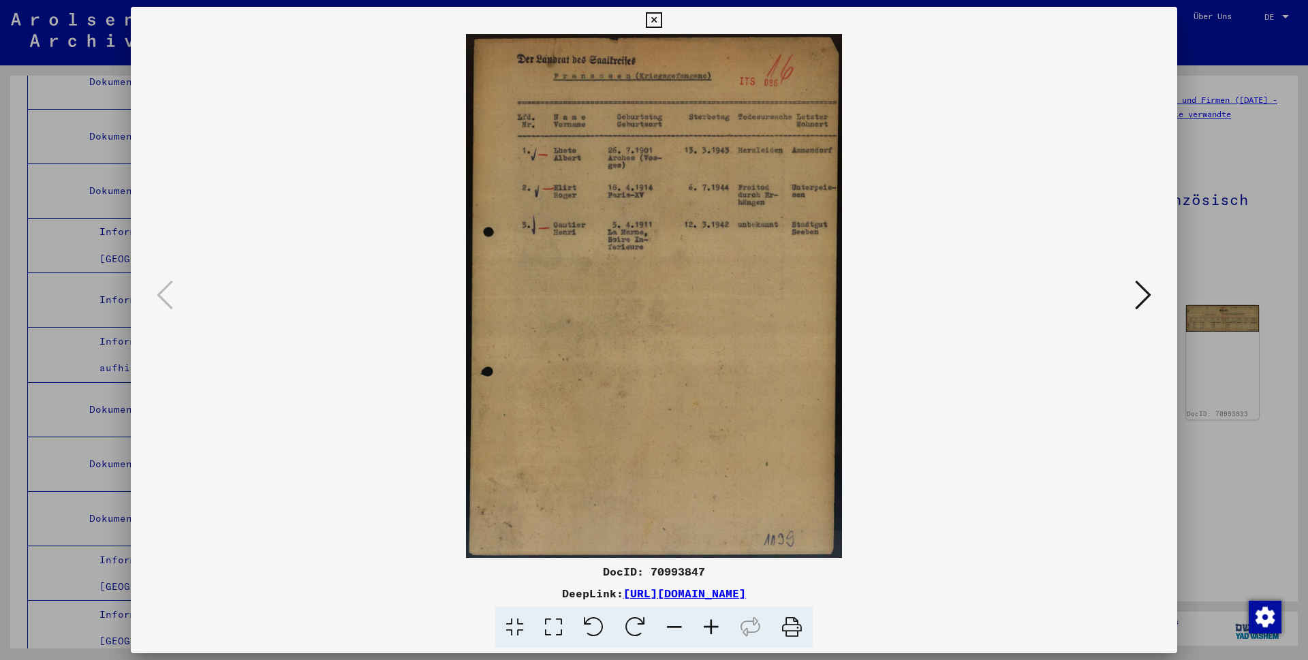
click at [1135, 292] on icon at bounding box center [1143, 295] width 16 height 33
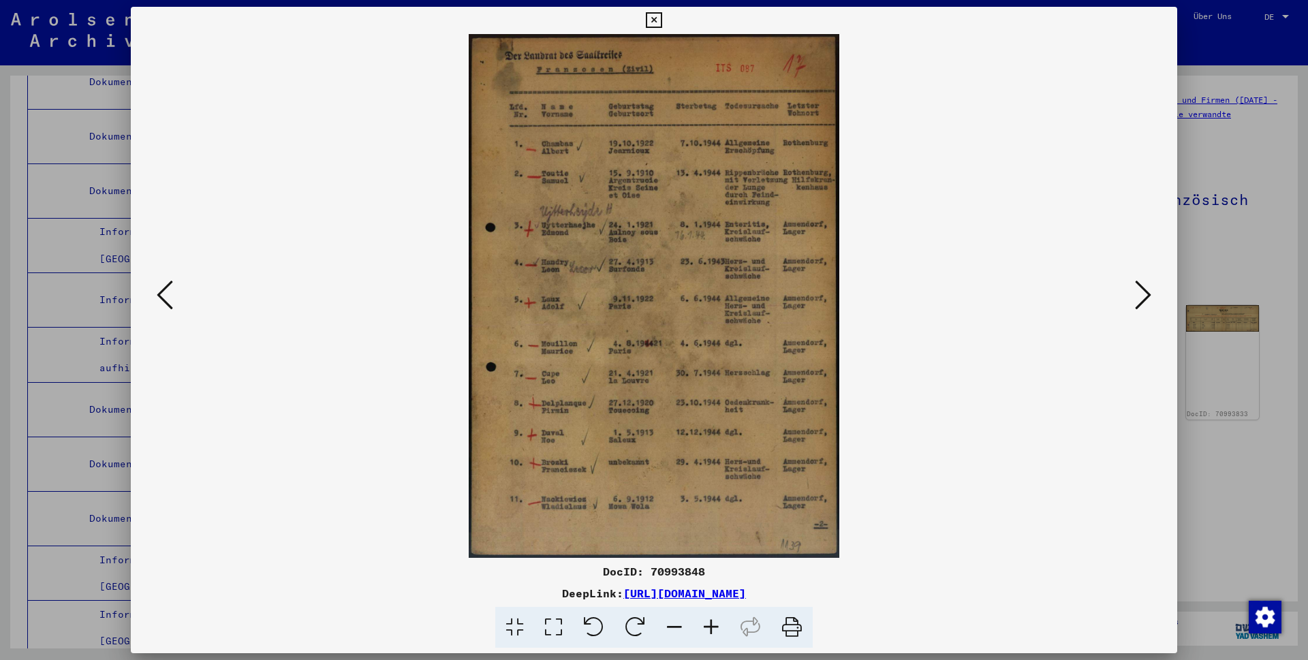
click at [1135, 292] on icon at bounding box center [1143, 295] width 16 height 33
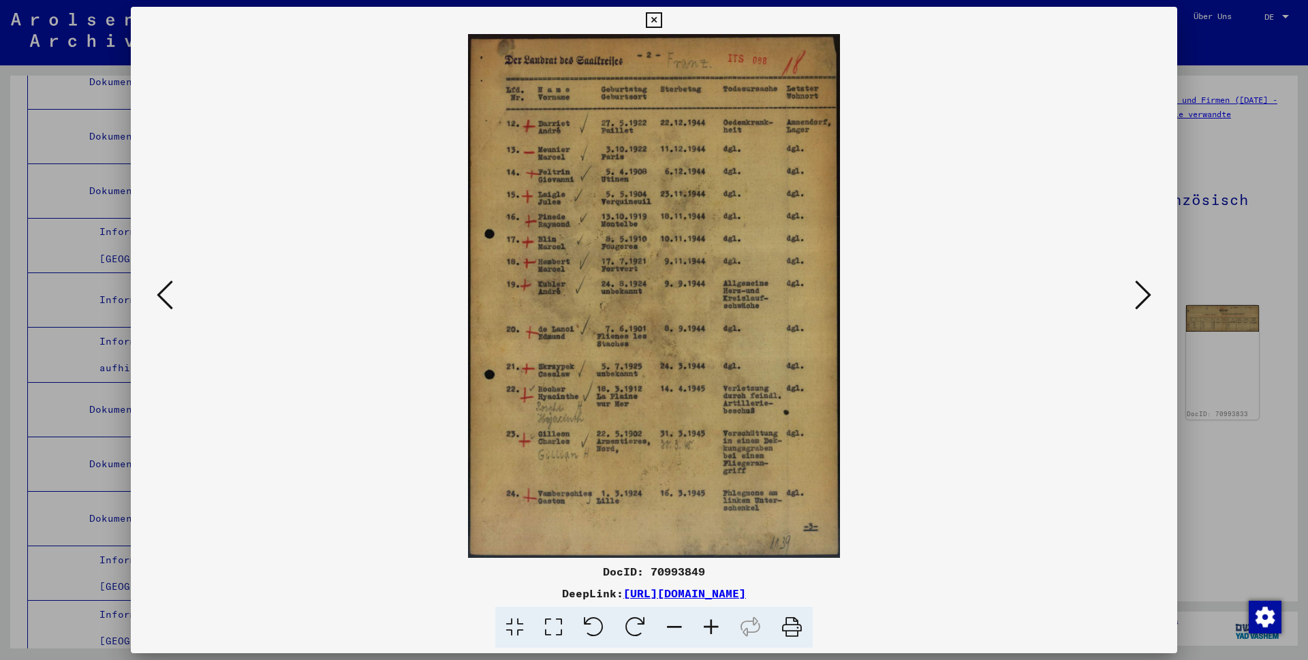
click at [1135, 292] on icon at bounding box center [1143, 295] width 16 height 33
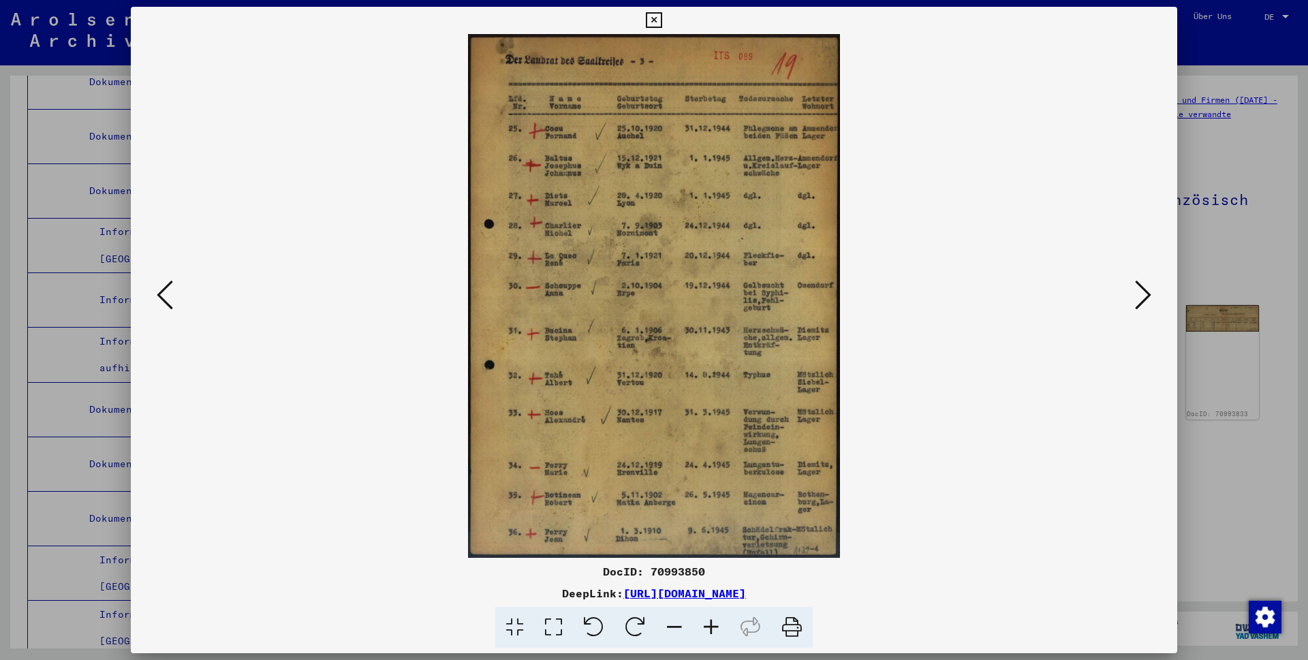
click at [1135, 292] on icon at bounding box center [1143, 295] width 16 height 33
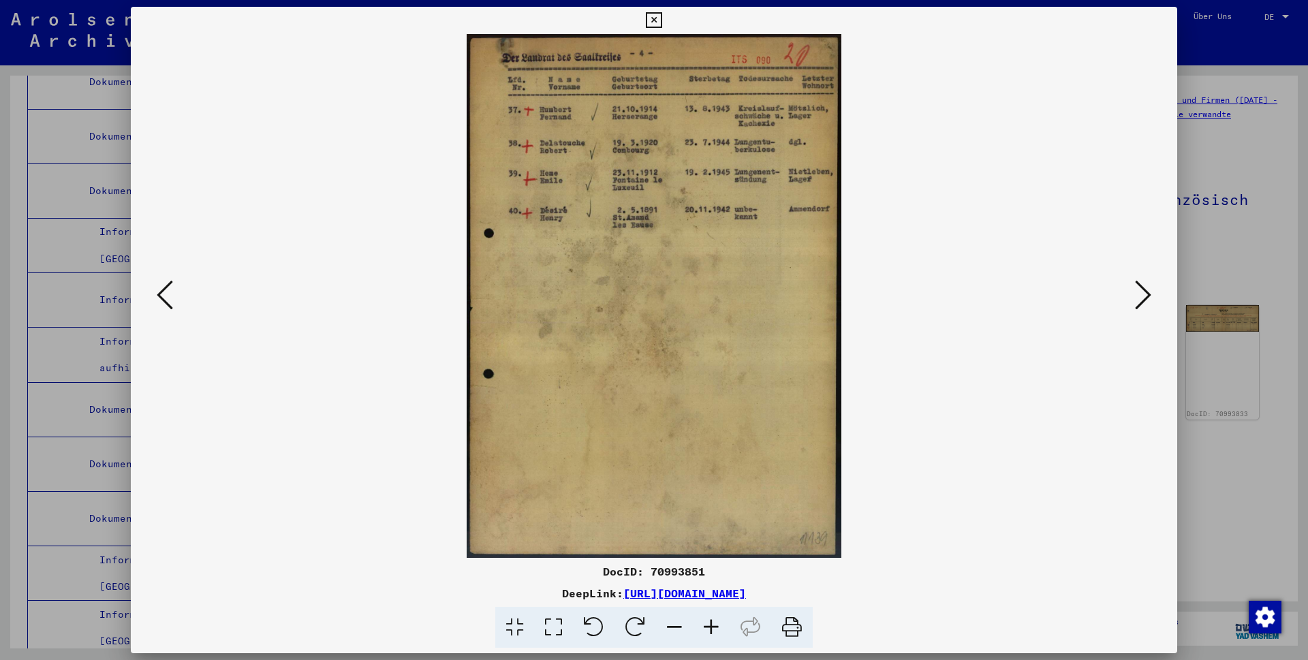
click at [1135, 292] on icon at bounding box center [1143, 295] width 16 height 33
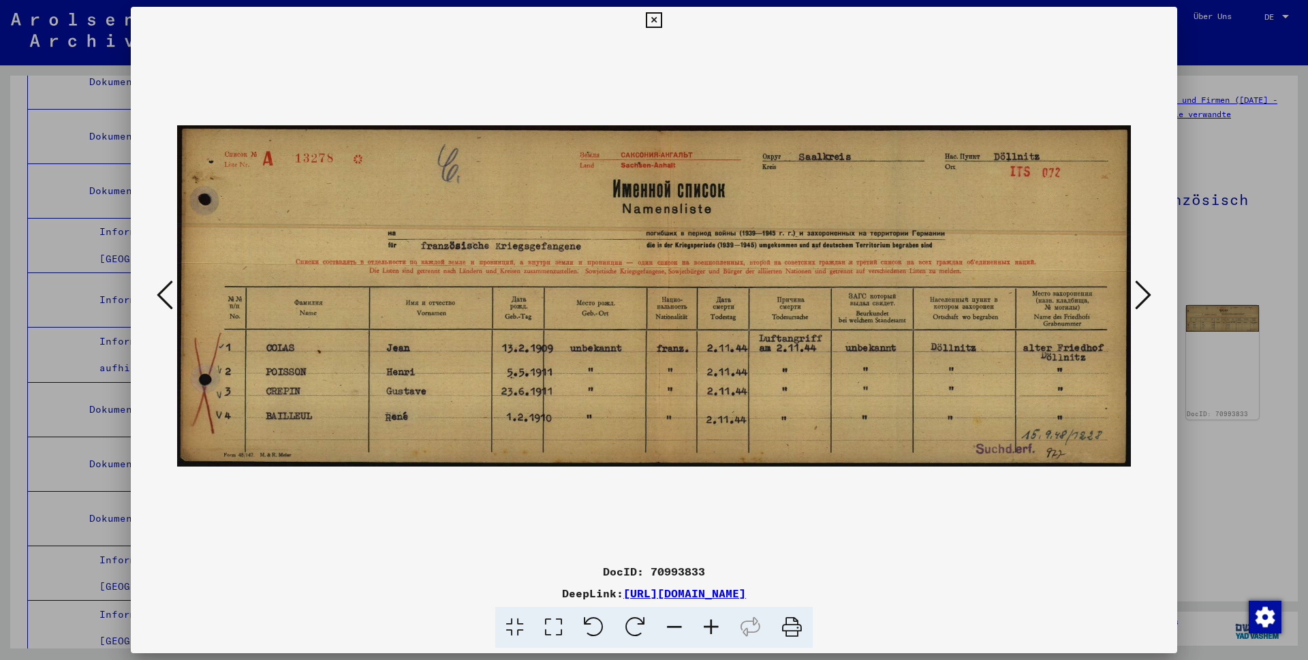
click at [169, 294] on icon at bounding box center [165, 295] width 16 height 33
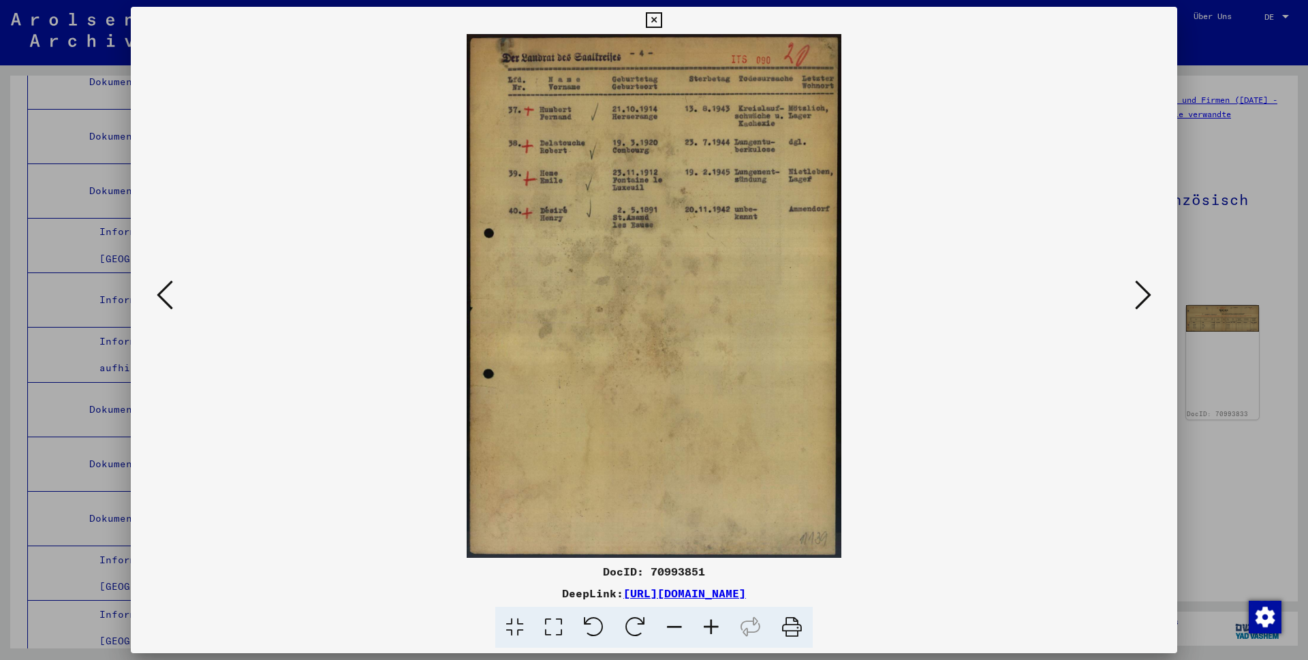
click at [1140, 300] on icon at bounding box center [1143, 295] width 16 height 33
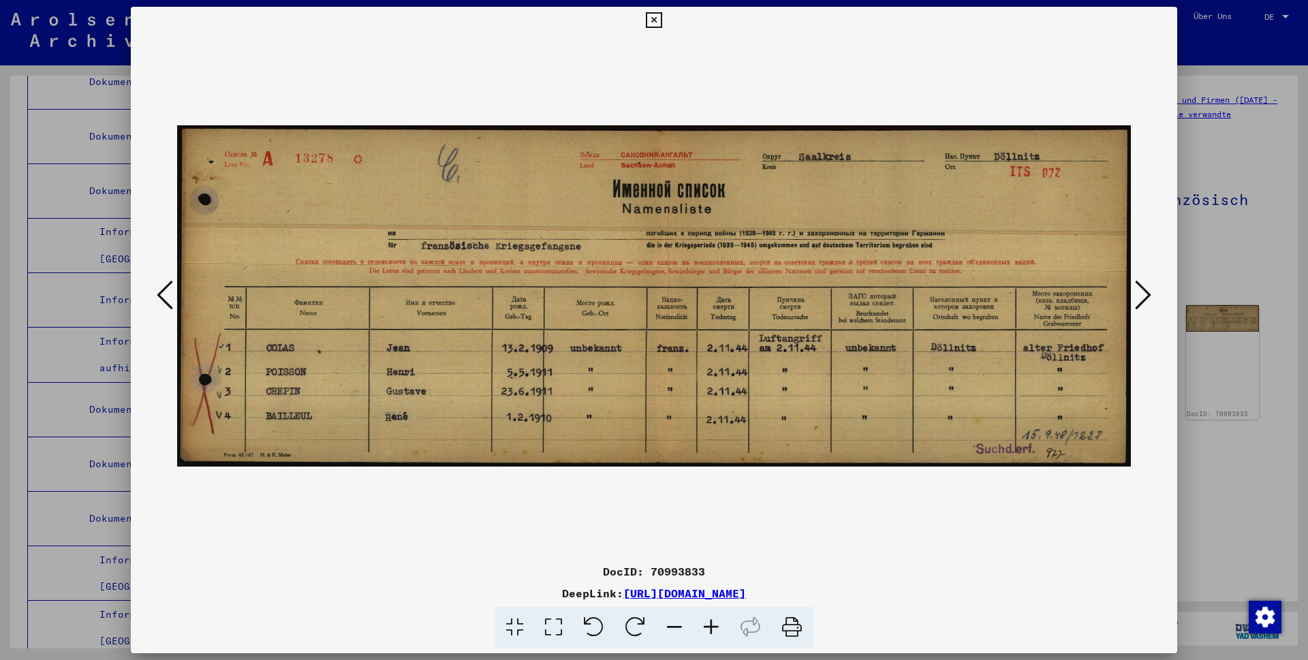
click at [1140, 300] on icon at bounding box center [1143, 295] width 16 height 33
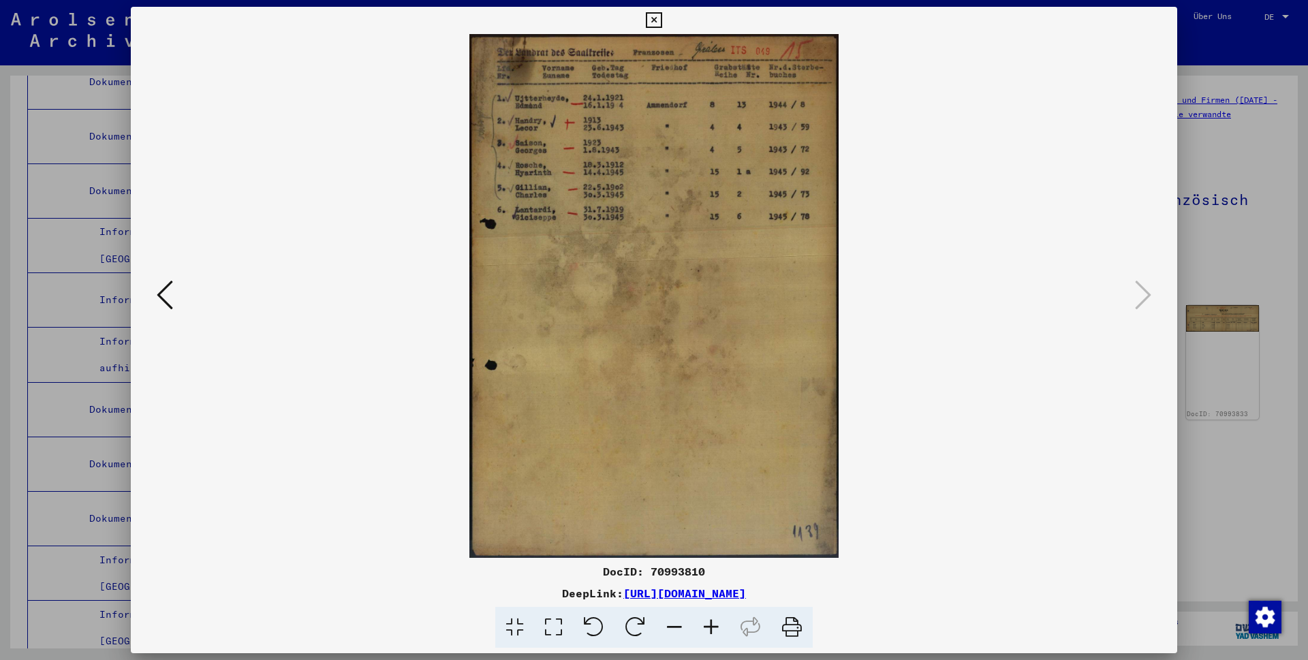
click at [162, 295] on icon at bounding box center [165, 295] width 16 height 33
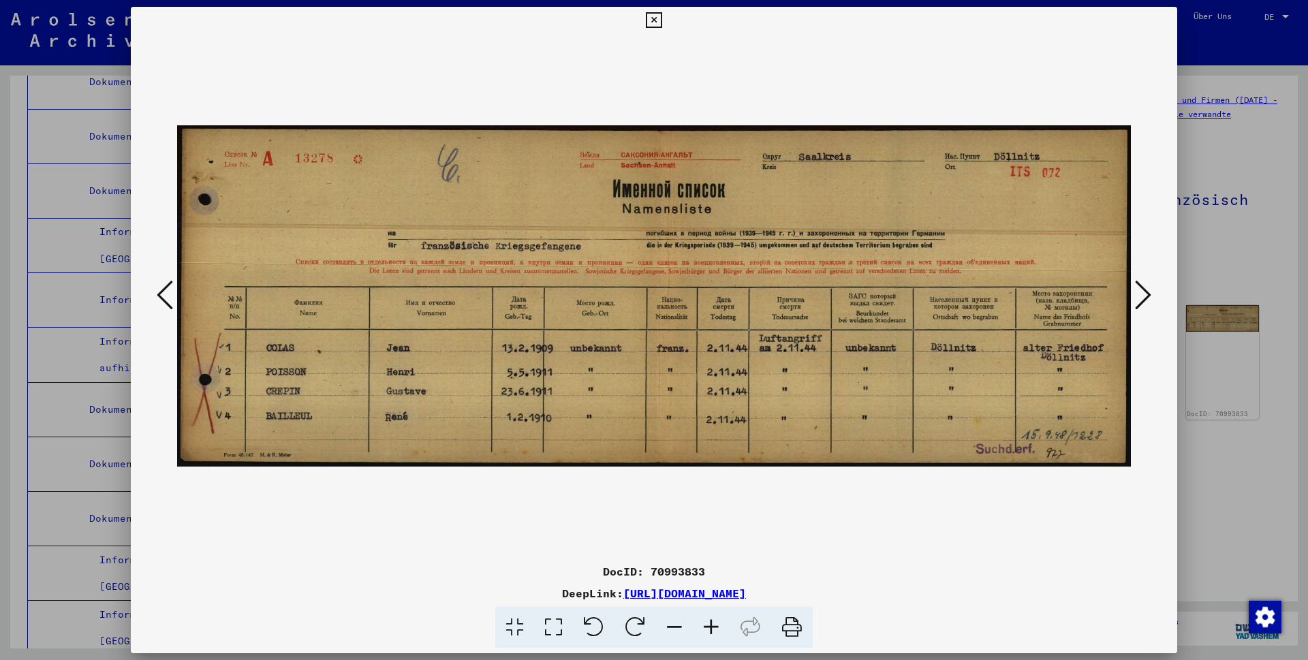
click at [162, 294] on icon at bounding box center [165, 295] width 16 height 33
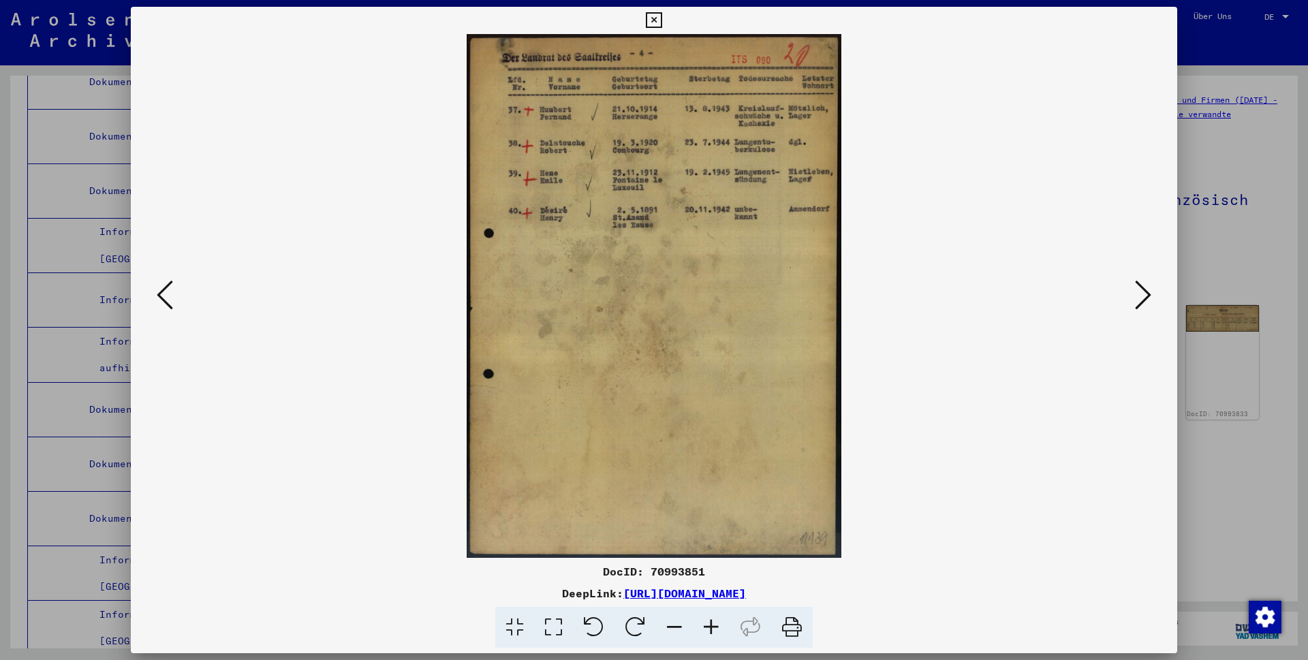
click at [662, 22] on icon at bounding box center [654, 20] width 16 height 16
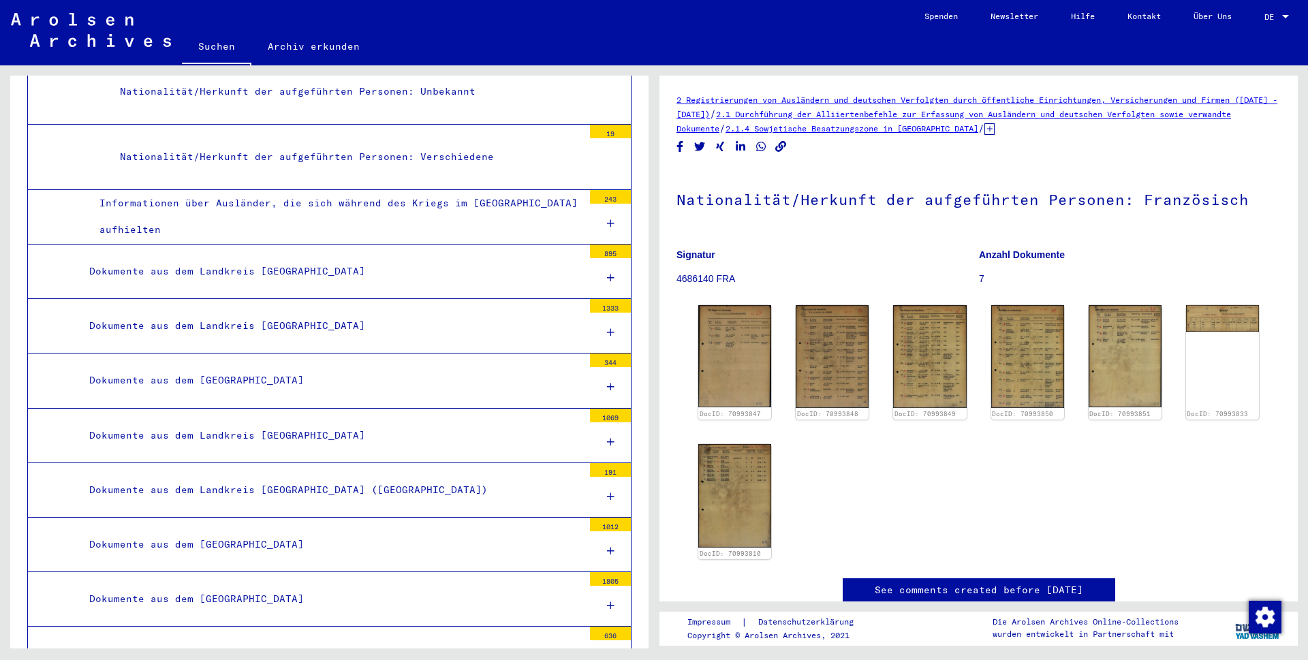
scroll to position [13126, 0]
